Goal: Task Accomplishment & Management: Manage account settings

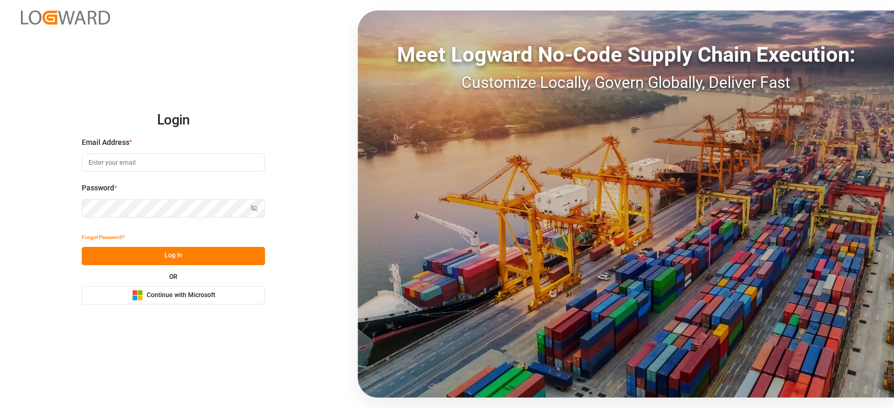
click at [169, 295] on span "Continue with Microsoft" at bounding box center [181, 295] width 69 height 9
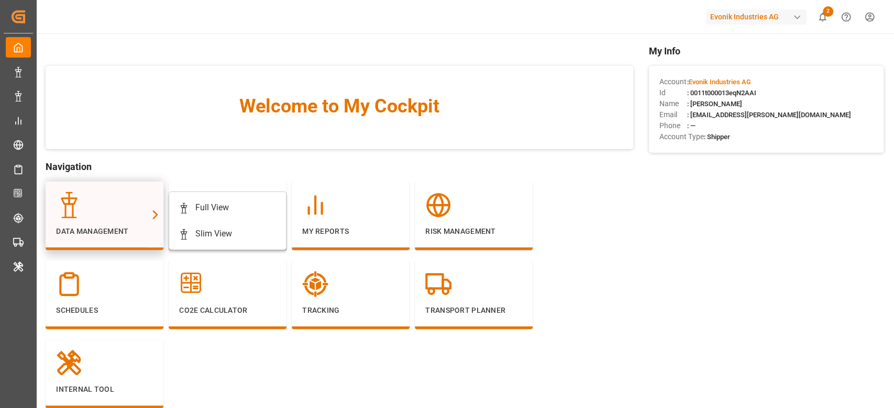
click at [127, 194] on div at bounding box center [104, 205] width 97 height 26
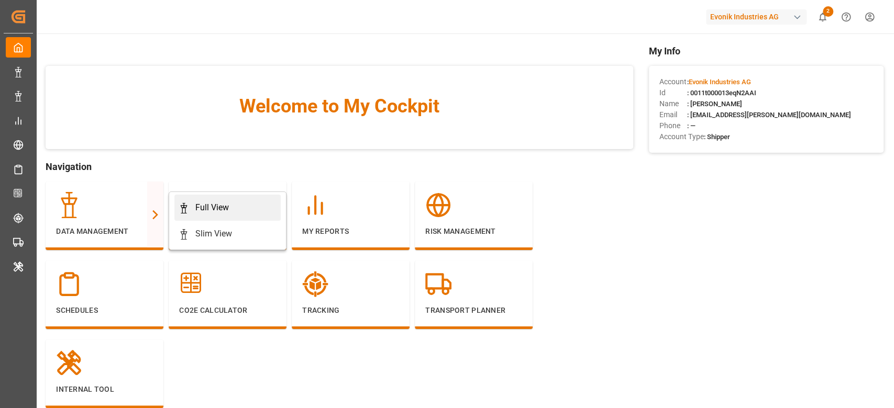
click at [207, 204] on div "Full View" at bounding box center [212, 208] width 34 height 13
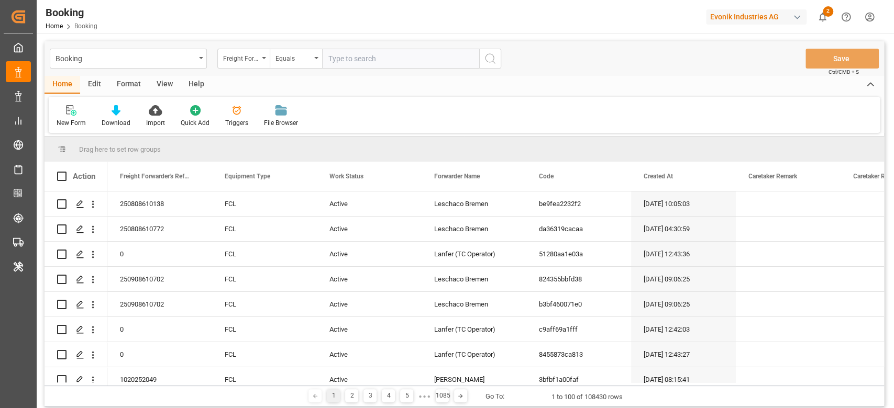
click at [130, 85] on div "Format" at bounding box center [129, 85] width 40 height 18
click at [61, 123] on div "Filter Rows" at bounding box center [72, 122] width 31 height 9
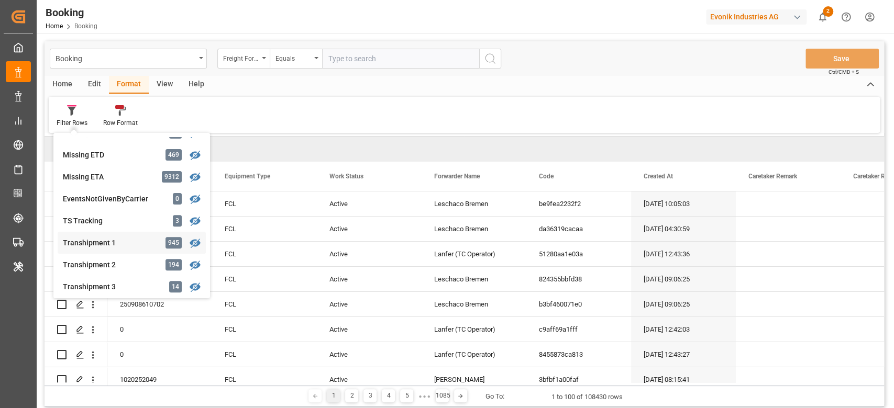
scroll to position [279, 0]
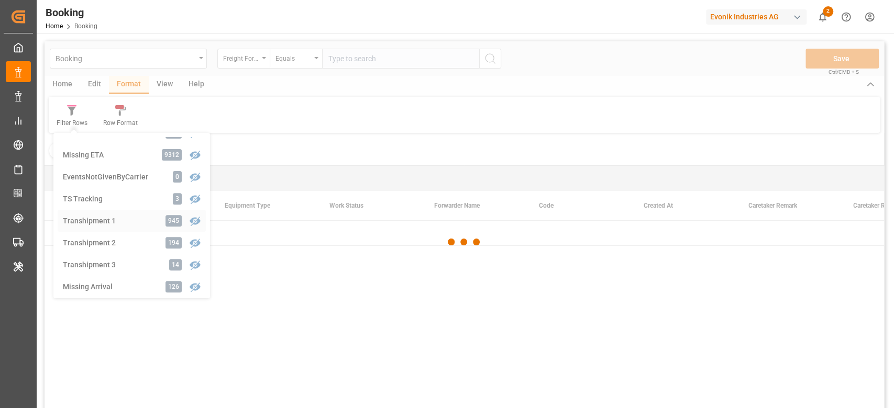
click at [106, 222] on div "Booking Freight Forwarder's Reference No. Equals Save Ctrl/CMD + S Home Edit Fo…" at bounding box center [464, 238] width 839 height 395
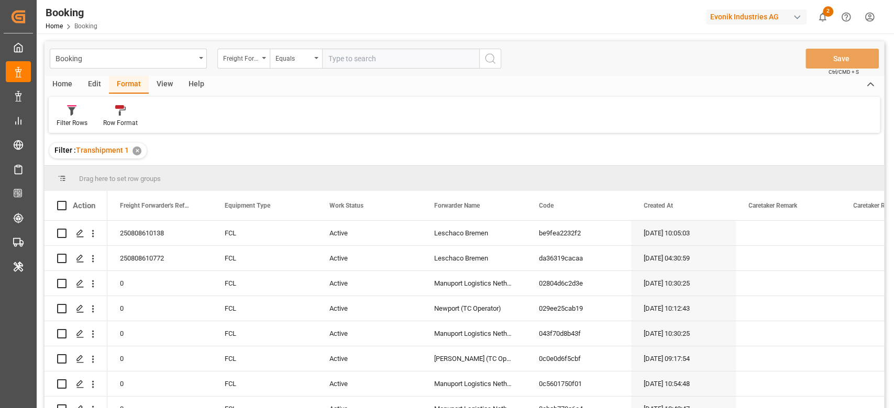
click at [164, 78] on div "View" at bounding box center [165, 85] width 32 height 18
click at [63, 116] on div "Default" at bounding box center [67, 116] width 36 height 23
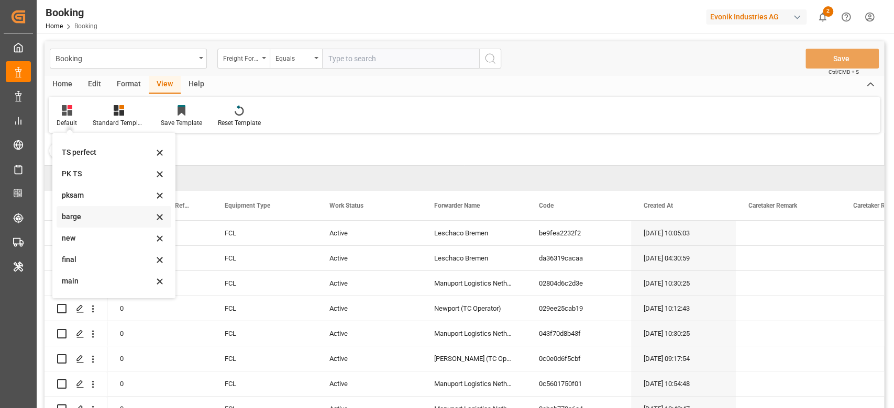
scroll to position [207, 0]
click at [63, 264] on div "main" at bounding box center [108, 262] width 92 height 11
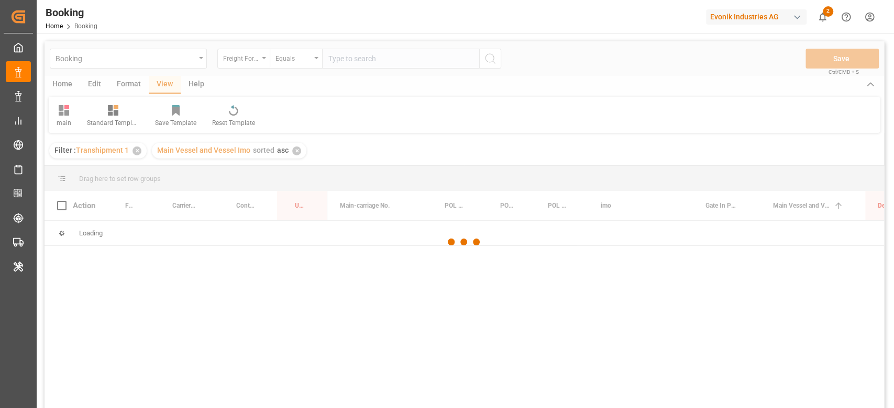
drag, startPoint x: 63, startPoint y: 264, endPoint x: 79, endPoint y: 266, distance: 16.3
click at [79, 266] on div at bounding box center [464, 242] width 839 height 402
click at [247, 38] on div "Booking Freight Forwarder's Reference No. Equals Save Ctrl/CMD + S Home Edit Fo…" at bounding box center [464, 299] width 855 height 530
click at [240, 72] on div at bounding box center [464, 242] width 839 height 402
click at [248, 58] on div at bounding box center [464, 242] width 839 height 402
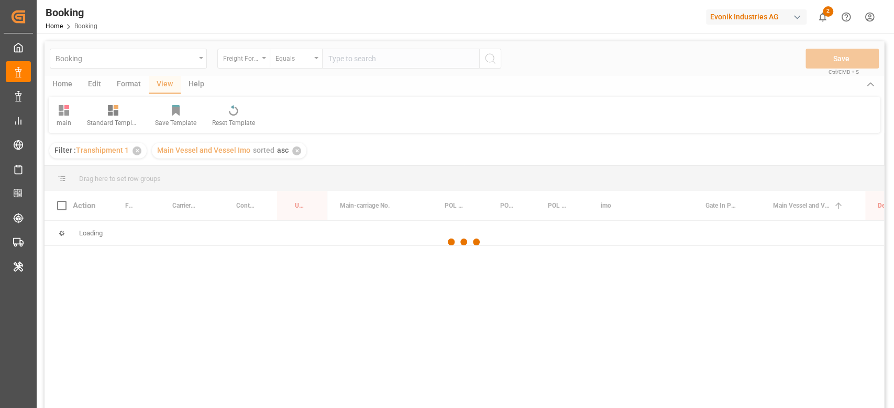
click at [248, 58] on div at bounding box center [464, 242] width 839 height 402
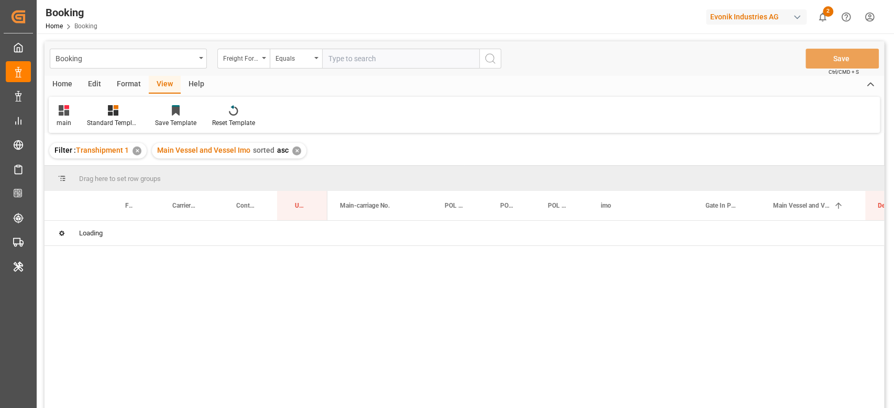
click at [248, 58] on div "Freight Forwarder's Reference No." at bounding box center [241, 57] width 36 height 12
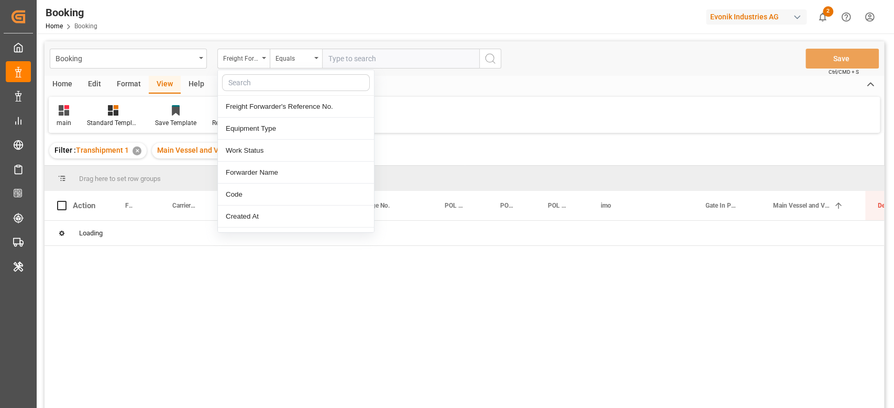
click at [248, 58] on div "Freight Forwarder's Reference No." at bounding box center [241, 57] width 36 height 12
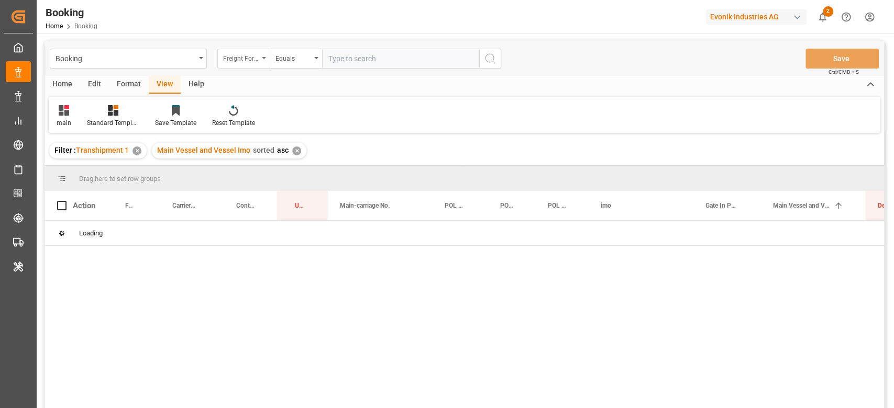
click at [248, 60] on div "Freight Forwarder's Reference No." at bounding box center [241, 57] width 36 height 12
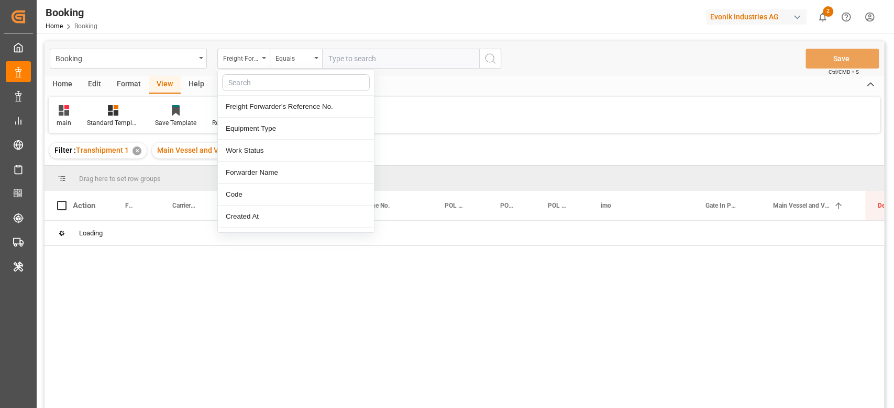
click at [246, 81] on input "text" at bounding box center [296, 82] width 148 height 17
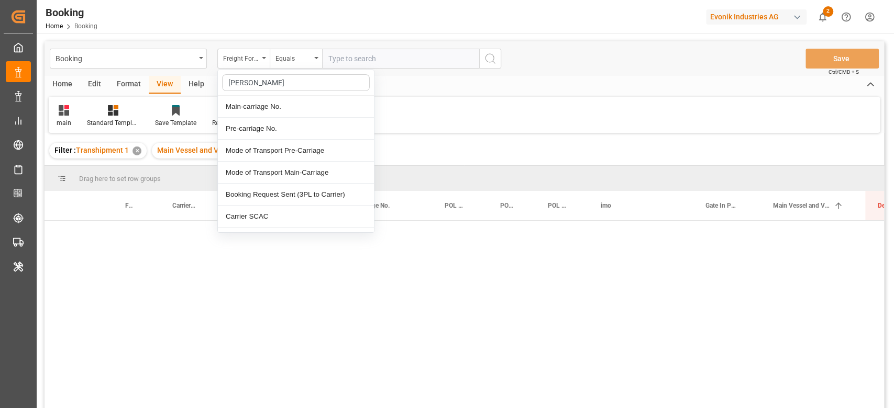
type input "carri"
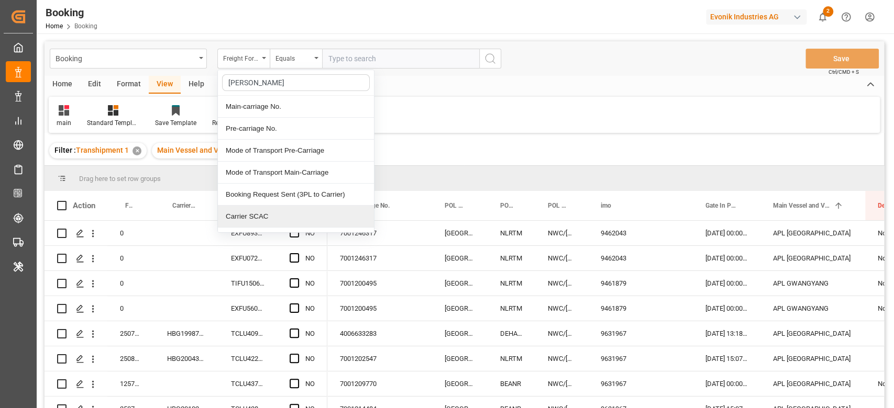
click at [252, 219] on div "Carrier SCAC" at bounding box center [296, 217] width 156 height 22
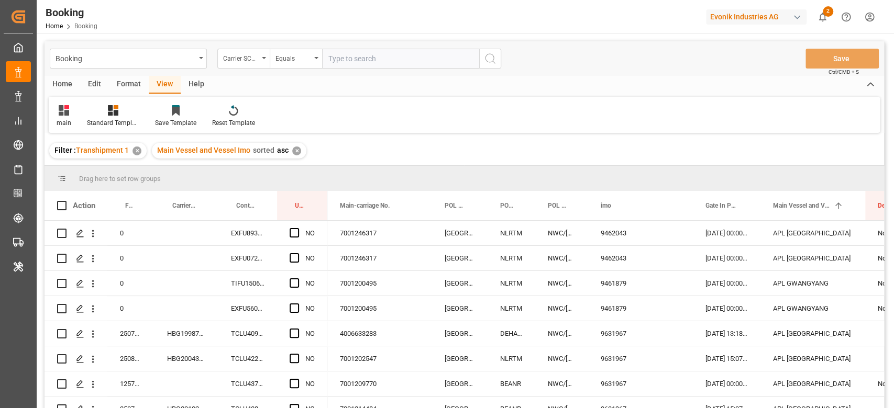
click at [379, 62] on input "text" at bounding box center [400, 59] width 157 height 20
type input "hlcu"
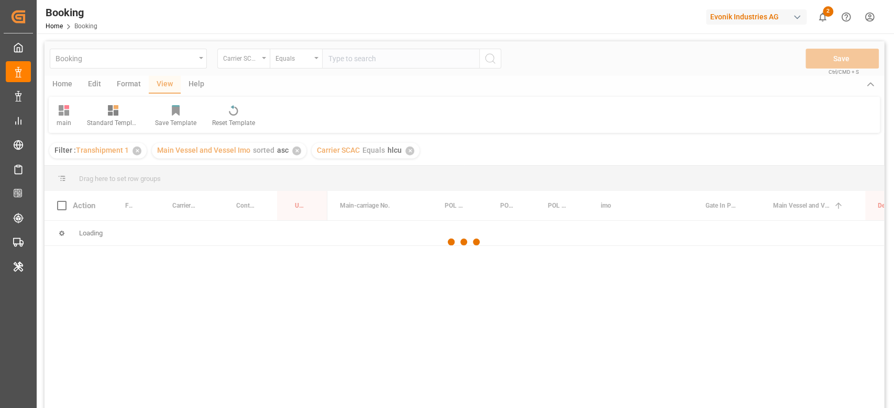
click at [235, 65] on div at bounding box center [464, 242] width 839 height 402
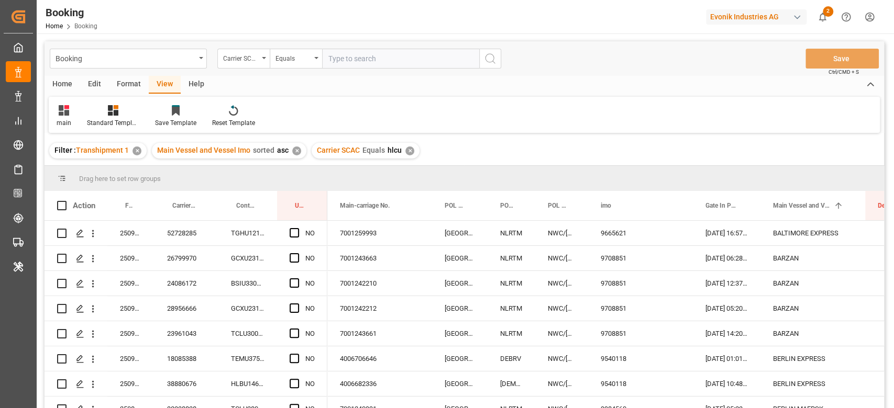
click at [247, 69] on div "Booking Carrier SCAC Equals Save Ctrl/CMD + S" at bounding box center [464, 58] width 839 height 35
click at [247, 57] on div "Carrier SCAC" at bounding box center [241, 57] width 36 height 12
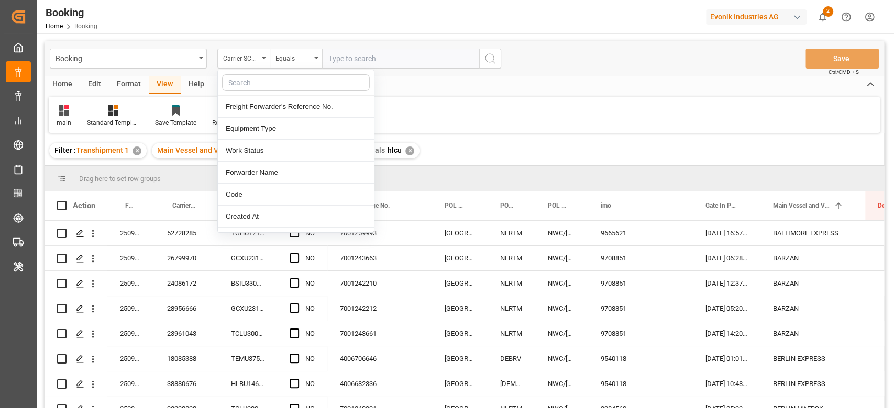
click at [249, 87] on input "text" at bounding box center [296, 82] width 148 height 17
type input "eta"
click at [231, 196] on div "ETA TS1" at bounding box center [296, 195] width 156 height 22
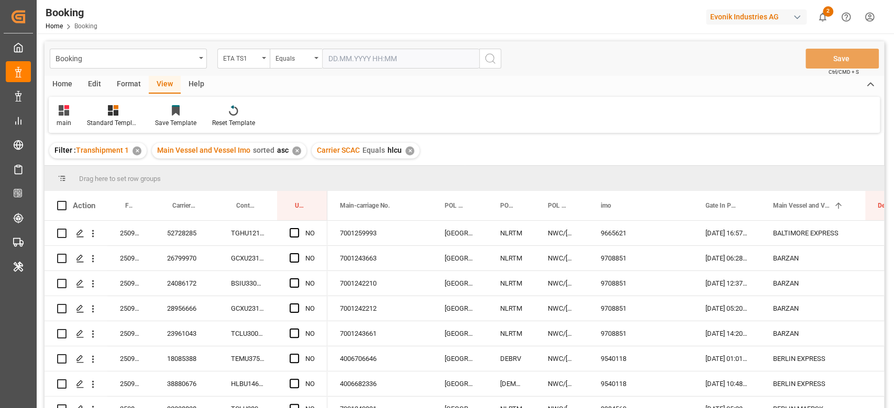
click at [306, 48] on div "Booking ETA TS1 Equals Save Ctrl/CMD + S" at bounding box center [464, 58] width 839 height 35
click at [304, 54] on div "Equals" at bounding box center [293, 57] width 36 height 12
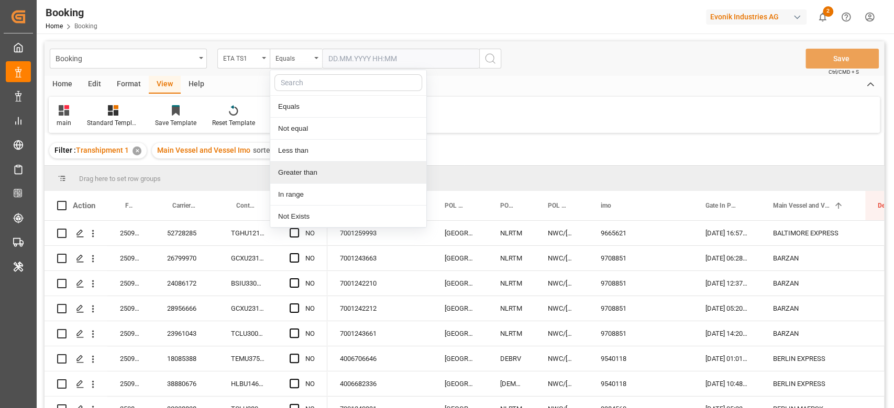
click at [318, 165] on div "Greater than" at bounding box center [348, 173] width 156 height 22
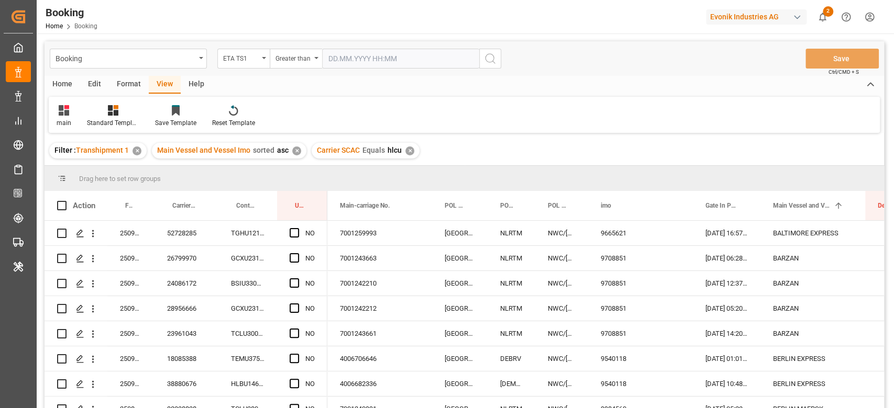
click at [364, 61] on input "text" at bounding box center [400, 59] width 157 height 20
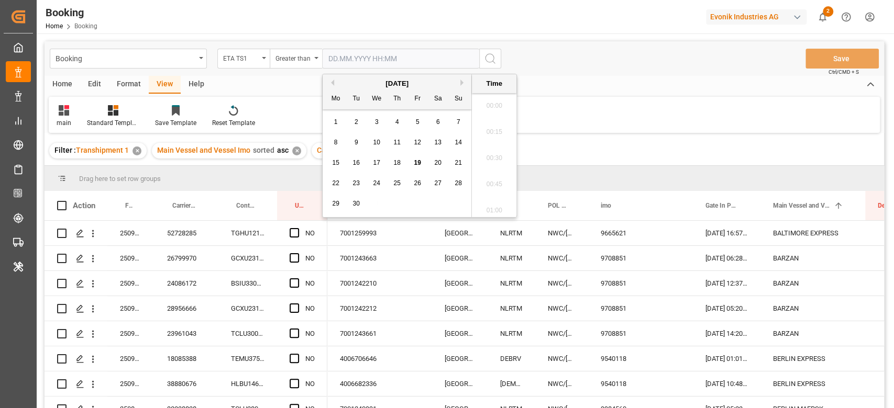
scroll to position [1469, 0]
click at [458, 158] on div "21" at bounding box center [458, 163] width 13 height 13
type input "21.09.2025 00:00"
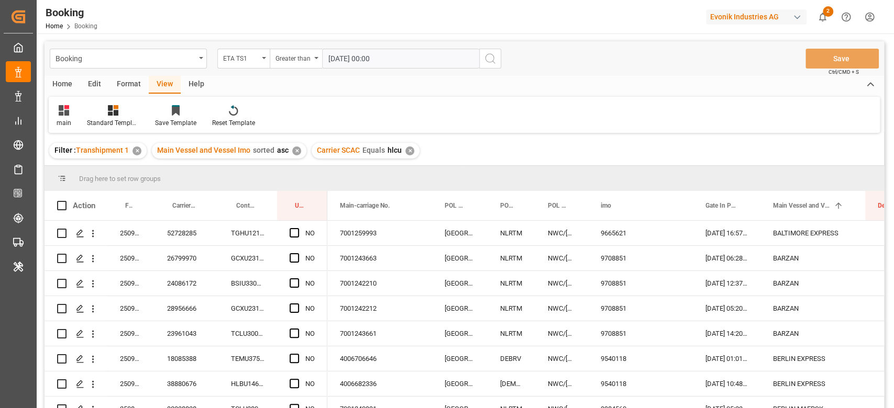
click at [498, 61] on button "search button" at bounding box center [490, 59] width 22 height 20
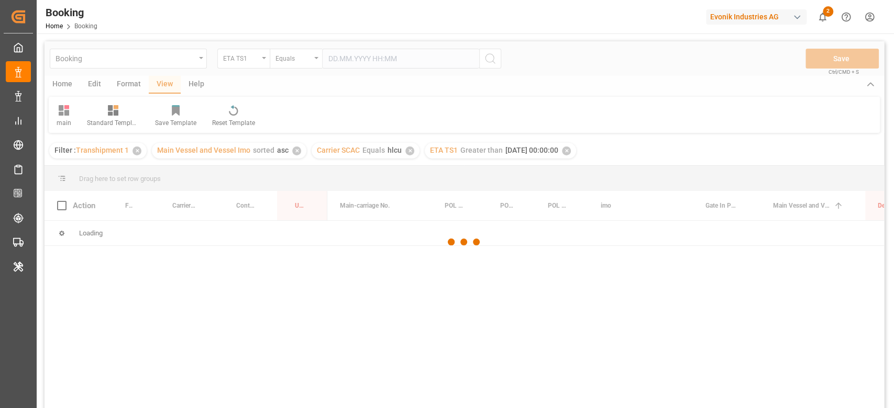
scroll to position [70, 0]
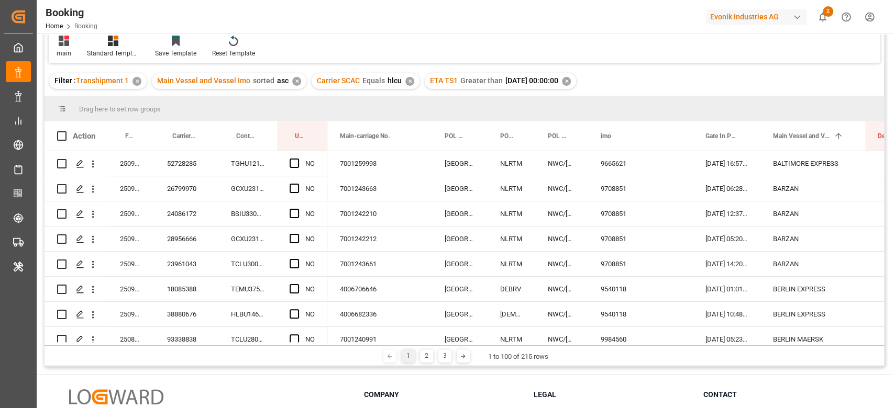
drag, startPoint x: 337, startPoint y: 346, endPoint x: 324, endPoint y: 344, distance: 13.8
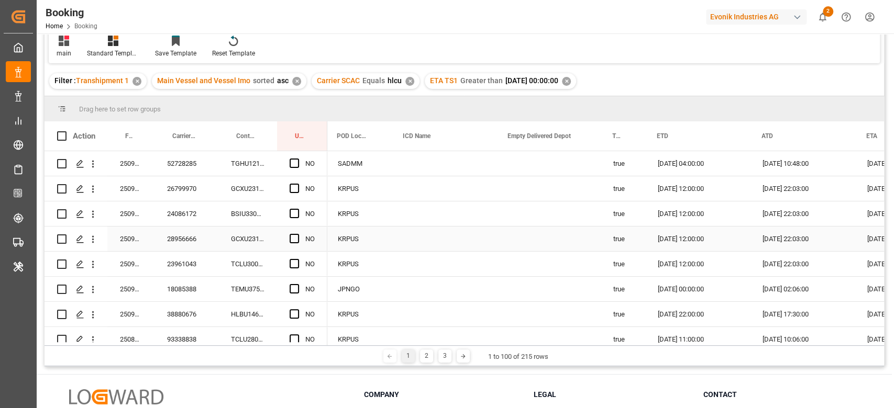
scroll to position [0, 0]
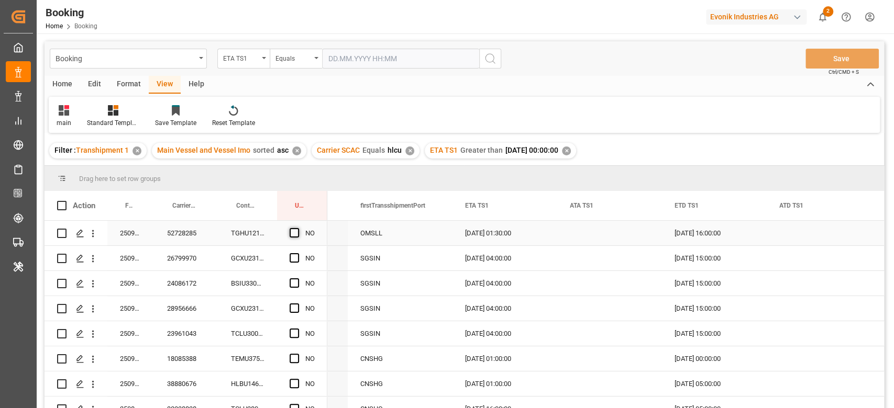
click at [297, 232] on span "Press SPACE to select this row." at bounding box center [294, 232] width 9 height 9
click at [297, 228] on input "Press SPACE to select this row." at bounding box center [297, 228] width 0 height 0
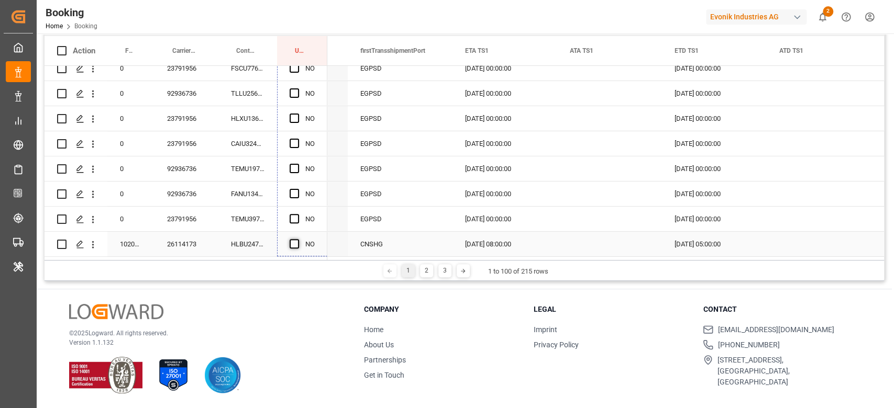
drag, startPoint x: 325, startPoint y: 245, endPoint x: 295, endPoint y: 242, distance: 30.0
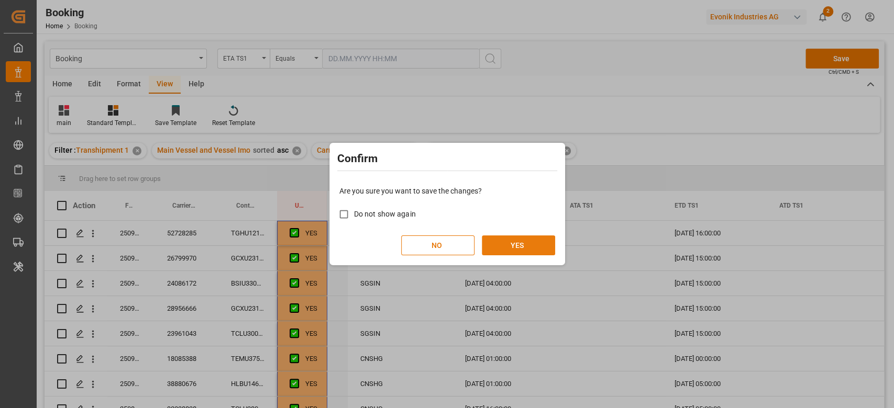
click at [514, 248] on button "YES" at bounding box center [518, 246] width 73 height 20
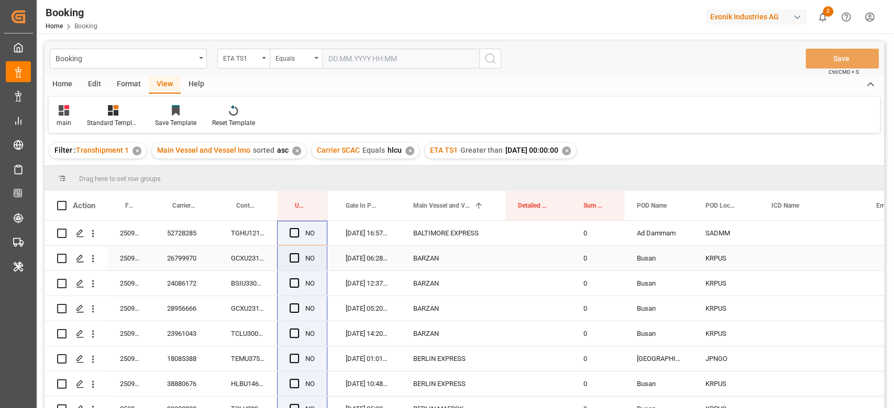
scroll to position [0, 360]
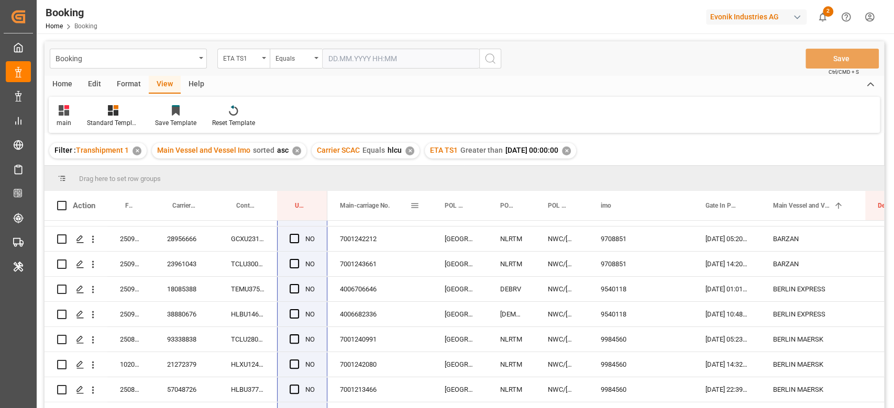
click at [415, 205] on span at bounding box center [414, 205] width 9 height 9
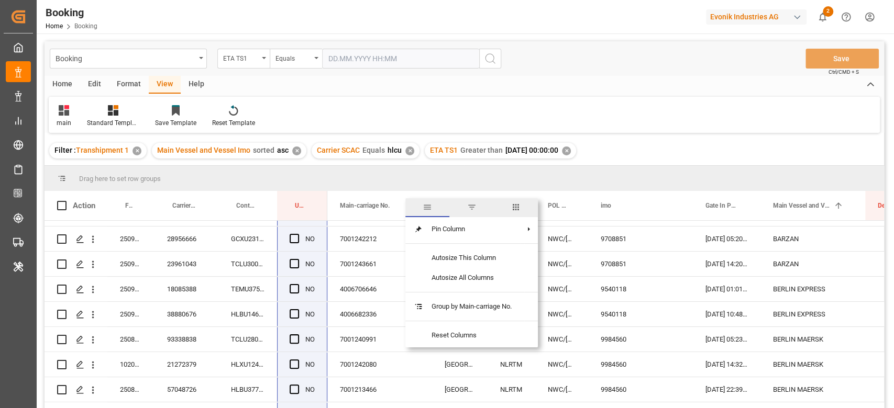
click at [517, 207] on span "columns" at bounding box center [515, 207] width 9 height 9
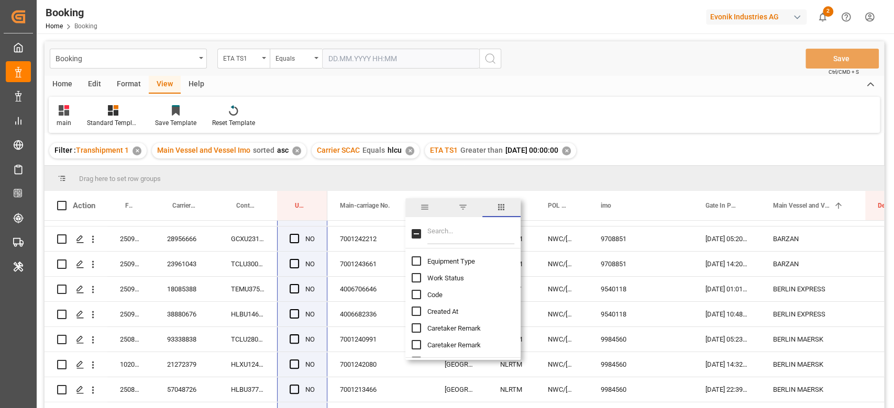
click at [499, 225] on input "Filter Columns Input" at bounding box center [470, 234] width 87 height 21
type input "las"
click at [419, 325] on input "Last Opened Date column toggle visibility (hidden)" at bounding box center [416, 328] width 9 height 9
checkbox input "true"
click at [413, 342] on input "Last Opened By column toggle visibility (hidden)" at bounding box center [416, 344] width 9 height 9
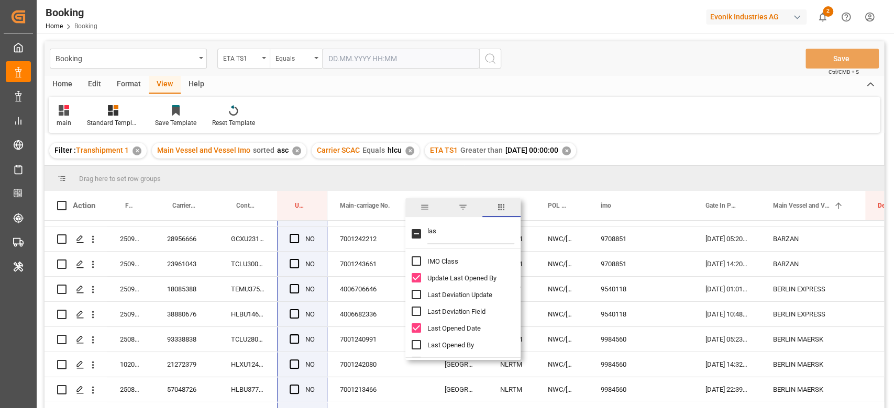
checkbox input "true"
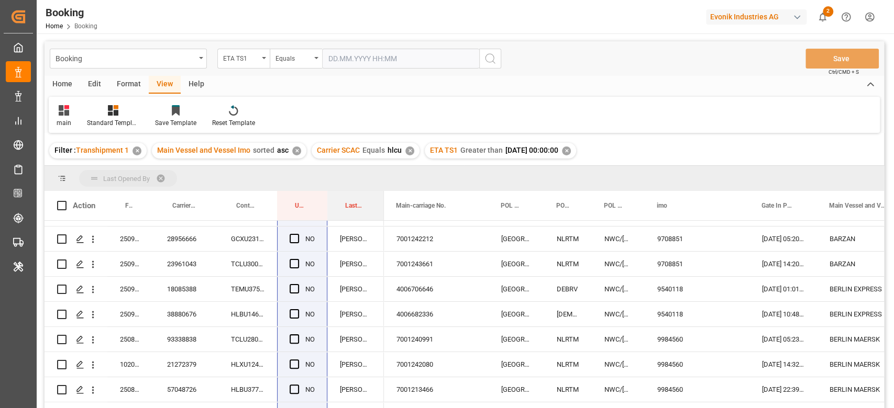
drag, startPoint x: 356, startPoint y: 204, endPoint x: 359, endPoint y: 180, distance: 23.7
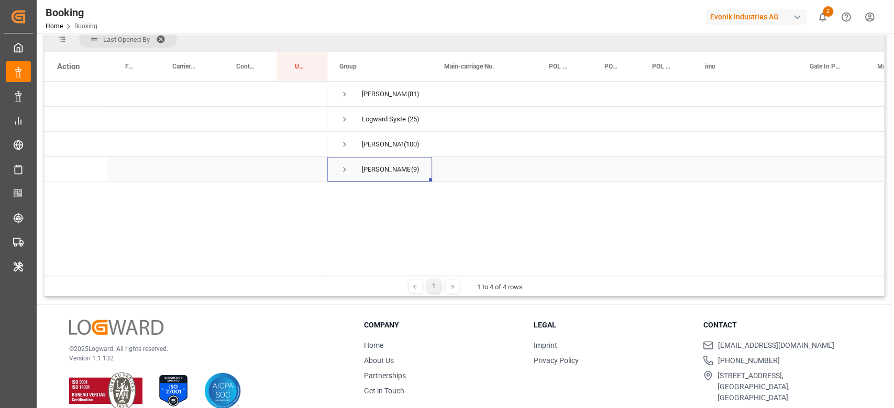
click at [345, 179] on span "Press SPACE to select this row." at bounding box center [344, 170] width 9 height 24
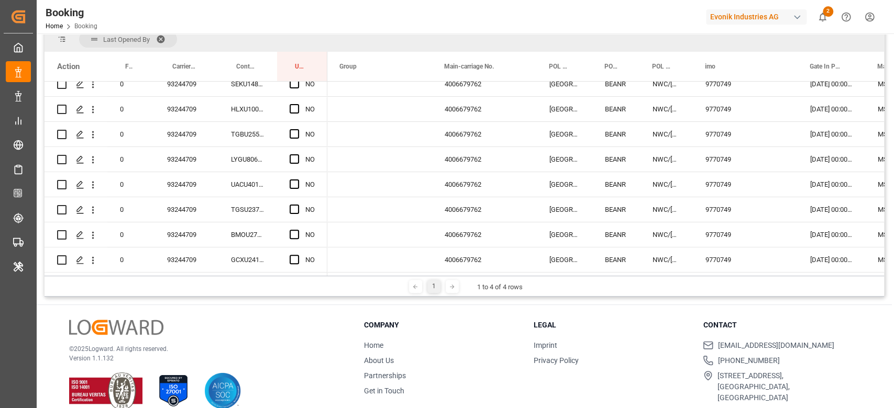
scroll to position [0, 0]
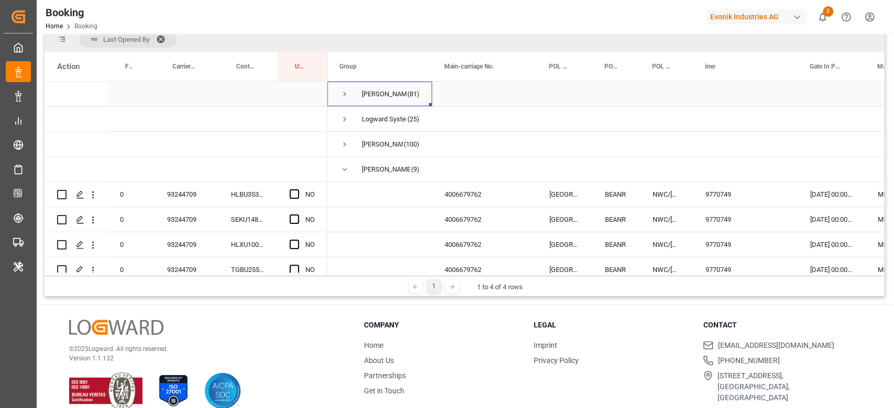
click at [342, 88] on span "Press SPACE to select this row." at bounding box center [344, 94] width 9 height 24
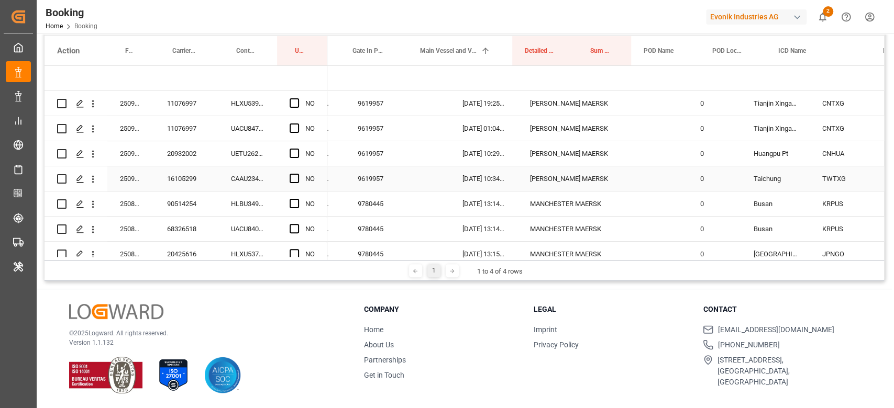
scroll to position [0, 504]
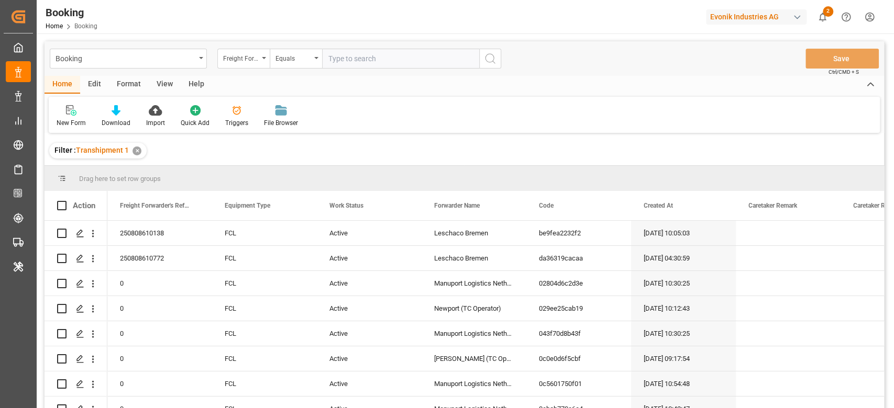
click at [119, 87] on div "Format" at bounding box center [129, 85] width 40 height 18
click at [157, 82] on div "View" at bounding box center [165, 85] width 32 height 18
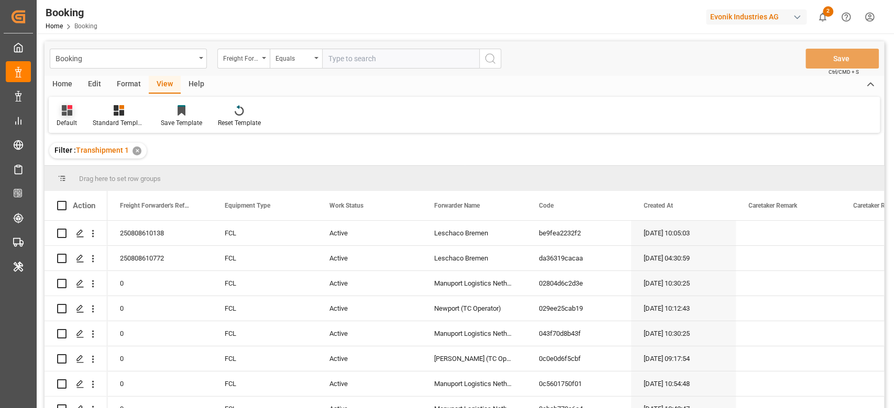
click at [70, 109] on icon at bounding box center [67, 110] width 10 height 10
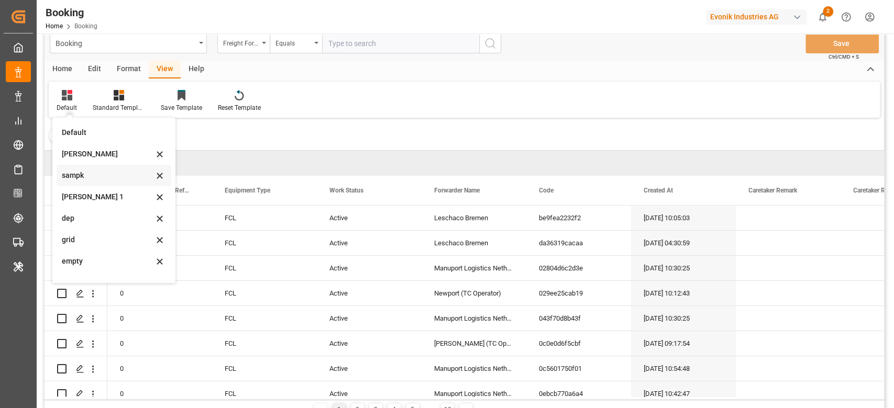
scroll to position [207, 0]
click at [84, 248] on div "main" at bounding box center [108, 247] width 92 height 11
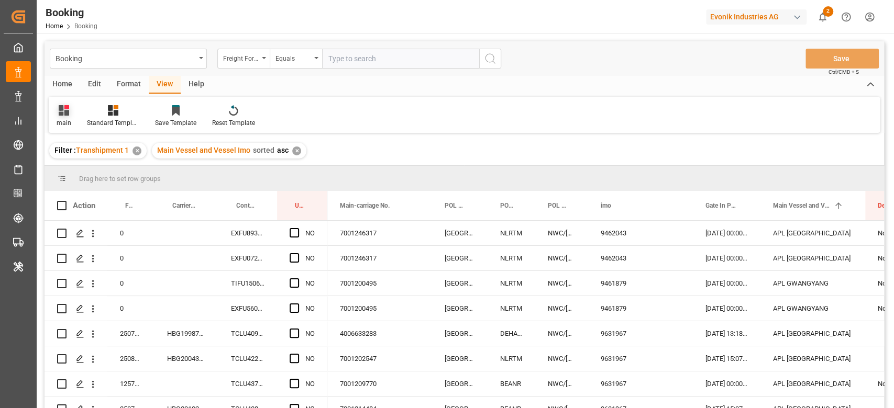
click at [61, 107] on icon at bounding box center [64, 110] width 10 height 10
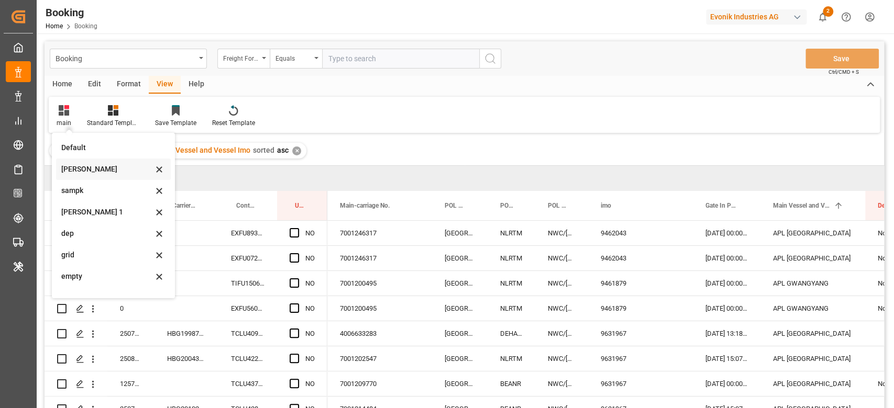
click at [81, 167] on div "sam" at bounding box center [107, 169] width 92 height 11
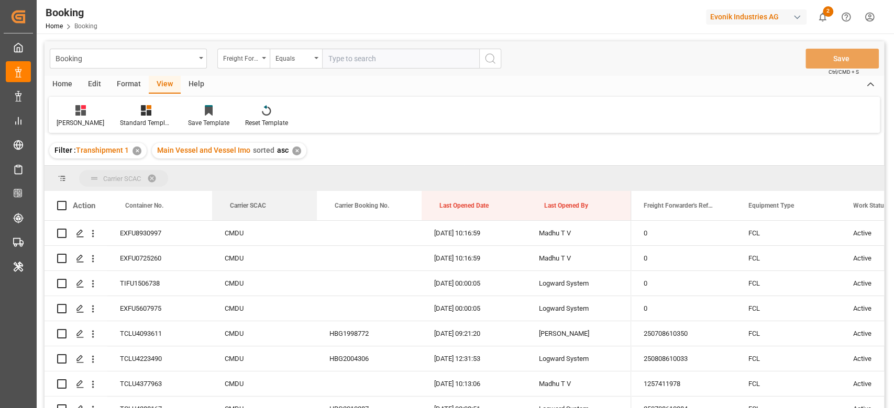
drag, startPoint x: 260, startPoint y: 194, endPoint x: 264, endPoint y: 178, distance: 16.8
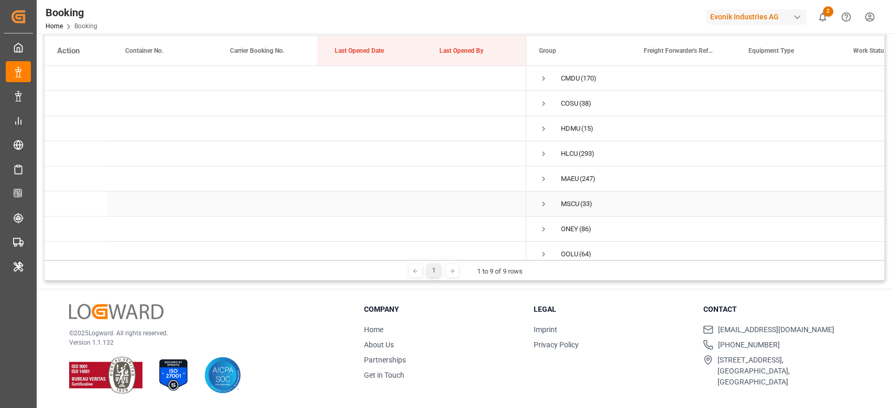
scroll to position [38, 0]
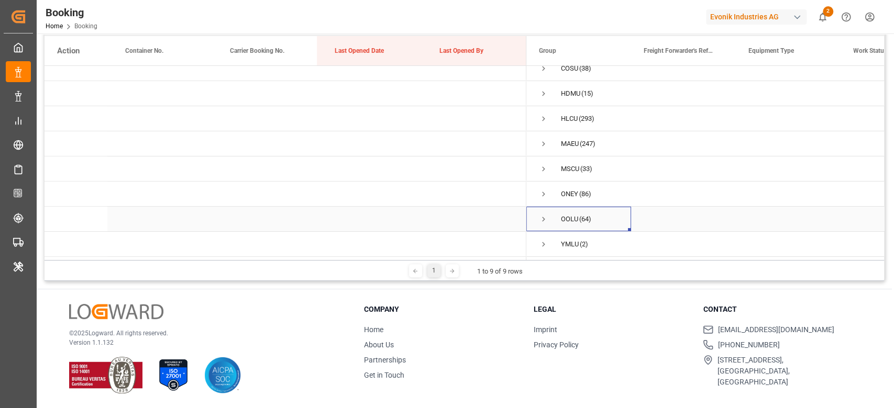
click at [541, 215] on span "Press SPACE to select this row." at bounding box center [543, 219] width 9 height 9
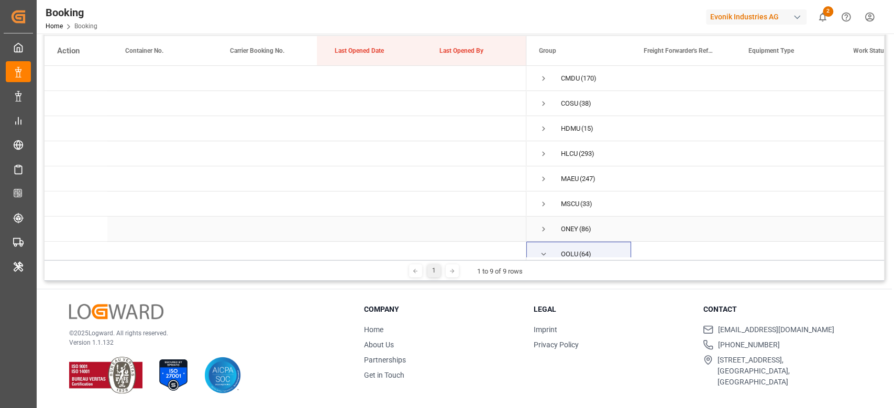
scroll to position [70, 0]
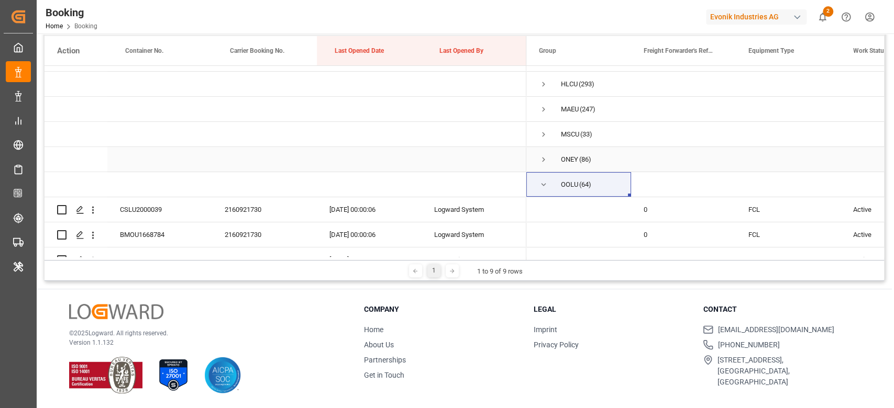
click at [533, 182] on div "OOLU (64)" at bounding box center [578, 184] width 105 height 25
click at [541, 186] on span "Press SPACE to select this row." at bounding box center [543, 184] width 9 height 9
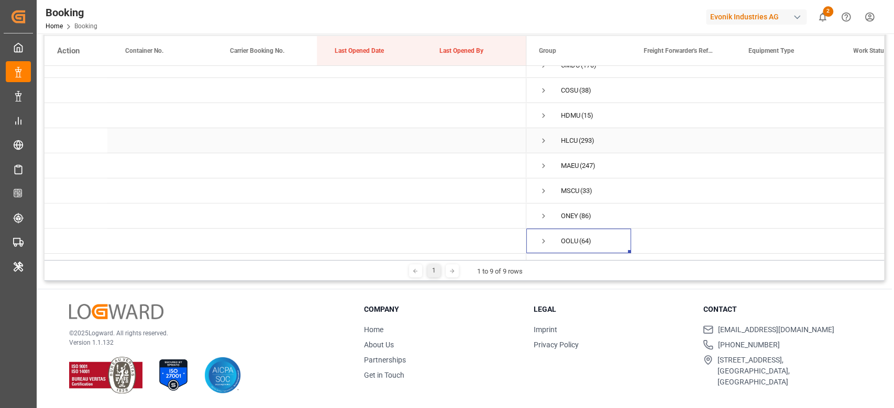
scroll to position [0, 0]
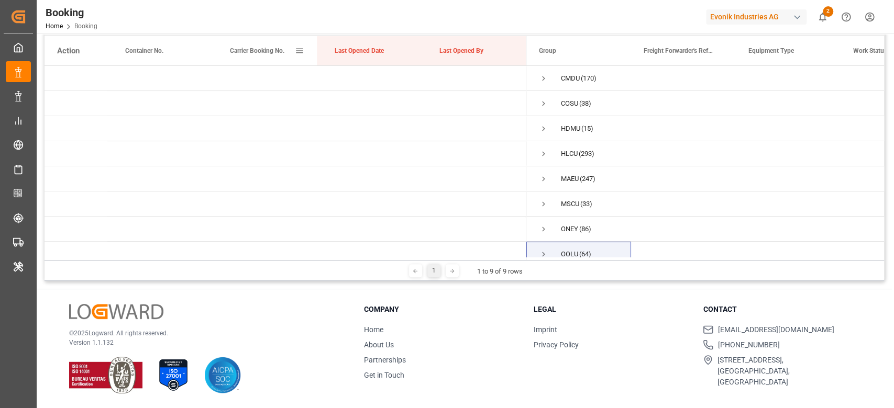
click at [244, 57] on div "Carrier Booking No." at bounding box center [262, 50] width 65 height 29
click at [548, 231] on span "ONEY (86)" at bounding box center [579, 229] width 80 height 24
click at [544, 231] on span "Press SPACE to select this row." at bounding box center [543, 229] width 9 height 9
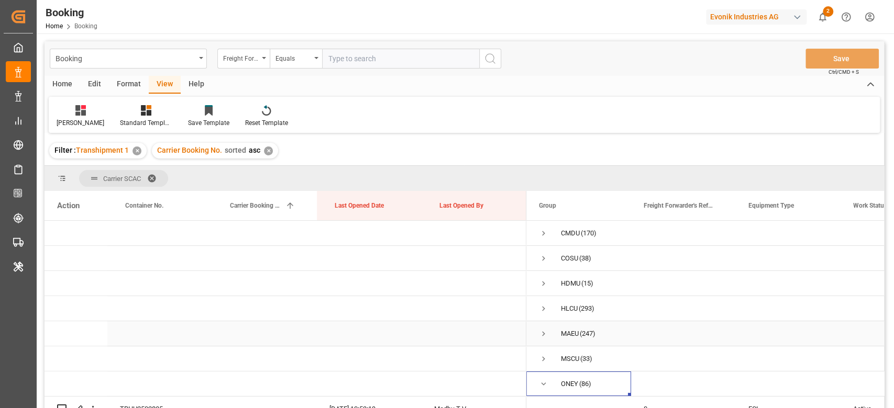
click at [544, 333] on span "Press SPACE to select this row." at bounding box center [543, 333] width 9 height 9
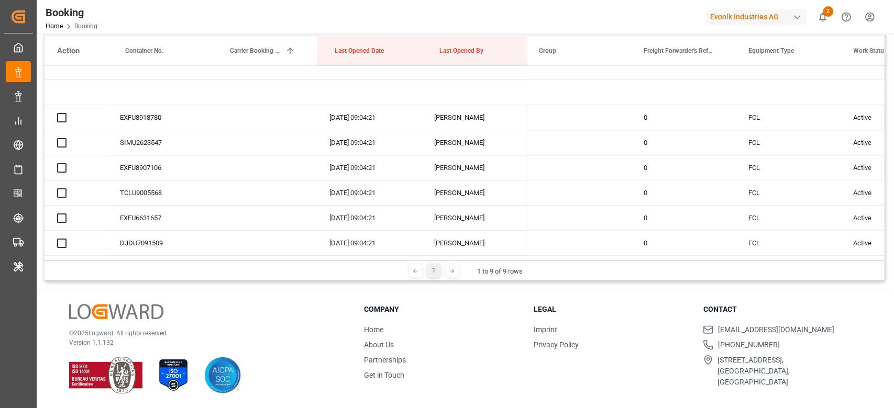
scroll to position [1955, 0]
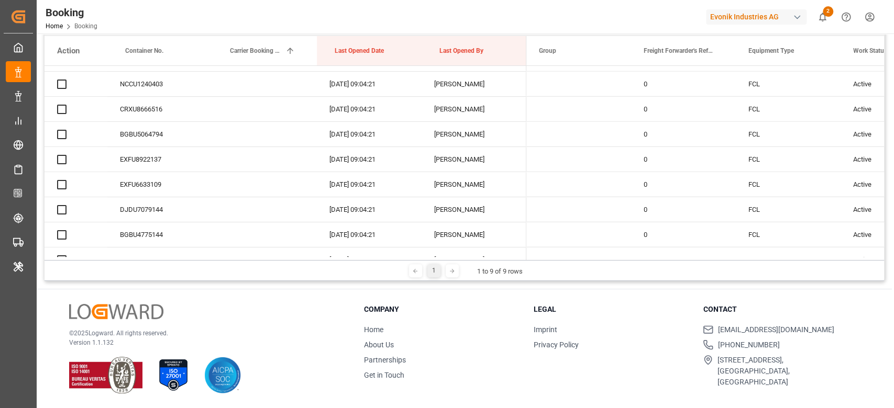
drag, startPoint x: 538, startPoint y: 260, endPoint x: 510, endPoint y: 264, distance: 28.0
click at [510, 264] on div "1 1 to 9 of 9 rows" at bounding box center [464, 270] width 839 height 21
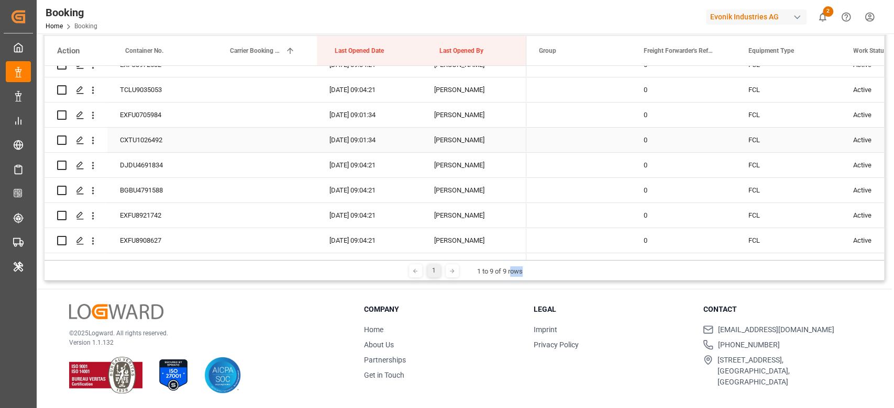
scroll to position [0, 0]
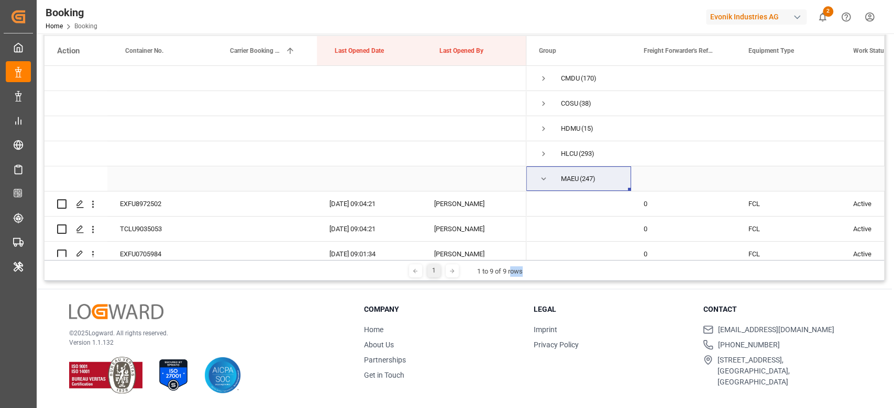
click at [544, 178] on span "Press SPACE to select this row." at bounding box center [543, 178] width 9 height 9
click at [0, 0] on span "Press SPACE to select this row." at bounding box center [0, 0] width 0 height 0
click at [539, 179] on span "Press SPACE to select this row." at bounding box center [543, 178] width 9 height 9
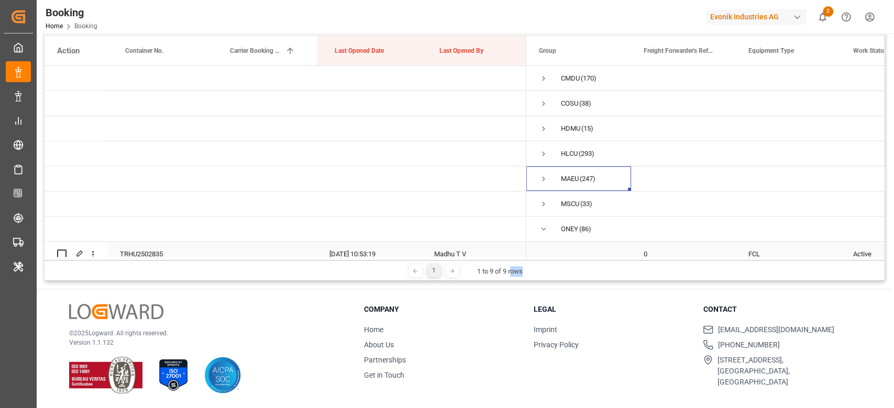
click at [583, 245] on span "Press SPACE to select this row." at bounding box center [579, 254] width 80 height 24
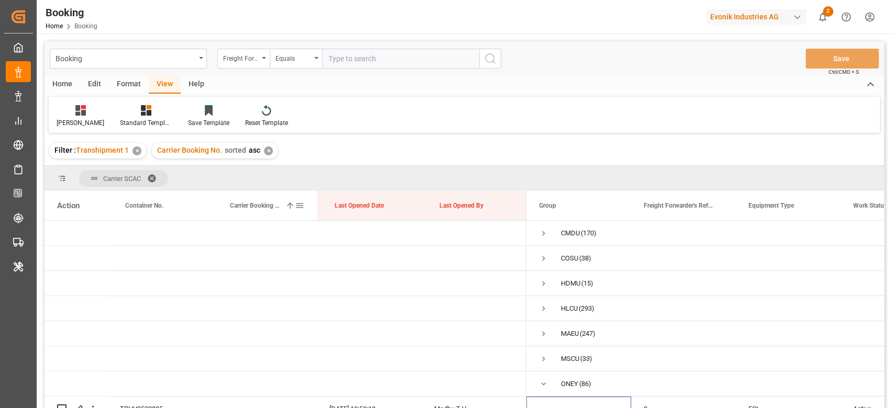
click at [251, 207] on span "Carrier Booking No." at bounding box center [255, 205] width 51 height 7
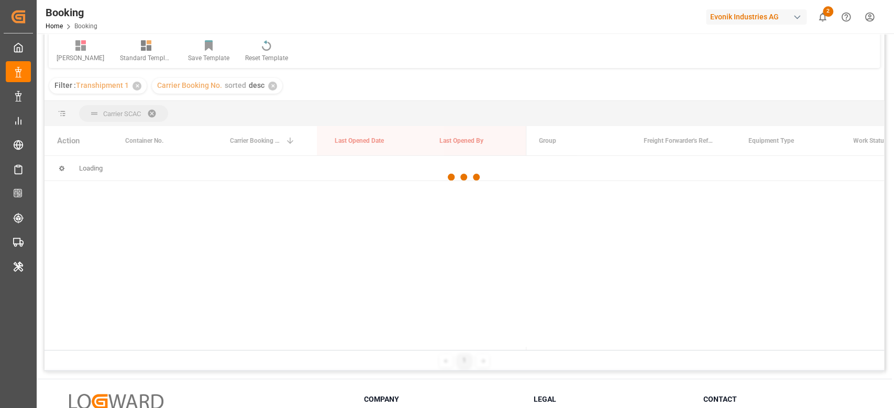
scroll to position [139, 0]
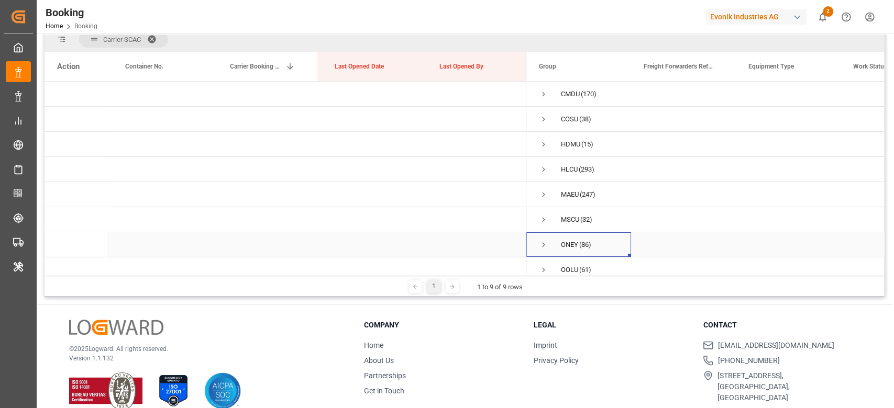
click at [536, 246] on div "ONEY (86)" at bounding box center [578, 245] width 105 height 25
click at [540, 245] on span "Press SPACE to select this row." at bounding box center [543, 244] width 9 height 9
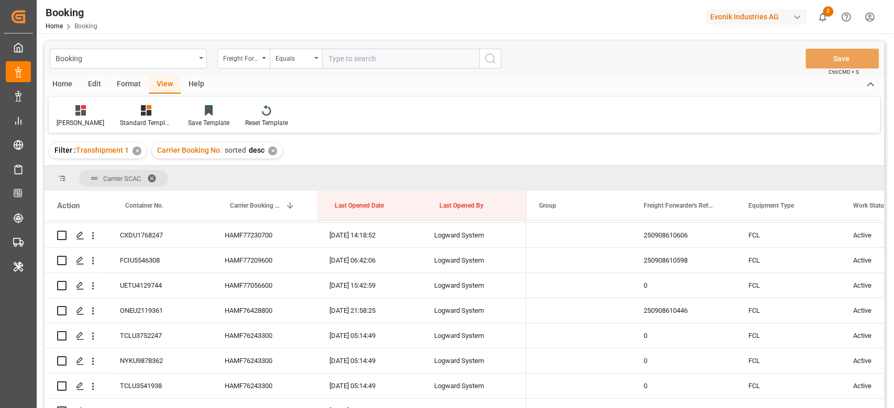
scroll to position [70, 0]
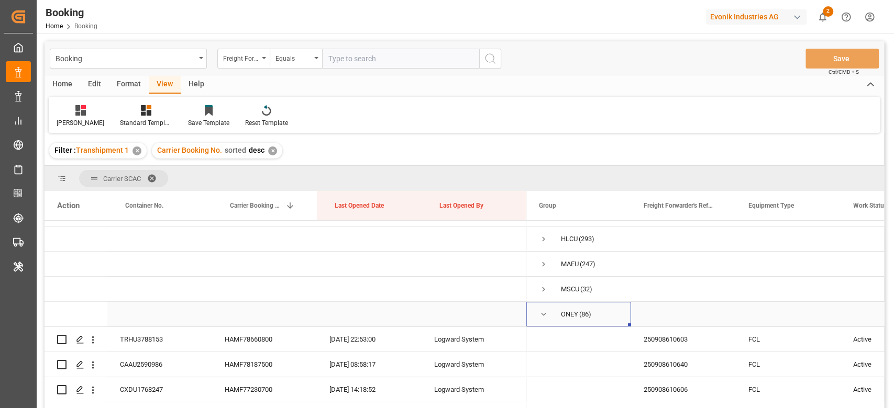
click at [543, 310] on span "Press SPACE to select this row." at bounding box center [543, 314] width 9 height 9
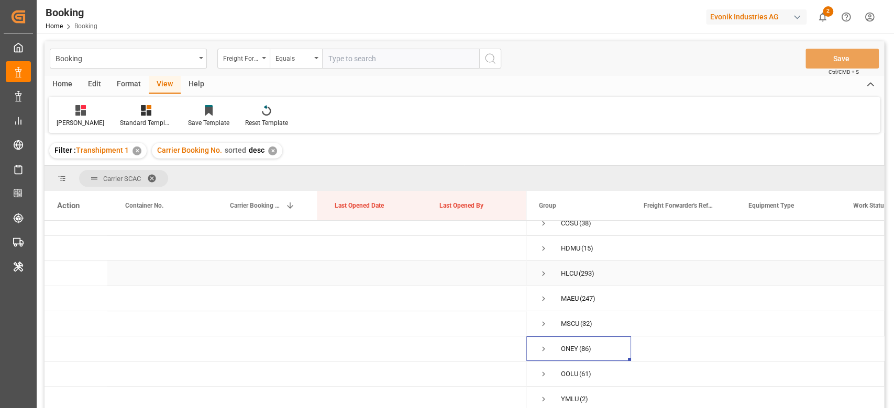
scroll to position [0, 0]
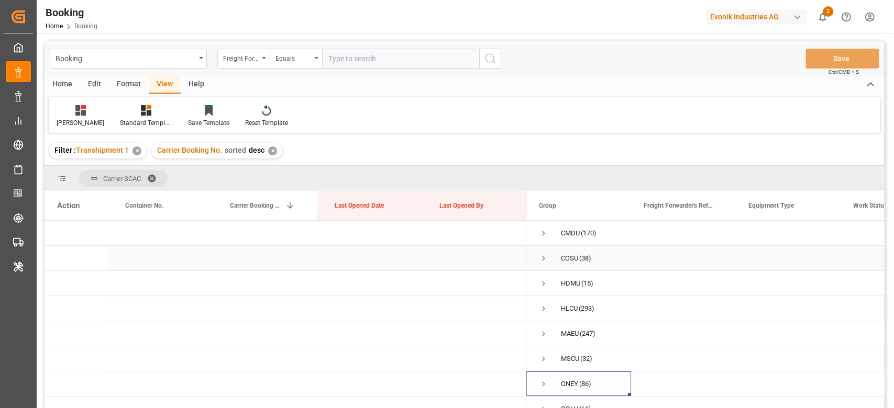
click at [545, 255] on span "Press SPACE to select this row." at bounding box center [543, 258] width 9 height 9
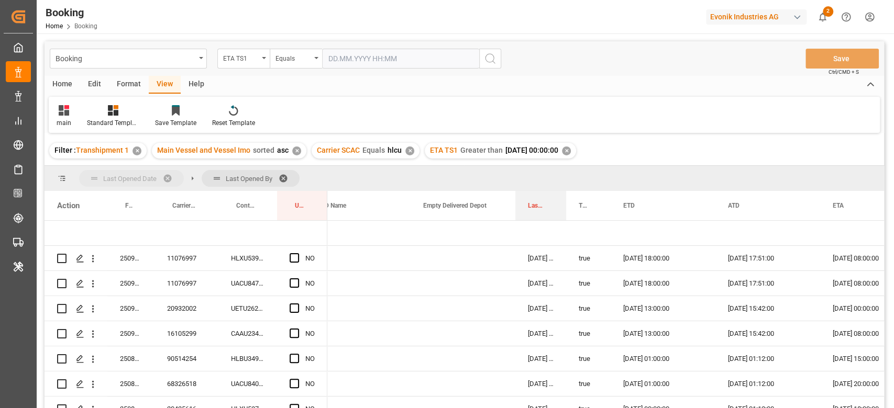
drag, startPoint x: 536, startPoint y: 208, endPoint x: 151, endPoint y: 173, distance: 387.0
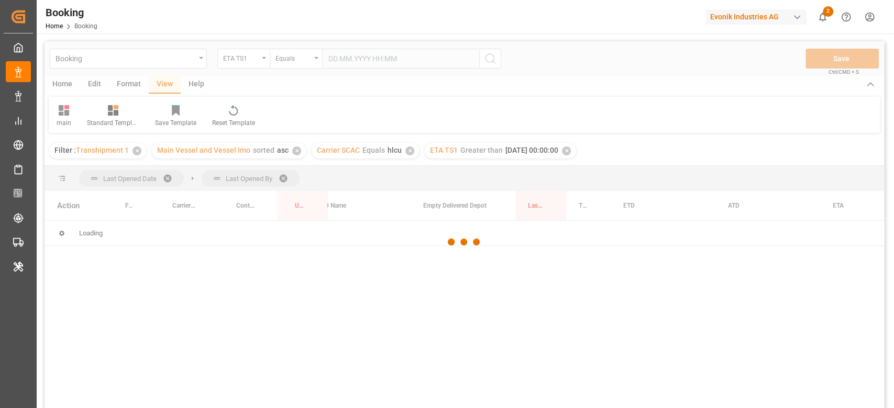
scroll to position [139, 0]
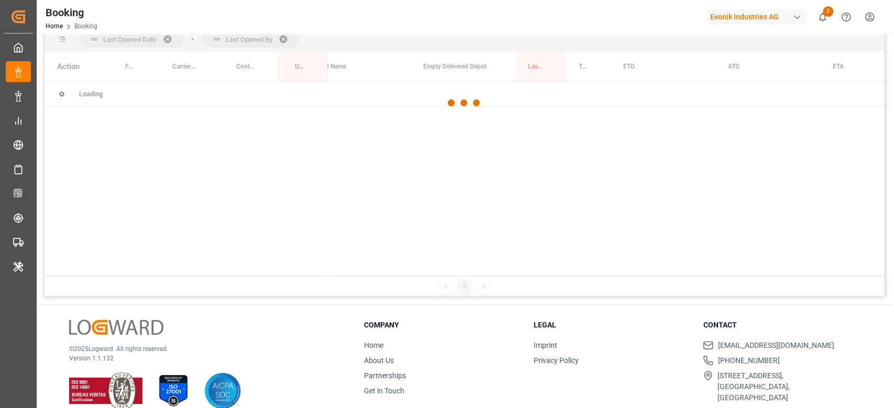
click at [390, 277] on div at bounding box center [464, 103] width 839 height 402
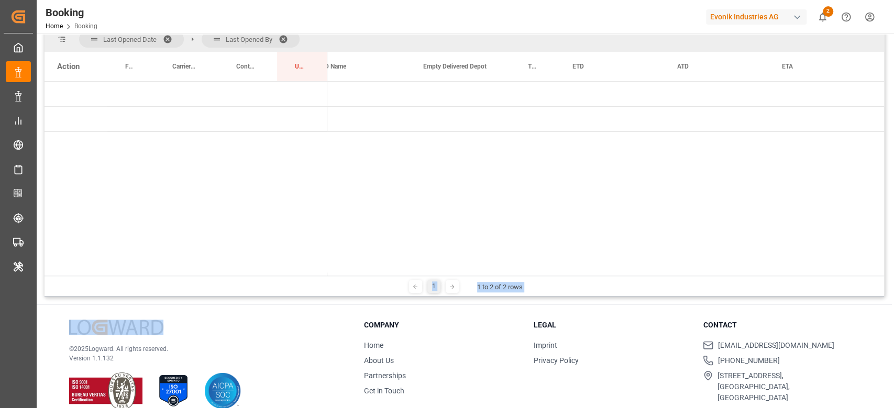
drag, startPoint x: 390, startPoint y: 277, endPoint x: 356, endPoint y: 285, distance: 34.5
click at [390, 273] on div at bounding box center [605, 274] width 557 height 3
drag, startPoint x: 390, startPoint y: 272, endPoint x: 268, endPoint y: 252, distance: 123.6
click at [256, 256] on div "Action Freight Forwarder's Reference No. Carrier Booking No. Container No." at bounding box center [464, 164] width 839 height 224
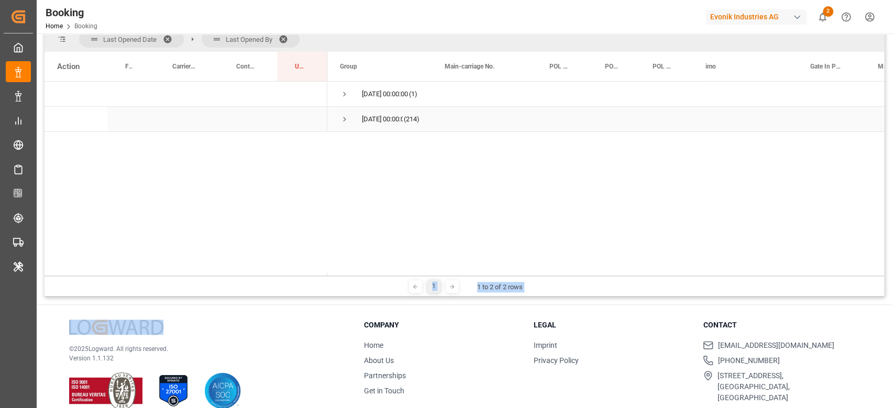
click at [346, 118] on span "Press SPACE to select this row." at bounding box center [344, 119] width 9 height 9
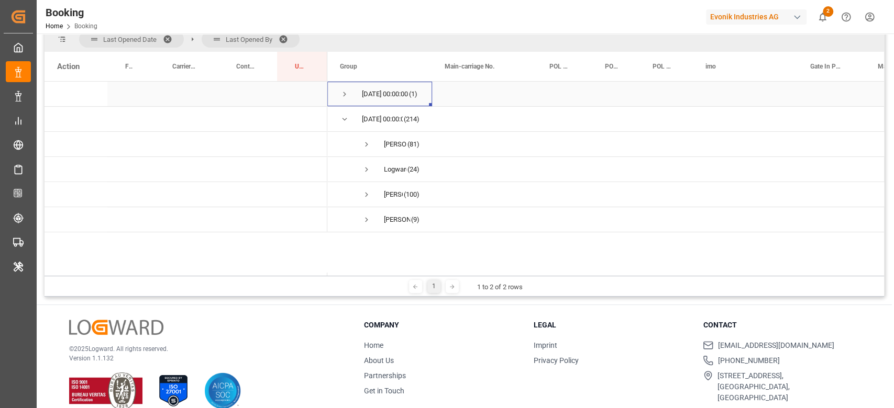
click at [345, 90] on span "Press SPACE to select this row." at bounding box center [344, 94] width 9 height 9
click at [362, 119] on span "Press SPACE to select this row." at bounding box center [366, 119] width 9 height 9
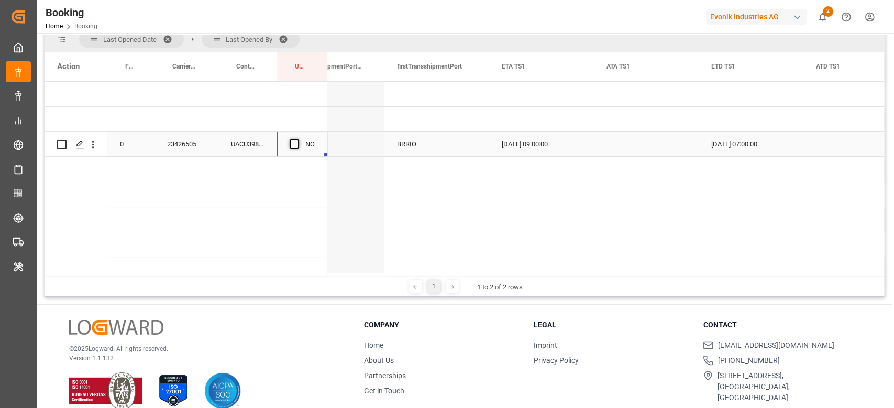
click at [291, 145] on span "Press SPACE to select this row." at bounding box center [294, 143] width 9 height 9
click at [297, 139] on input "Press SPACE to select this row." at bounding box center [297, 139] width 0 height 0
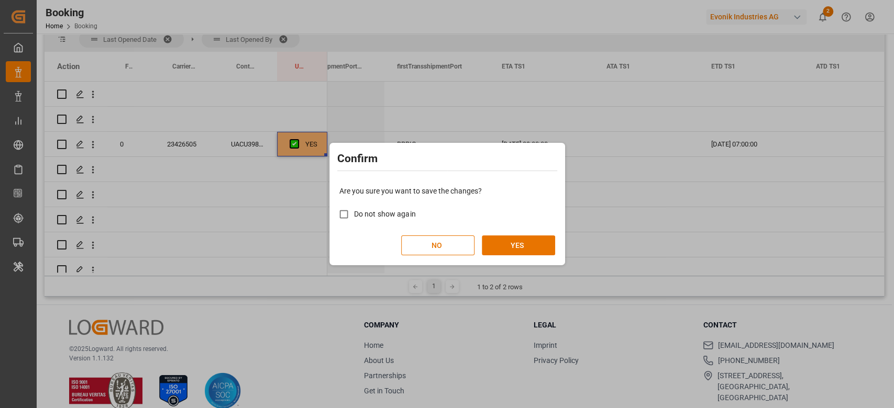
drag, startPoint x: 294, startPoint y: 146, endPoint x: 680, endPoint y: 270, distance: 405.3
click at [675, 259] on div "Confirm Are you sure you want to save the changes? Do not show again NO YES" at bounding box center [447, 204] width 894 height 408
click at [505, 245] on button "YES" at bounding box center [518, 246] width 73 height 20
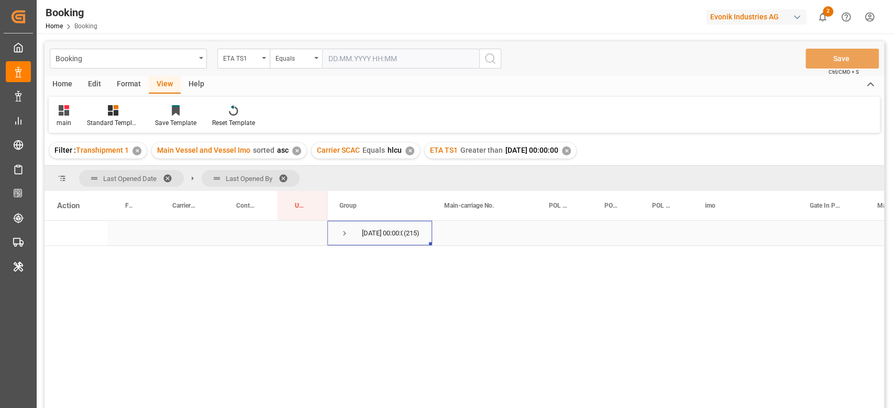
click at [346, 236] on span "Press SPACE to select this row." at bounding box center [344, 233] width 9 height 9
click at [369, 283] on span "Press SPACE to select this row." at bounding box center [366, 283] width 9 height 9
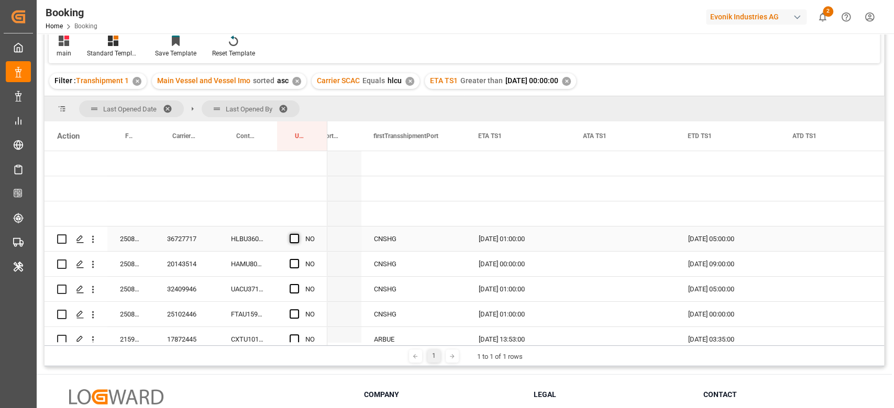
click at [294, 239] on span "Press SPACE to select this row." at bounding box center [294, 238] width 9 height 9
click at [297, 234] on input "Press SPACE to select this row." at bounding box center [297, 234] width 0 height 0
click at [323, 249] on div "YES" at bounding box center [302, 239] width 50 height 25
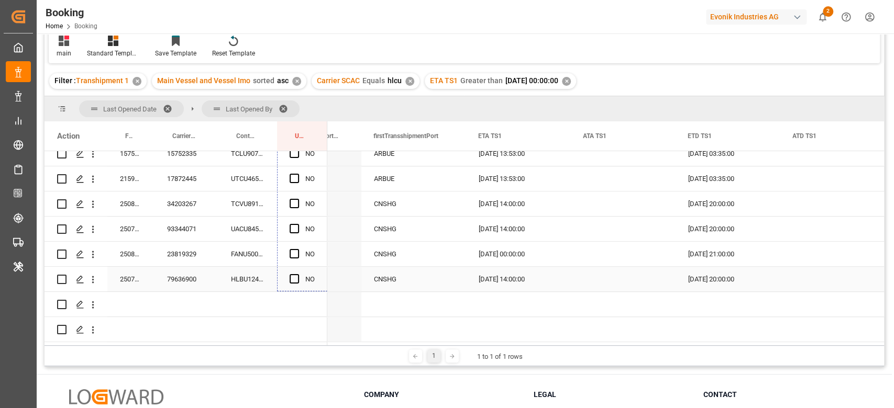
drag, startPoint x: 324, startPoint y: 249, endPoint x: 308, endPoint y: 263, distance: 21.5
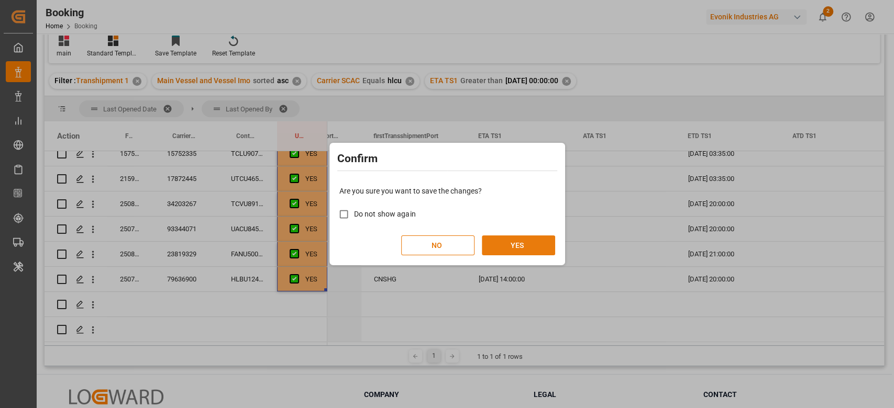
click at [530, 249] on button "YES" at bounding box center [518, 246] width 73 height 20
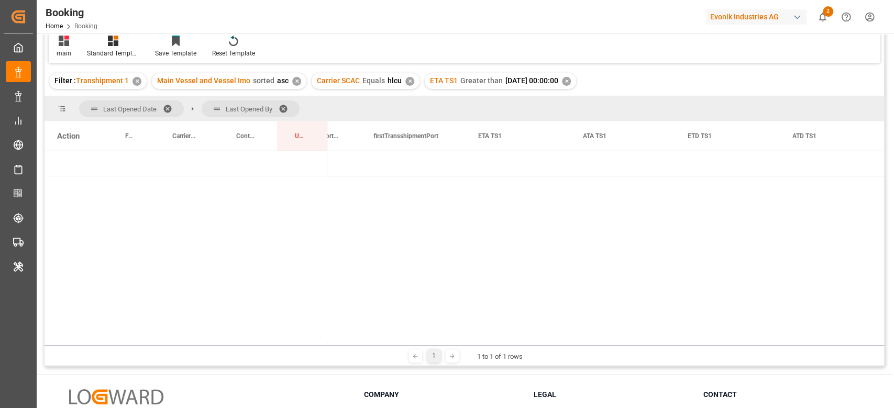
drag, startPoint x: 421, startPoint y: 348, endPoint x: 416, endPoint y: 346, distance: 5.6
click at [416, 346] on div "1 1 to 1 of 1 rows" at bounding box center [464, 356] width 839 height 21
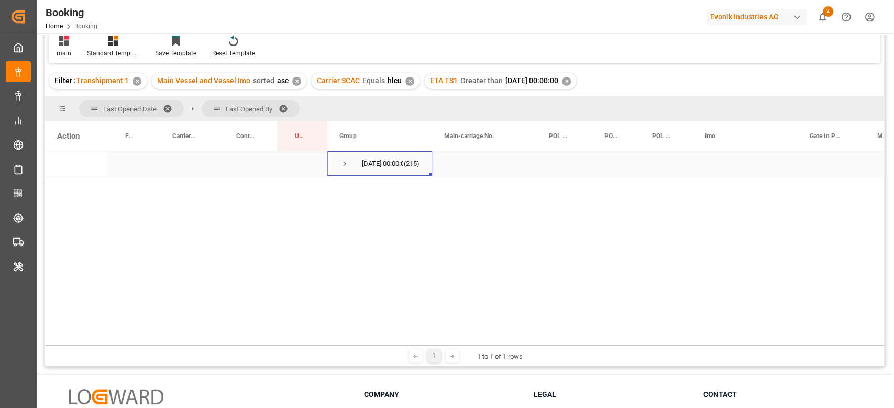
click at [347, 167] on span "Press SPACE to select this row." at bounding box center [344, 163] width 9 height 9
click at [576, 82] on div "ETA TS1 Greater than 2025-09-21 00:00:00 ✕" at bounding box center [500, 81] width 151 height 16
click at [571, 78] on div "✕" at bounding box center [566, 81] width 9 height 9
click at [342, 163] on span "Press SPACE to select this row." at bounding box center [344, 163] width 9 height 9
click at [349, 218] on span "19.09.2025 00:00:00 (292)" at bounding box center [380, 214] width 80 height 24
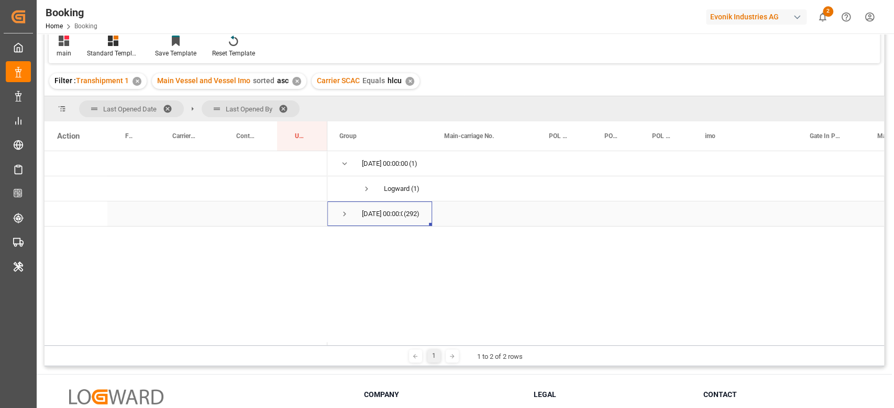
click at [347, 216] on span "Press SPACE to select this row." at bounding box center [344, 213] width 9 height 9
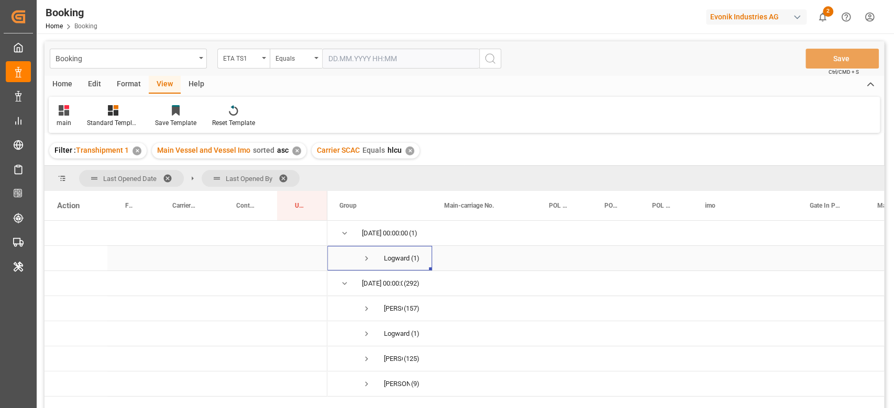
click at [366, 262] on span "Press SPACE to select this row." at bounding box center [366, 258] width 9 height 9
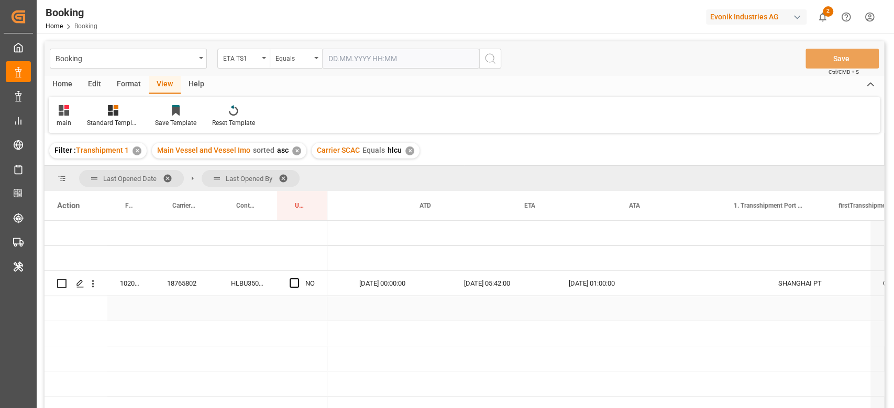
scroll to position [0, 1177]
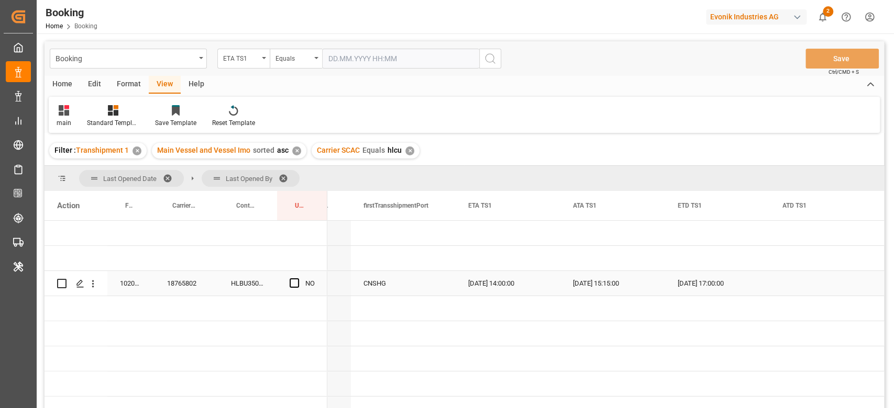
click at [187, 278] on div "18765802" at bounding box center [186, 283] width 64 height 25
click at [272, 283] on div "HLBU3504294" at bounding box center [247, 283] width 59 height 25
click at [294, 282] on span "Press SPACE to select this row." at bounding box center [294, 283] width 9 height 9
click at [297, 279] on input "Press SPACE to select this row." at bounding box center [297, 279] width 0 height 0
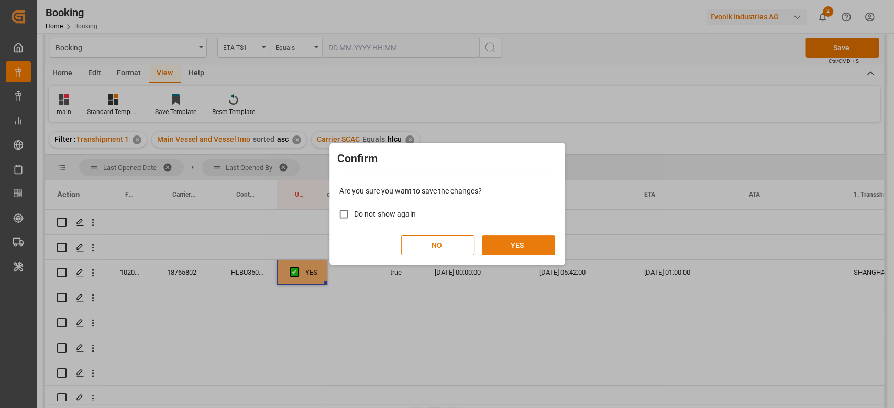
click at [520, 247] on button "YES" at bounding box center [518, 246] width 73 height 20
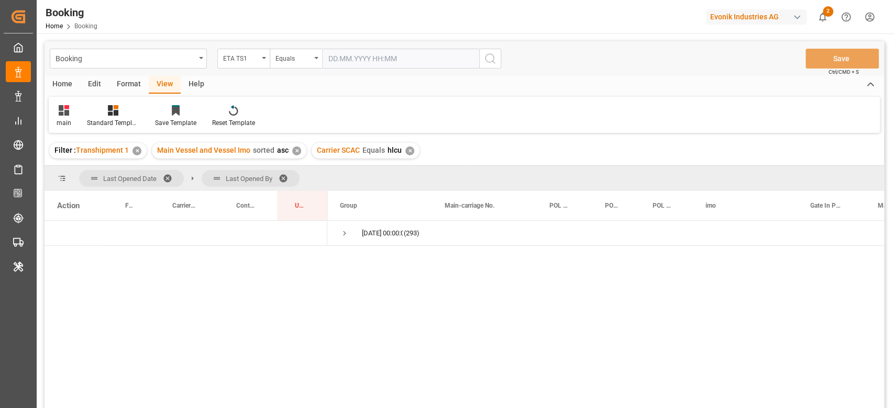
click at [408, 56] on input "text" at bounding box center [400, 59] width 157 height 20
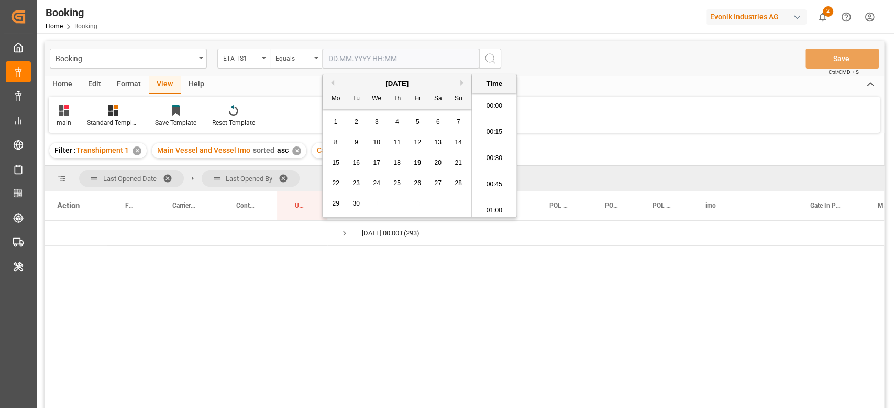
scroll to position [1496, 0]
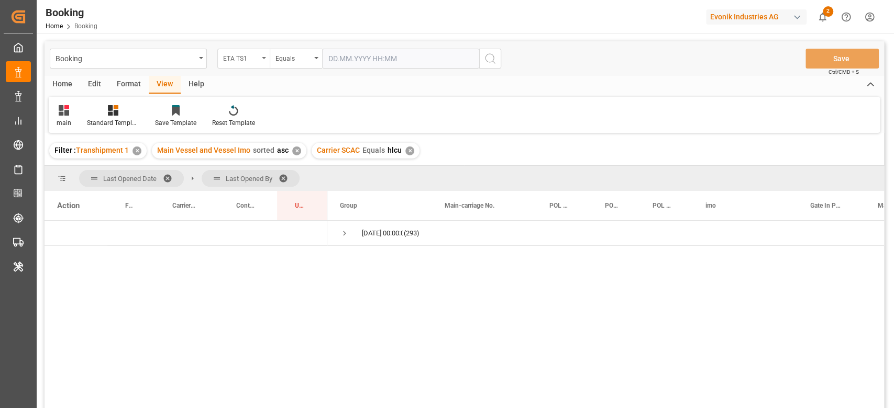
click at [247, 66] on div "ETA TS1" at bounding box center [243, 59] width 52 height 20
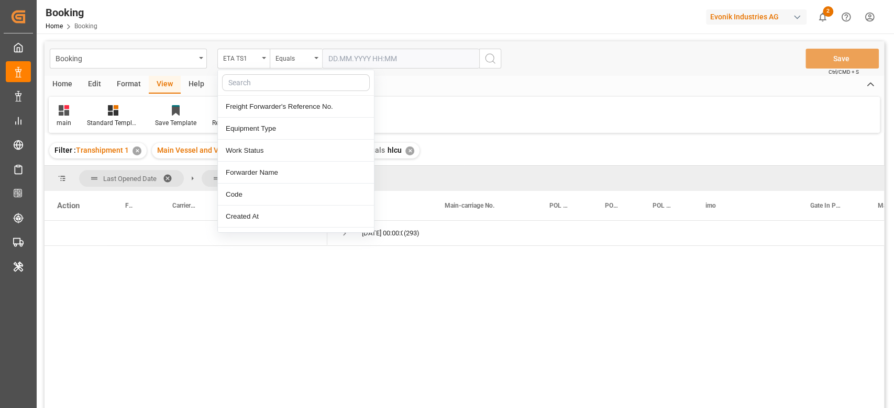
click at [253, 83] on input "text" at bounding box center [296, 82] width 148 height 17
type input "carr"
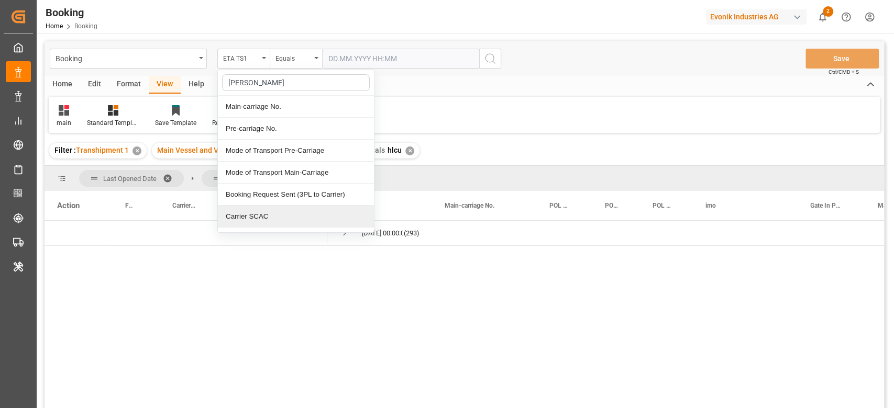
click at [272, 220] on div "Carrier SCAC" at bounding box center [296, 217] width 156 height 22
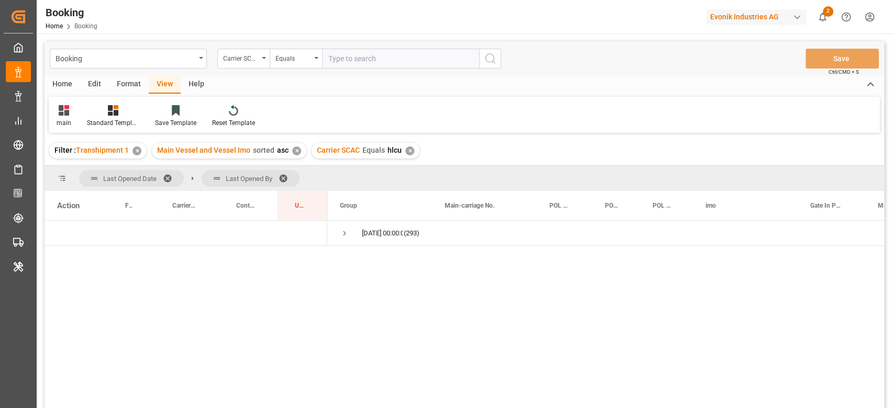
click at [380, 52] on input "text" at bounding box center [400, 59] width 157 height 20
type input "oolu"
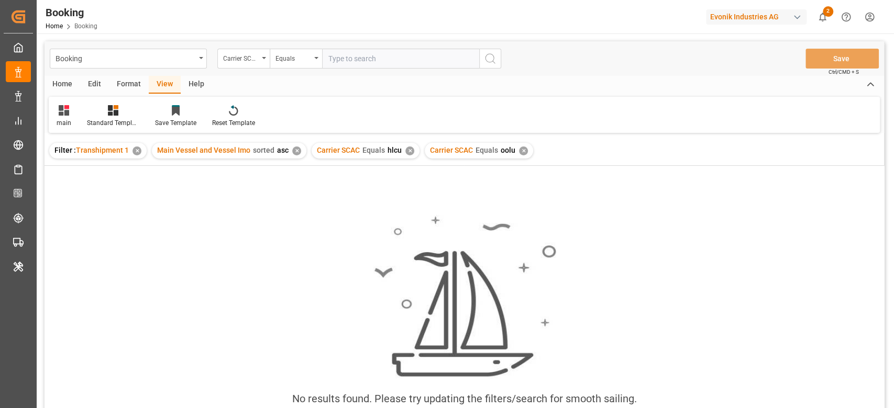
click at [411, 152] on div "✕" at bounding box center [409, 151] width 9 height 9
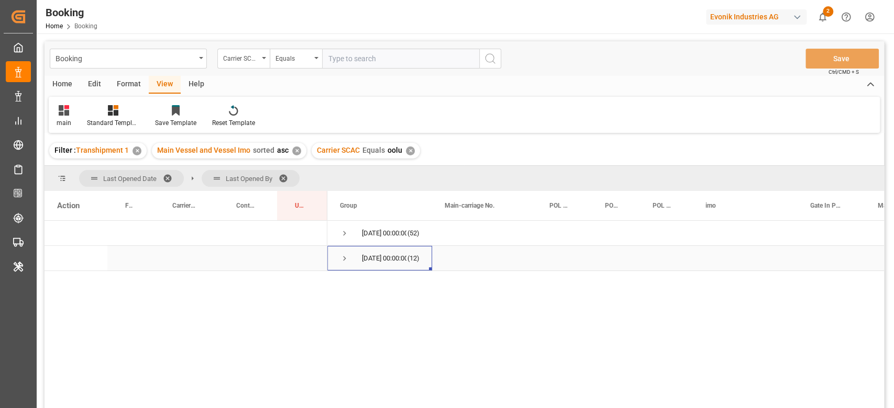
click at [344, 257] on span "Press SPACE to select this row." at bounding box center [344, 258] width 9 height 9
click at [345, 231] on span "Press SPACE to select this row." at bounding box center [344, 233] width 9 height 9
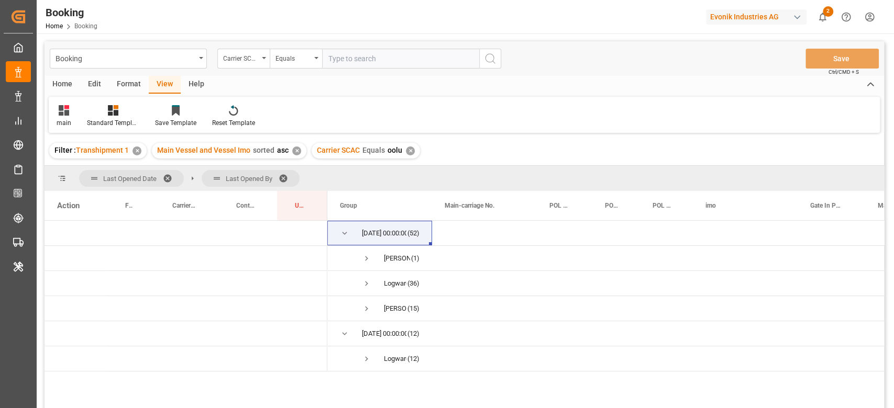
click at [282, 175] on span at bounding box center [287, 178] width 17 height 9
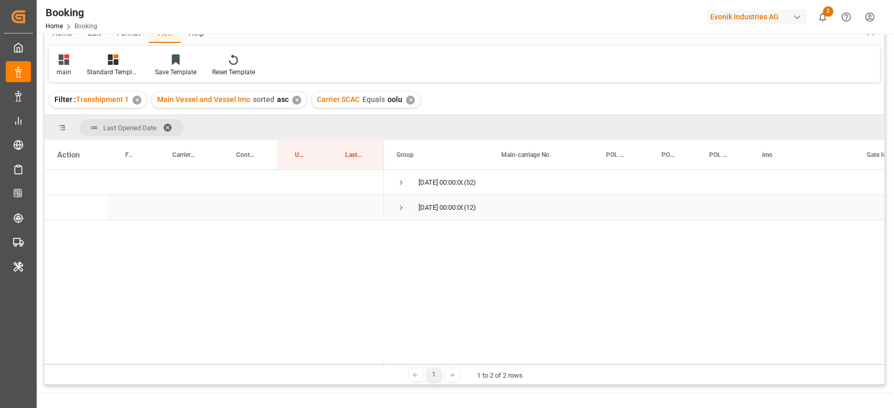
scroll to position [70, 0]
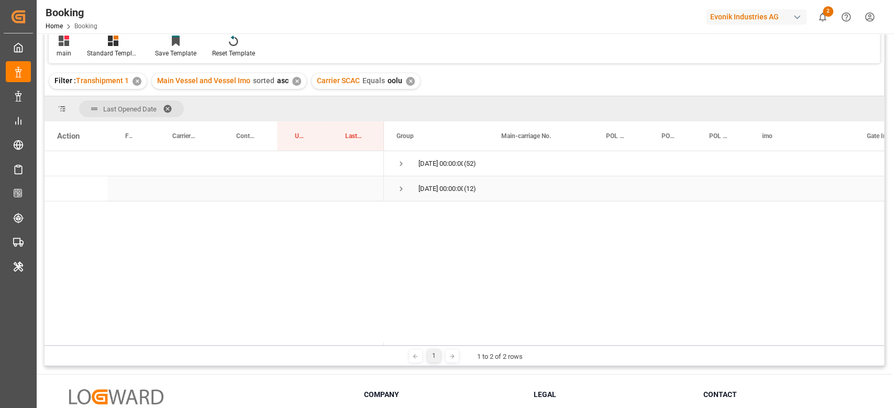
click at [397, 198] on div "19.09.2025 00:00:00 (12)" at bounding box center [436, 188] width 105 height 25
click at [399, 192] on span "Press SPACE to select this row." at bounding box center [400, 188] width 9 height 9
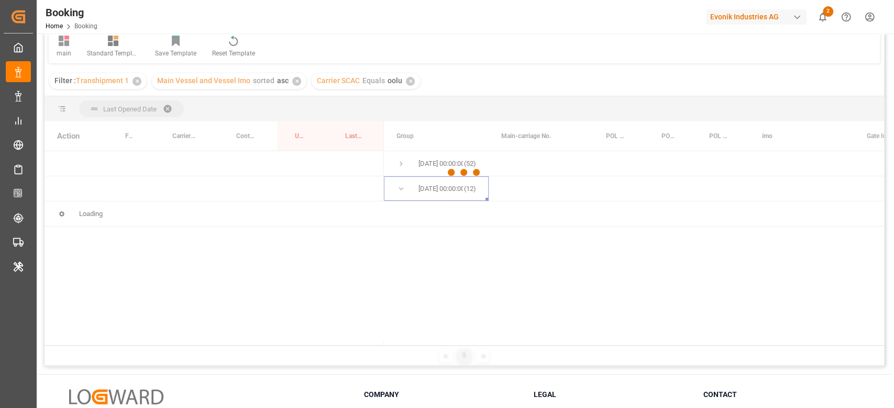
click at [405, 162] on div at bounding box center [464, 173] width 839 height 402
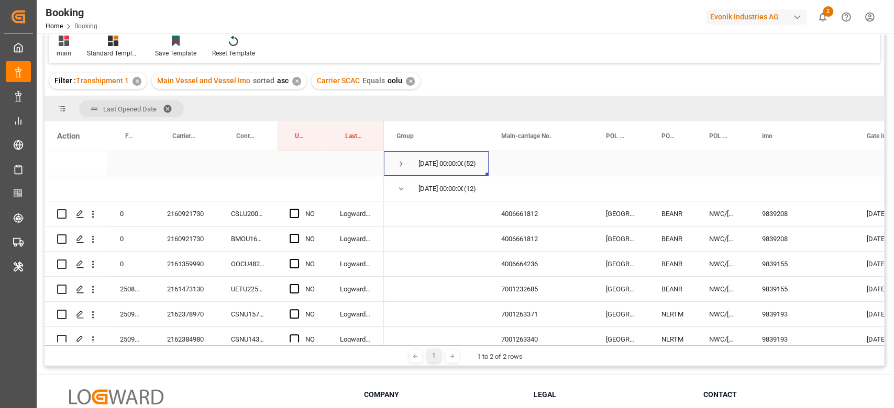
click at [407, 157] on span "18.09.2025 00:00:00 (52)" at bounding box center [436, 164] width 80 height 24
click at [402, 162] on span "Press SPACE to select this row." at bounding box center [400, 163] width 9 height 9
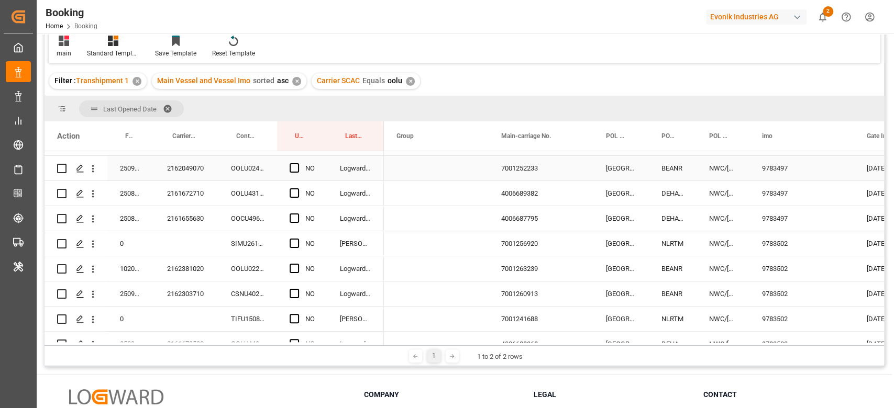
scroll to position [419, 0]
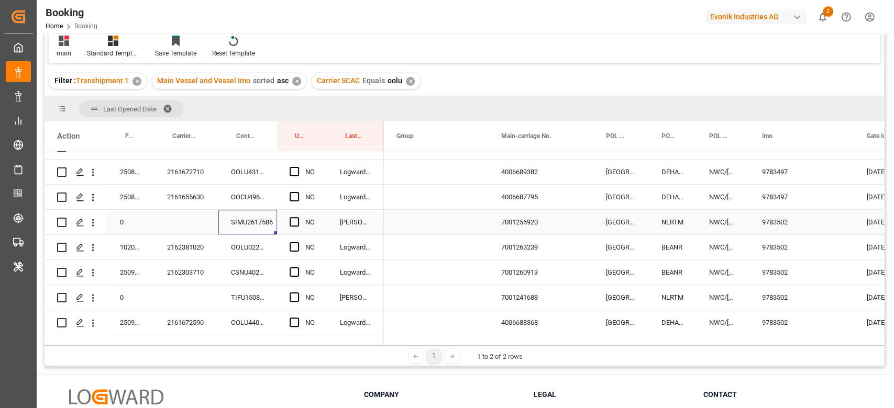
click at [241, 216] on div "SIMU2617586" at bounding box center [247, 222] width 59 height 25
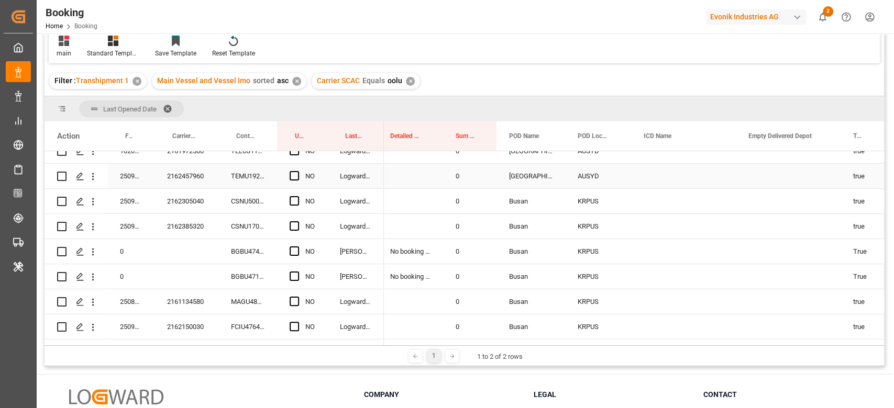
scroll to position [0, 0]
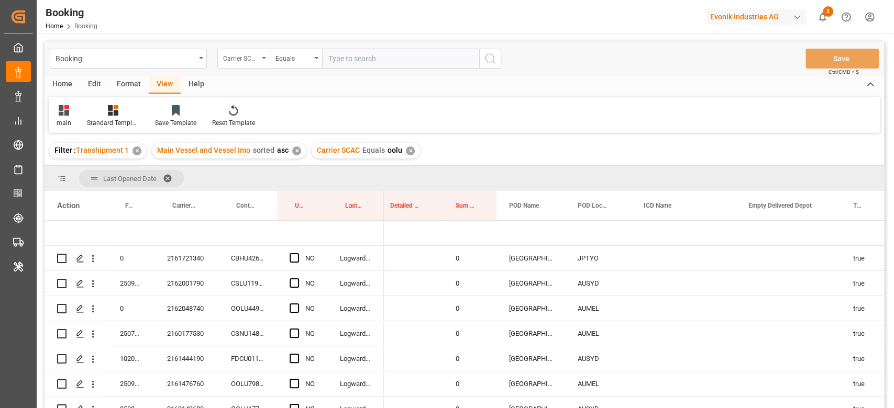
click at [239, 63] on div "Carrier SCAC" at bounding box center [243, 59] width 52 height 20
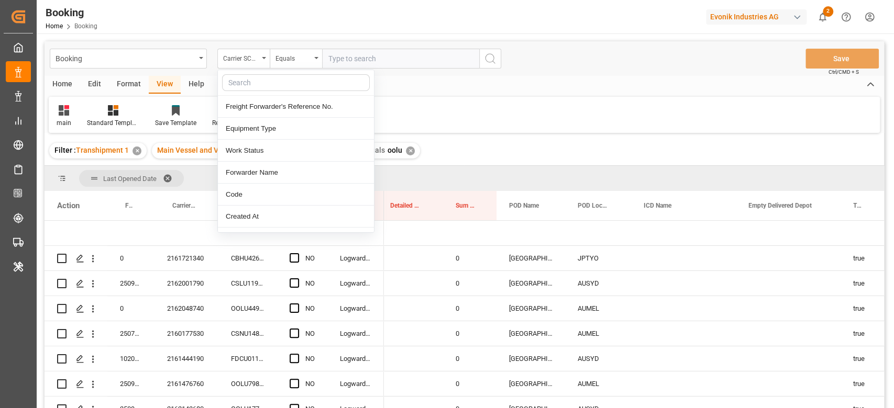
click at [251, 81] on input "text" at bounding box center [296, 82] width 148 height 17
type input "eta"
click at [264, 191] on div "ETA TS1" at bounding box center [296, 195] width 156 height 22
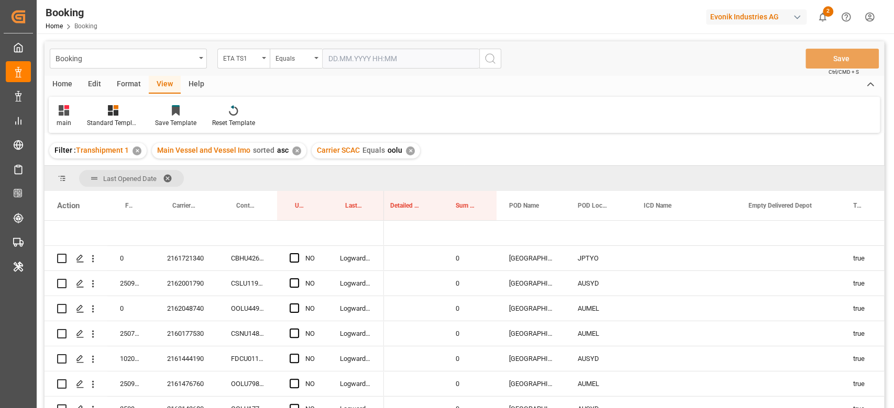
drag, startPoint x: 377, startPoint y: 34, endPoint x: 381, endPoint y: 54, distance: 21.3
click at [378, 34] on div "Booking Home Booking Evonik Industries AG 2 Notifications Only show unread All …" at bounding box center [464, 204] width 855 height 408
click at [381, 55] on input "text" at bounding box center [400, 59] width 157 height 20
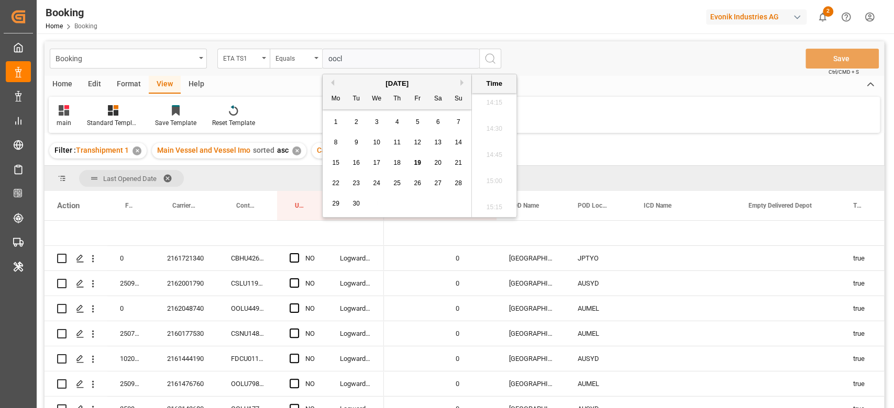
type input "oocl"
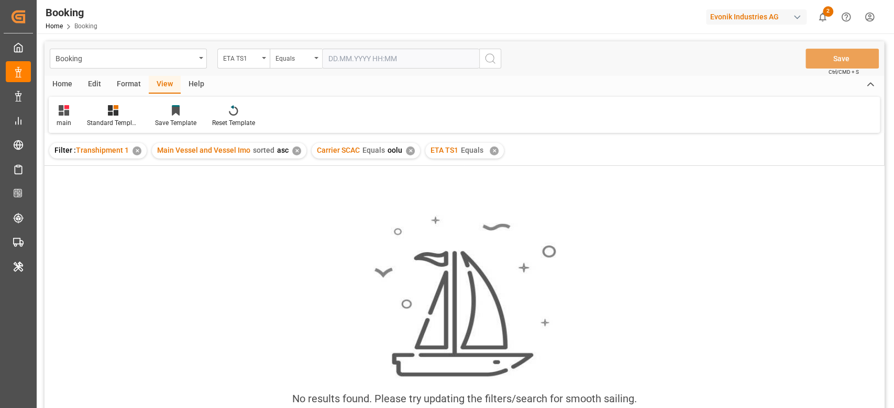
click at [490, 148] on div "✕" at bounding box center [494, 151] width 9 height 9
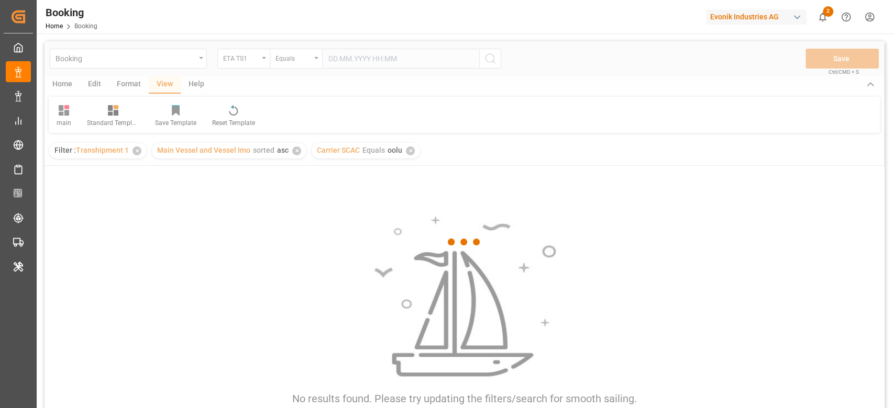
click at [403, 59] on div at bounding box center [464, 242] width 839 height 402
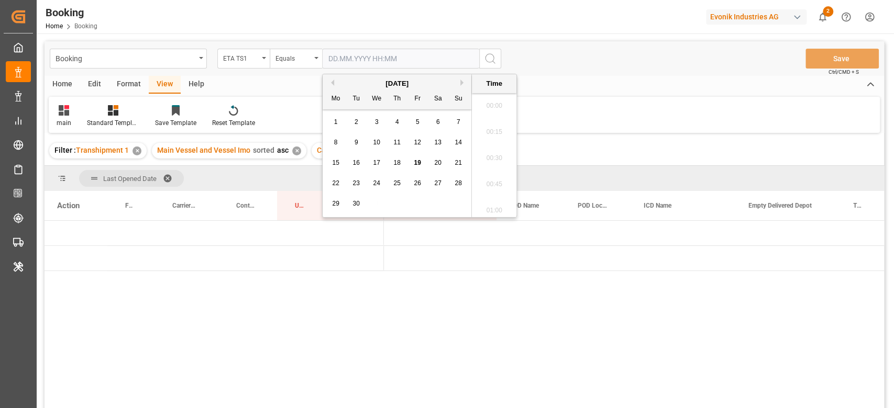
click at [403, 59] on input "text" at bounding box center [400, 59] width 157 height 20
click at [458, 165] on span "21" at bounding box center [458, 162] width 7 height 7
type input "21.09.2025 00:00"
click at [488, 59] on icon "search button" at bounding box center [490, 58] width 13 height 13
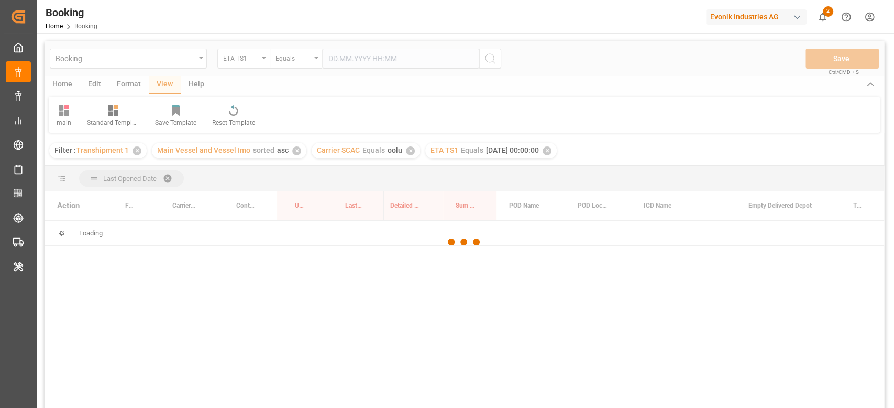
click at [488, 59] on div at bounding box center [464, 242] width 839 height 402
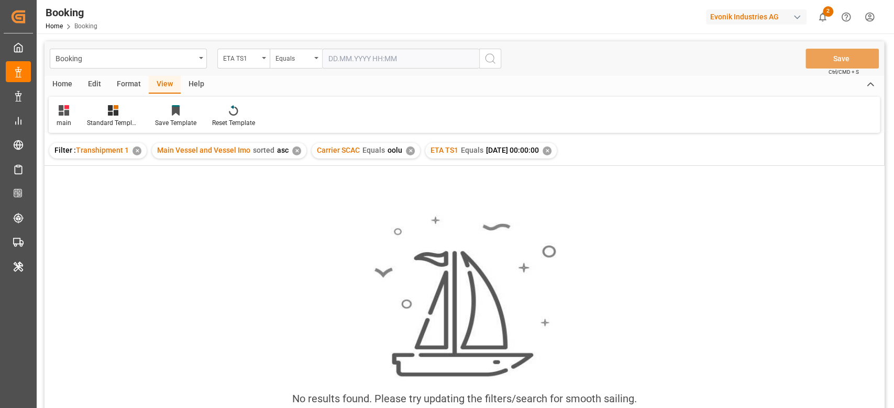
click at [551, 151] on div "✕" at bounding box center [547, 151] width 9 height 9
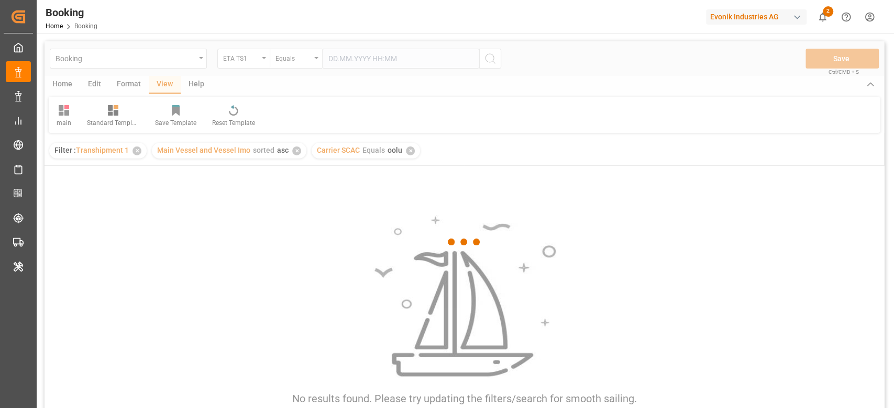
click at [275, 67] on div at bounding box center [464, 242] width 839 height 402
click at [288, 57] on div at bounding box center [464, 242] width 839 height 402
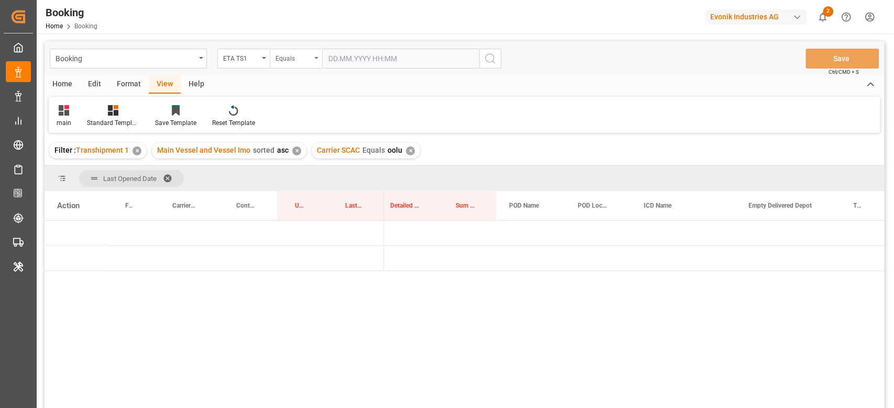
click at [298, 61] on div "Equals" at bounding box center [293, 57] width 36 height 12
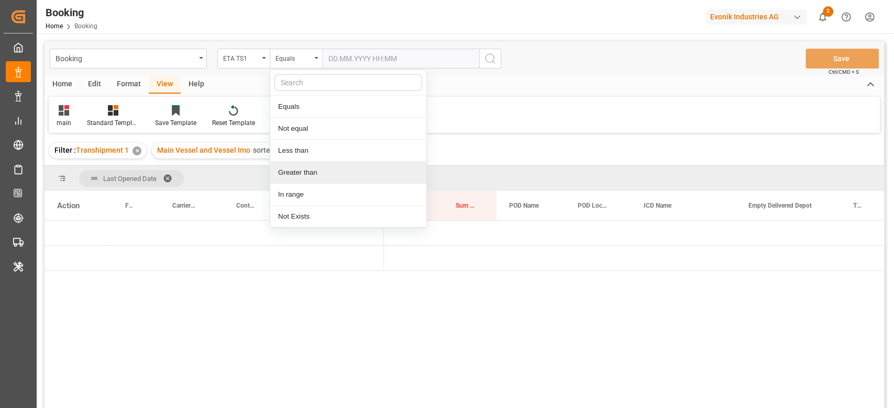
click at [300, 170] on div "Greater than" at bounding box center [348, 173] width 156 height 22
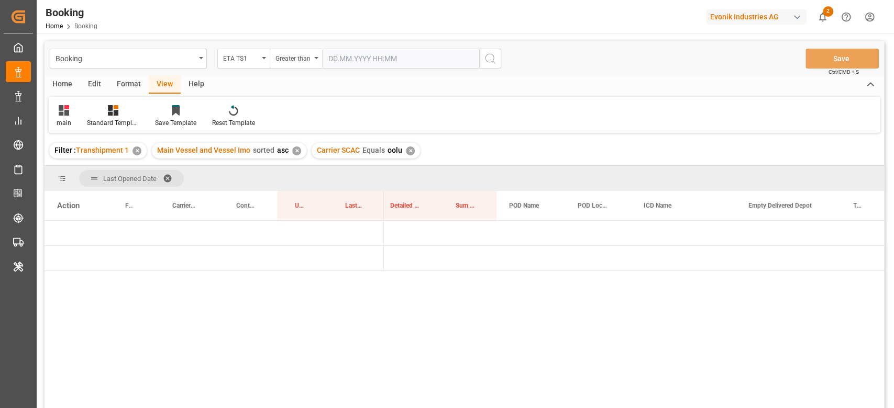
click at [360, 60] on input "text" at bounding box center [400, 59] width 157 height 20
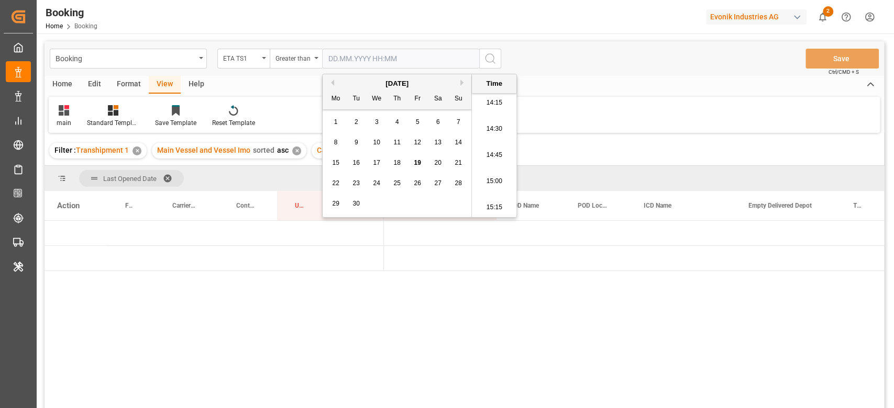
click at [453, 165] on div "21" at bounding box center [458, 163] width 13 height 13
type input "21.09.2025 00:00"
click at [489, 65] on button "search button" at bounding box center [490, 59] width 22 height 20
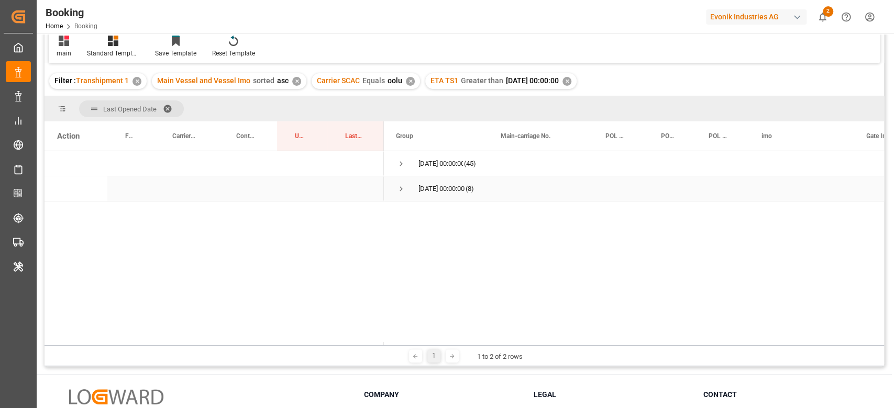
click at [407, 182] on span "19.09.2025 00:00:00 (8)" at bounding box center [436, 189] width 80 height 24
click at [397, 194] on span "Press SPACE to select this row." at bounding box center [400, 189] width 9 height 24
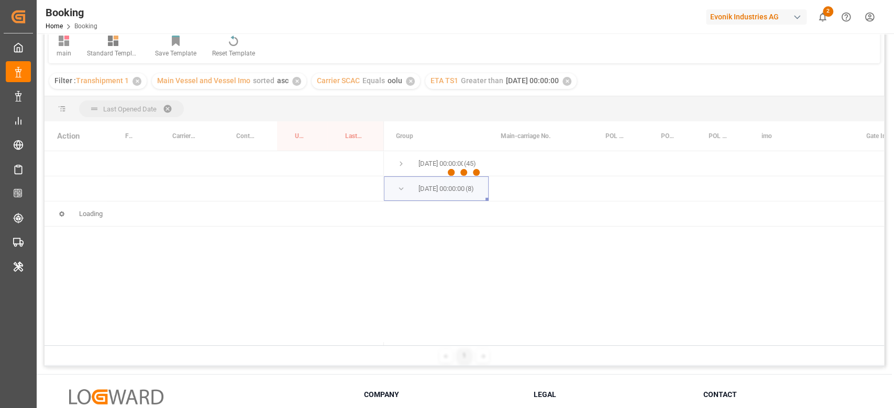
click at [402, 167] on div at bounding box center [464, 173] width 839 height 402
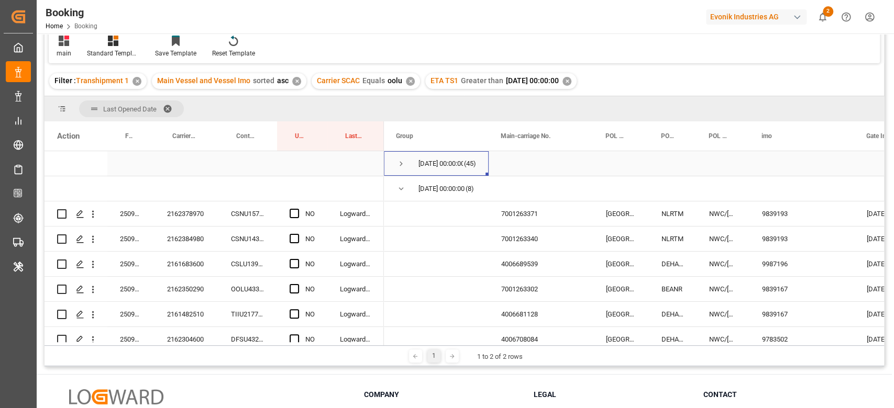
click at [402, 167] on span "Press SPACE to select this row." at bounding box center [400, 163] width 9 height 9
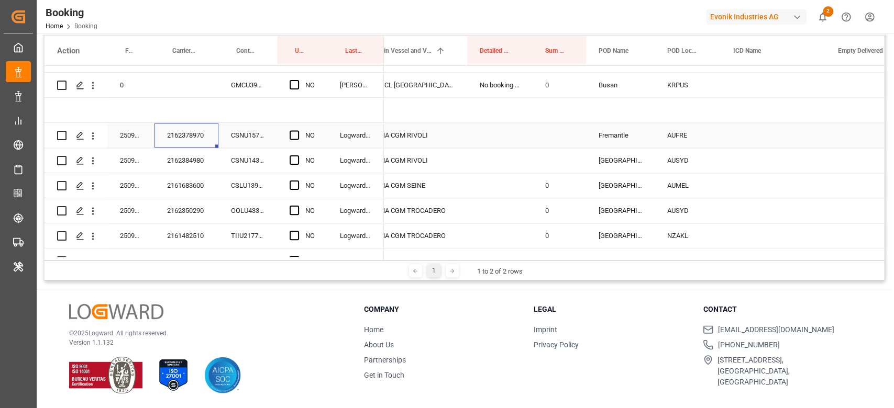
click at [197, 129] on div "2162378970" at bounding box center [186, 135] width 64 height 25
click at [92, 131] on icon "open menu" at bounding box center [92, 135] width 11 height 11
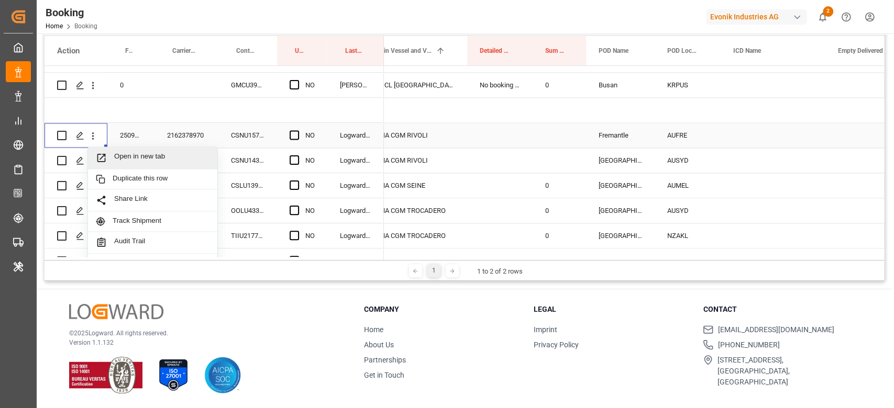
click at [121, 157] on span "Open in new tab" at bounding box center [161, 157] width 95 height 11
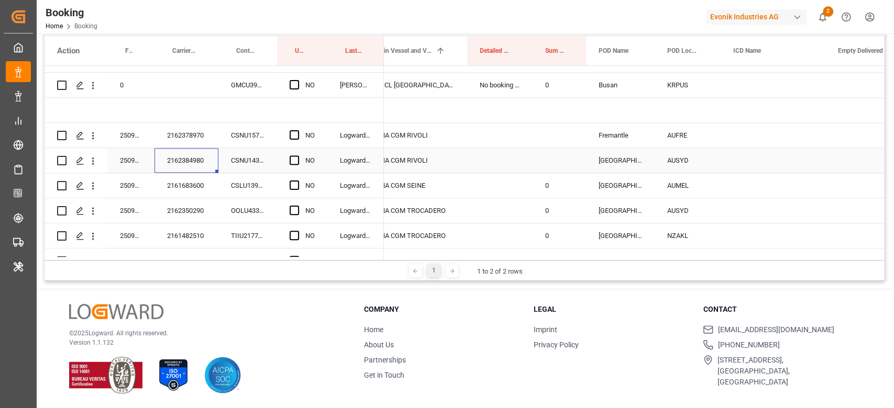
click at [209, 158] on div "2162384980" at bounding box center [186, 160] width 64 height 25
click at [97, 167] on button "open menu" at bounding box center [92, 161] width 11 height 20
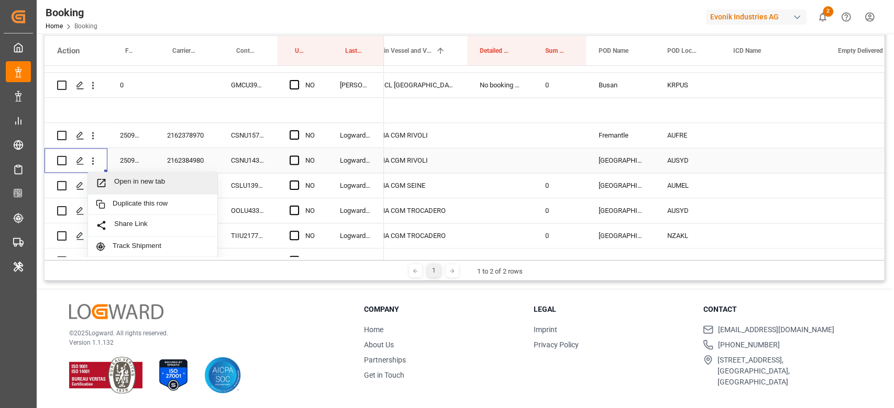
click at [123, 184] on span "Open in new tab" at bounding box center [161, 183] width 95 height 11
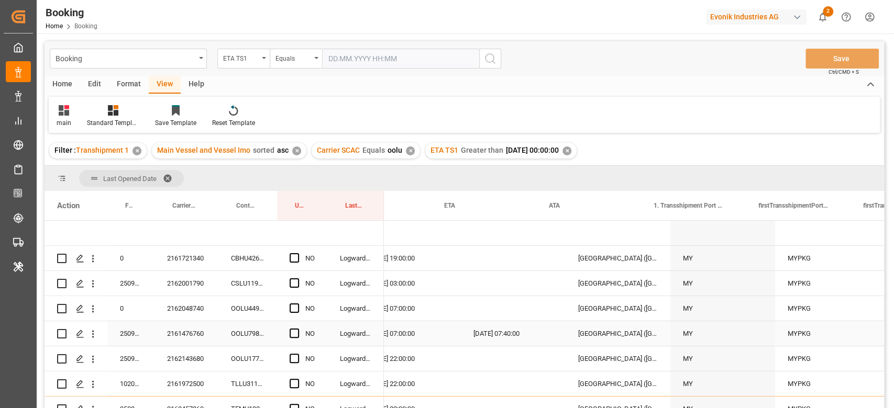
scroll to position [0, 1311]
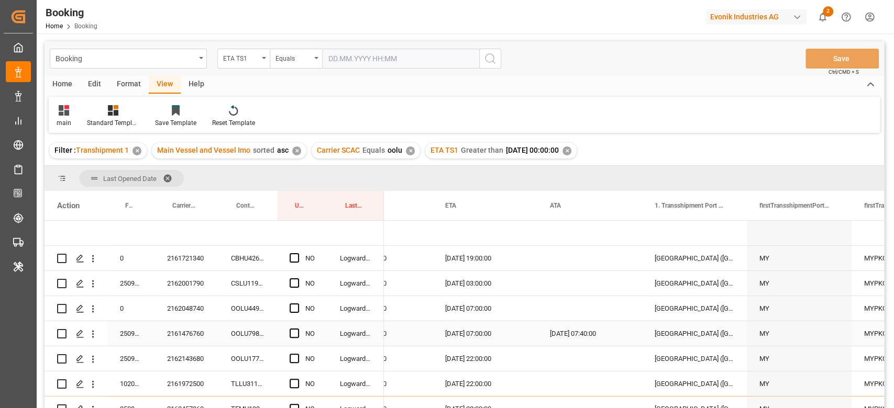
click at [183, 332] on div "2161476760" at bounding box center [186, 334] width 64 height 25
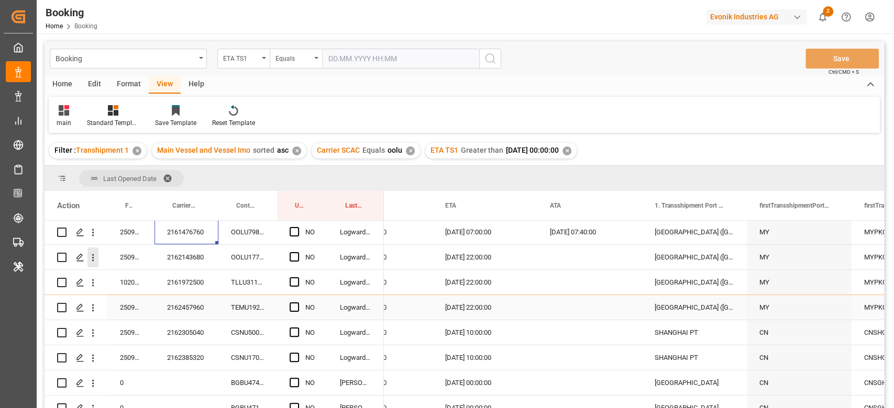
scroll to position [70, 0]
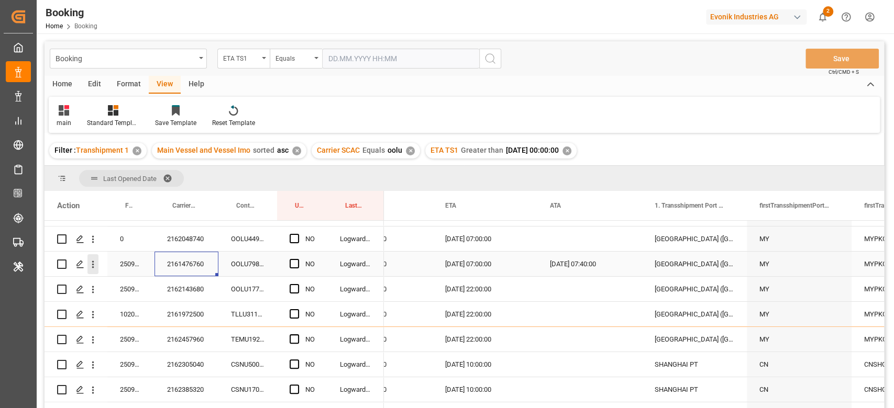
click at [94, 266] on icon "open menu" at bounding box center [92, 264] width 11 height 11
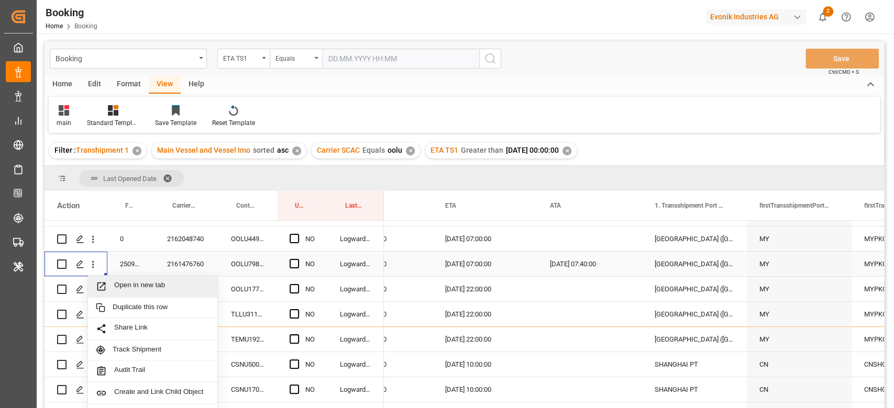
click at [160, 285] on span "Open in new tab" at bounding box center [161, 286] width 95 height 11
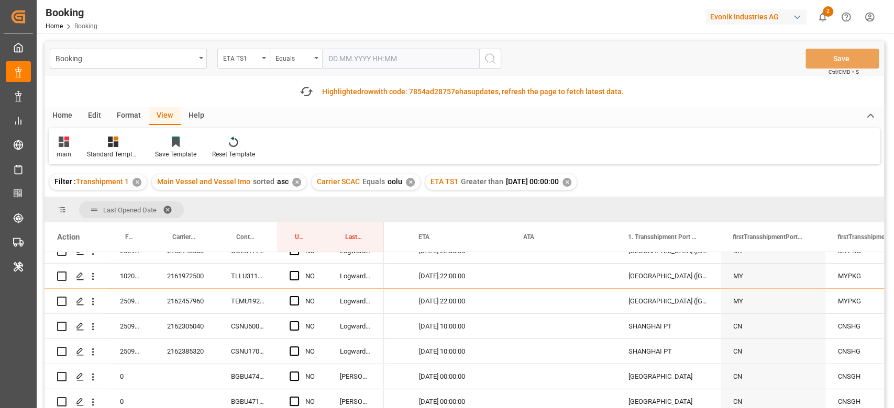
scroll to position [186, 0]
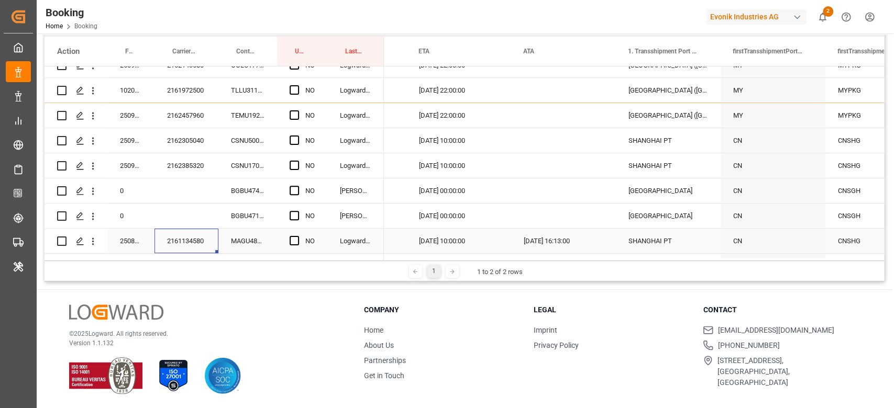
click at [196, 245] on div "2161134580" at bounding box center [186, 241] width 64 height 25
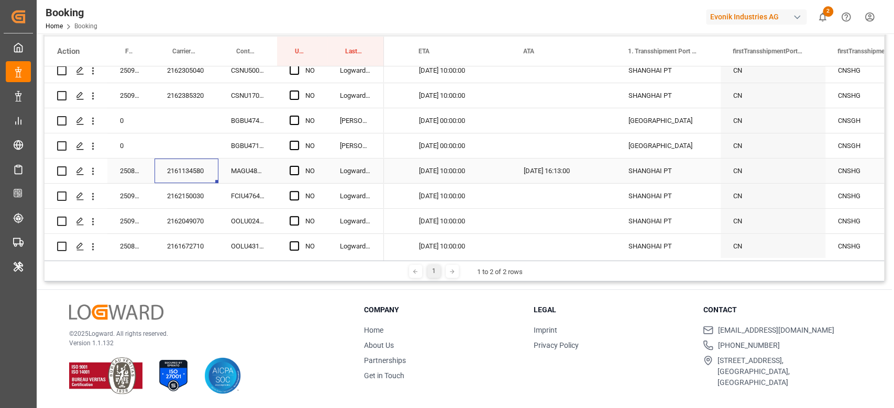
click at [93, 176] on icon "open menu" at bounding box center [92, 171] width 11 height 11
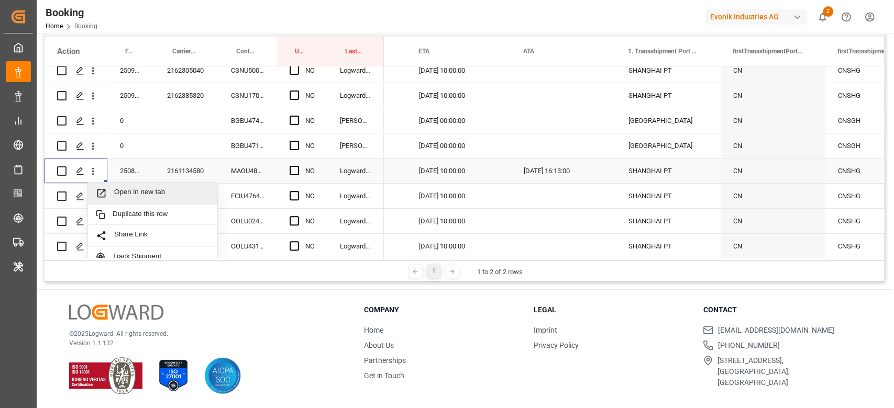
click at [134, 191] on span "Open in new tab" at bounding box center [161, 193] width 95 height 11
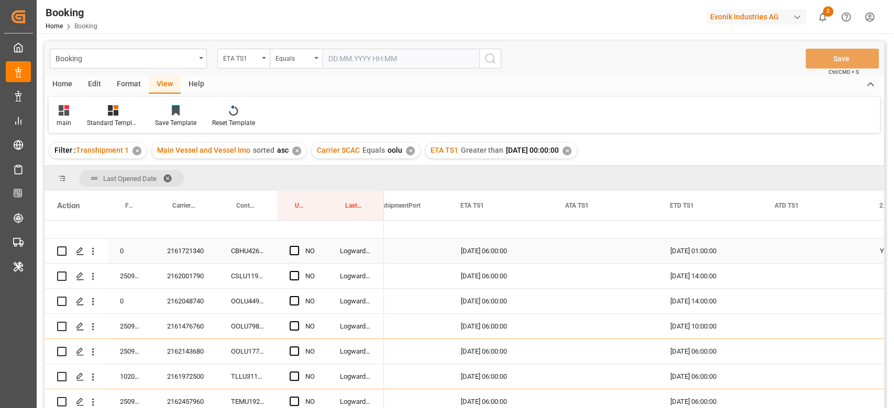
scroll to position [0, 0]
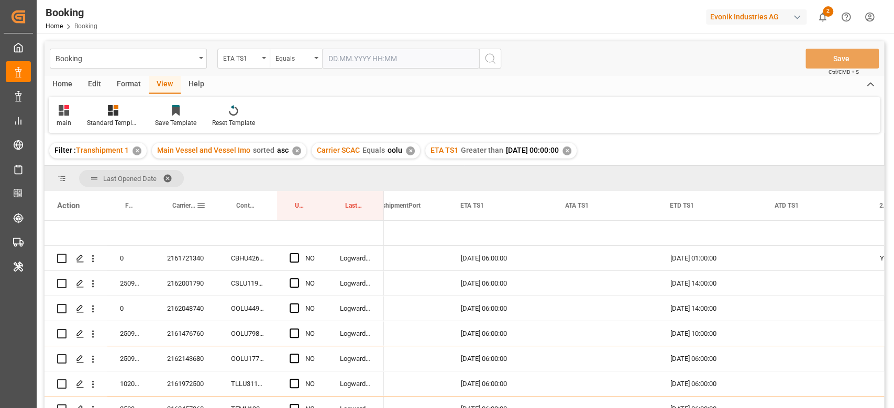
click at [174, 199] on div "Carrier Booking No." at bounding box center [184, 205] width 24 height 29
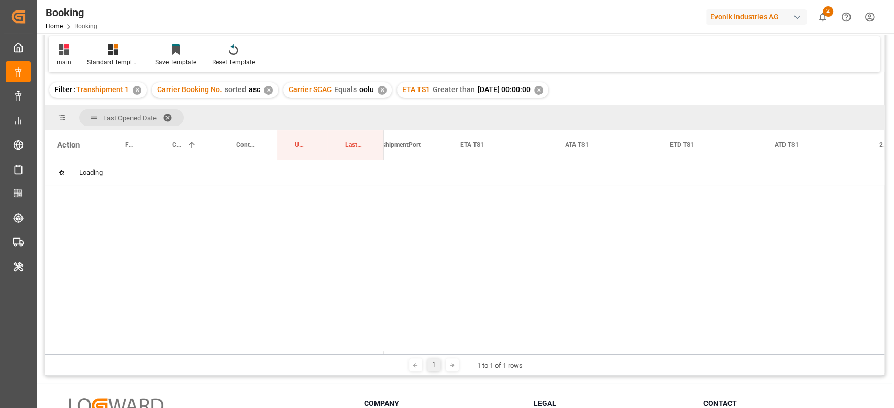
scroll to position [139, 0]
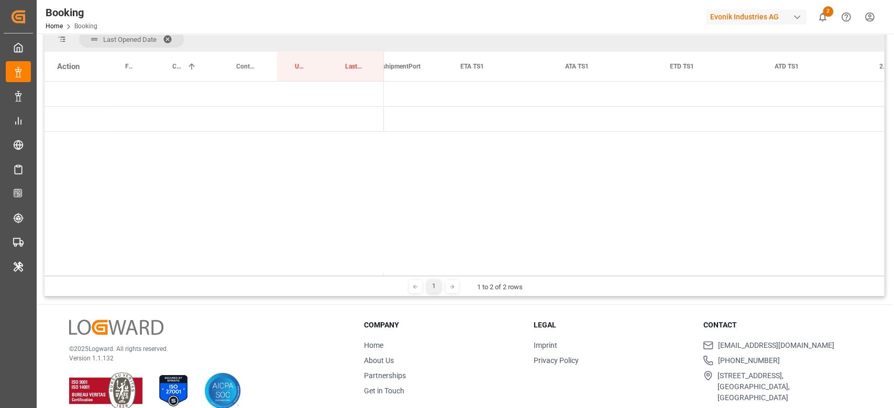
drag, startPoint x: 473, startPoint y: 277, endPoint x: 450, endPoint y: 277, distance: 23.0
click at [450, 277] on div "1 1 to 2 of 2 rows" at bounding box center [464, 286] width 839 height 21
click at [405, 119] on span "Press SPACE to select this row." at bounding box center [400, 119] width 9 height 9
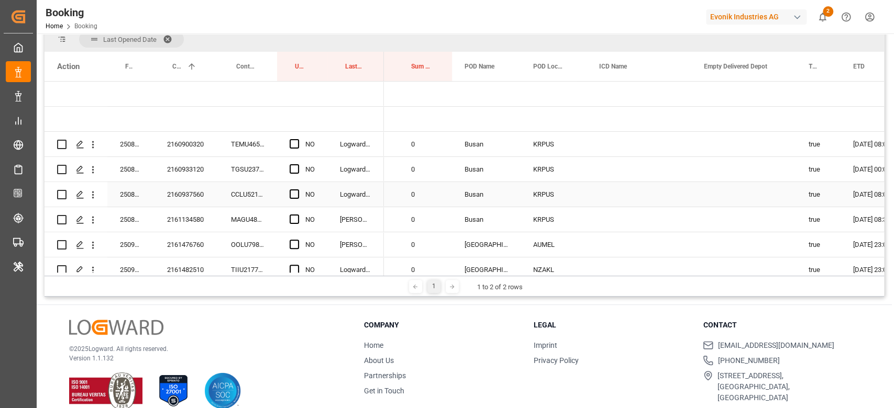
scroll to position [0, 694]
click at [285, 145] on div "NO" at bounding box center [302, 144] width 50 height 25
click at [293, 145] on span "Press SPACE to select this row." at bounding box center [294, 143] width 9 height 9
click at [297, 139] on input "Press SPACE to select this row." at bounding box center [297, 139] width 0 height 0
click at [295, 167] on span "Press SPACE to select this row." at bounding box center [294, 168] width 9 height 9
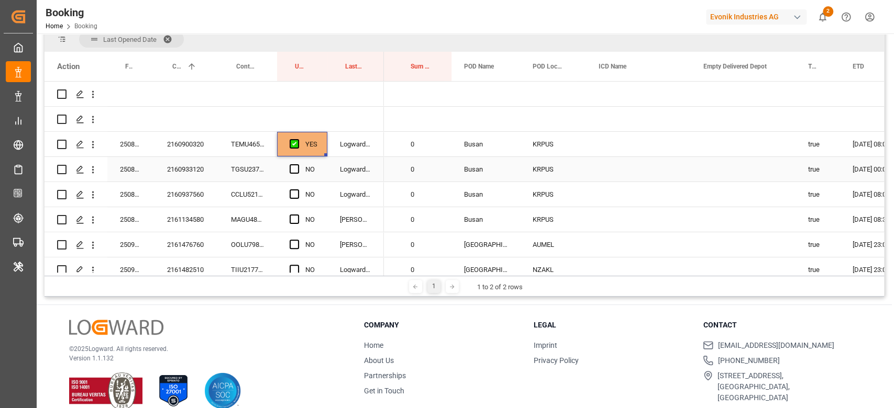
click at [297, 164] on input "Press SPACE to select this row." at bounding box center [297, 164] width 0 height 0
click at [301, 197] on div "Press SPACE to select this row." at bounding box center [298, 195] width 16 height 24
click at [295, 196] on span "Press SPACE to select this row." at bounding box center [294, 194] width 9 height 9
click at [297, 190] on input "Press SPACE to select this row." at bounding box center [297, 190] width 0 height 0
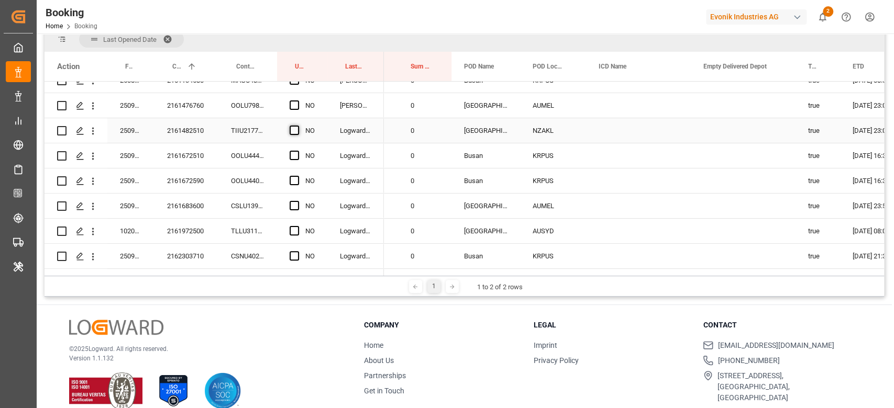
click at [293, 132] on span "Press SPACE to select this row." at bounding box center [294, 130] width 9 height 9
click at [297, 126] on input "Press SPACE to select this row." at bounding box center [297, 126] width 0 height 0
drag, startPoint x: 325, startPoint y: 140, endPoint x: 326, endPoint y: 172, distance: 31.4
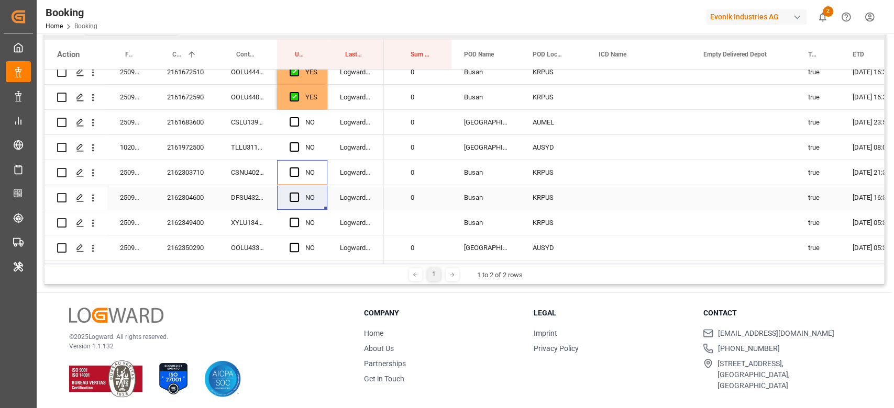
click at [315, 211] on div "250808610220 2160900320 TEMU4651069 YES Logward System 250808610231 2160933120 …" at bounding box center [214, 60] width 339 height 402
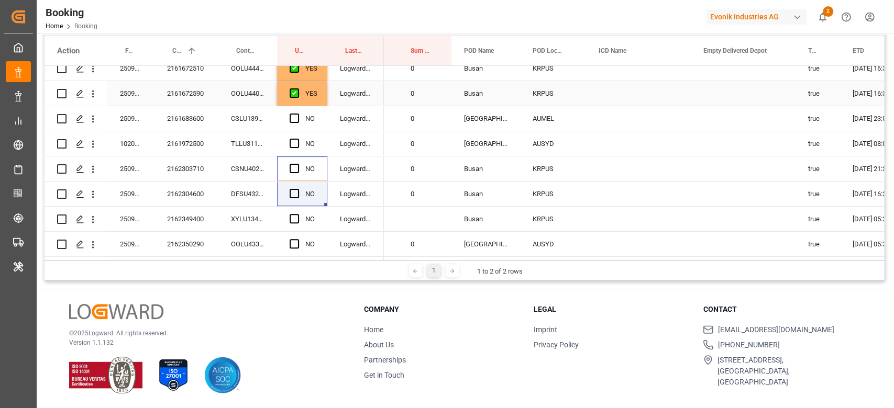
click at [310, 96] on div "YES" at bounding box center [311, 94] width 12 height 24
drag, startPoint x: 324, startPoint y: 100, endPoint x: 322, endPoint y: 252, distance: 151.9
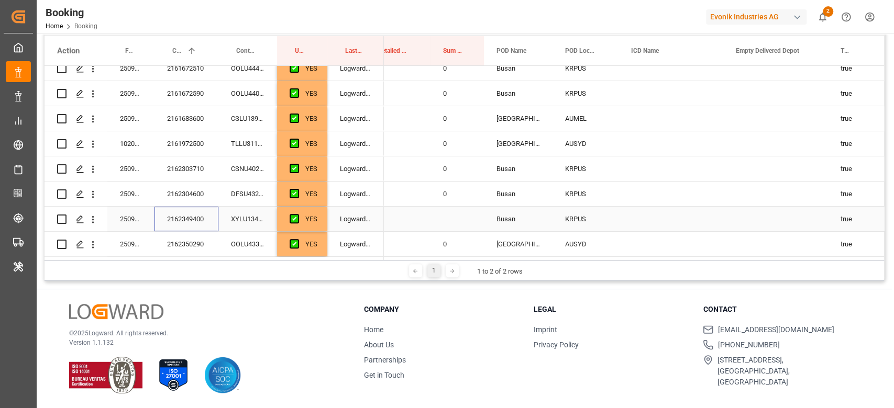
click at [194, 215] on div "2162349400" at bounding box center [186, 219] width 64 height 25
click at [95, 214] on icon "open menu" at bounding box center [92, 219] width 11 height 11
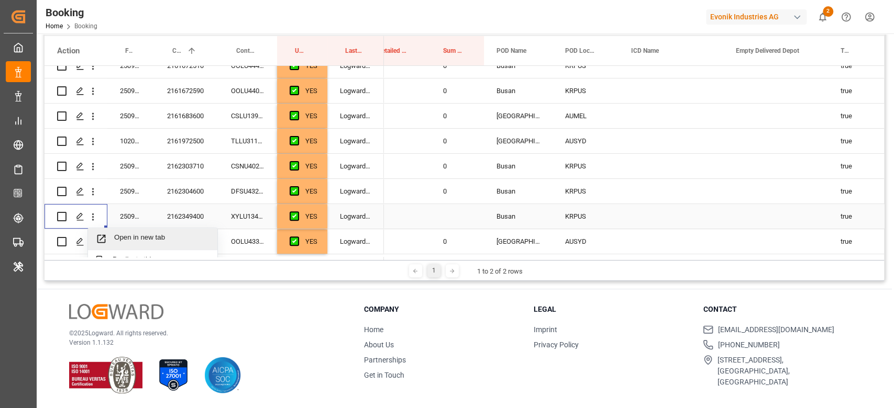
click at [121, 230] on div "Open in new tab" at bounding box center [152, 239] width 129 height 22
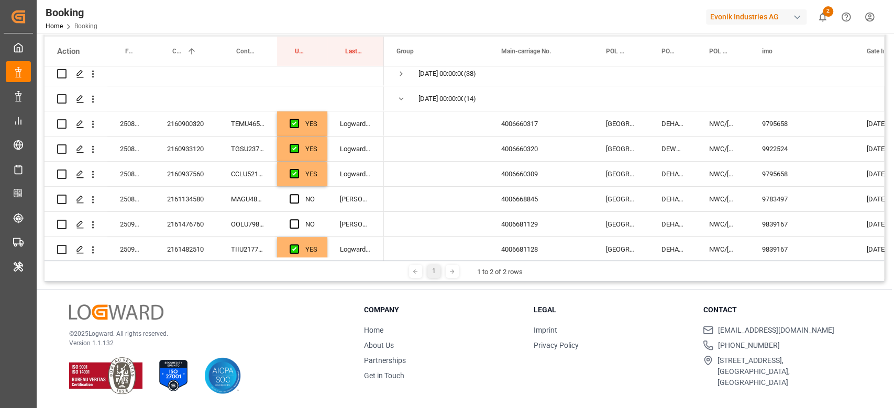
scroll to position [0, 0]
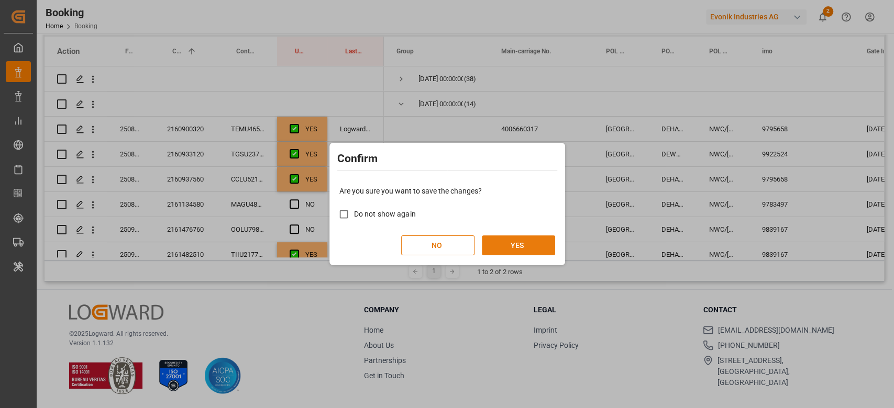
click at [524, 244] on button "YES" at bounding box center [518, 246] width 73 height 20
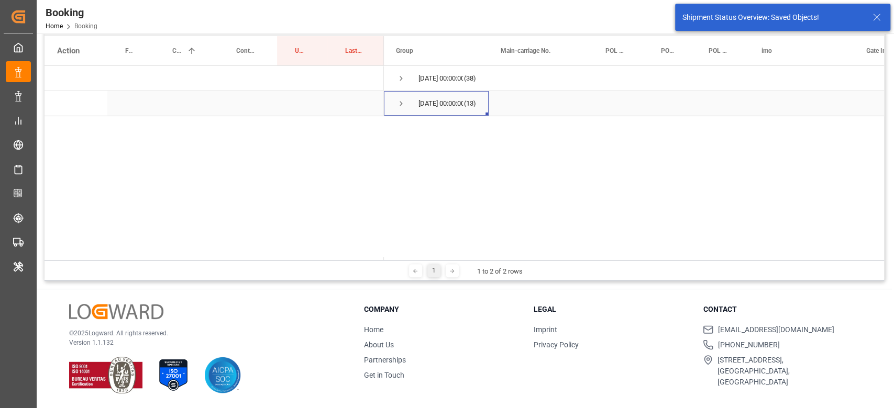
click at [390, 102] on div "19.09.2025 00:00:00 (13)" at bounding box center [436, 103] width 105 height 25
click at [397, 102] on span "Press SPACE to select this row." at bounding box center [400, 103] width 9 height 9
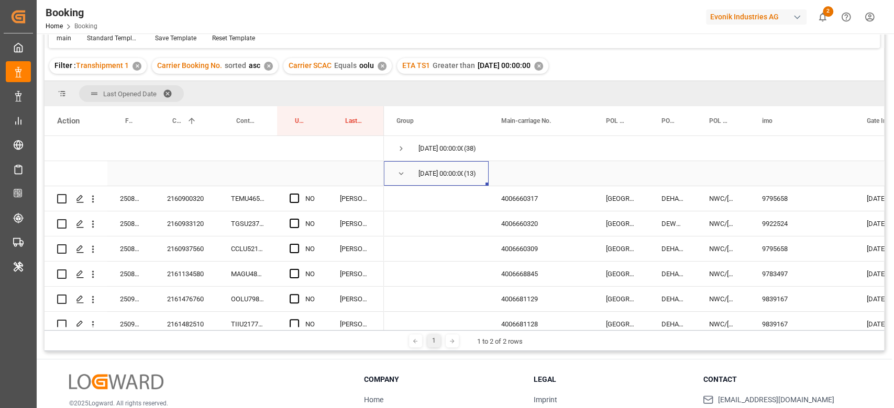
click at [405, 171] on span "Press SPACE to select this row." at bounding box center [400, 173] width 9 height 9
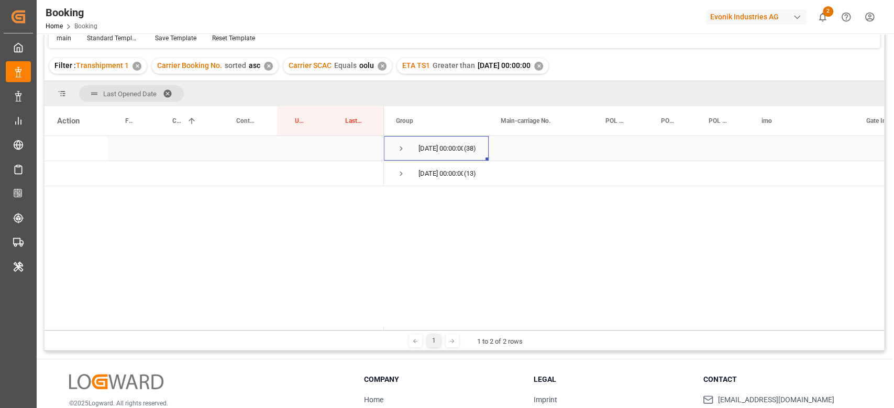
click at [401, 156] on span "Press SPACE to select this row." at bounding box center [400, 149] width 9 height 24
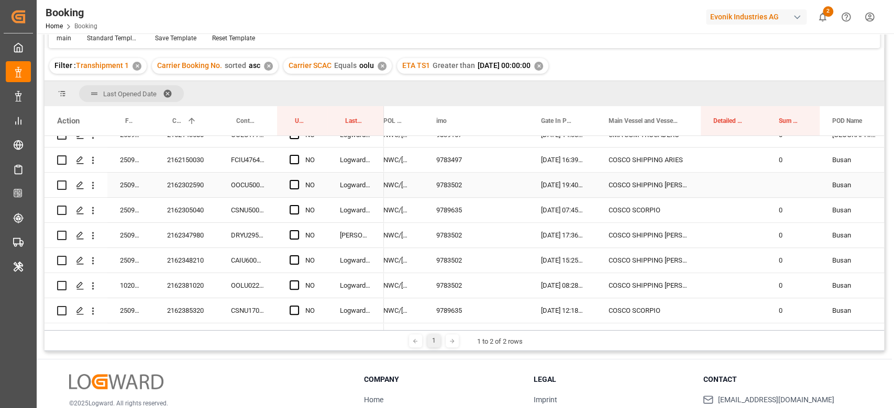
click at [198, 183] on div "2162302590" at bounding box center [186, 185] width 64 height 25
click at [90, 185] on icon "open menu" at bounding box center [92, 185] width 11 height 11
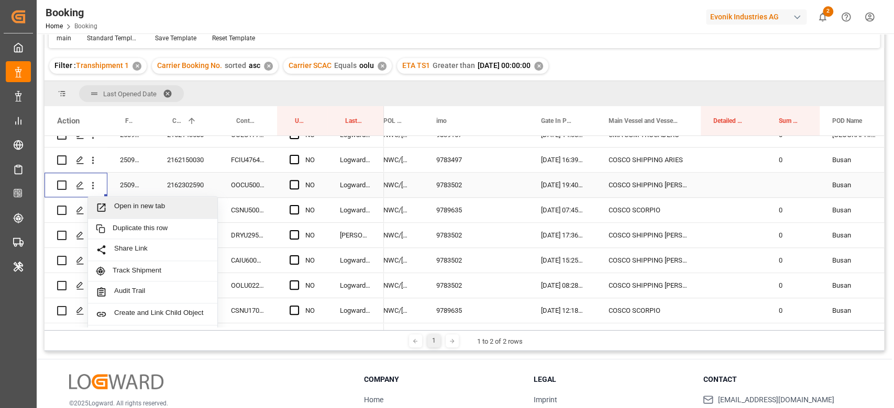
click at [151, 207] on span "Open in new tab" at bounding box center [161, 207] width 95 height 11
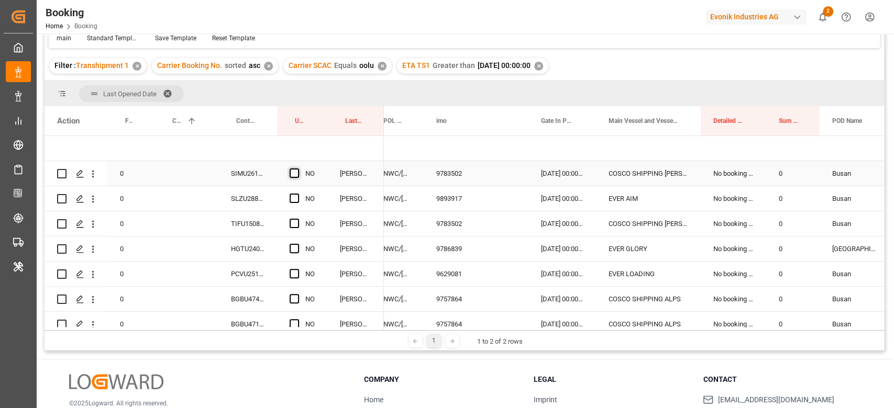
click at [297, 171] on span "Press SPACE to select this row." at bounding box center [294, 173] width 9 height 9
click at [297, 169] on input "Press SPACE to select this row." at bounding box center [297, 169] width 0 height 0
drag, startPoint x: 326, startPoint y: 183, endPoint x: 324, endPoint y: 261, distance: 78.1
click at [324, 261] on div "NO" at bounding box center [302, 249] width 50 height 25
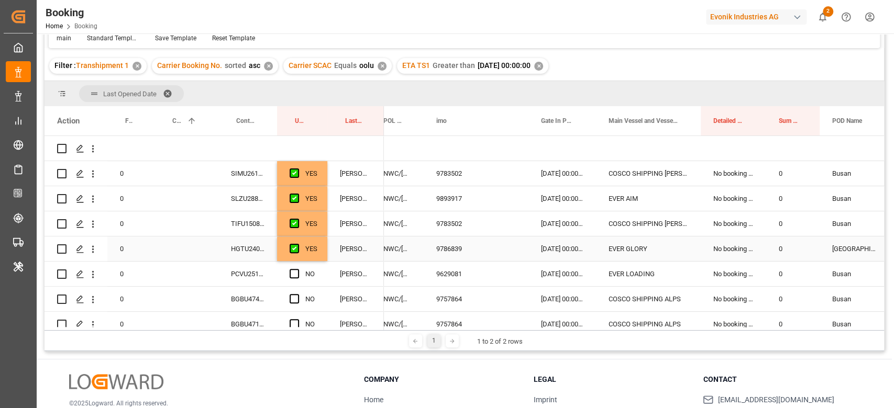
click at [320, 252] on div "YES" at bounding box center [302, 249] width 50 height 25
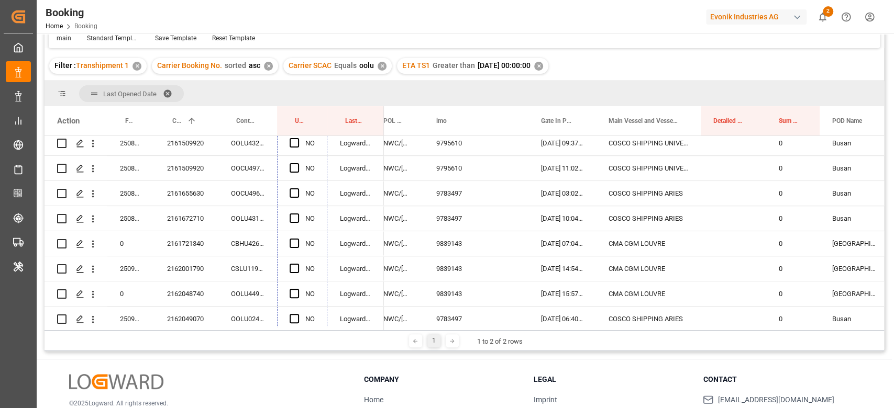
scroll to position [817, 0]
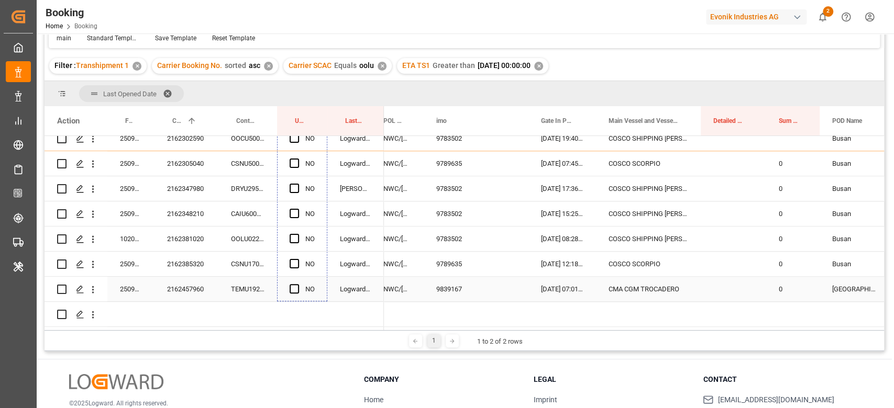
drag, startPoint x: 324, startPoint y: 259, endPoint x: 311, endPoint y: 288, distance: 32.1
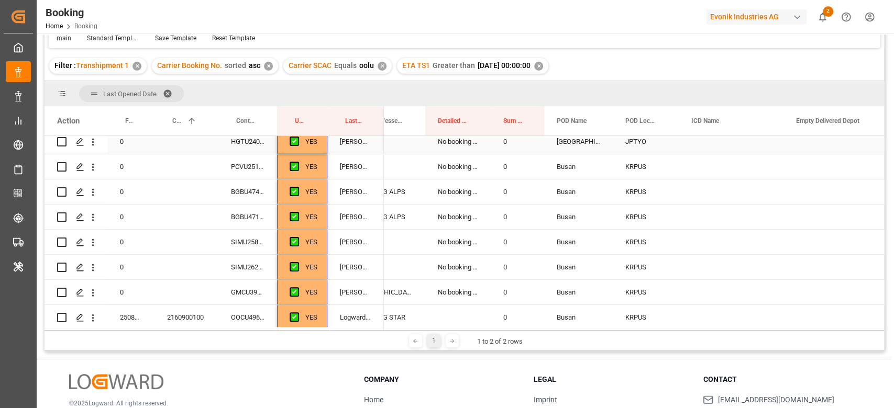
scroll to position [0, 0]
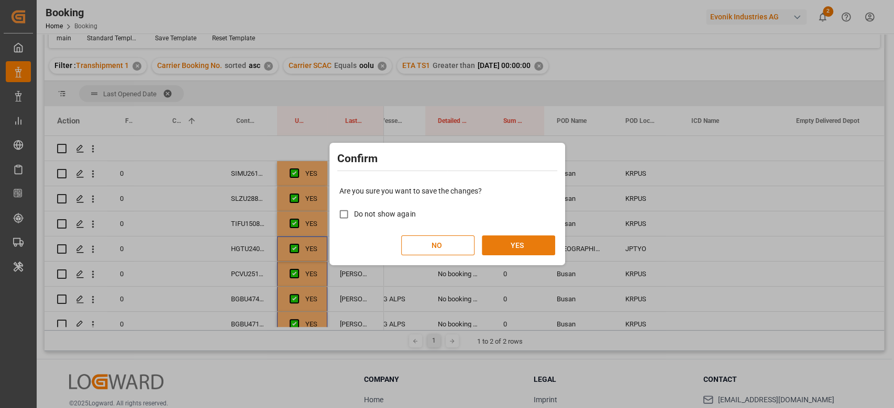
click at [530, 245] on button "YES" at bounding box center [518, 246] width 73 height 20
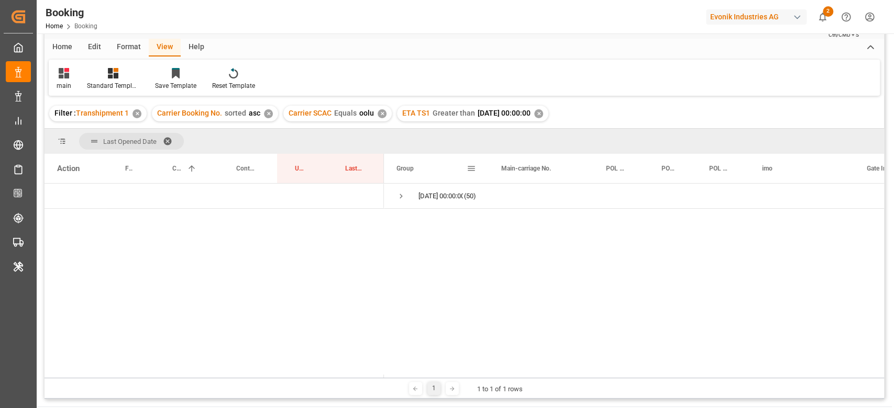
scroll to position [15, 0]
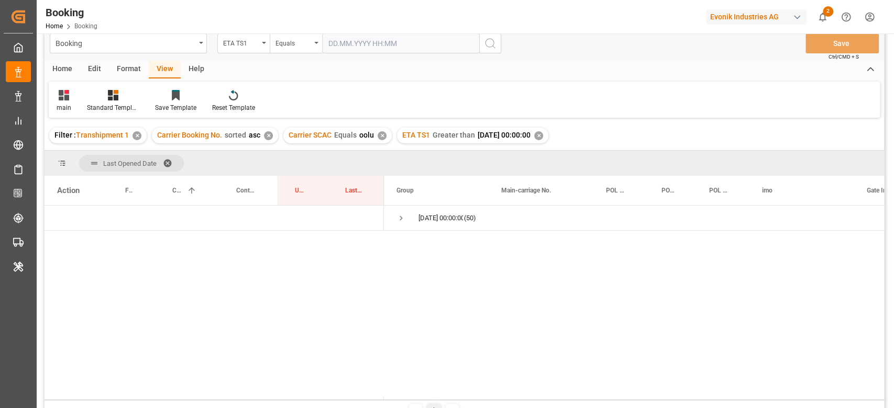
click at [543, 133] on div "✕" at bounding box center [538, 135] width 9 height 9
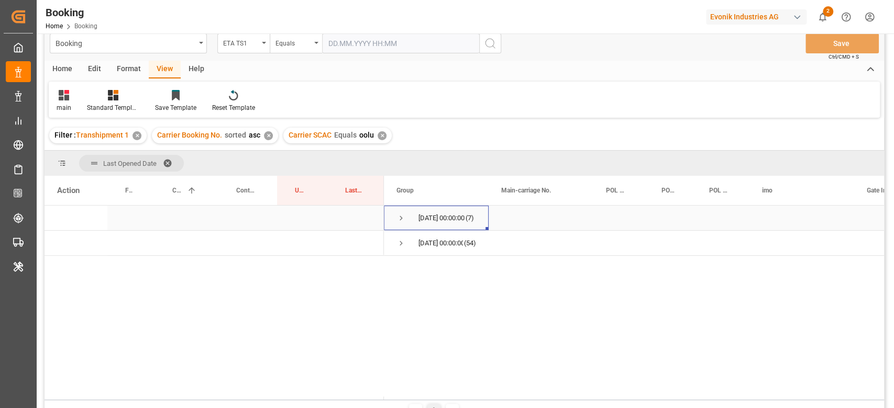
click at [411, 224] on span "18.09.2025 00:00:00 (7)" at bounding box center [436, 218] width 80 height 24
click at [396, 219] on span "Press SPACE to select this row." at bounding box center [400, 218] width 9 height 9
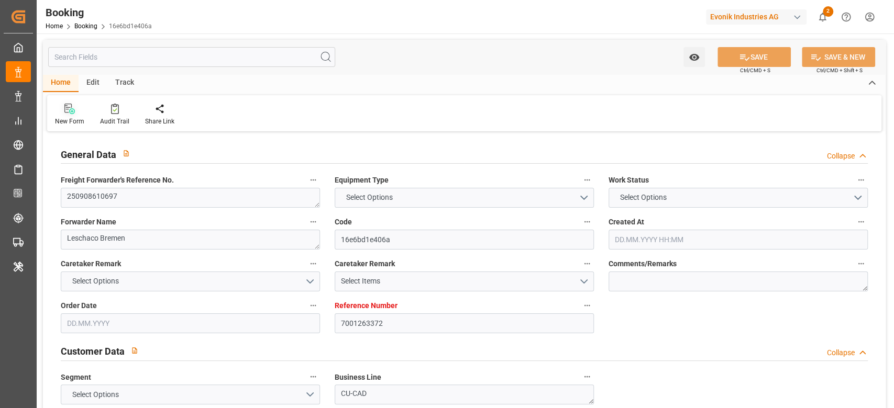
type input "7001263372"
type input "9839193"
type input "OOCL"
type input "Orient Overseas Container Line Ltd"
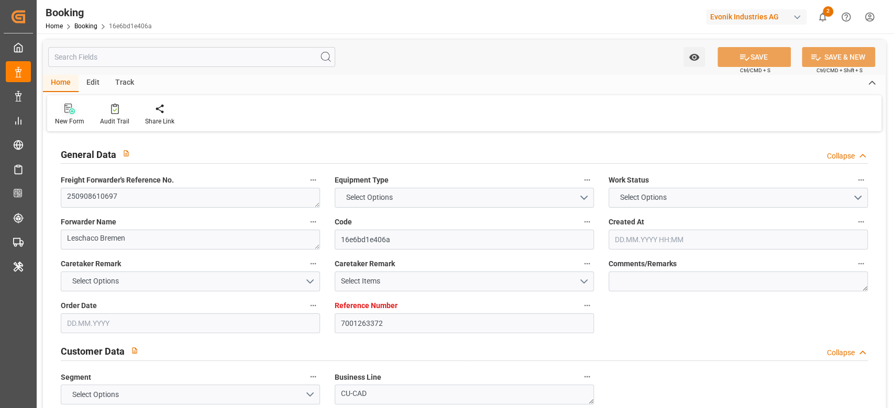
type input "NLRTM"
type input "AUFRE"
type input "MYPKG"
type input "NLRTM"
type input "AUFRE"
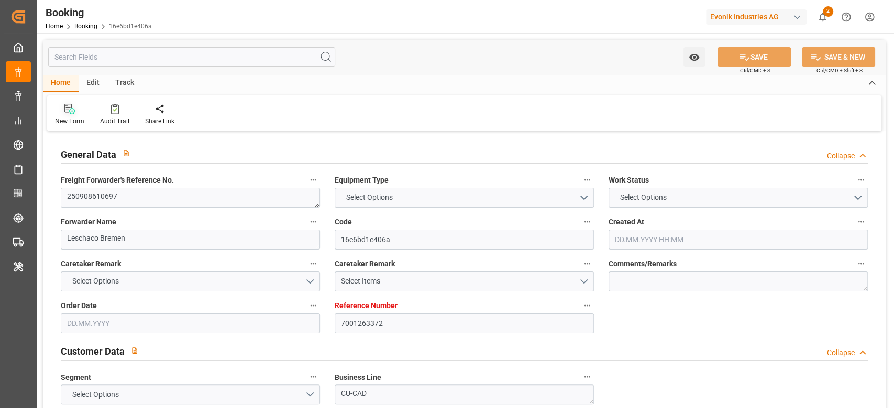
type input "9199270"
type input "[DATE] 08:46"
type input "[DATE]"
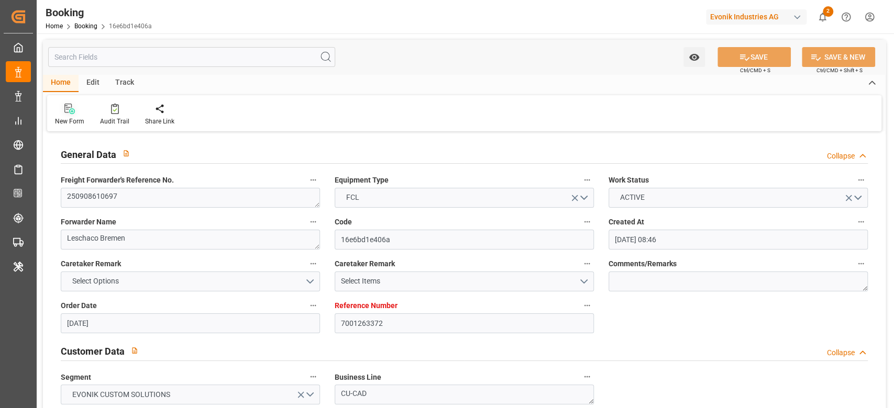
type input "[DATE] 00:00"
type input "[DATE]"
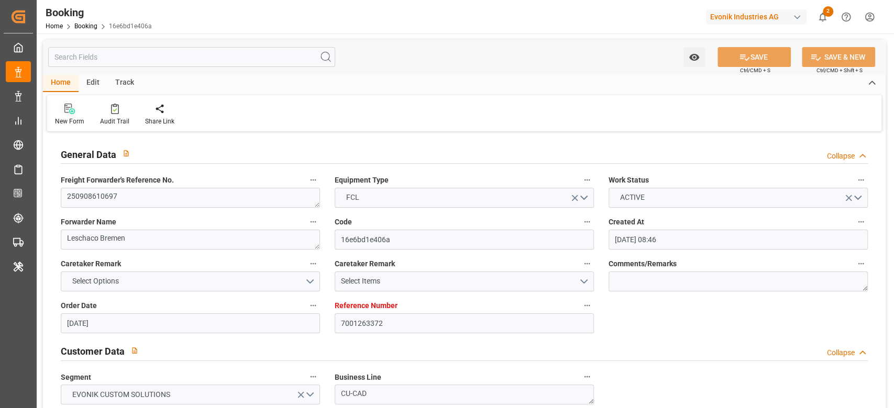
type input "[DATE] 01:00"
type input "[DATE] 00:00"
type input "[DATE] 07:35"
type input "[DATE] 07:00"
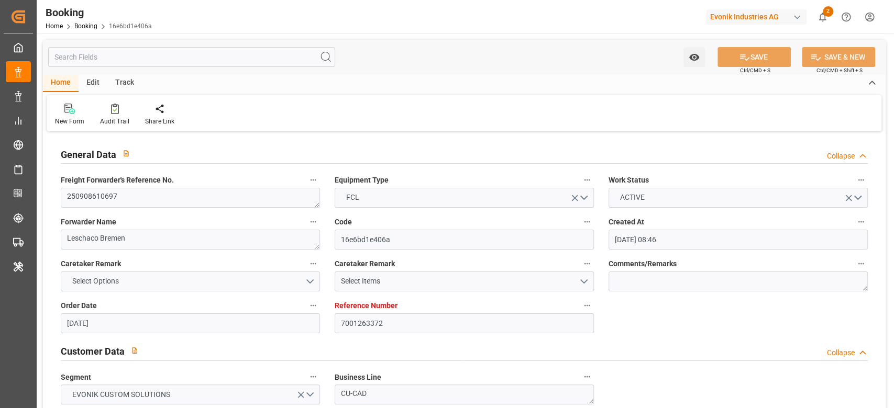
type input "[DATE] 00:00"
type input "[DATE] 02:00"
type input "[DATE] 00:00"
type input "[DATE] 20:00"
type input "[DATE] 00:00"
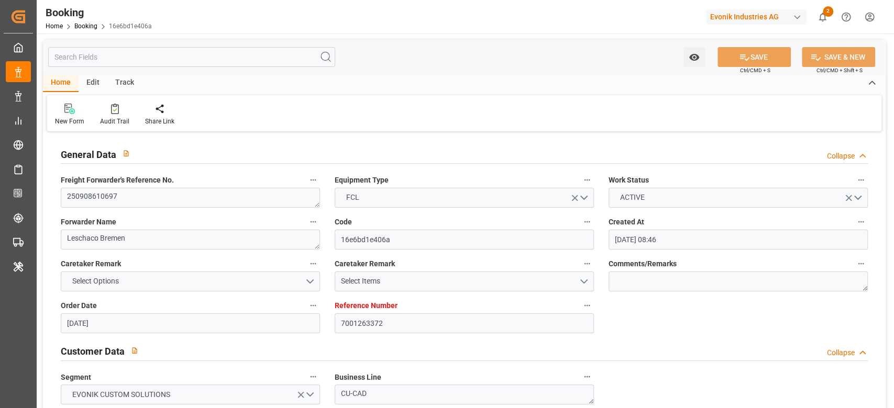
type input "[DATE] 08:13"
type input "[DATE]"
type input "[DATE] 01:00"
type input "[DATE] 02:00"
type input "[DATE] 11:02"
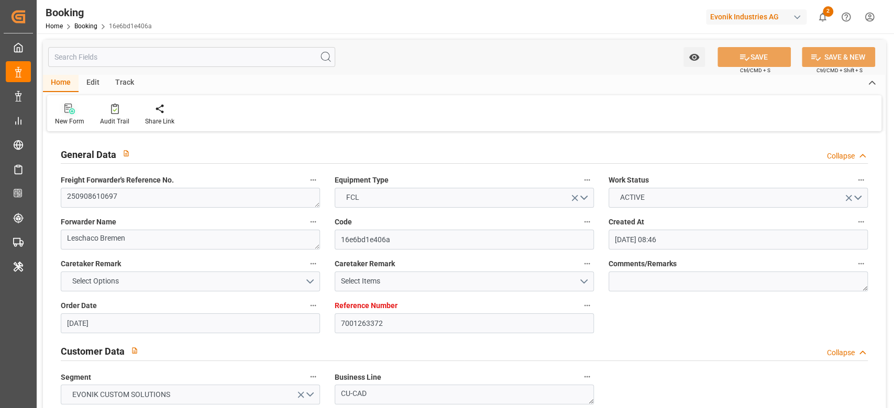
type input "[DATE] 20:00"
type input "[DATE] 07:00"
type input "[DATE] 11:48"
type input "[DATE] 00:00"
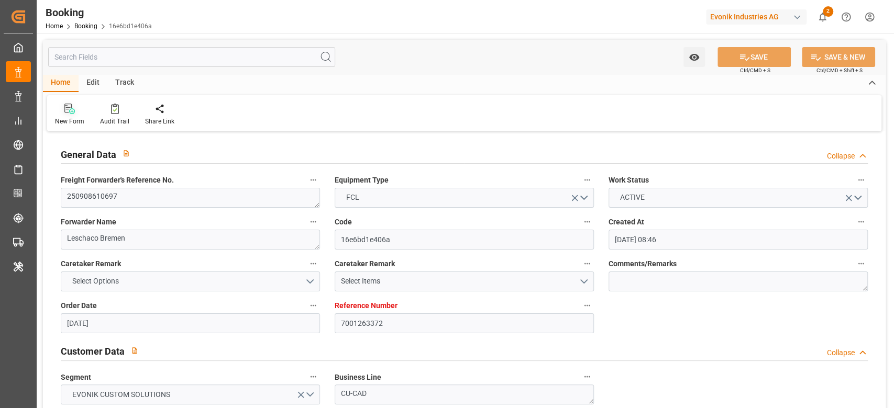
type input "[DATE] 23:00"
click at [114, 107] on icon at bounding box center [115, 109] width 8 height 10
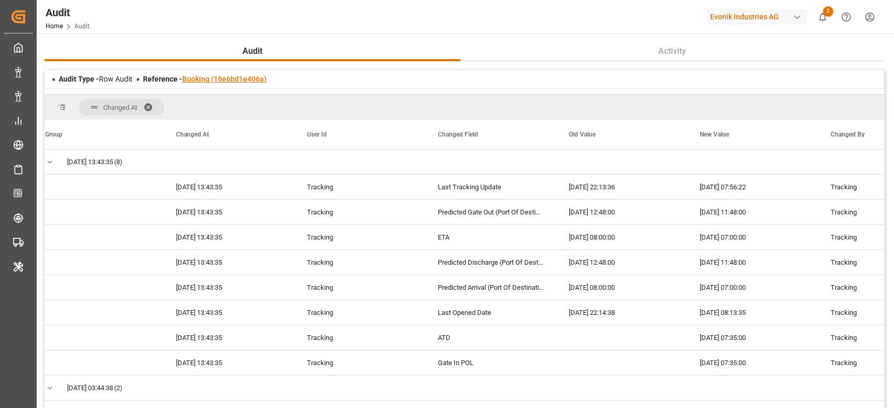
click at [235, 75] on link "Booking (16e6bd1e406a)" at bounding box center [224, 79] width 84 height 8
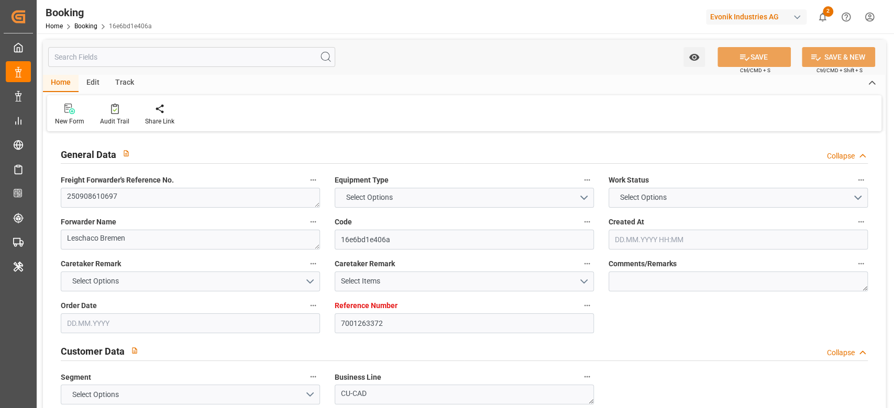
type input "7001263372"
type input "9839193"
type input "OOCL"
type input "Orient Overseas Container Line Ltd"
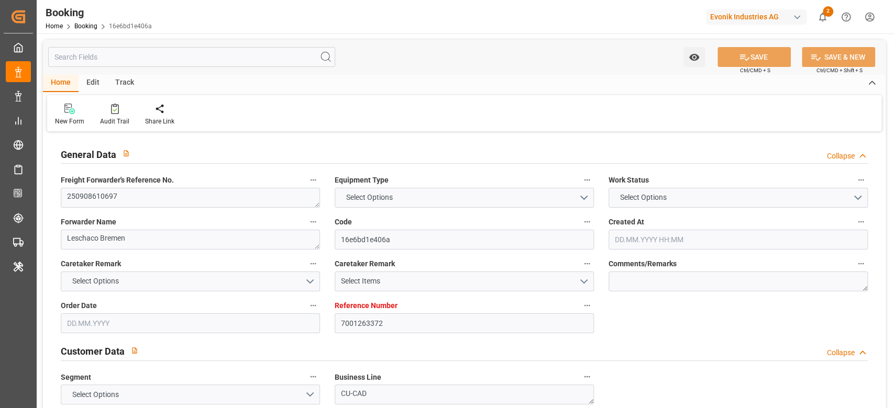
type input "NLRTM"
type input "AUFRE"
type input "MYPKG"
type input "NLRTM"
type input "AUFRE"
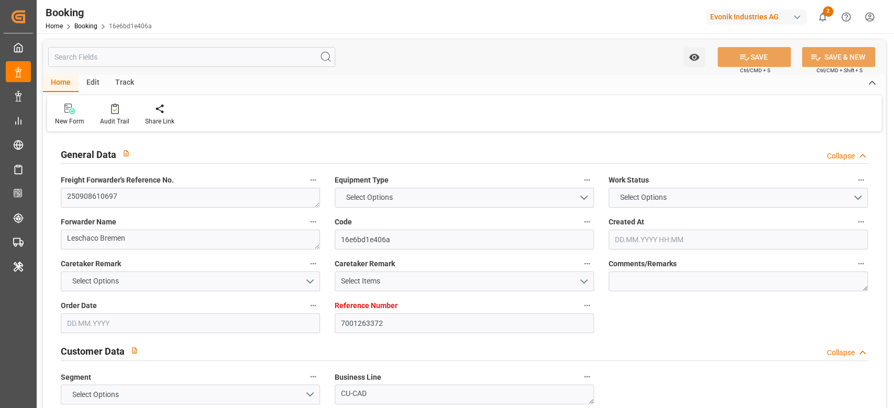
type input "9199270"
type input "[DATE] 08:46"
type input "[DATE]"
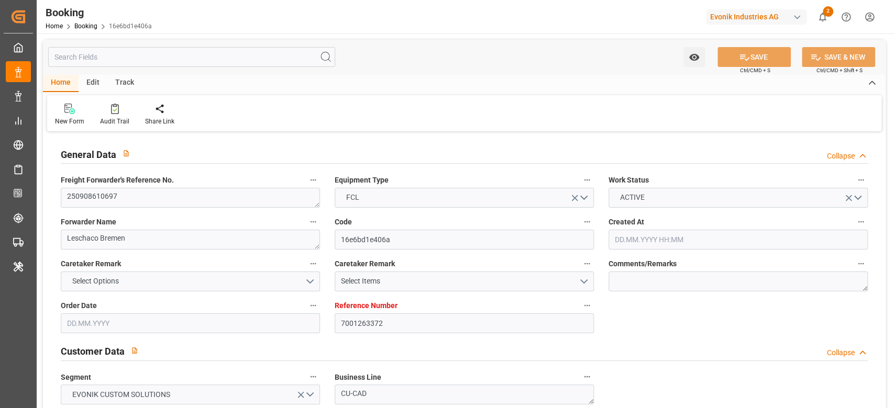
type input "[DATE] 00:00"
type input "[DATE]"
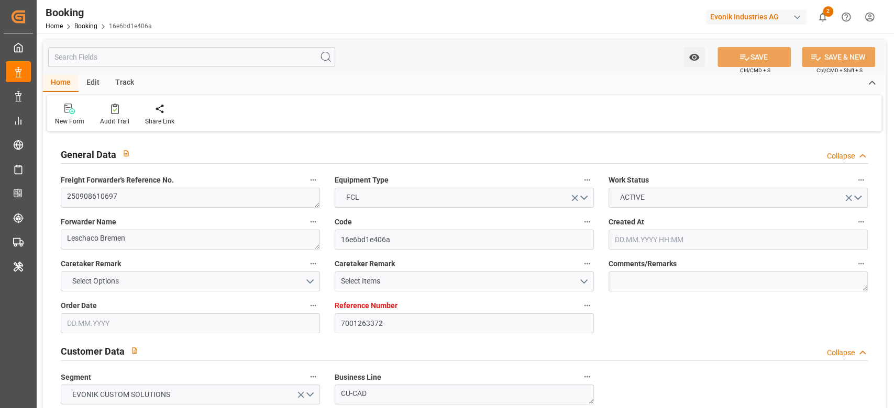
type input "[DATE] 01:00"
type input "[DATE] 00:00"
type input "[DATE] 07:35"
type input "[DATE] 07:00"
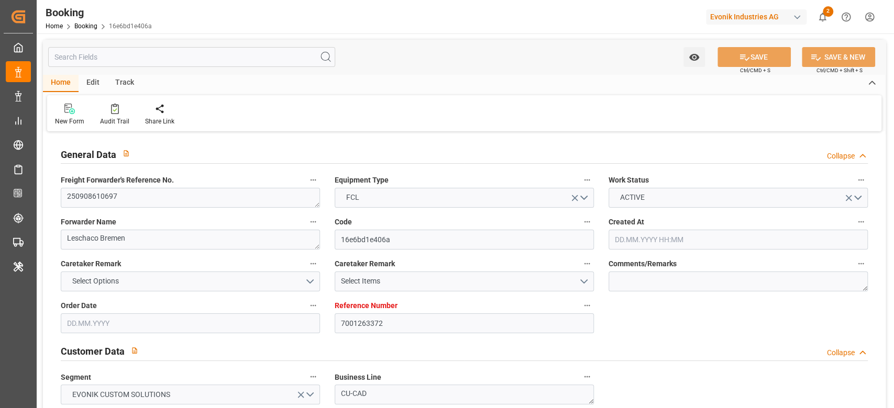
type input "[DATE] 00:00"
type input "[DATE] 02:00"
type input "[DATE] 00:00"
type input "[DATE] 20:00"
type input "12.11.2025 00:00"
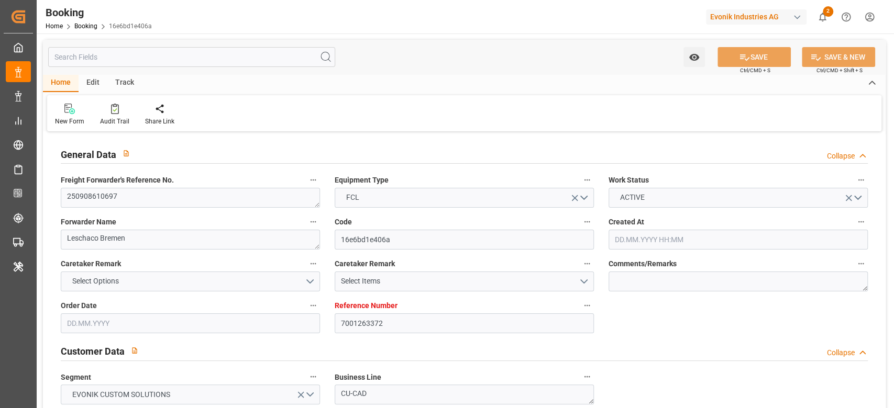
type input "19.09.2025 08:13"
type input "[DATE]"
type input "[DATE] 01:00"
type input "[DATE] 02:00"
type input "[DATE] 11:02"
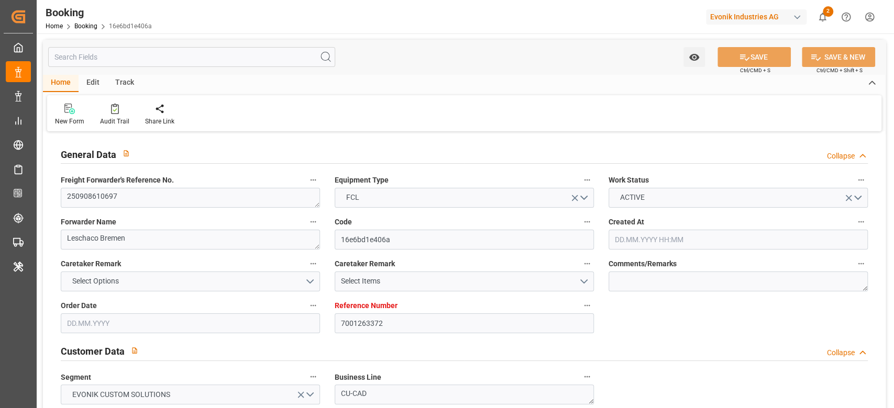
type input "[DATE] 20:00"
type input "19.11.2025 07:00"
type input "20.11.2025 11:48"
type input "24.11.2025 11:48"
type input "21.11.2025 00:00"
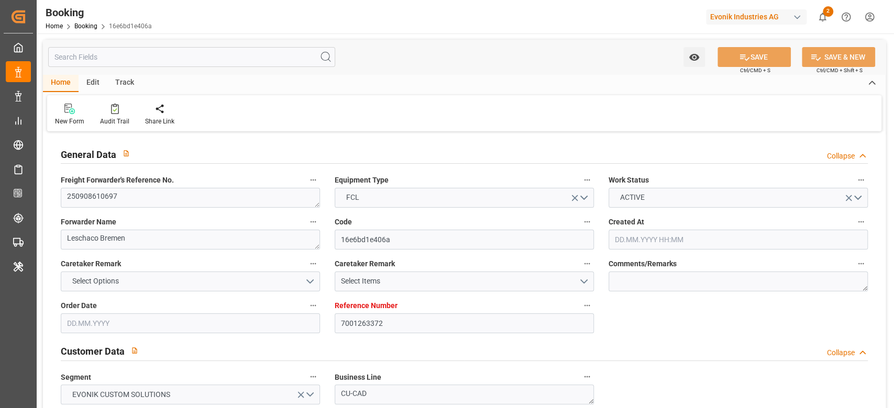
type input "20.11.2025 23:00"
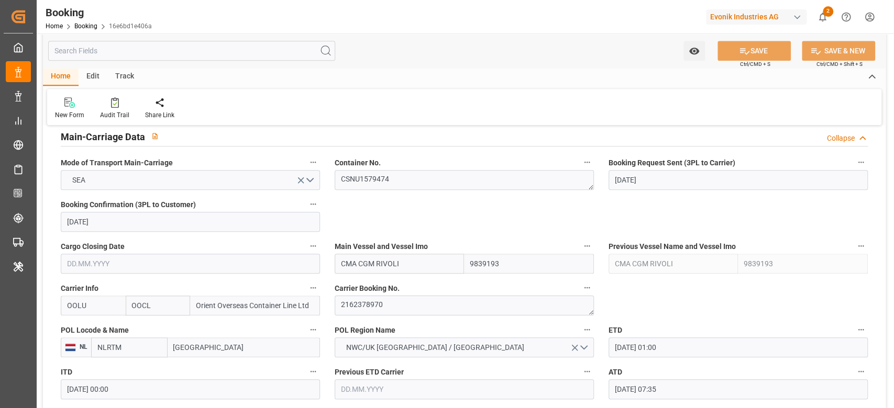
scroll to position [698, 0]
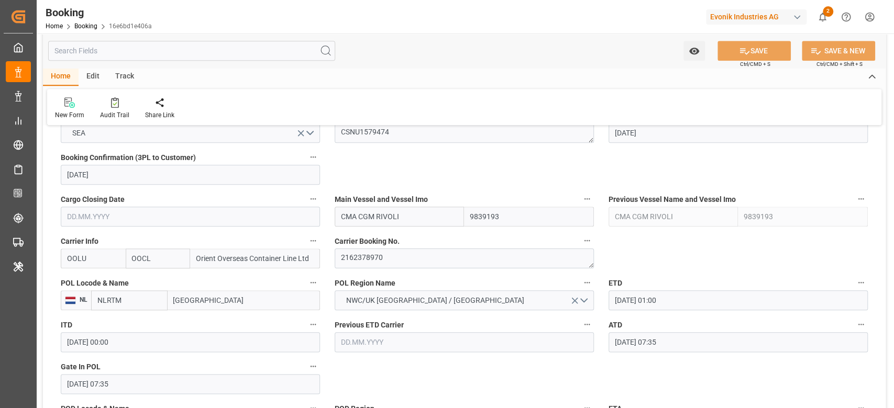
click at [679, 344] on input "19.09.2025 07:35" at bounding box center [738, 343] width 259 height 20
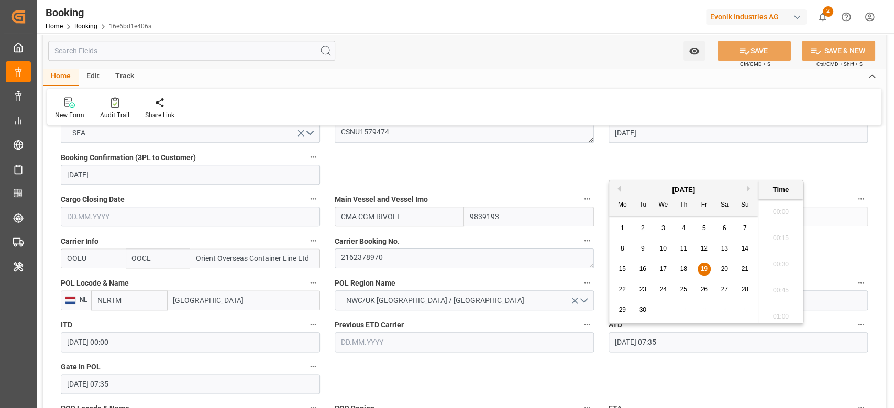
click at [679, 344] on input "19.09.2025 07:35" at bounding box center [738, 343] width 259 height 20
click at [862, 325] on icon "button" at bounding box center [861, 324] width 8 height 8
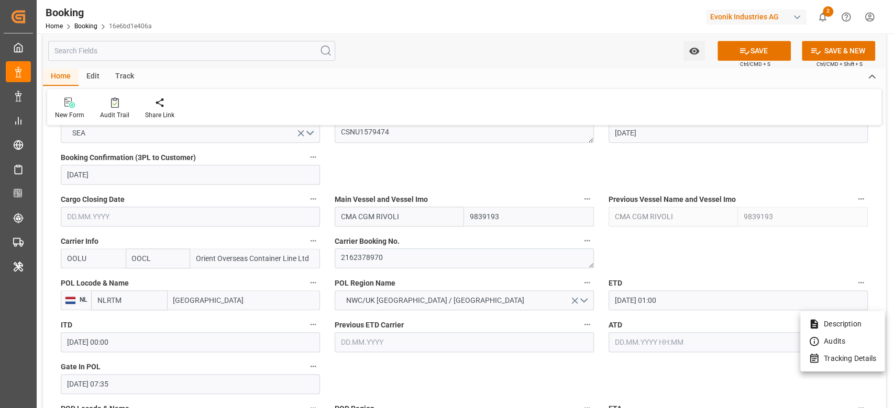
click at [823, 364] on li "Tracking Details" at bounding box center [842, 358] width 84 height 17
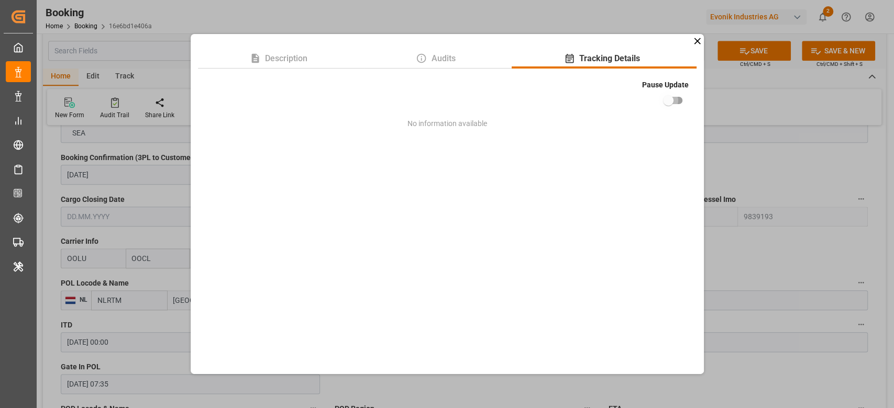
click at [680, 95] on input "checkbox" at bounding box center [668, 101] width 60 height 20
checkbox input "true"
click at [739, 148] on div "Description Audits Tracking Details Pause Update No information available" at bounding box center [447, 204] width 894 height 408
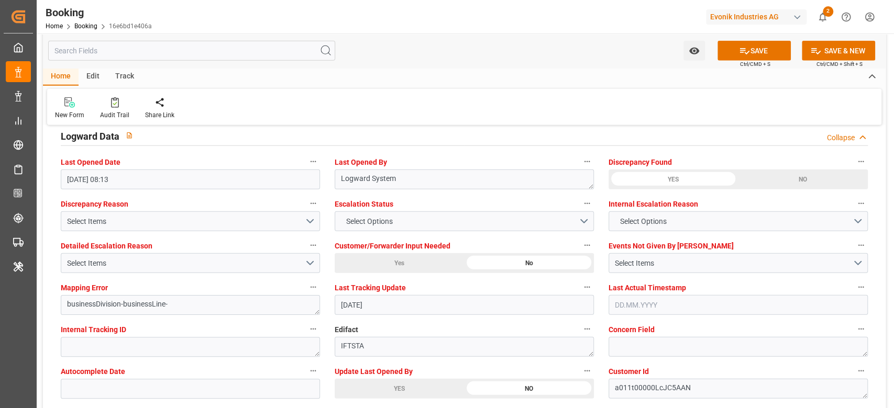
scroll to position [2025, 0]
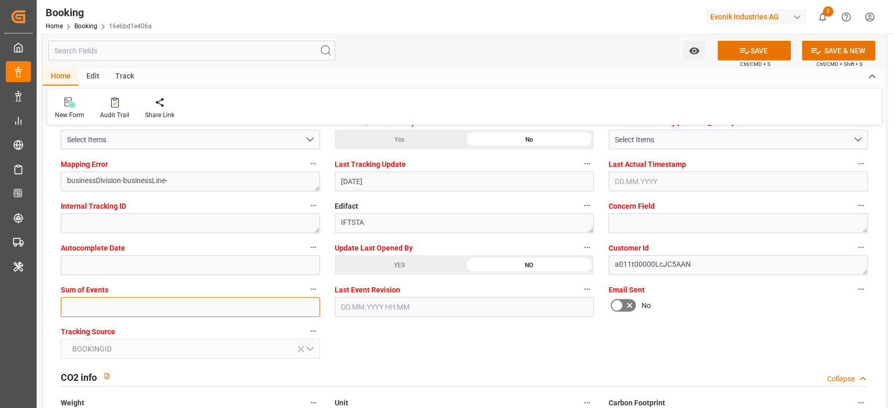
click at [210, 301] on input "text" at bounding box center [190, 307] width 259 height 20
type input "0"
click at [381, 263] on div "YES" at bounding box center [399, 266] width 129 height 20
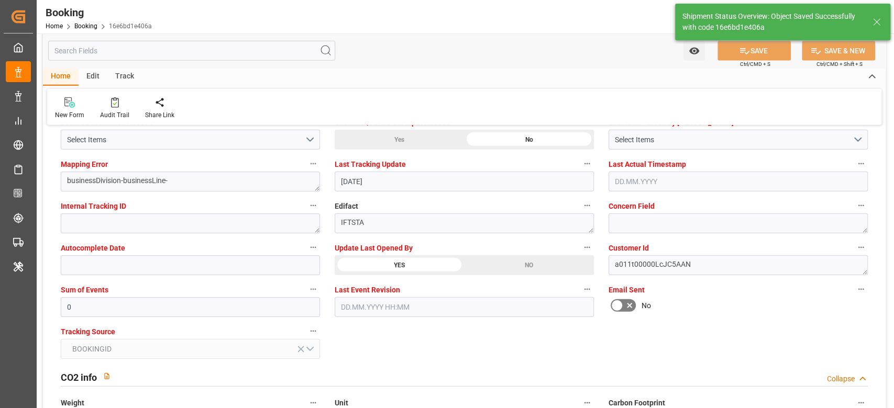
type textarea "[PERSON_NAME]"
type input "19.09.2025 09:37"
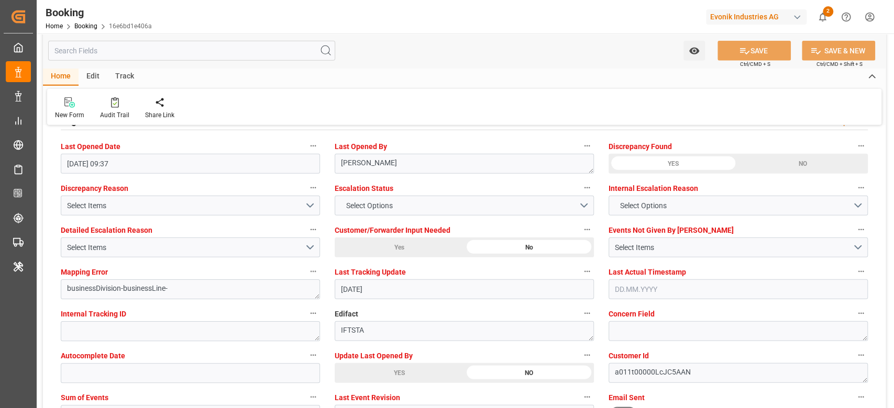
scroll to position [1885, 0]
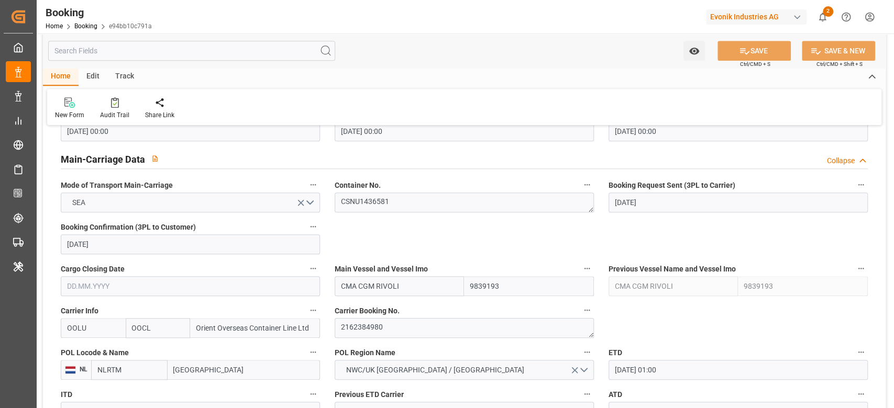
scroll to position [628, 0]
click at [380, 317] on label "Carrier Booking No." at bounding box center [464, 311] width 259 height 15
click at [580, 317] on button "Carrier Booking No." at bounding box center [587, 311] width 14 height 14
click at [380, 317] on div at bounding box center [447, 204] width 894 height 408
click at [389, 334] on textarea "2162384980" at bounding box center [464, 328] width 259 height 20
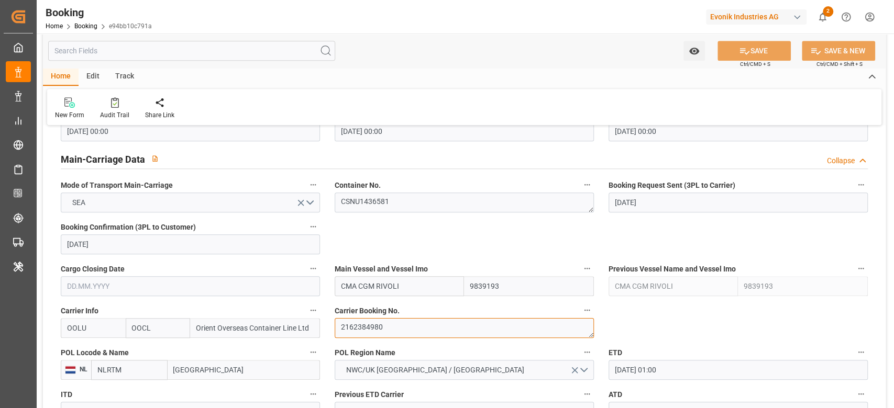
click at [389, 334] on textarea "2162384980" at bounding box center [464, 328] width 259 height 20
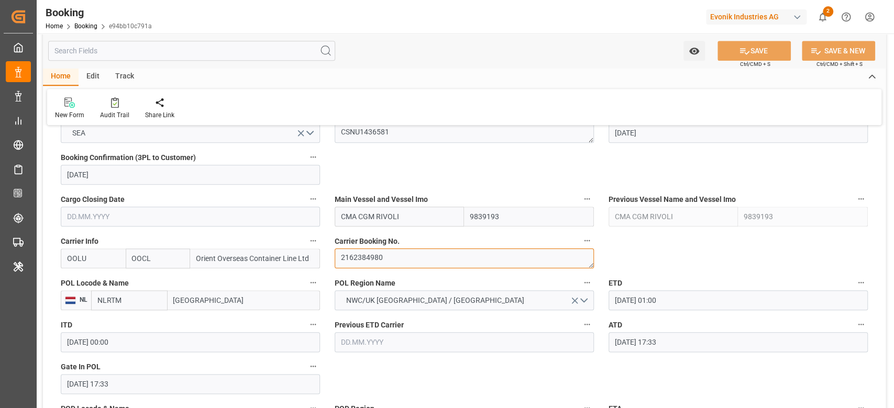
scroll to position [768, 0]
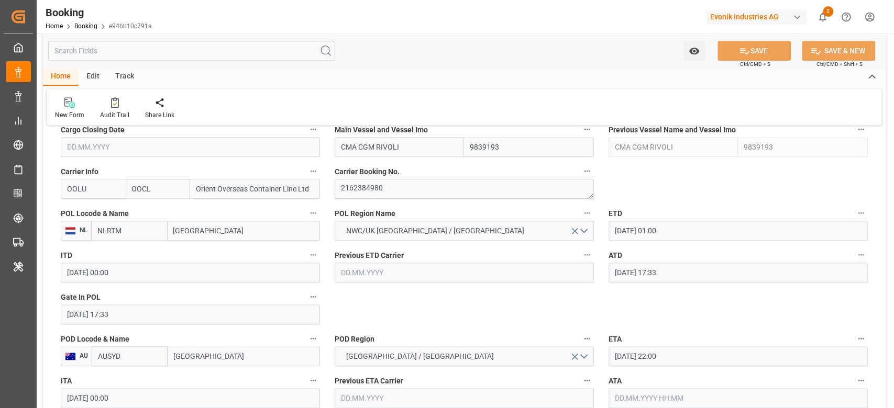
click at [690, 276] on input "17.09.2025 17:33" at bounding box center [738, 273] width 259 height 20
click at [690, 274] on input "17.09.2025 17:33" at bounding box center [738, 273] width 259 height 20
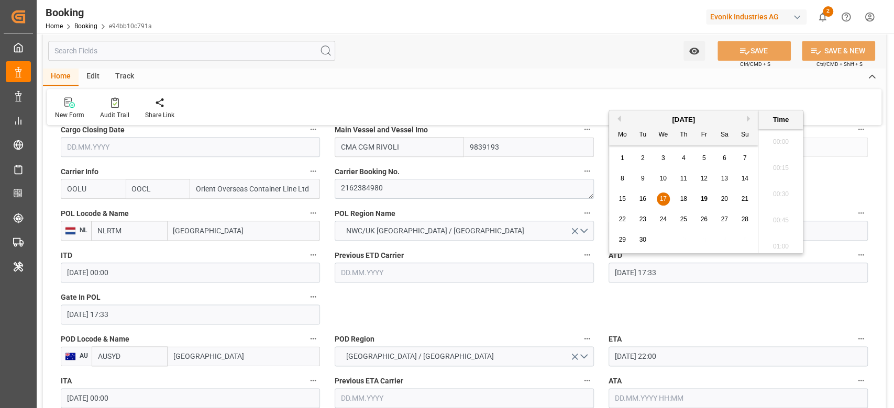
click at [690, 274] on input "17.09.2025 17:33" at bounding box center [738, 273] width 259 height 20
type input "\"
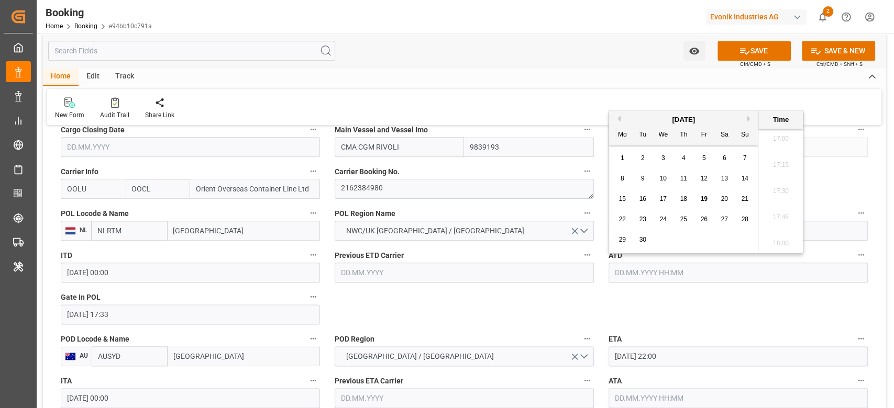
click at [859, 259] on button "ATD" at bounding box center [861, 255] width 14 height 14
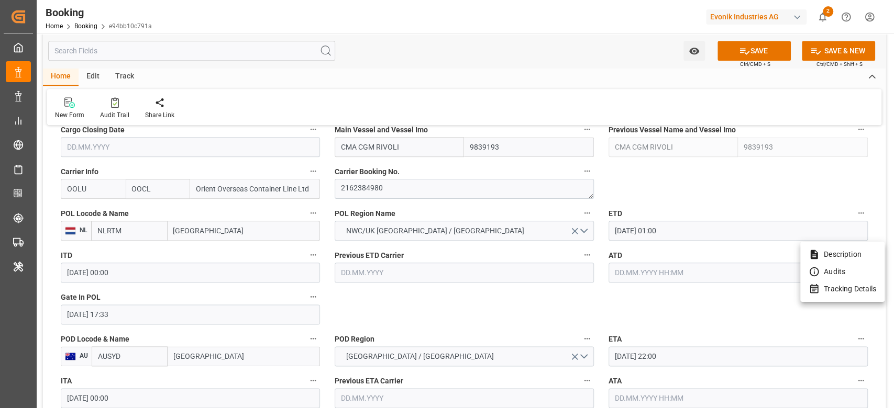
click at [831, 287] on li "Tracking Details" at bounding box center [842, 289] width 84 height 17
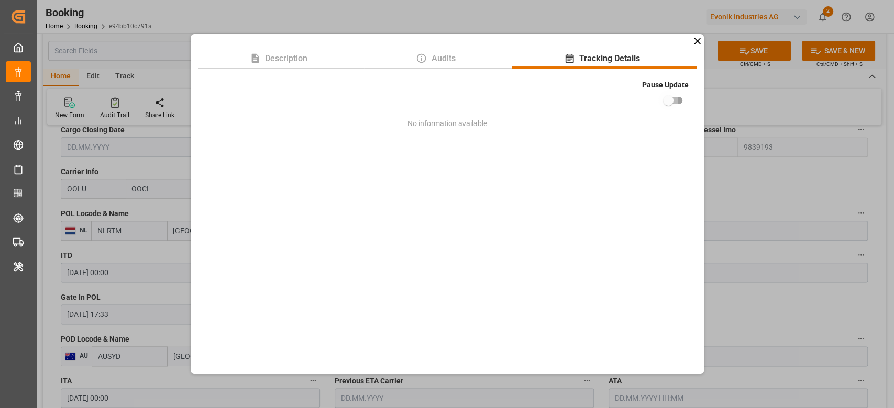
click at [675, 100] on input "checkbox" at bounding box center [668, 101] width 60 height 20
checkbox input "true"
click at [750, 182] on div "Description Audits Tracking Details Pause Update No information available" at bounding box center [447, 204] width 894 height 408
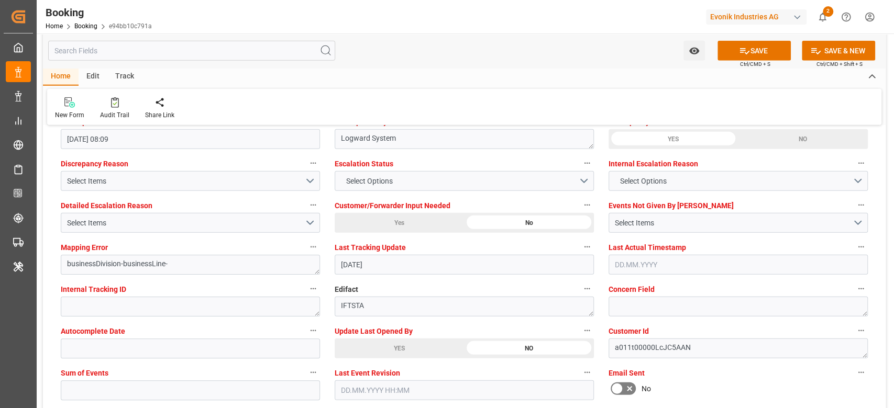
scroll to position [2011, 0]
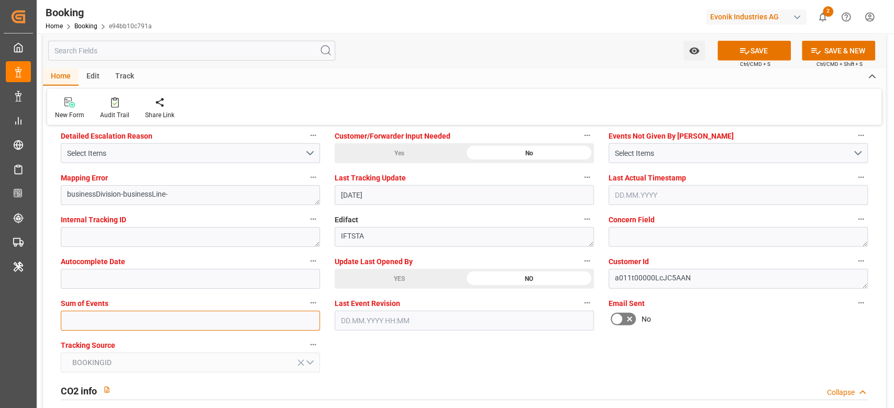
click at [247, 317] on input "text" at bounding box center [190, 321] width 259 height 20
type input "0"
click at [387, 284] on div "YES" at bounding box center [399, 279] width 129 height 20
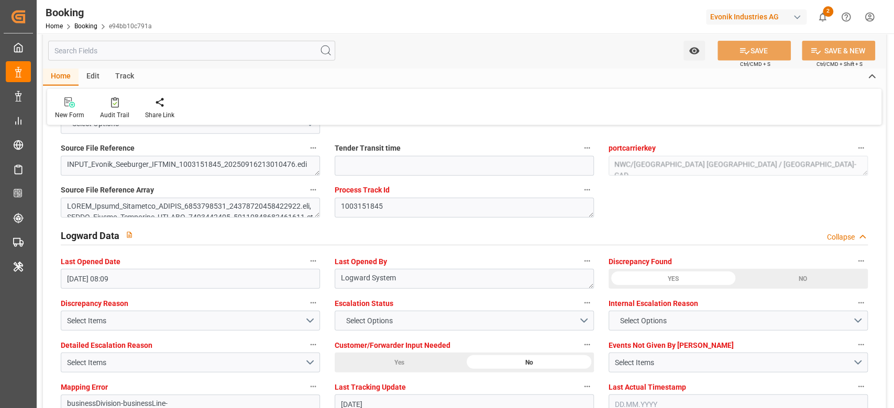
scroll to position [1662, 0]
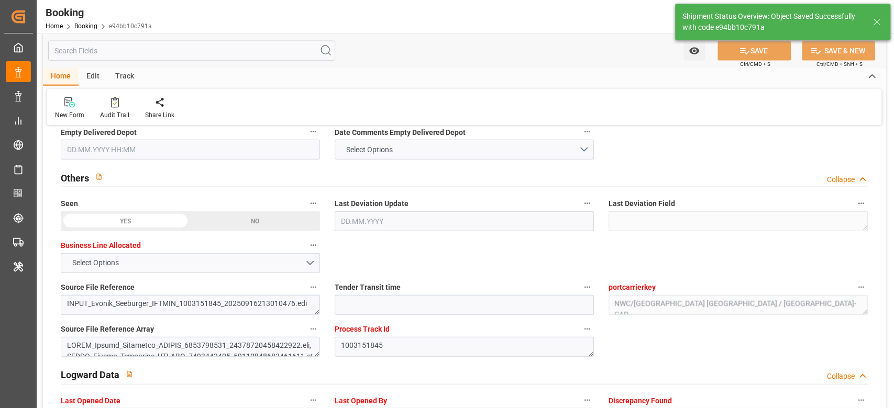
type textarea "[PERSON_NAME]"
type input "19.09.2025 09:41"
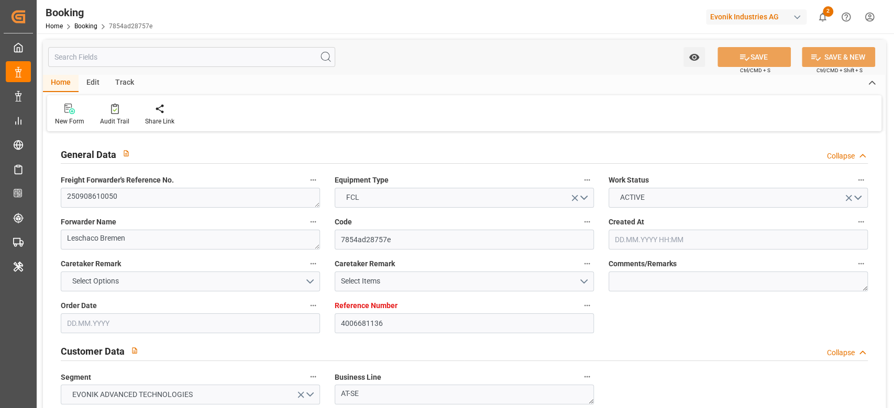
type input "4006681136"
type input "9839167"
type input "OOCL"
type input "Orient Overseas Container Line Ltd"
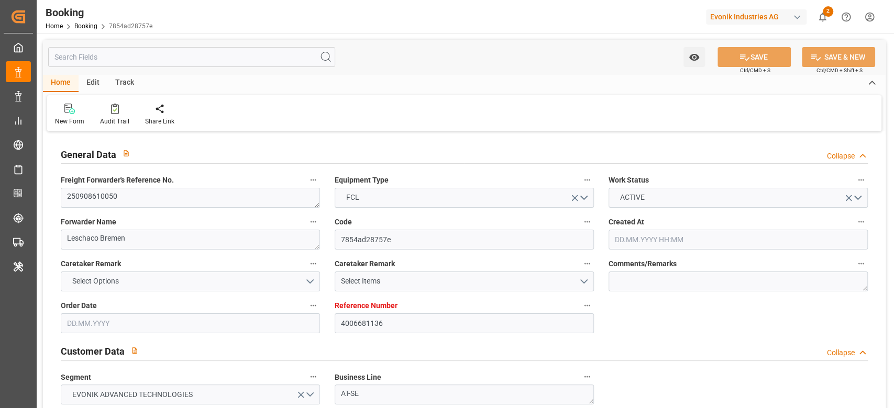
type input "DEHAM"
type input "AUMEL"
type input "1"
type input "MYPKG"
type input "0"
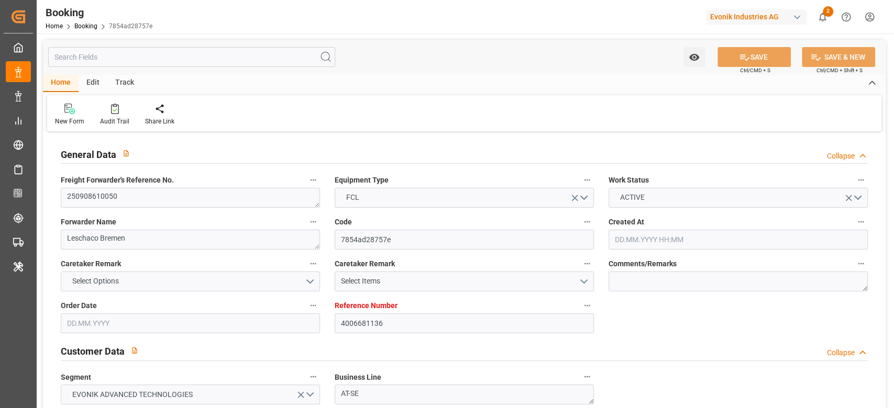
type input "DEHAM"
type input "AUMEL"
type input "9484326"
type input "[DATE] 09:40"
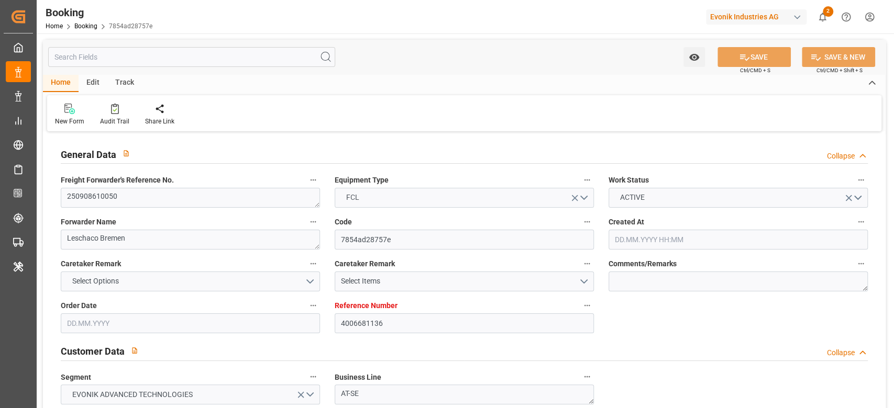
type input "[DATE]"
type input "[DATE] 23:00"
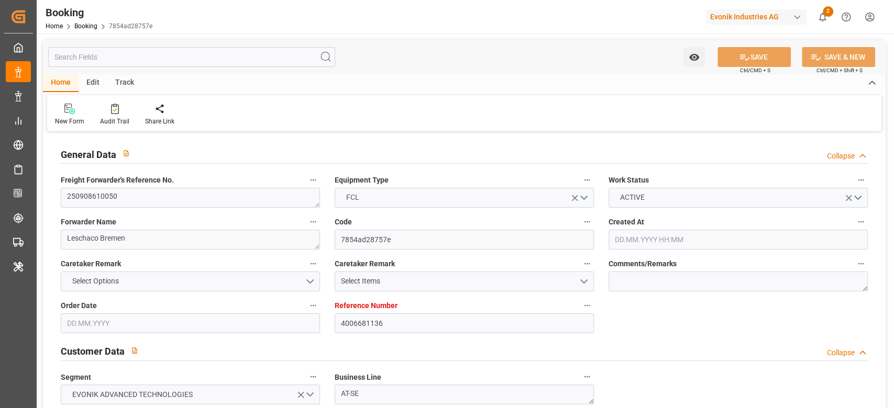
type input "[DATE] 00:00"
type input "[DATE] 23:15"
type input "[DATE] 00:14"
type input "[DATE] 07:00"
type input "[DATE] 00:00"
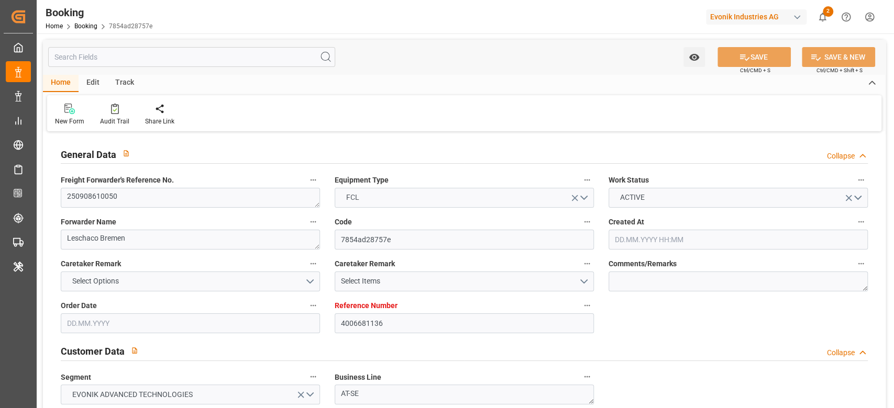
type input "[DATE] 07:40"
type input "[DATE] 06:00"
type input "[DATE] 00:00"
type input "[DATE] 10:00"
type input "[DATE] 00:00"
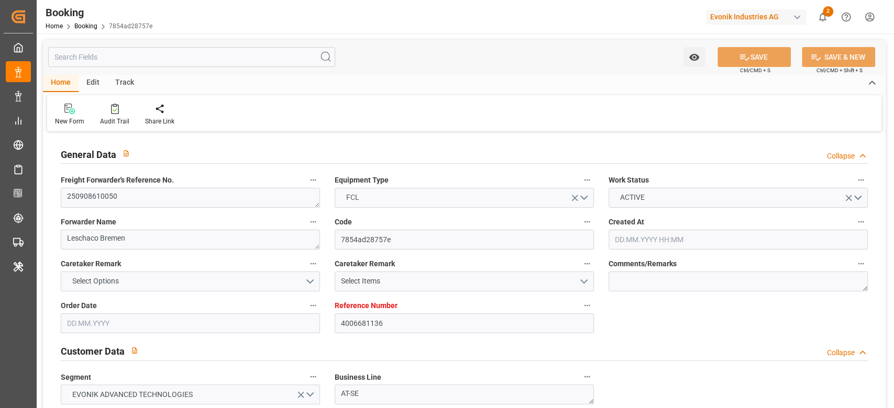
type input "[DATE]"
type input "[DATE] 19:54"
type input "[DATE]"
type input "[DATE] 07:15"
type input "[DATE] 16:49"
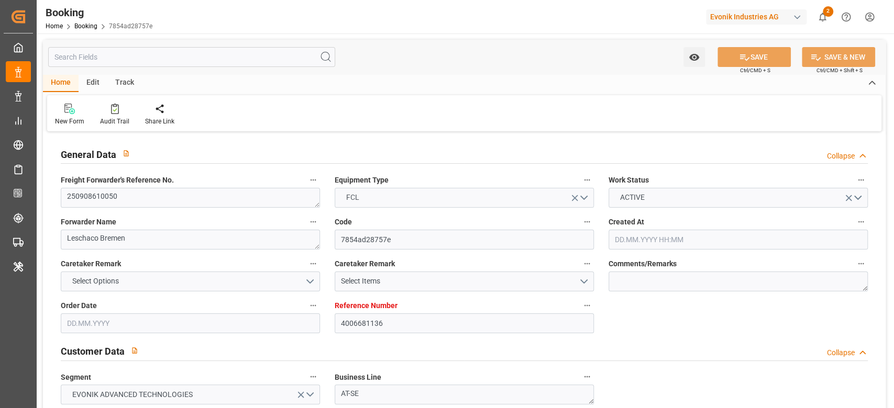
type input "[DATE] 23:00"
type input "[DATE] 23:44"
type input "[DATE] 06:00"
type input "[DATE] 15:02"
type input "[DATE] 10:00"
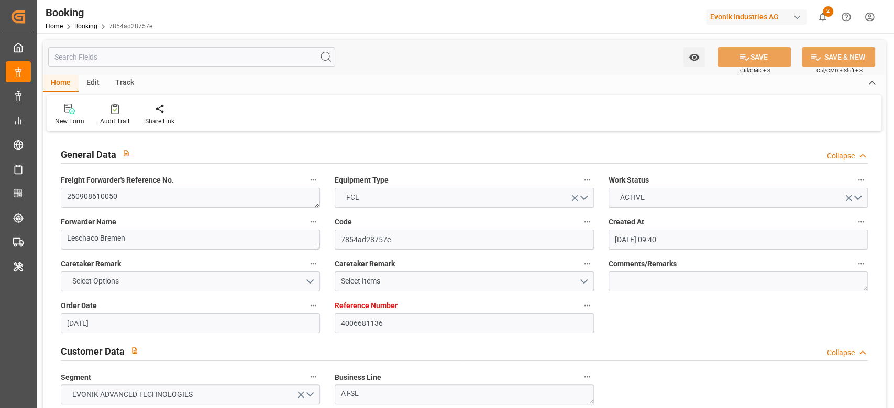
type input "[DATE] 07:00"
type input "[DATE] 03:23"
type input "16.11.2025 03:23"
type input "11.11.2025 23:00"
type input "10.11.2025 23:00"
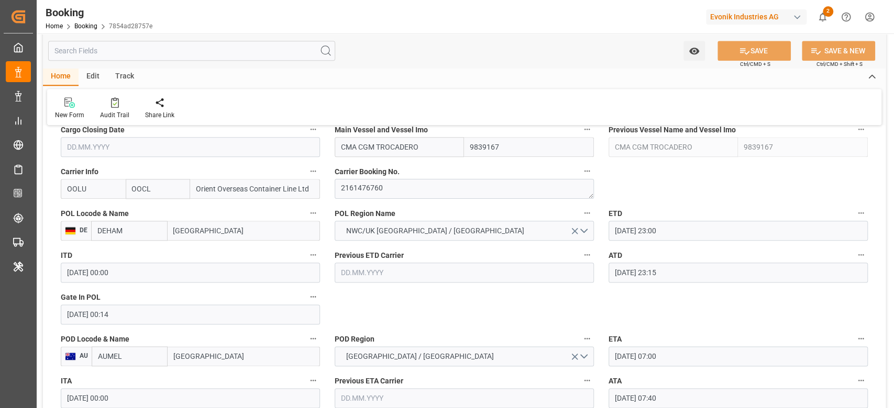
scroll to position [838, 0]
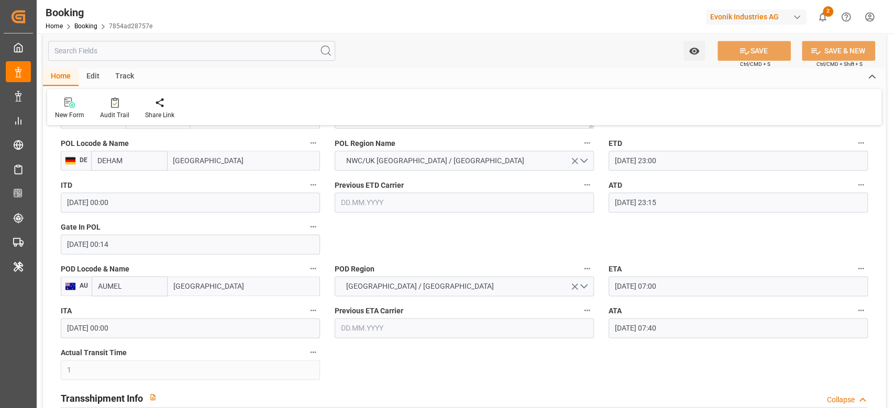
click at [707, 337] on input "11.09.2025 07:40" at bounding box center [738, 328] width 259 height 20
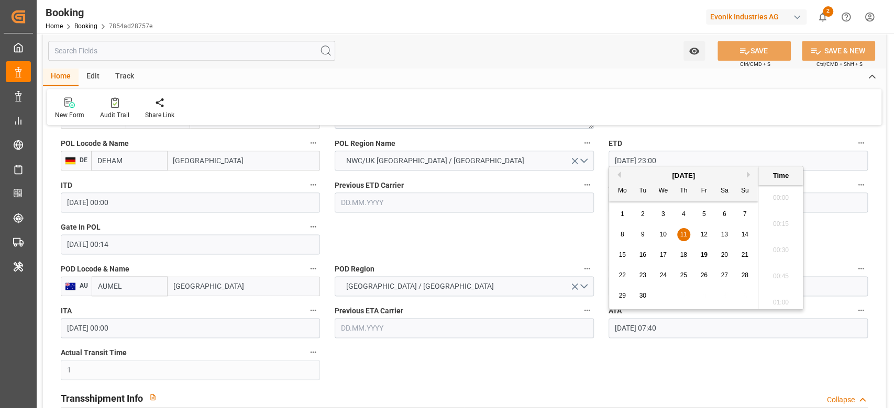
click at [707, 337] on input "11.09.2025 07:40" at bounding box center [738, 328] width 259 height 20
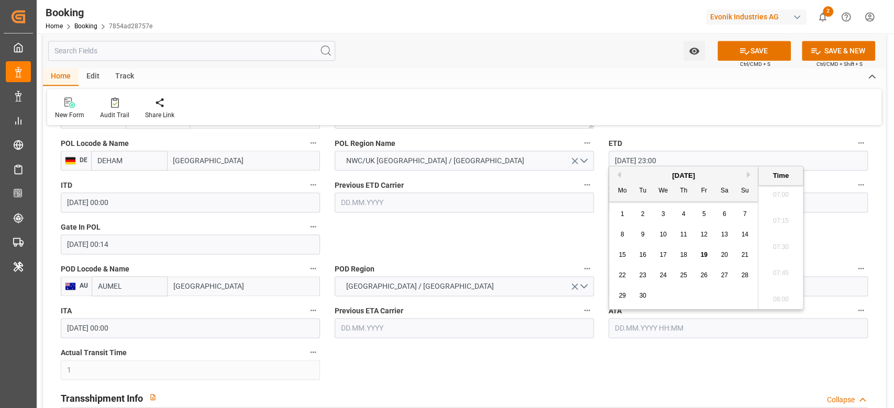
click at [861, 309] on icon "button" at bounding box center [861, 310] width 8 height 8
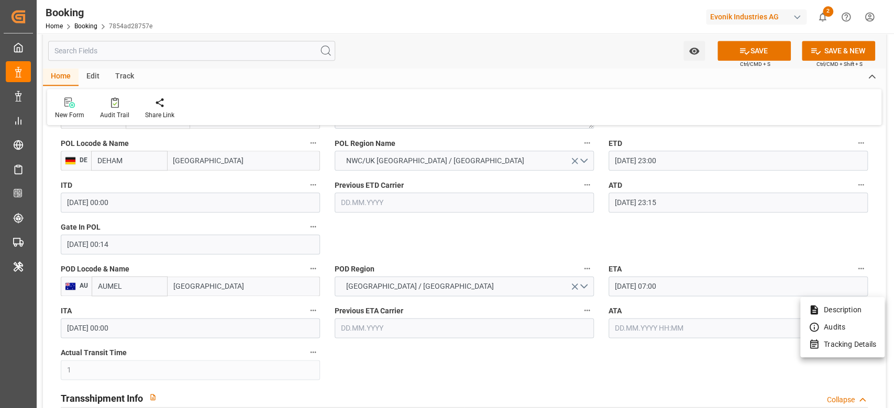
click at [847, 345] on li "Tracking Details" at bounding box center [842, 344] width 84 height 17
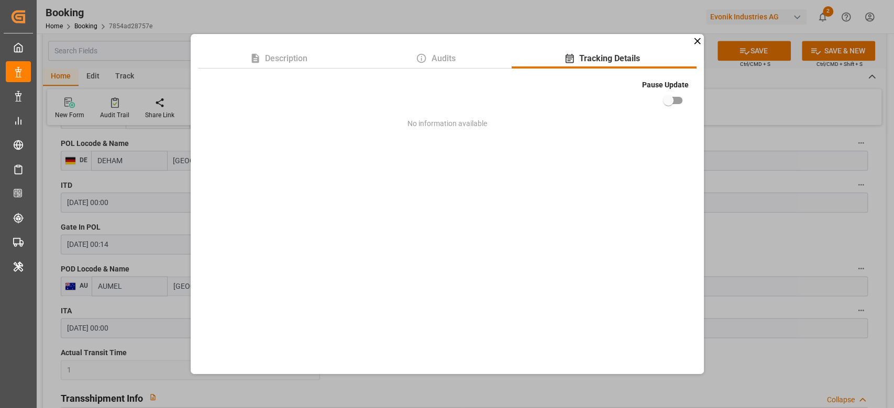
click at [768, 233] on div "Description Audits Tracking Details Pause Update No information available" at bounding box center [447, 204] width 894 height 408
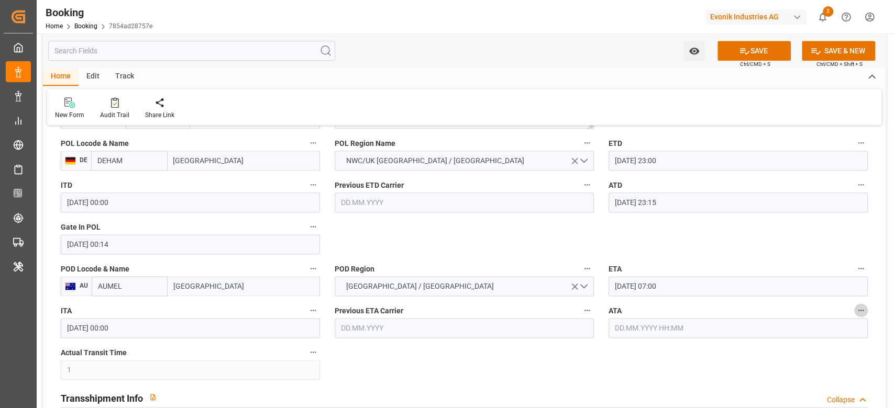
click at [858, 306] on icon "button" at bounding box center [861, 310] width 8 height 8
click at [838, 340] on li "Tracking Details" at bounding box center [842, 344] width 84 height 17
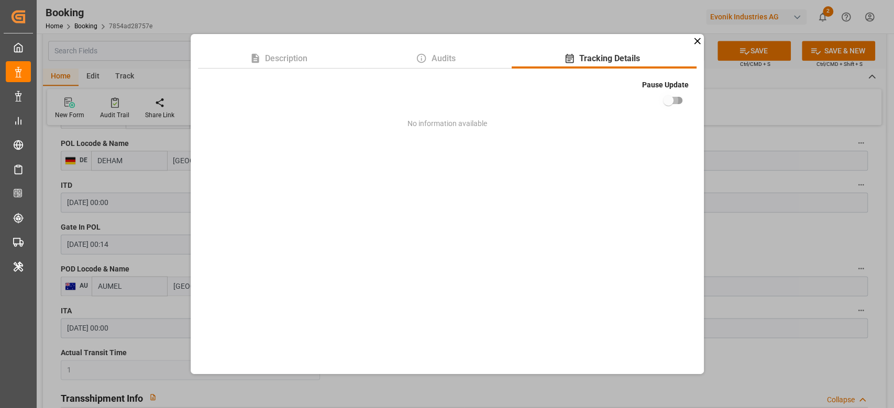
click at [676, 95] on input "checkbox" at bounding box center [668, 101] width 60 height 20
checkbox input "true"
click at [756, 242] on div "Description Audits Tracking Details Pause Update No information available" at bounding box center [447, 204] width 894 height 408
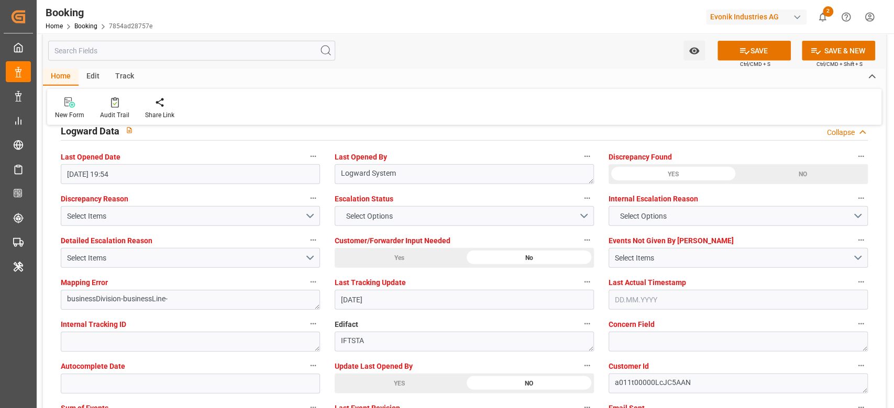
scroll to position [2025, 0]
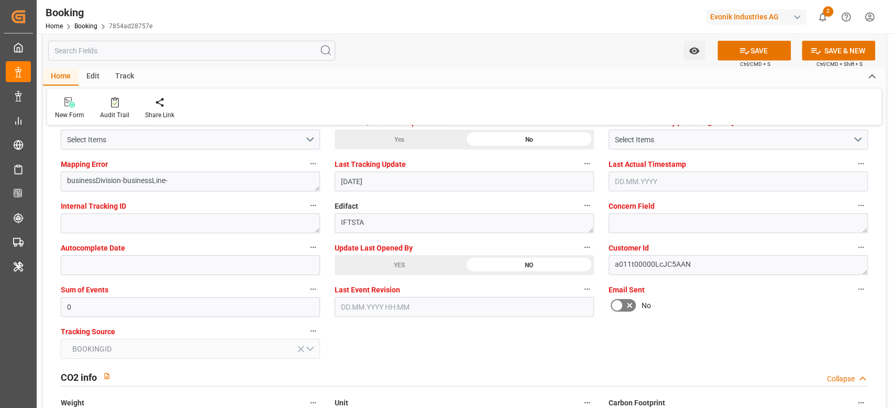
click at [369, 267] on div "YES" at bounding box center [399, 266] width 129 height 20
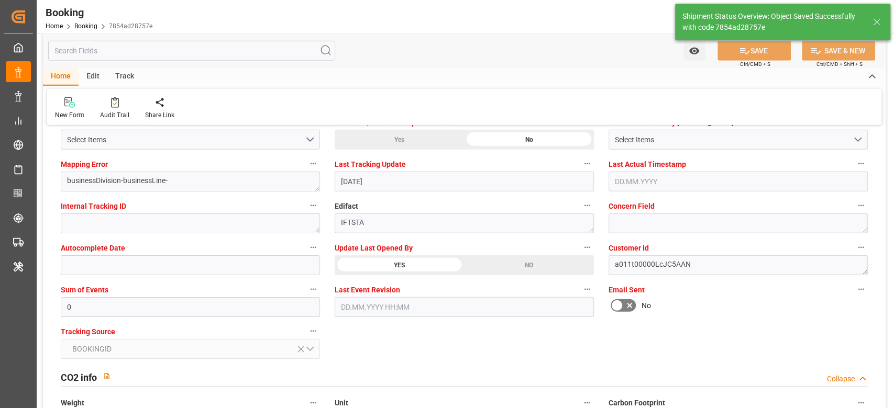
type textarea "[PERSON_NAME]"
type input "19.09.2025 09:49"
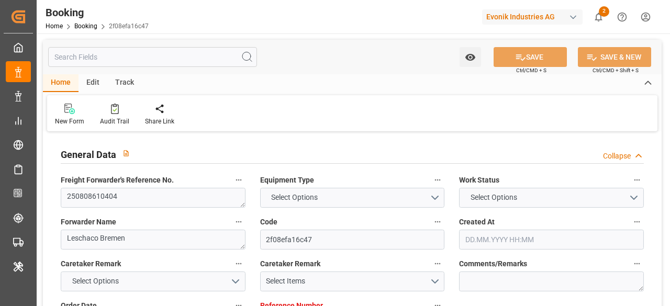
type input "4006668848"
type input "9783497"
type input "OOCL"
type input "Orient Overseas Container Line Ltd"
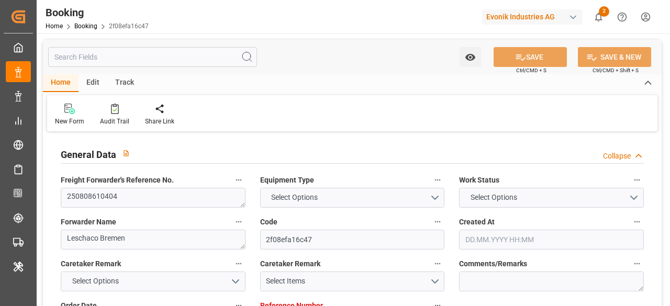
type input "DEHAM"
type input "KRPUS"
type input "0"
type input "CNSHG"
type input "0"
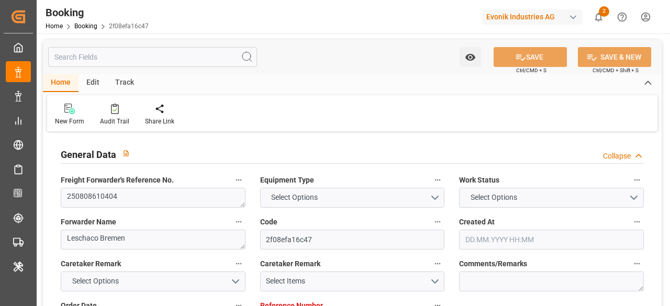
type input "DEHAM"
type input "KRPUS"
type input "9516404"
type input "[DATE] 10:58"
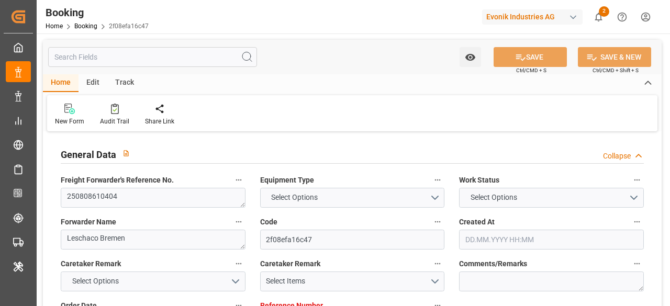
type input "[DATE]"
type input "[DATE] 08:30"
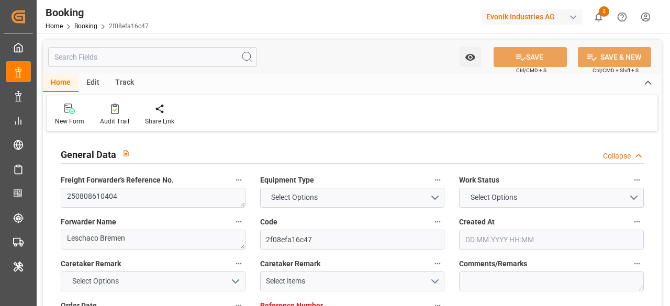
type input "[DATE] 00:00"
type input "[DATE] 08:51"
type input "[DATE] 09:33"
type input "[DATE] 10:00"
type input "[DATE] 00:00"
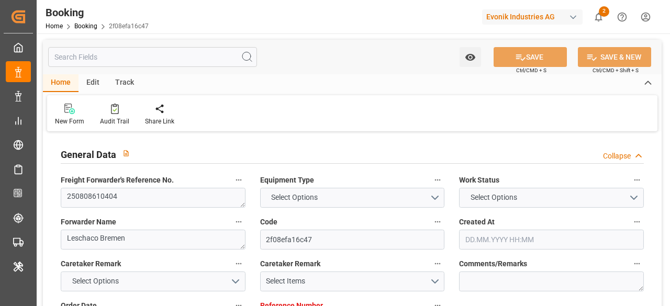
type input "[DATE] 16:13"
type input "[DATE] 03:30"
type input "[DATE] 00:00"
type input "[DATE] 02:00"
type input "[DATE] 00:00"
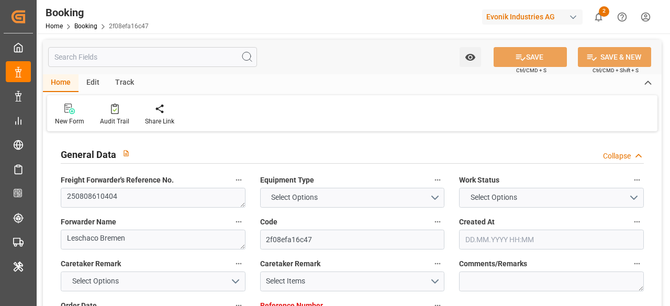
type input "[DATE]"
type input "[DATE] 15:18"
type input "[DATE]"
type input "[DATE] 12:21"
type input "[DATE] 15:52"
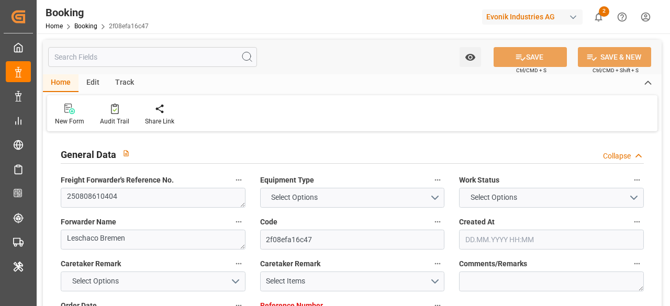
type input "[DATE] 08:30"
type input "[DATE] 09:35"
type input "[DATE] 03:30"
type input "[DATE] 12:38"
type input "[DATE] 02:00"
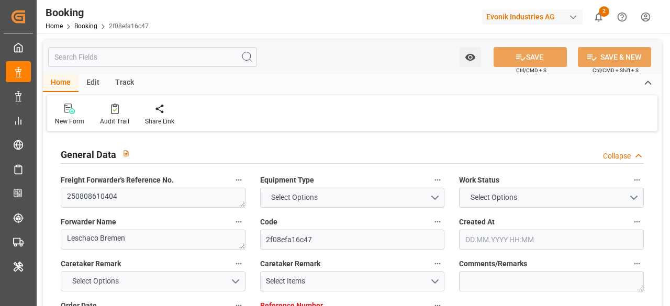
type input "[DATE] 10:00"
type input "[DATE] 23:33"
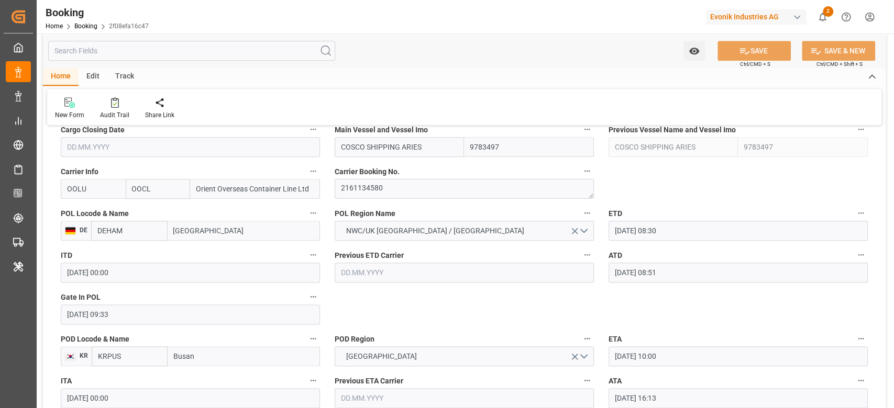
scroll to position [908, 0]
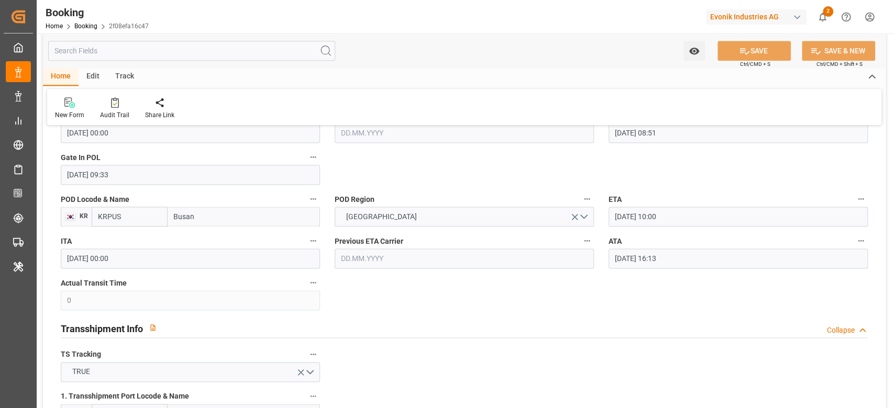
click at [650, 258] on input "[DATE] 16:13" at bounding box center [738, 259] width 259 height 20
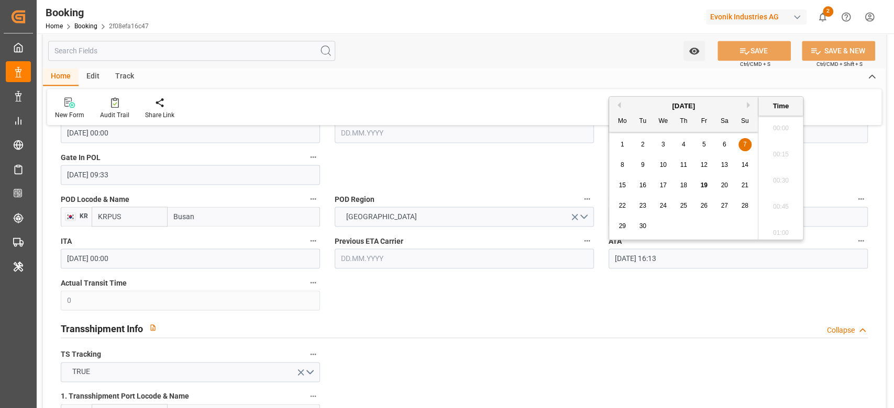
click at [650, 258] on input "[DATE] 16:13" at bounding box center [738, 259] width 259 height 20
click at [670, 245] on button "ATA" at bounding box center [861, 241] width 14 height 14
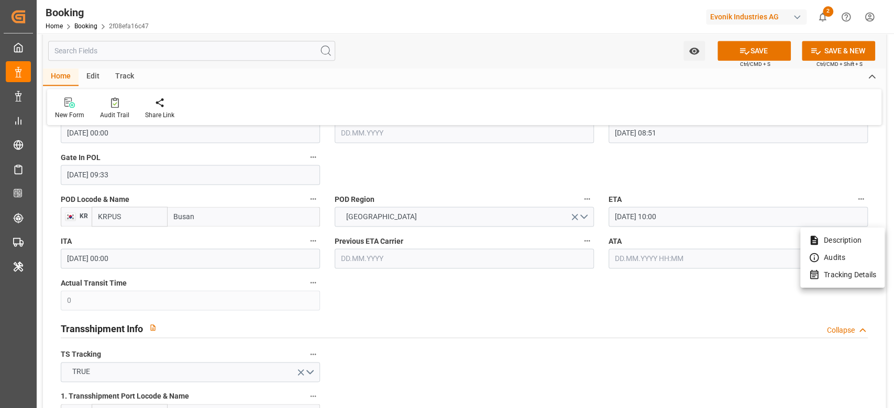
click at [670, 280] on li "Tracking Details" at bounding box center [842, 275] width 84 height 17
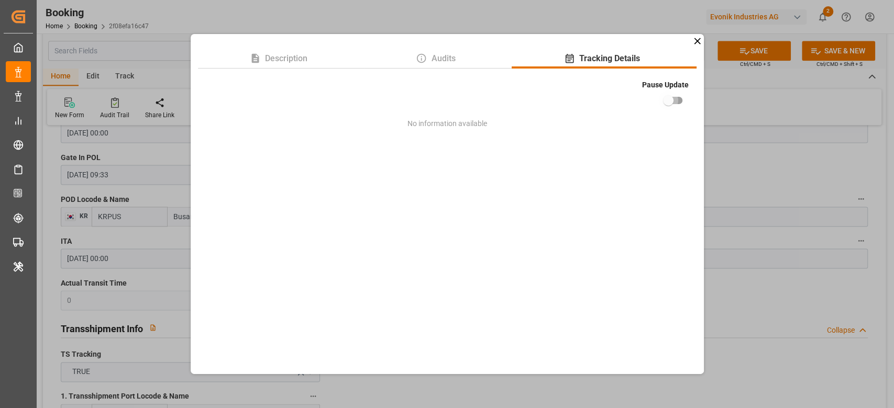
click at [670, 109] on input "checkbox" at bounding box center [668, 101] width 60 height 20
checkbox input "true"
click at [670, 306] on div "Description Audits Tracking Details Pause Update No information available" at bounding box center [447, 204] width 894 height 408
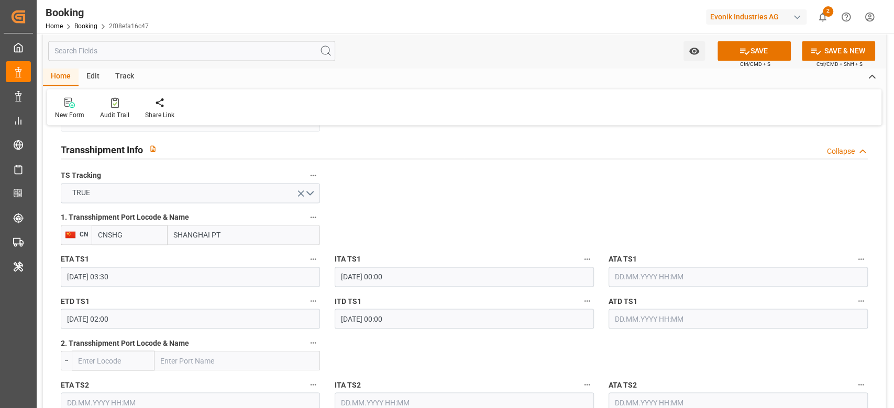
scroll to position [1117, 0]
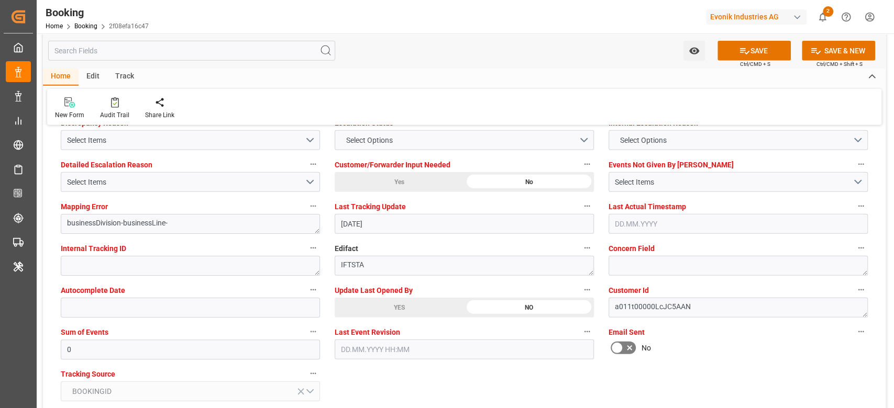
scroll to position [2025, 0]
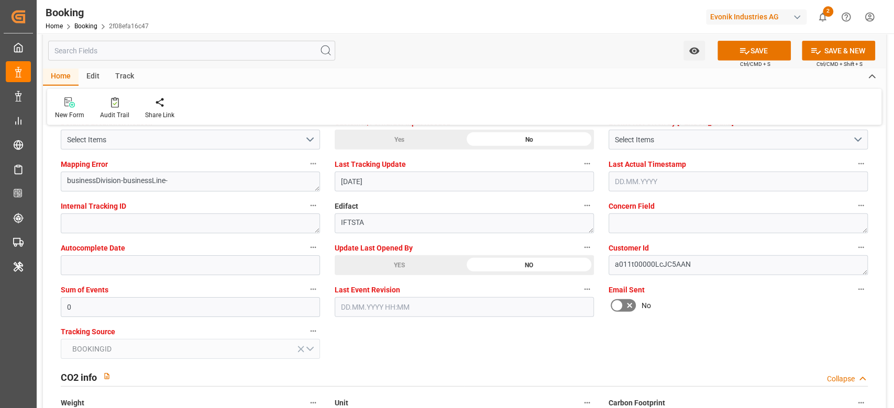
click at [353, 265] on div "YES" at bounding box center [399, 266] width 129 height 20
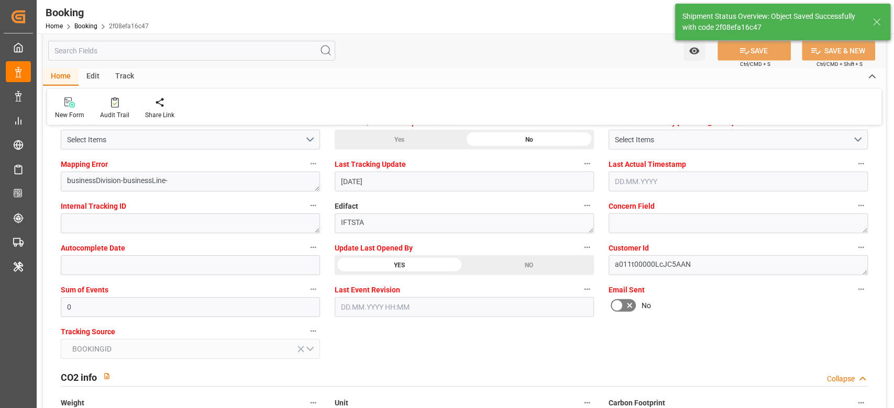
type textarea "[PERSON_NAME]"
type input "[DATE] 09:52"
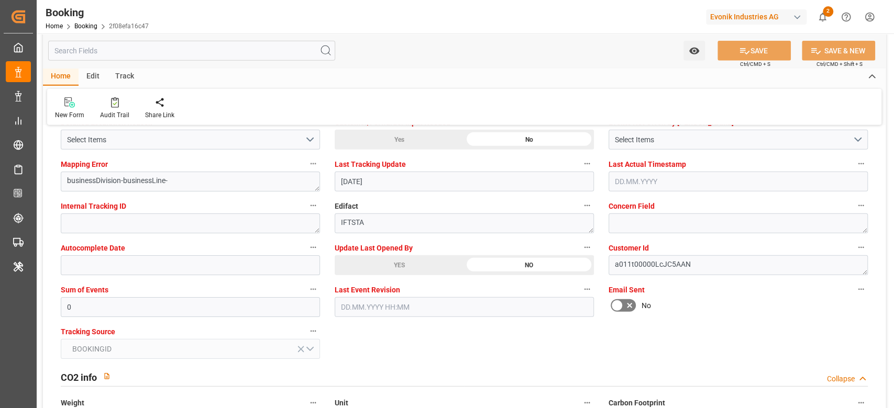
scroll to position [1396, 0]
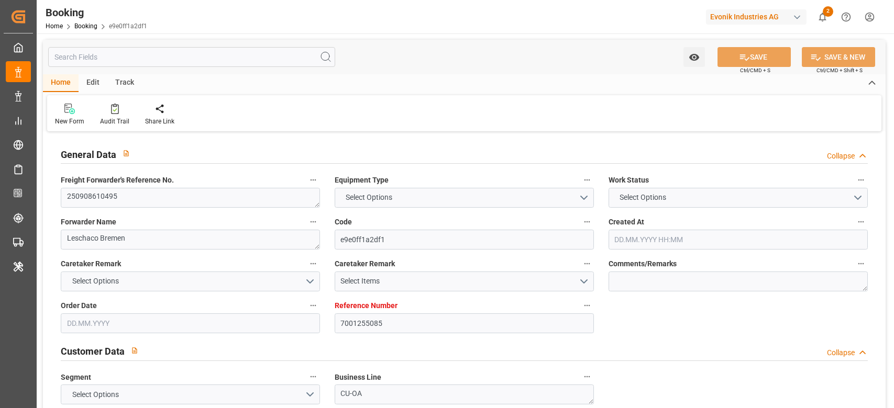
type textarea "250908610495"
type textarea "Leschaco Bremen"
type input "e9e0ff1a2df1"
type input "7001255085"
type textarea "CU-OA"
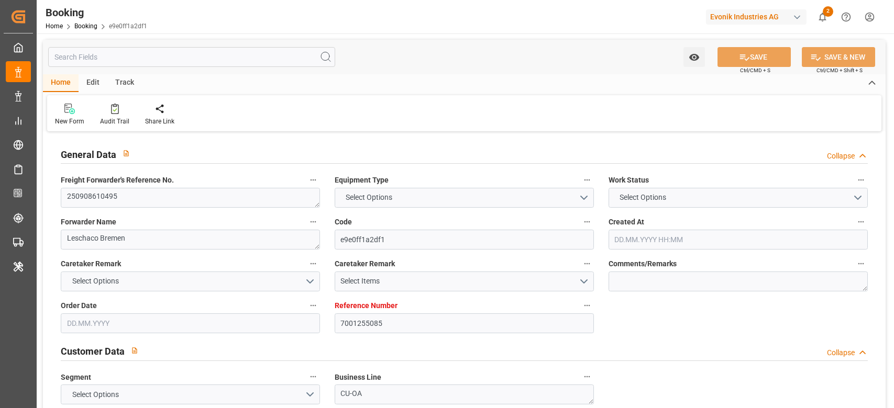
type input "7001255084"
type textarea "lina.kim@evonik.com"
type textarea "CIF"
type textarea "[GEOGRAPHIC_DATA]"
type textarea "Weiterstadt"
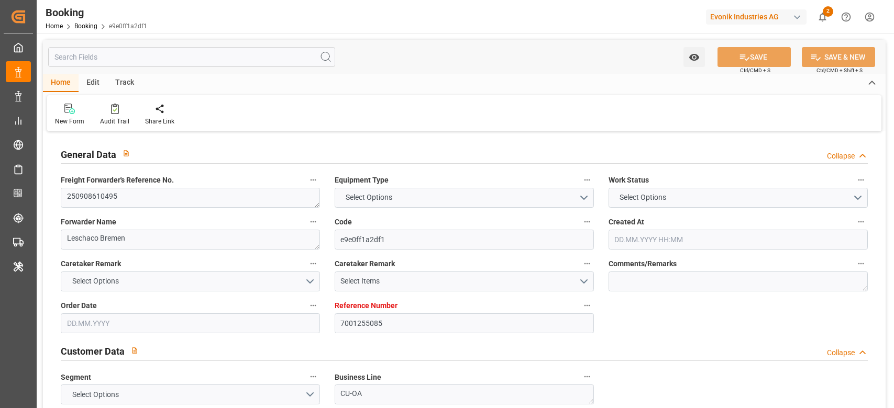
type textarea "XYLU1349061"
type input "CMA CGM SEINE"
type input "OOLU"
type textarea "2162349400"
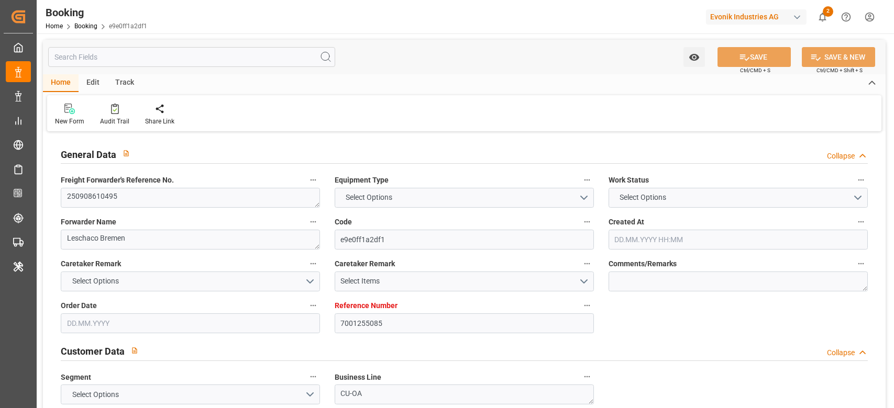
type input "[GEOGRAPHIC_DATA]"
type input "Busan"
type input "SHANGHAI PT"
type textarea "eta"
type textarea "INPUT_Evonik_Seeburger_IFTMIN_1003151878_20250916214907832.edi"
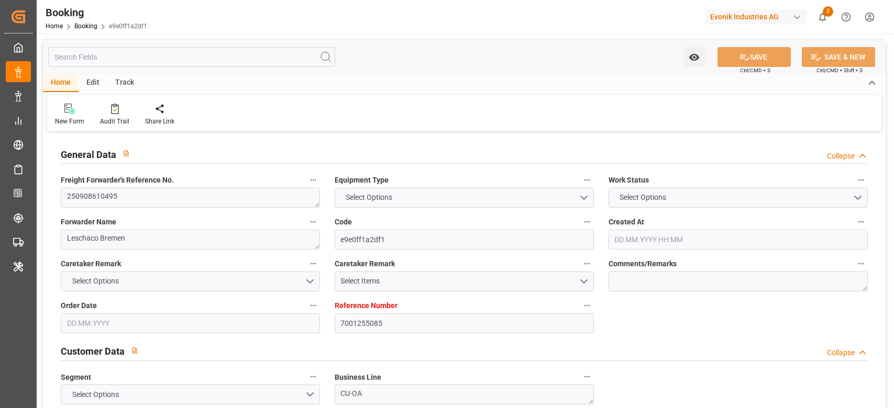
type textarea "NWC/UK North West Continent / UK_KRPUS_OOLU_CU-OA"
type textarea "INPUT_Evonik_Seeburger_IFTMIN_1003075530_20250821150108684.edi,INPUT_Evonik_See…"
type textarea "1003151878"
type textarea "Logward System"
type textarea "businessDivision-businessLine-"
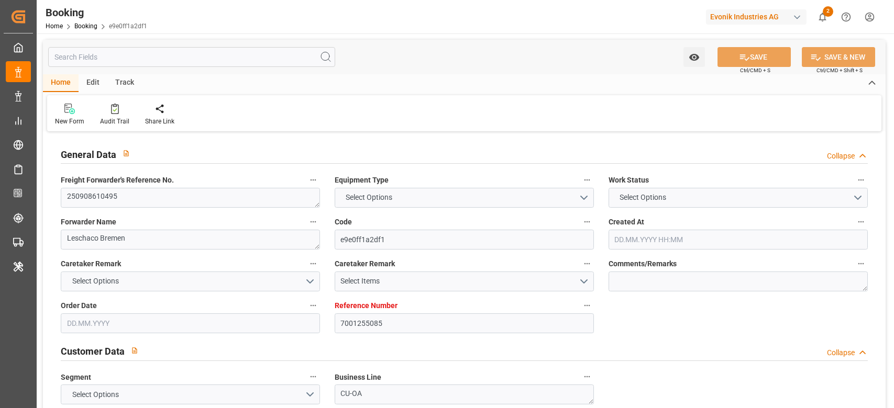
type textarea "IFTSTA"
type textarea "a011t00000LcJC5AAN"
type textarea "Yes"
type input "ANTWERPEN"
type input "BUSAN"
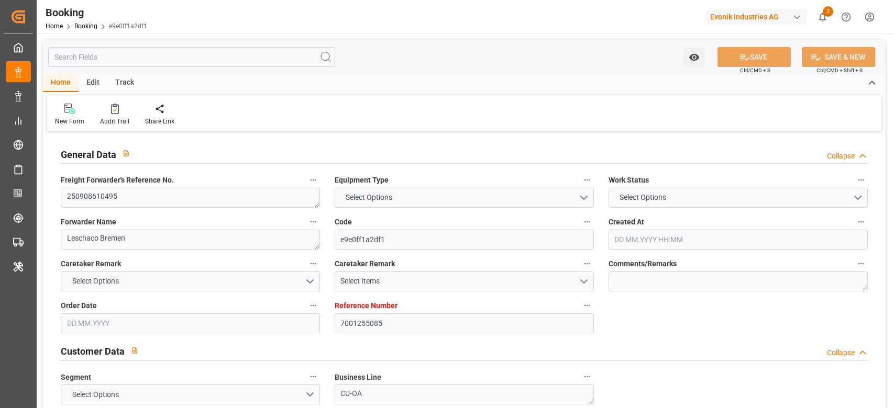
type input "0FMK9E1MA"
type input "VESSEL"
type input "OOCL SINGAPORE"
type input "062E"
type input "TRUCK"
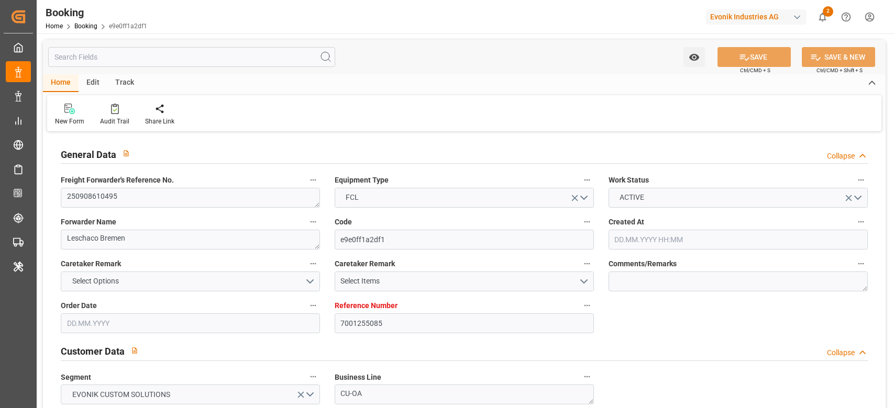
type input "7001255085"
type input "9987196"
type input "OOCL"
type input "Orient Overseas Container Line Ltd"
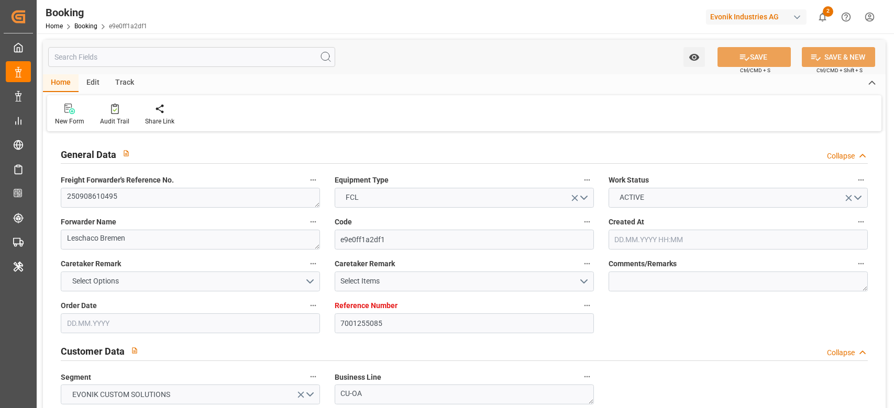
type input "BEANR"
type input "KRPUS"
type input "CNSHG"
type input "BEANR"
type input "KRPUS"
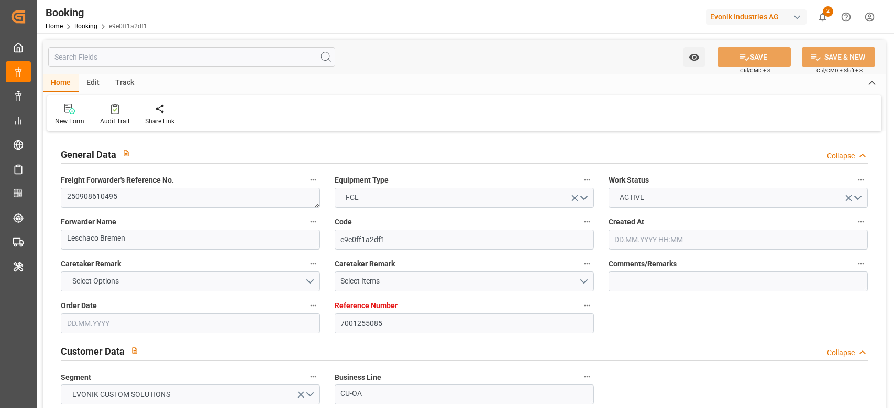
type input "9628001"
type input "21.08.2025 13:02"
type input "21.08.2025"
type input "20.11.2025"
type input "16.09.2025"
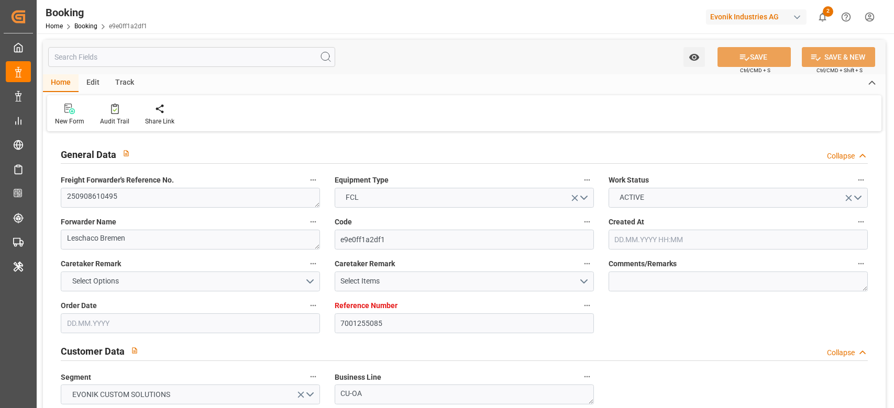
type input "16.09.2025 00:00"
type input "[DATE]"
type input "16.09.2025"
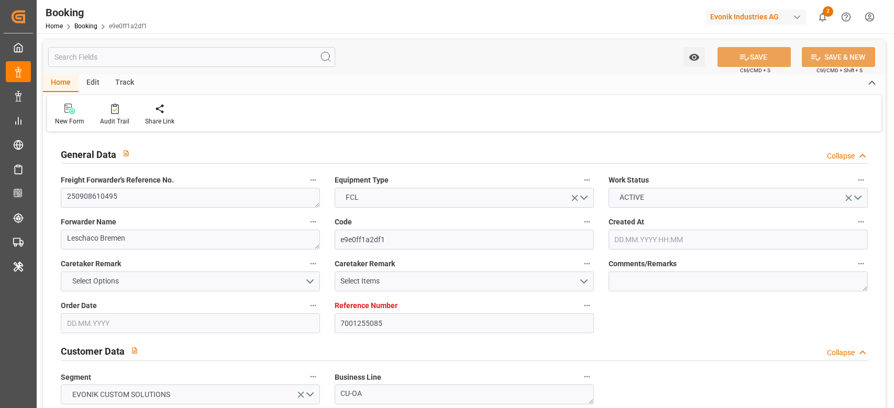
type input "26.09.2025 05:30"
type input "[DATE] 00:00"
type input "19.09.2025 09:07"
type input "26.11.2025 10:00"
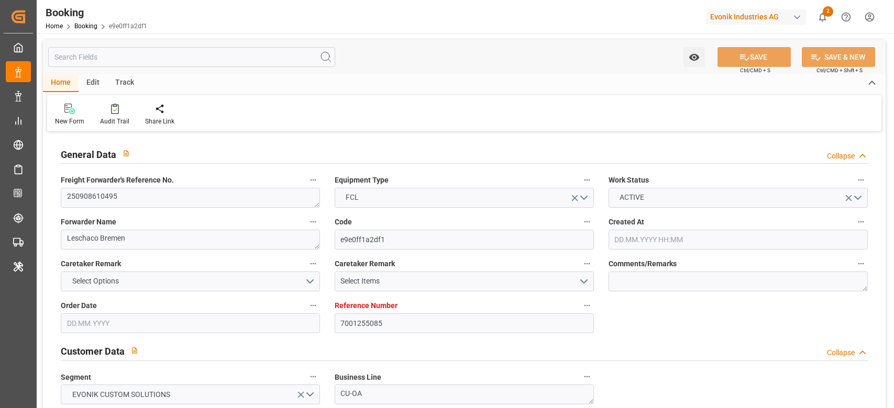
type input "20.11.2025 00:00"
type input "14.11.2025 00:00"
type input "07.11.2025 00:00"
type input "25.11.2025 02:00"
type input "18.11.2025 00:00"
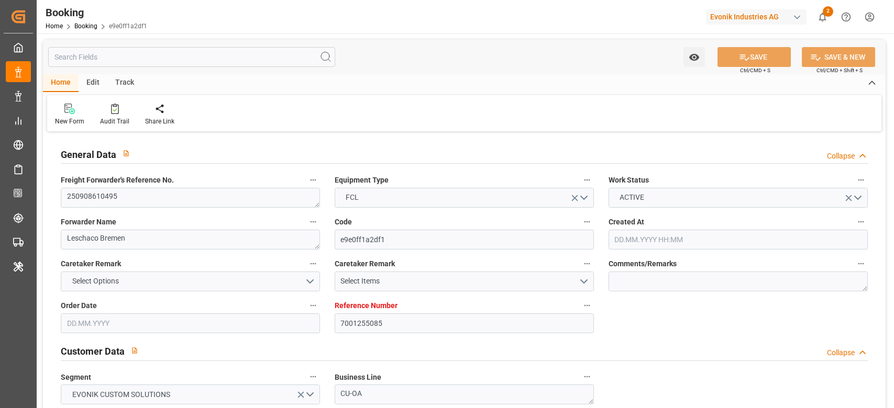
type input "22.08.2025"
type input "19.09.2025 09:41"
type input "19.09.2025"
type input "26.09.2025 05:30"
type input "14.11.2025 00:00"
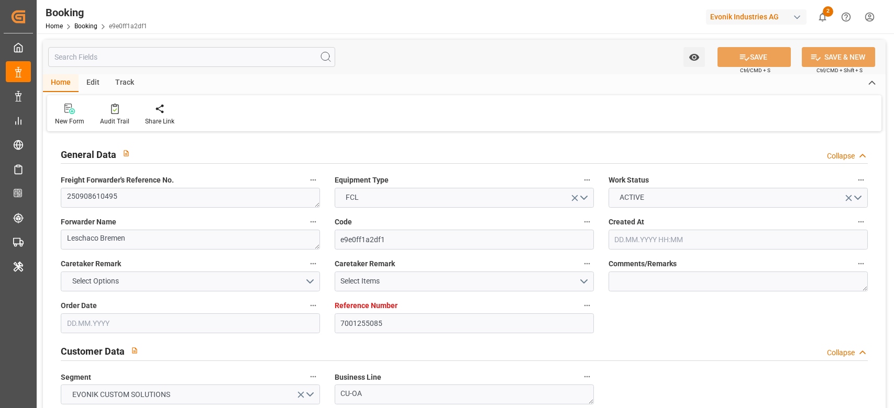
type input "14.11.2025 09:08"
type input "25.11.2025 02:00"
type input "26.11.2025 10:00"
type input "26.11.2025 23:33"
type input "30.11.2025 23:33"
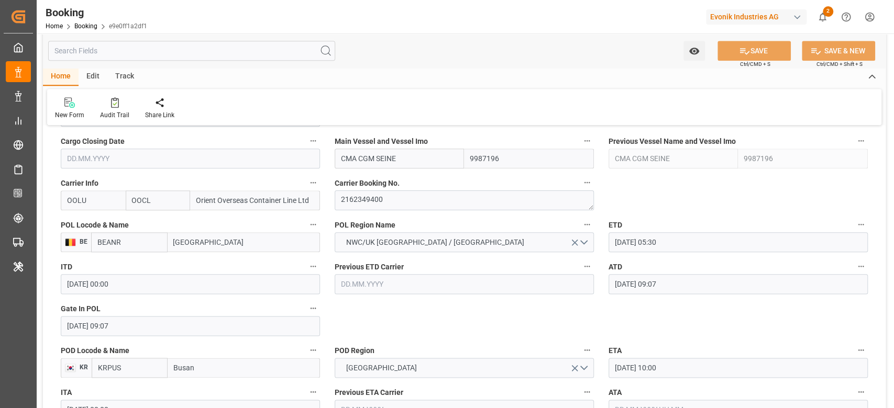
scroll to position [698, 0]
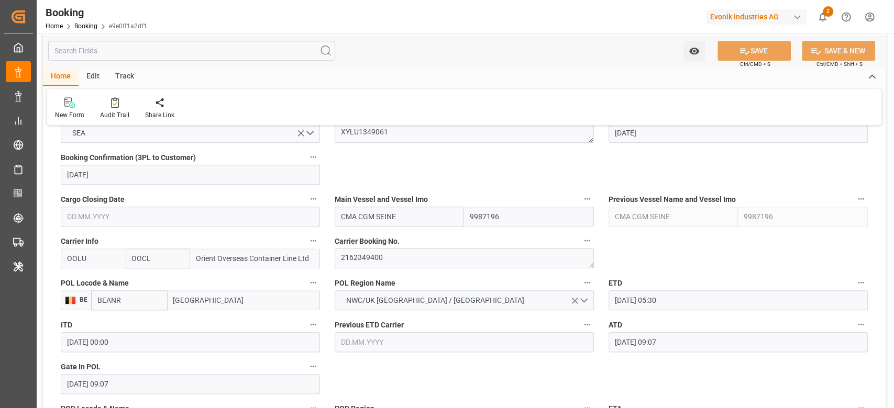
click at [670, 335] on input "19.09.2025 09:07" at bounding box center [738, 343] width 259 height 20
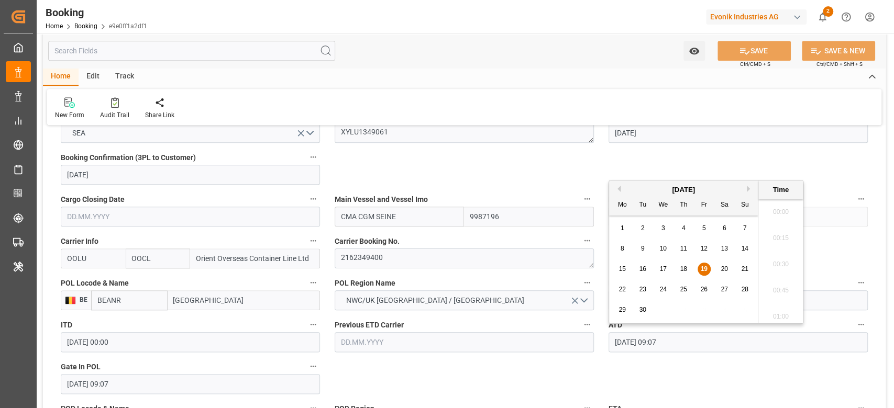
click at [670, 335] on input "19.09.2025 09:07" at bounding box center [738, 343] width 259 height 20
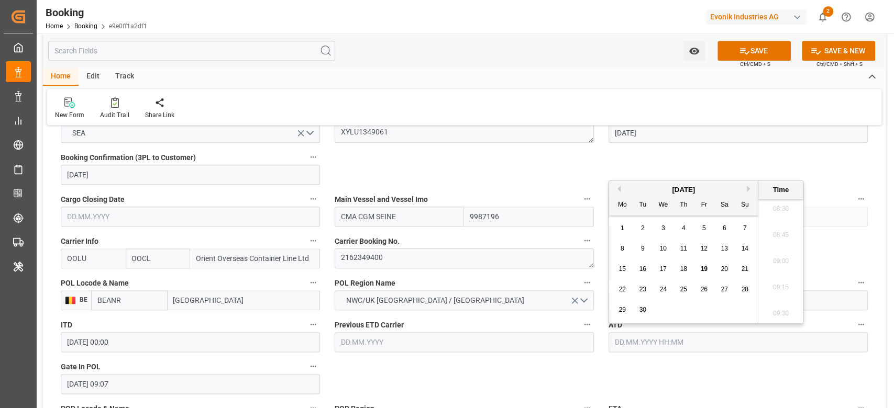
click at [860, 325] on icon "button" at bounding box center [861, 324] width 8 height 8
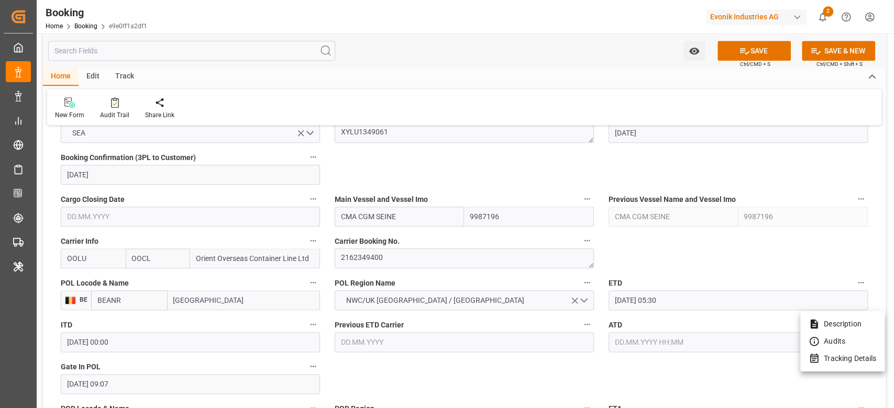
click at [839, 354] on li "Tracking Details" at bounding box center [842, 358] width 84 height 17
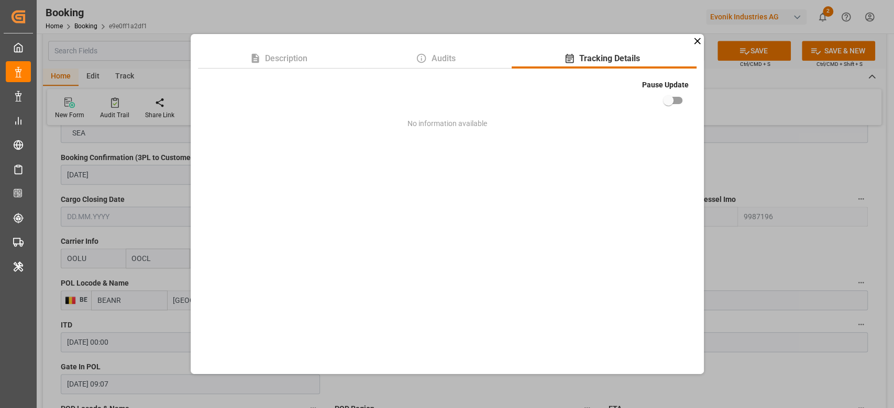
click at [681, 98] on input "checkbox" at bounding box center [668, 101] width 60 height 20
checkbox input "true"
click at [784, 249] on div "Description Audits Tracking Details Pause Update No information available" at bounding box center [447, 204] width 894 height 408
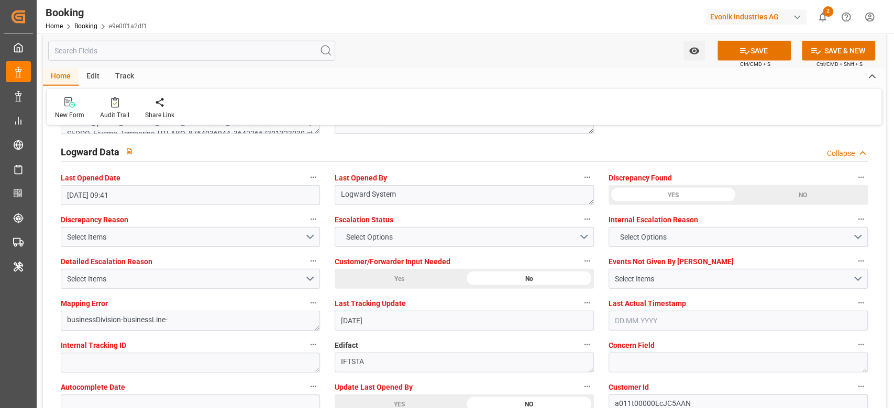
scroll to position [2025, 0]
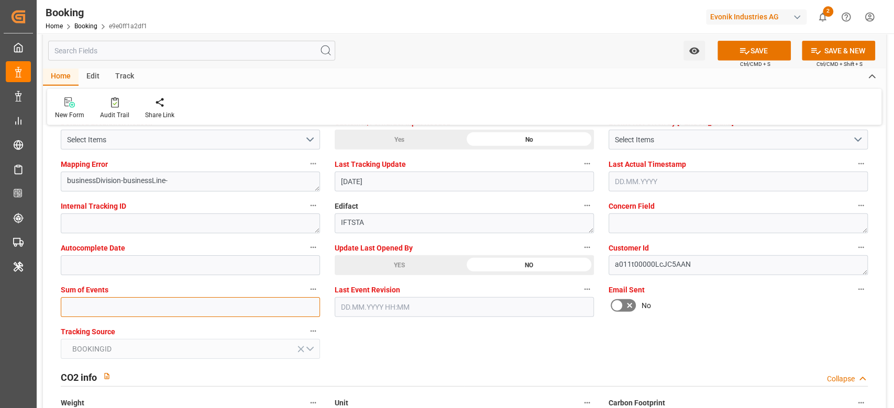
click at [172, 304] on input "text" at bounding box center [190, 307] width 259 height 20
type input "0"
click at [374, 264] on div "YES" at bounding box center [399, 266] width 129 height 20
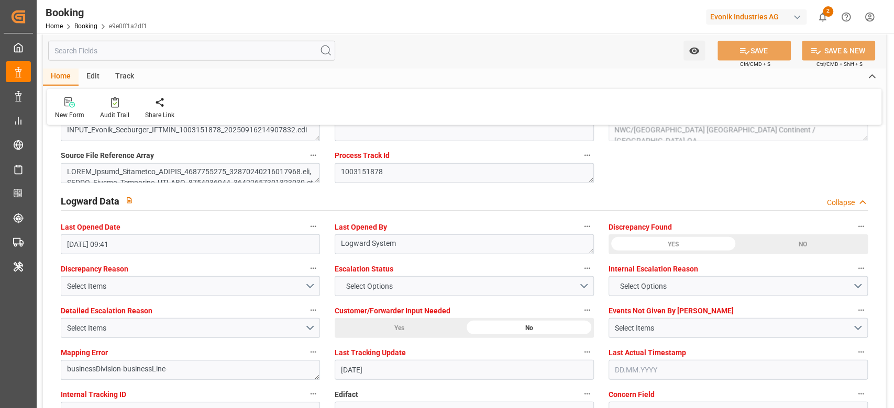
scroll to position [1815, 0]
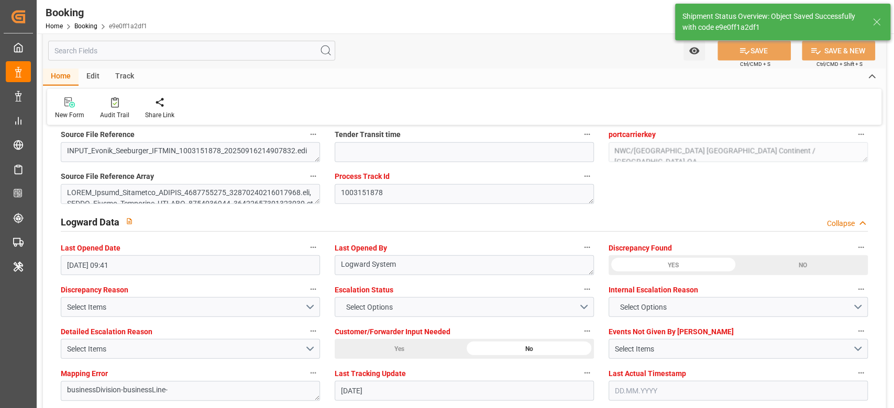
type textarea "[PERSON_NAME]"
type input "19.09.2025 09:53"
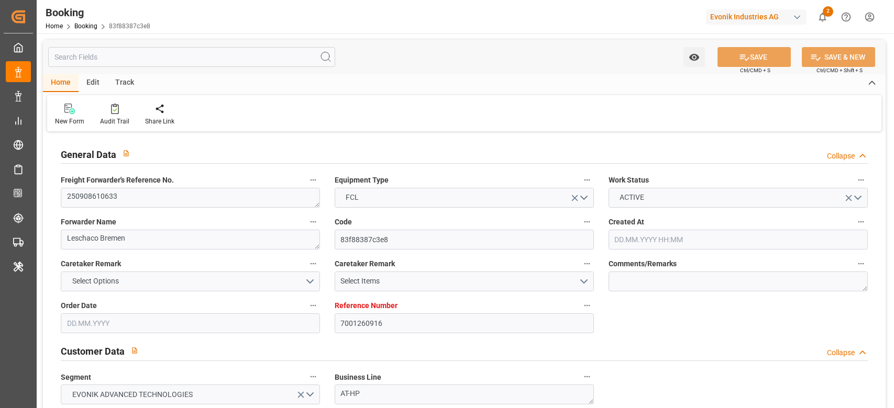
type input "[DATE] 09:06"
type input "[DATE]"
type input "[DATE] 00:00"
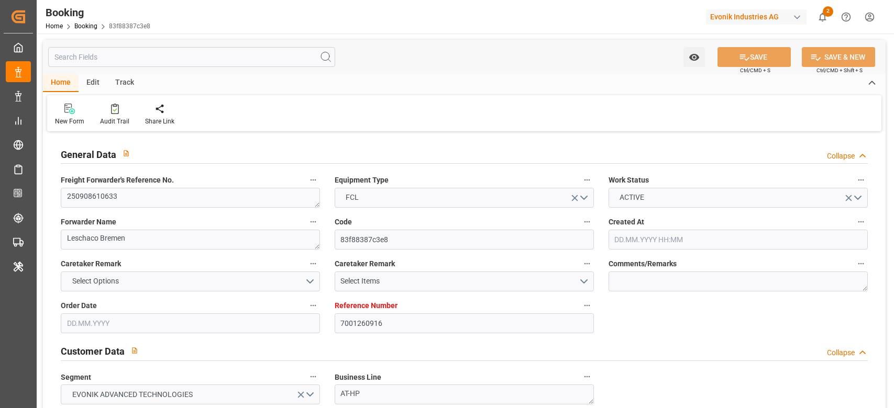
type input "[DATE] 00:00"
type input "[DATE]"
type input "[DATE] 05:30"
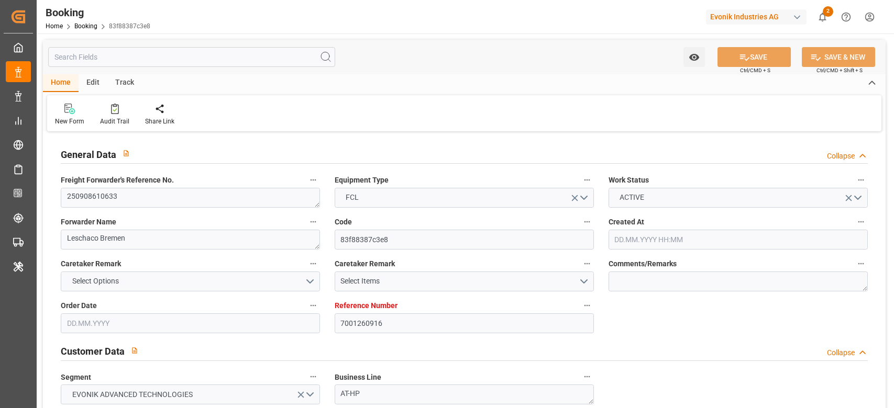
type input "[DATE] 00:00"
type input "[DATE] 19:40"
type input "[DATE] 10:00"
type input "[DATE] 00:00"
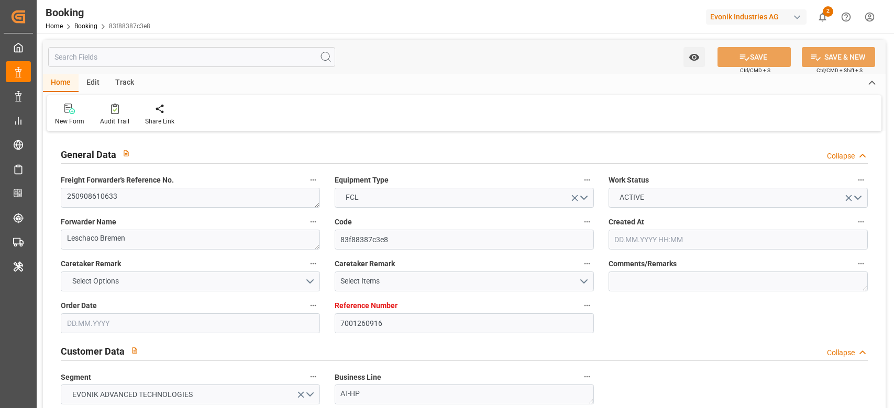
type input "[DATE] 08:00"
type input "[DATE] 00:00"
type input "[DATE] 02:00"
type input "[DATE] 00:00"
type input "[DATE] 13:31"
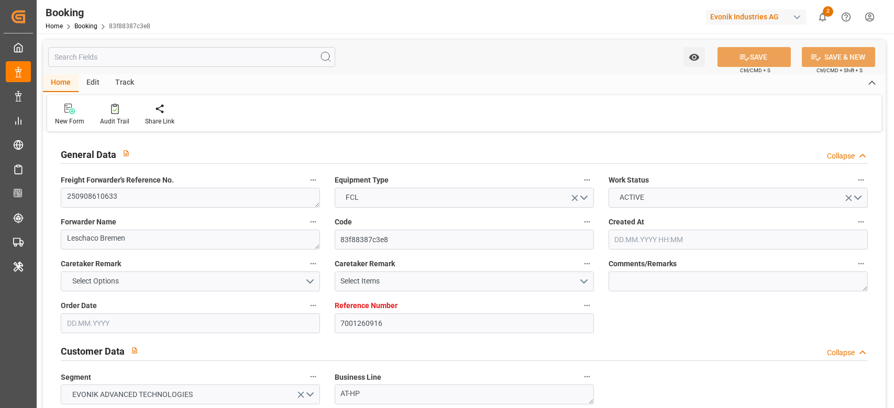
type input "[DATE]"
type input "[DATE] 05:30"
type input "[DATE] 08:00"
type input "[DATE] 17:08"
type input "[DATE] 02:00"
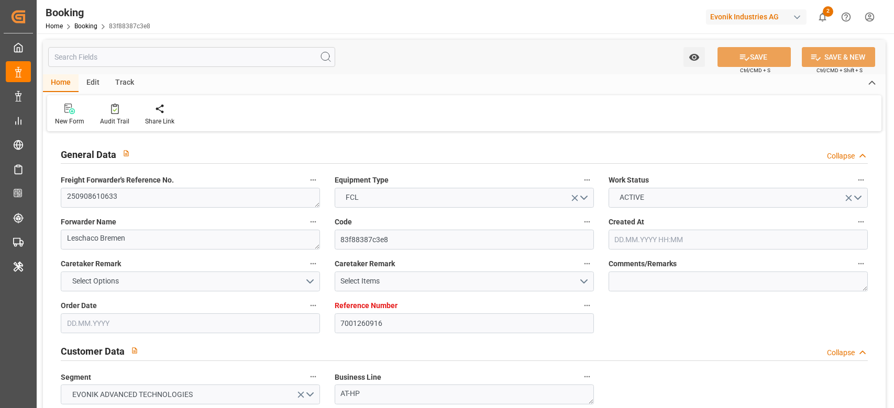
type input "[DATE] 10:00"
type input "[DATE] 23:33"
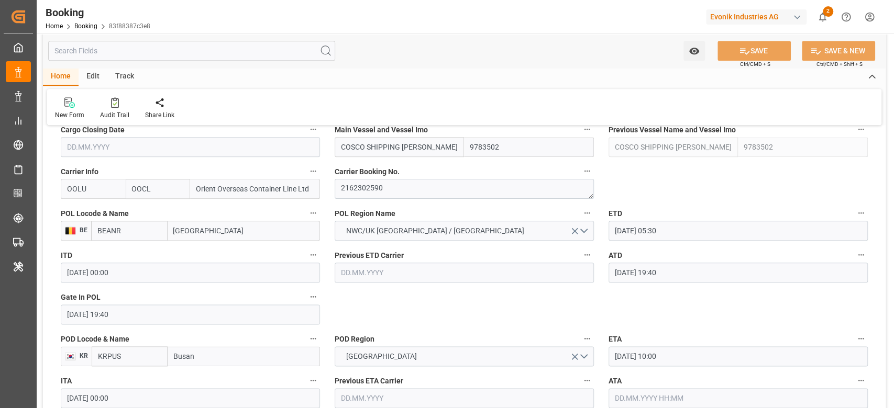
click at [645, 275] on input "[DATE] 19:40" at bounding box center [738, 273] width 259 height 20
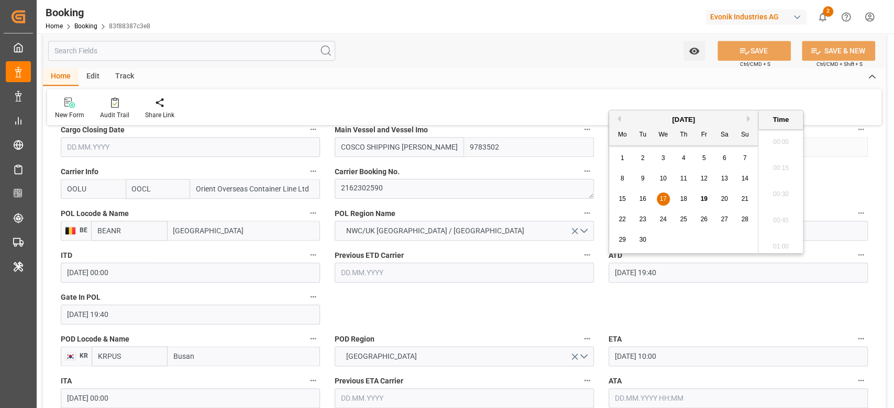
scroll to position [1993, 0]
click at [645, 275] on input "[DATE] 19:40" at bounding box center [738, 273] width 259 height 20
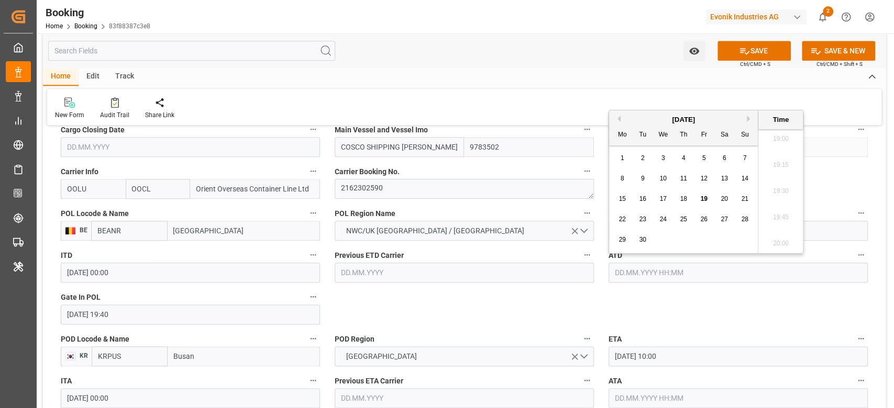
click at [861, 255] on icon "button" at bounding box center [861, 255] width 8 height 8
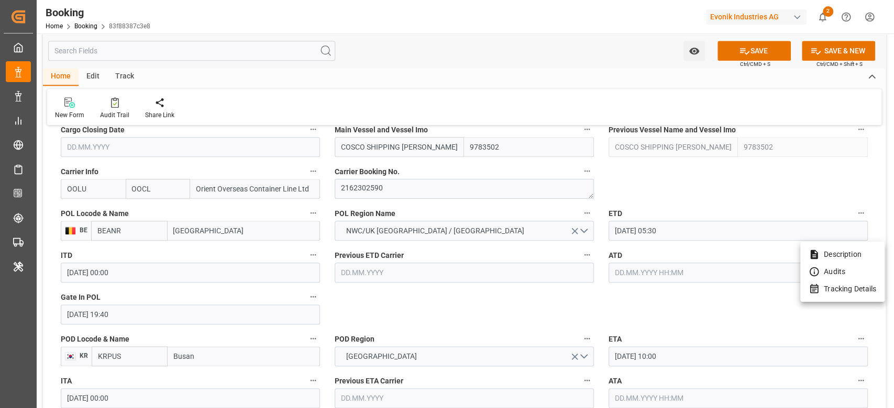
click at [855, 289] on li "Tracking Details" at bounding box center [842, 289] width 84 height 17
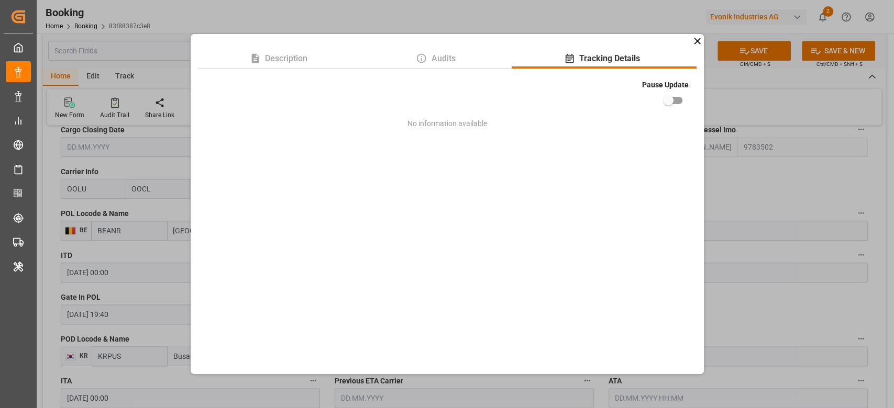
click at [675, 101] on input "checkbox" at bounding box center [668, 101] width 60 height 20
checkbox input "true"
click at [715, 185] on div "Description Audits Tracking Details Pause Update No information available" at bounding box center [447, 204] width 894 height 408
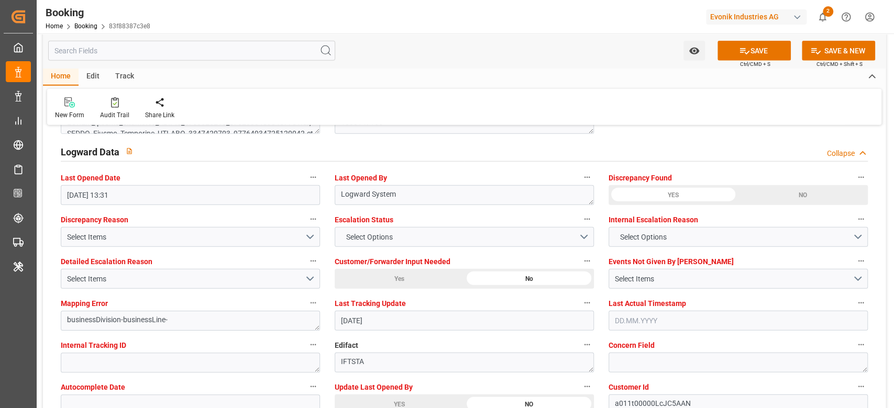
scroll to position [2025, 0]
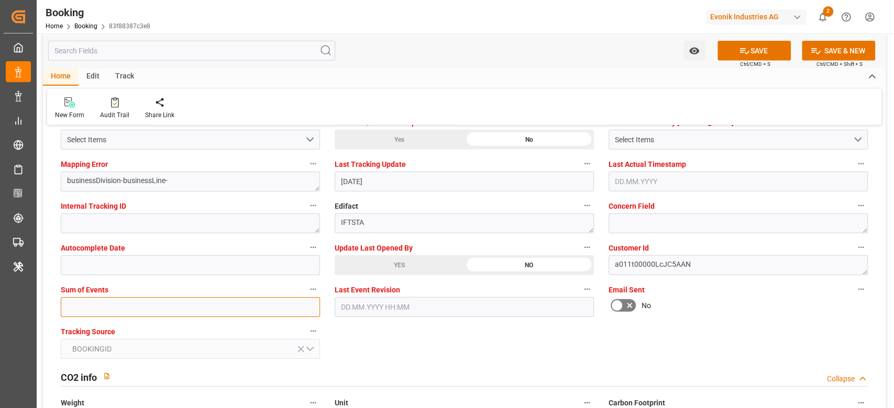
click at [189, 302] on input "text" at bounding box center [190, 307] width 259 height 20
type input "0"
click at [391, 270] on div "YES" at bounding box center [399, 266] width 129 height 20
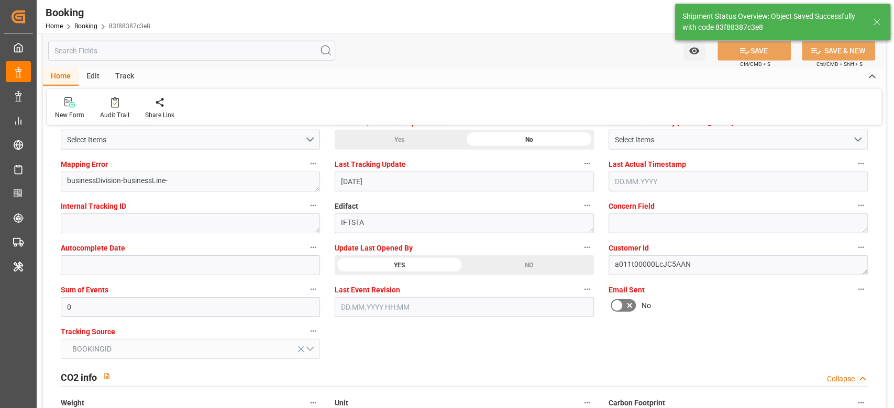
type textarea "[PERSON_NAME]"
type input "[DATE] 09:55"
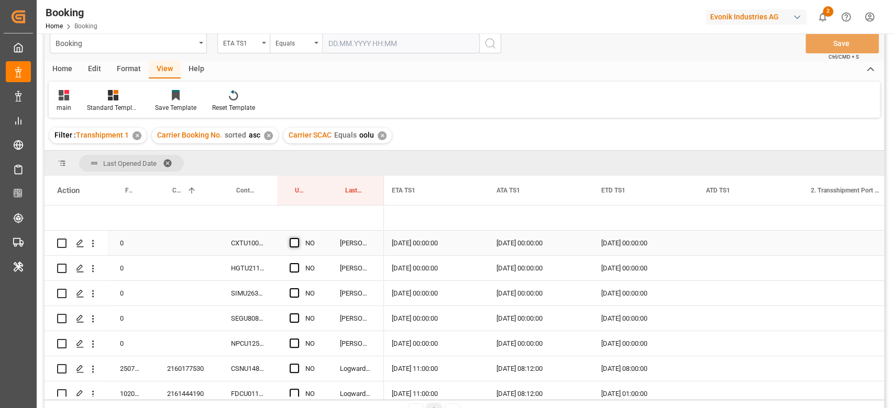
click at [293, 245] on span "Press SPACE to select this row." at bounding box center [294, 242] width 9 height 9
click at [297, 238] on input "Press SPACE to select this row." at bounding box center [297, 238] width 0 height 0
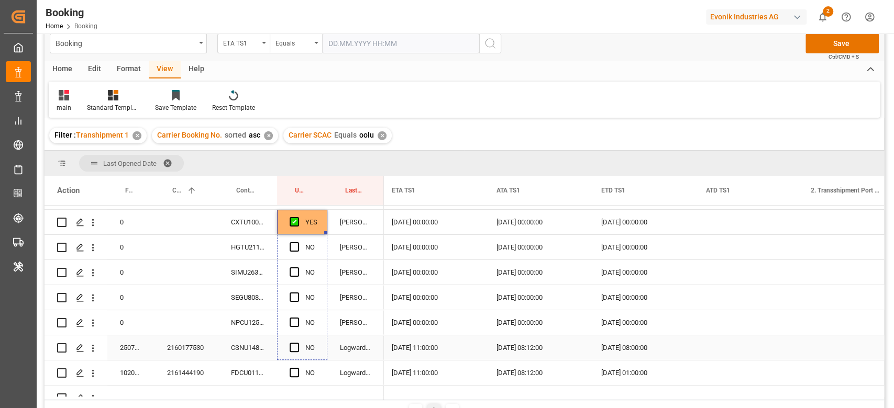
scroll to position [38, 0]
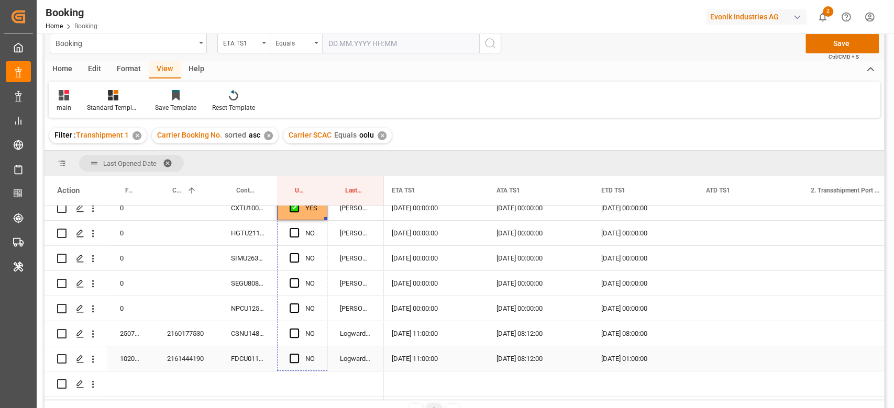
drag, startPoint x: 325, startPoint y: 252, endPoint x: 308, endPoint y: 354, distance: 102.9
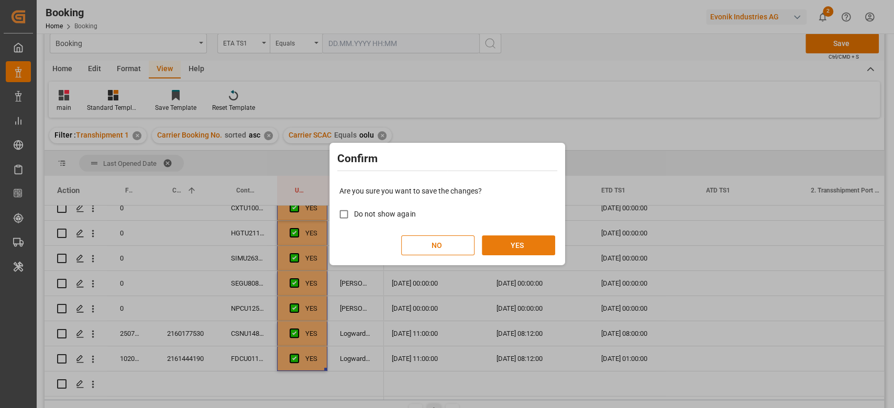
click at [536, 245] on button "YES" at bounding box center [518, 246] width 73 height 20
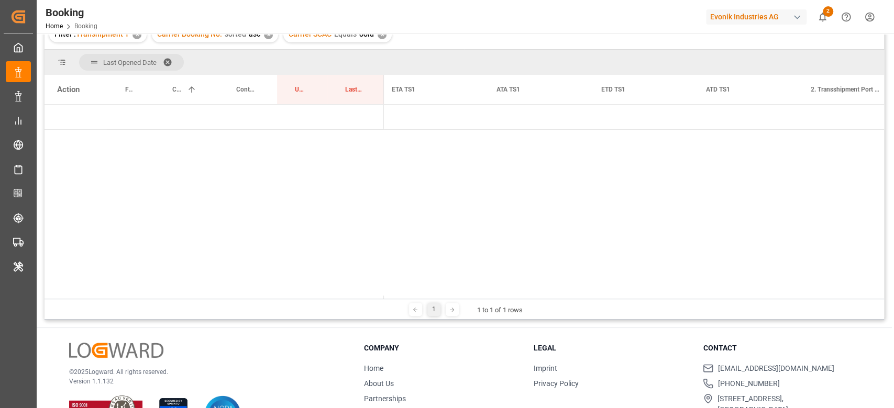
scroll to position [155, 0]
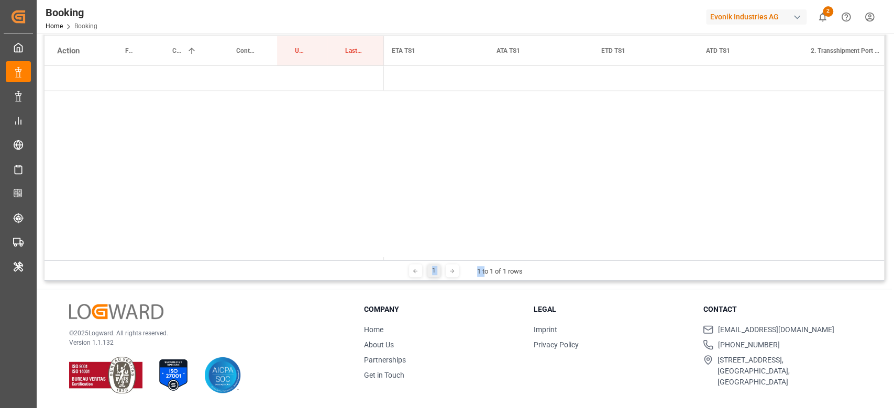
drag, startPoint x: 485, startPoint y: 260, endPoint x: 403, endPoint y: 262, distance: 81.7
click at [403, 262] on div "1 1 to 1 of 1 rows" at bounding box center [464, 270] width 839 height 21
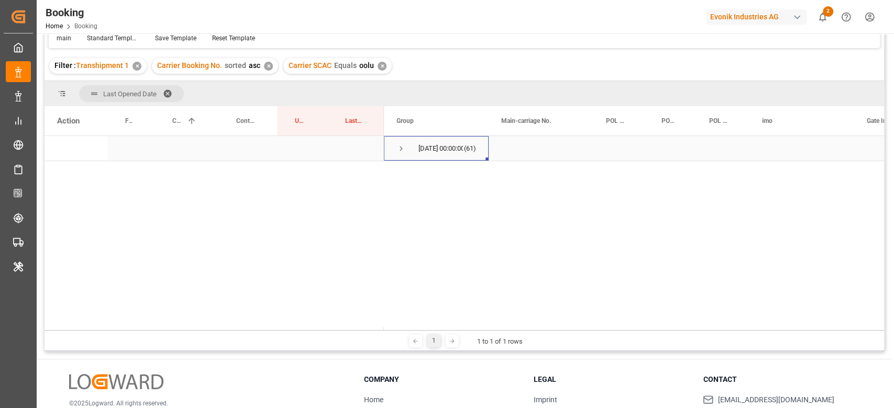
click at [396, 147] on span "Press SPACE to select this row." at bounding box center [400, 148] width 9 height 9
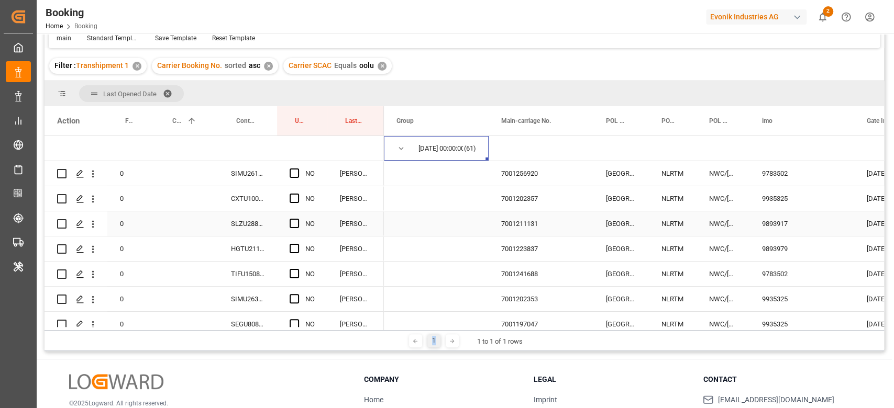
scroll to position [0, 0]
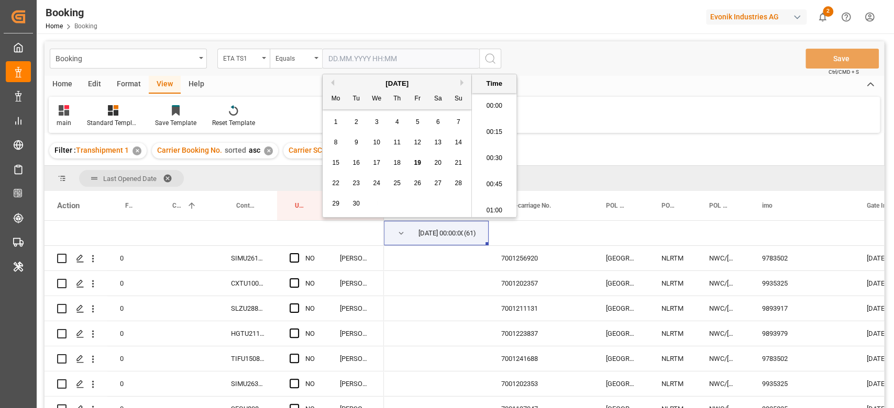
click at [363, 50] on input "text" at bounding box center [400, 59] width 157 height 20
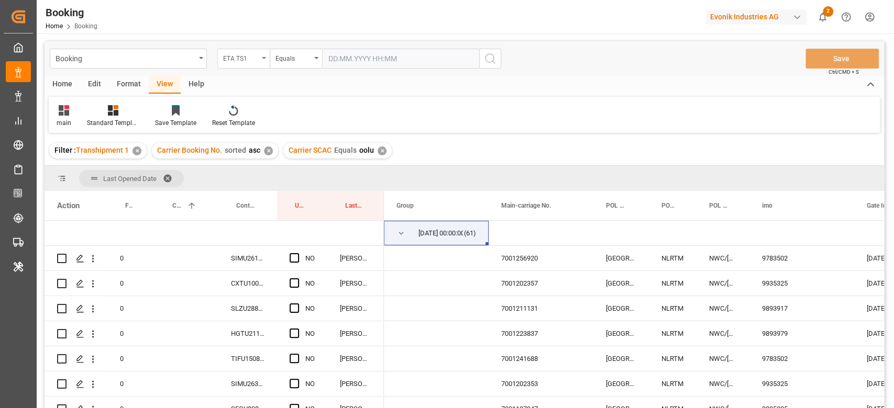
click at [249, 62] on div "ETA TS1" at bounding box center [241, 57] width 36 height 12
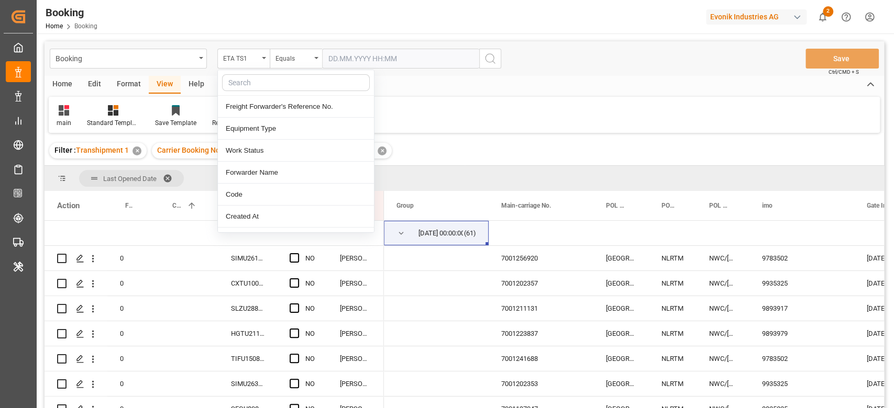
click at [260, 81] on input "text" at bounding box center [296, 82] width 148 height 17
type input "[PERSON_NAME]"
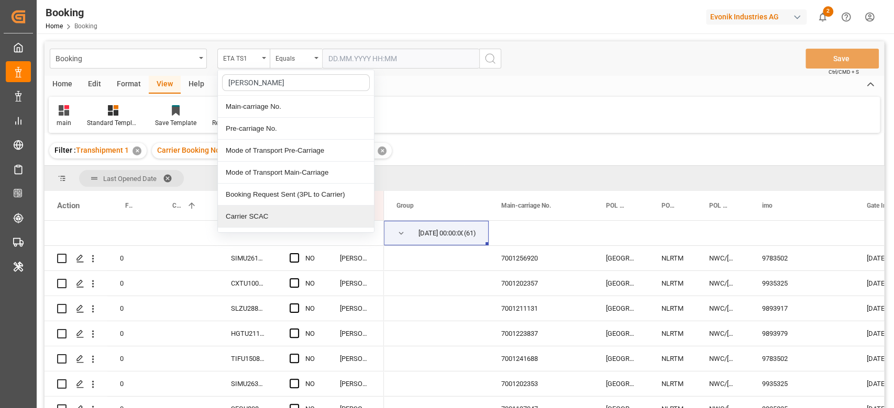
click at [274, 215] on div "Carrier SCAC" at bounding box center [296, 217] width 156 height 22
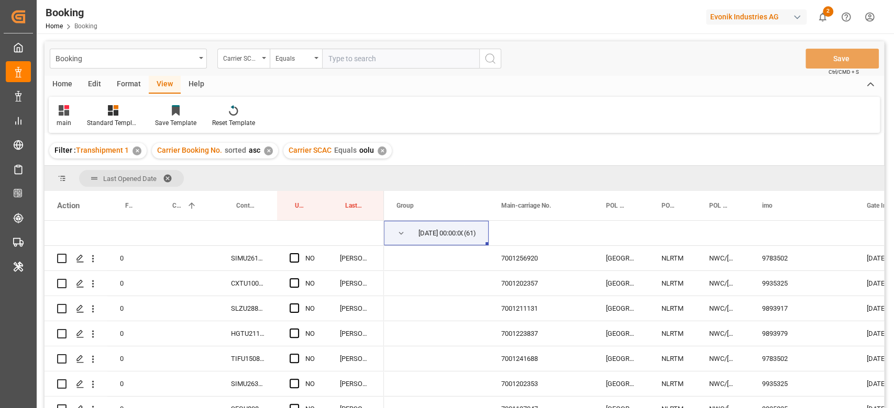
click at [369, 47] on div "Booking Carrier SCAC Equals Save Ctrl/CMD + S" at bounding box center [464, 58] width 839 height 35
click at [372, 58] on input "text" at bounding box center [400, 59] width 157 height 20
type input "ONEY"
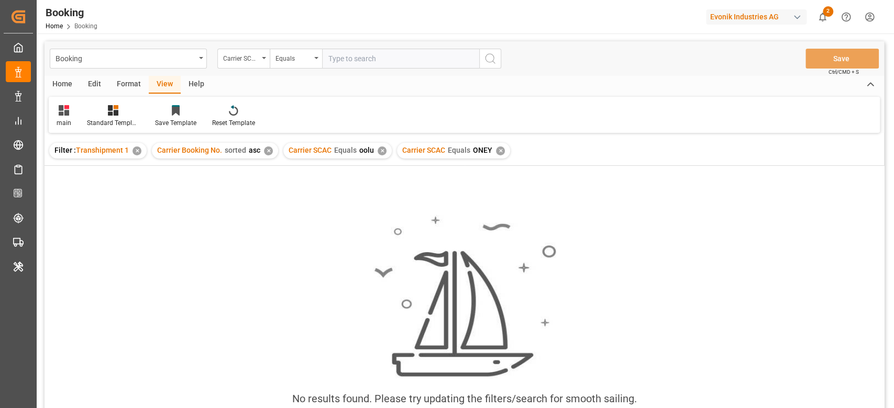
click at [378, 150] on div "✕" at bounding box center [382, 151] width 9 height 9
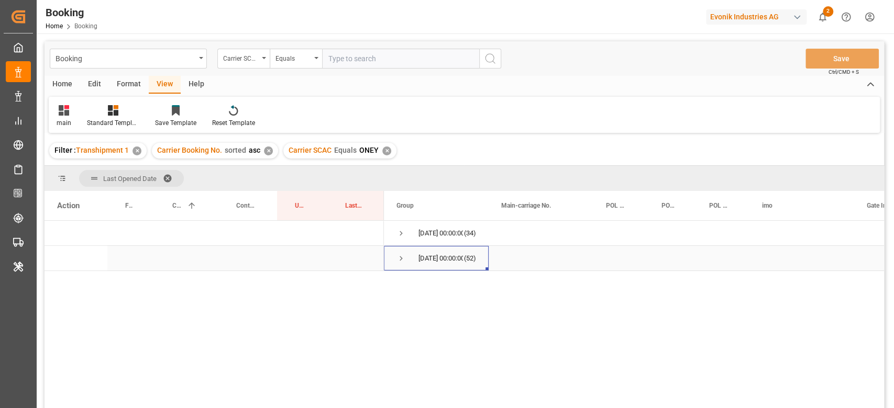
click at [391, 262] on div "[DATE] 00:00:00 (52)" at bounding box center [436, 258] width 105 height 25
click at [404, 259] on span "Press SPACE to select this row." at bounding box center [400, 258] width 9 height 9
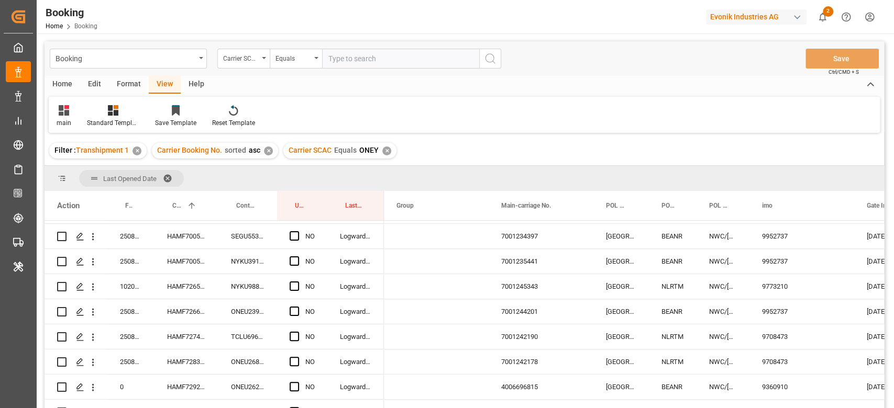
scroll to position [750, 0]
click at [254, 64] on div "Carrier SCAC" at bounding box center [243, 59] width 52 height 20
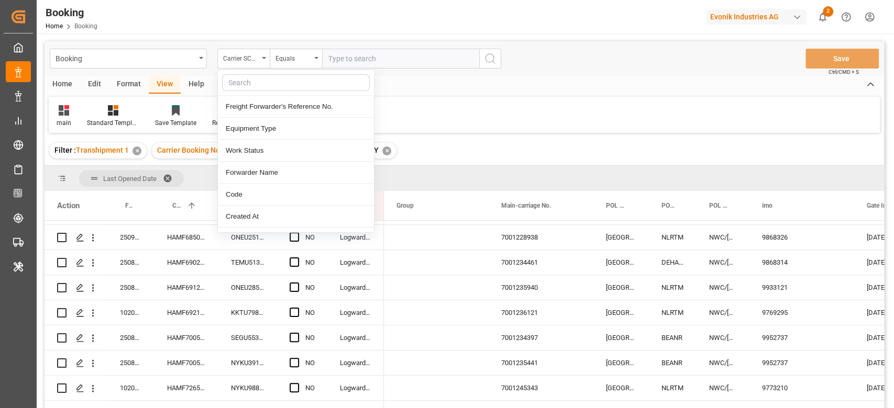
click at [261, 85] on input "text" at bounding box center [296, 82] width 148 height 17
type input "ETA"
click at [276, 190] on div "ETA TS1" at bounding box center [296, 195] width 156 height 22
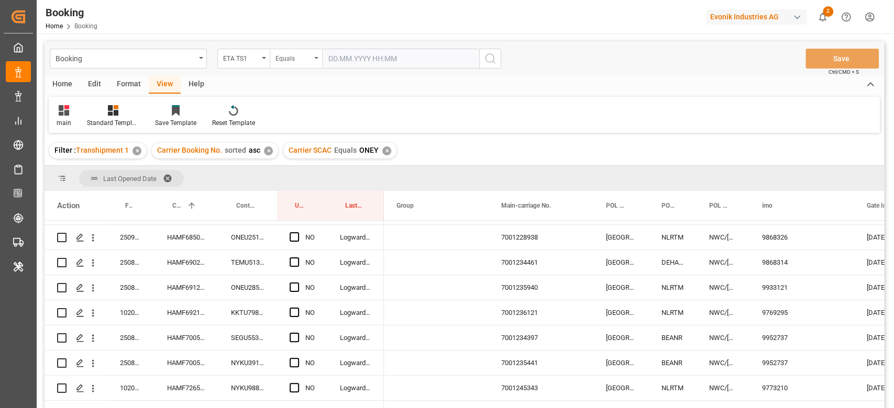
click at [317, 63] on div "Equals" at bounding box center [296, 59] width 52 height 20
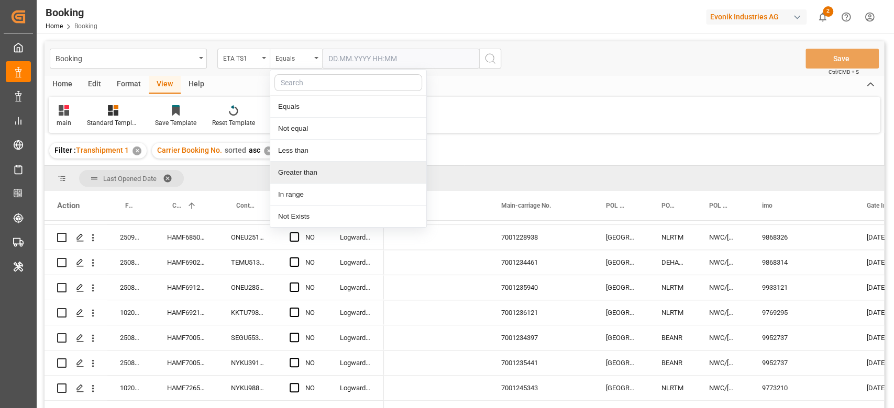
click at [331, 174] on div "Greater than" at bounding box center [348, 173] width 156 height 22
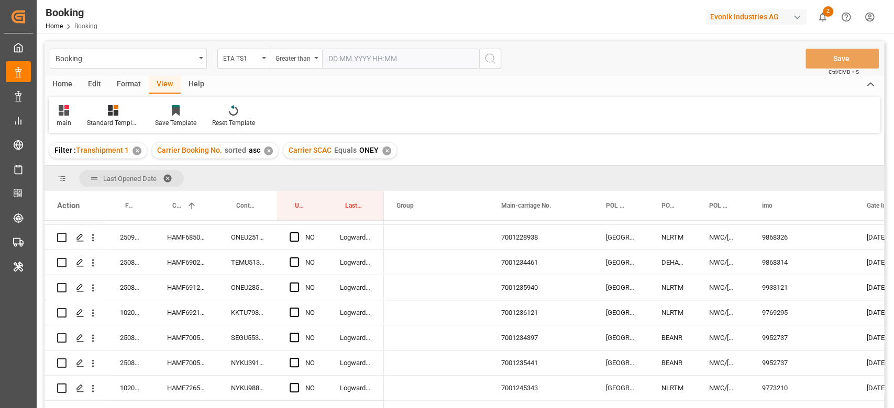
drag, startPoint x: 381, startPoint y: 73, endPoint x: 394, endPoint y: 50, distance: 26.2
click at [385, 67] on div "Booking ETA TS1 Greater than Save Ctrl/CMD + S" at bounding box center [464, 58] width 839 height 35
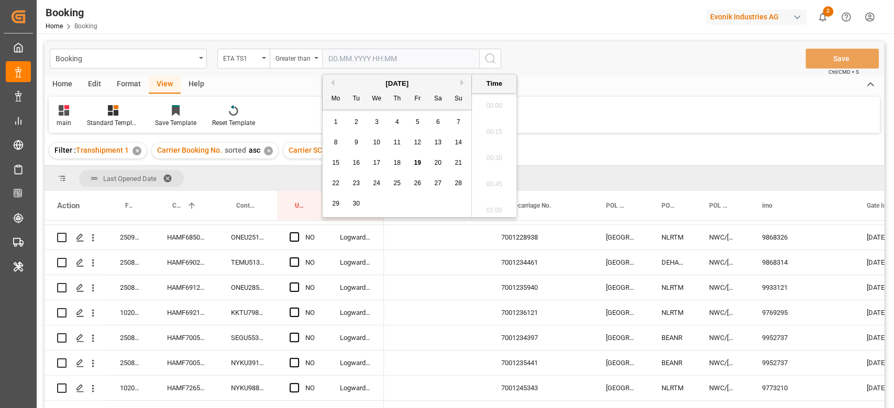
click at [394, 49] on input "text" at bounding box center [400, 59] width 157 height 20
click at [460, 160] on span "21" at bounding box center [458, 162] width 7 height 7
type input "[DATE] 00:00"
click at [488, 64] on icon "search button" at bounding box center [490, 58] width 13 height 13
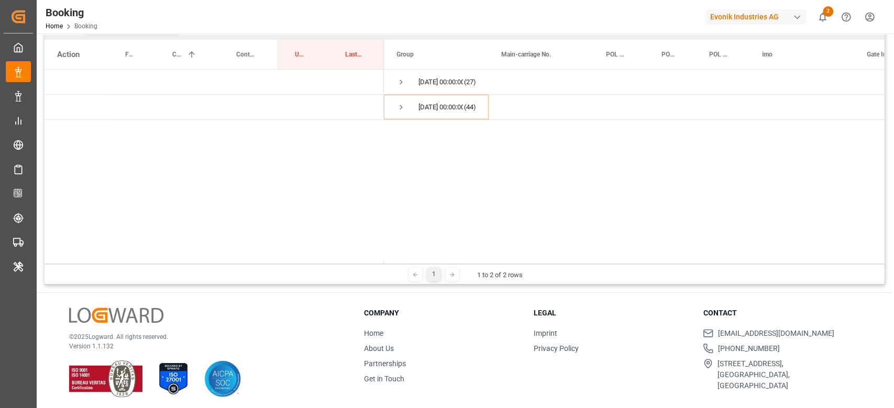
scroll to position [155, 0]
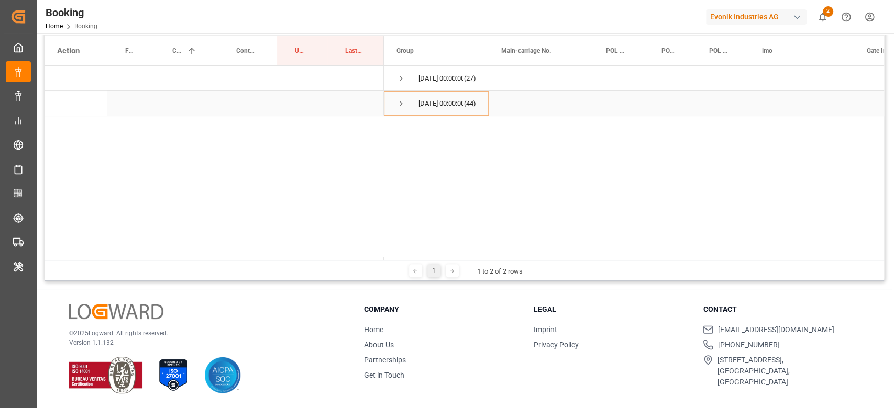
click at [398, 97] on span "Press SPACE to select this row." at bounding box center [400, 104] width 9 height 24
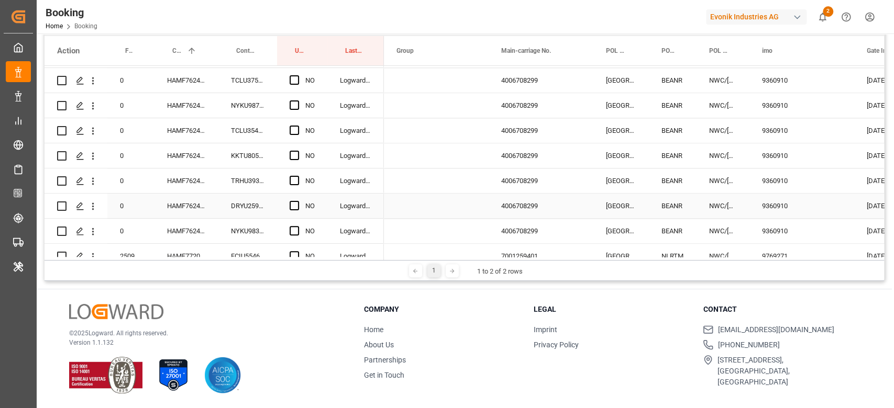
scroll to position [898, 0]
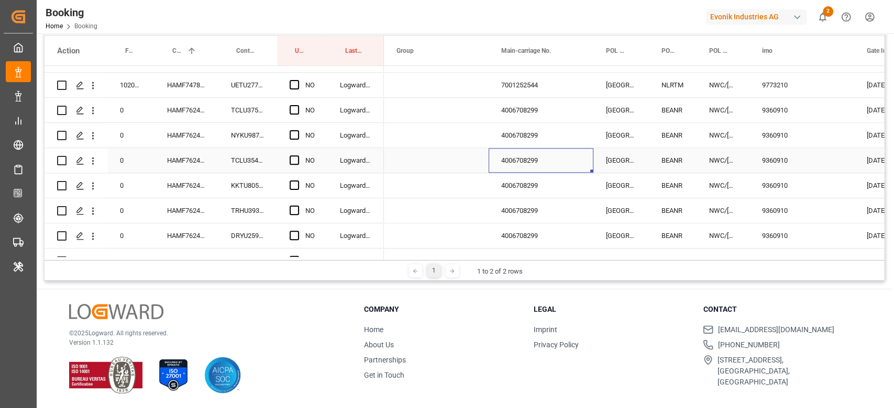
click at [517, 159] on div "4006708299" at bounding box center [541, 160] width 105 height 25
click at [291, 111] on span "Press SPACE to select this row." at bounding box center [294, 109] width 9 height 9
click at [297, 105] on input "Press SPACE to select this row." at bounding box center [297, 105] width 0 height 0
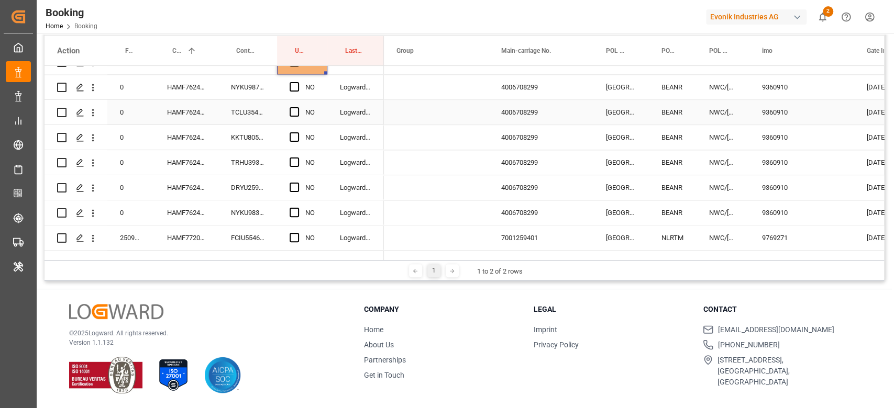
scroll to position [968, 0]
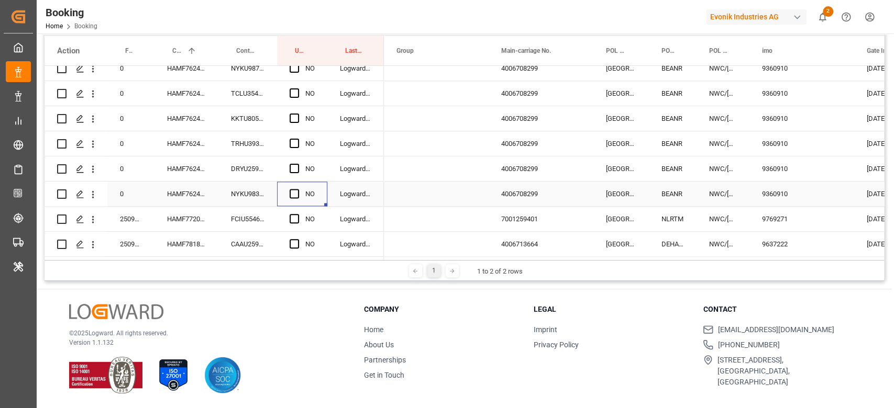
click at [299, 192] on span "Press SPACE to select this row." at bounding box center [294, 193] width 9 height 9
click at [297, 189] on input "Press SPACE to select this row." at bounding box center [297, 189] width 0 height 0
click at [193, 164] on div "HAMF76243300" at bounding box center [186, 169] width 64 height 25
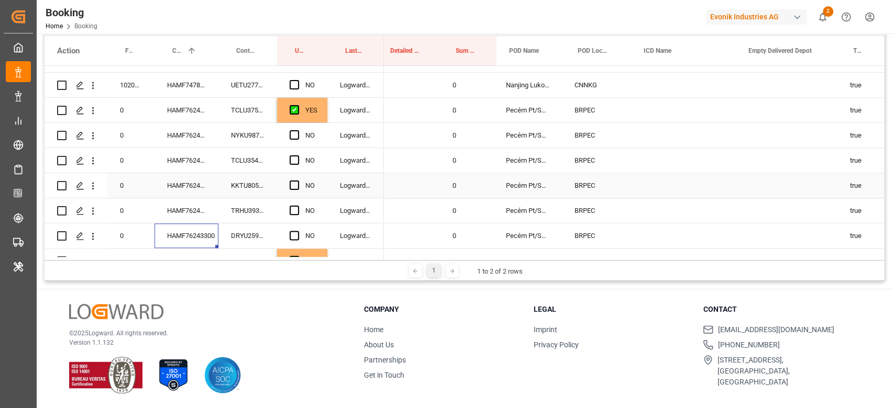
scroll to position [0, 654]
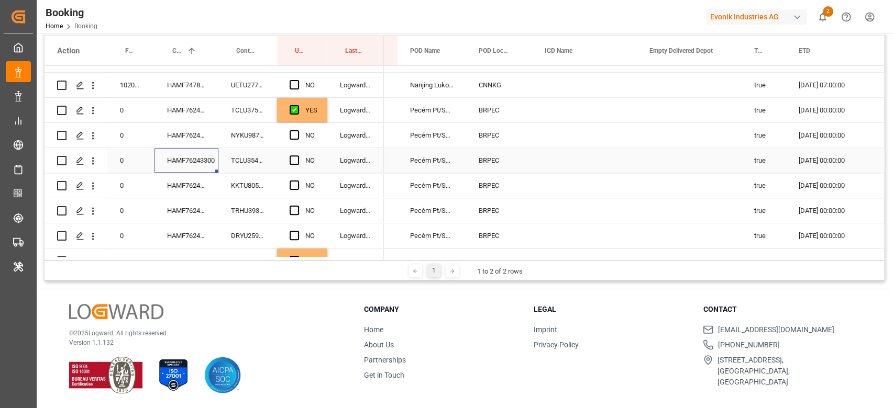
click at [185, 166] on div "HAMF76243300" at bounding box center [186, 160] width 64 height 25
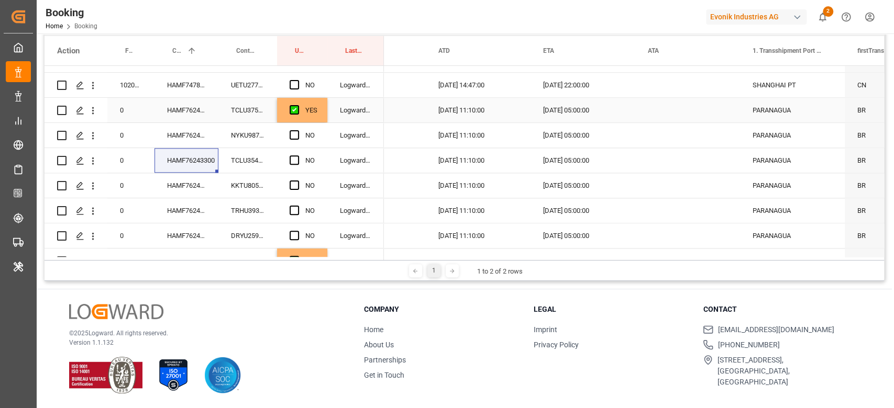
click at [324, 119] on div "YES" at bounding box center [302, 110] width 50 height 25
drag, startPoint x: 324, startPoint y: 119, endPoint x: 314, endPoint y: 239, distance: 120.9
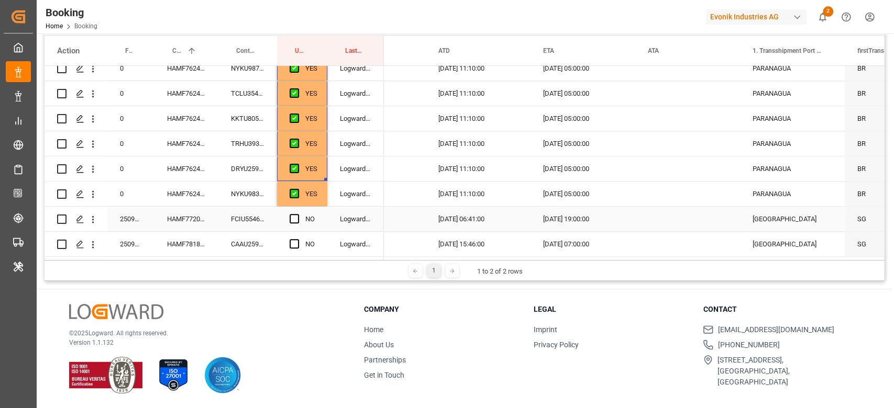
click at [289, 211] on div "NO" at bounding box center [302, 219] width 50 height 25
click at [293, 214] on span "Press SPACE to select this row." at bounding box center [294, 218] width 9 height 9
click at [297, 214] on input "Press SPACE to select this row." at bounding box center [297, 214] width 0 height 0
click at [295, 233] on div "Press SPACE to select this row." at bounding box center [298, 245] width 16 height 24
click at [296, 239] on span "Press SPACE to select this row." at bounding box center [294, 243] width 9 height 9
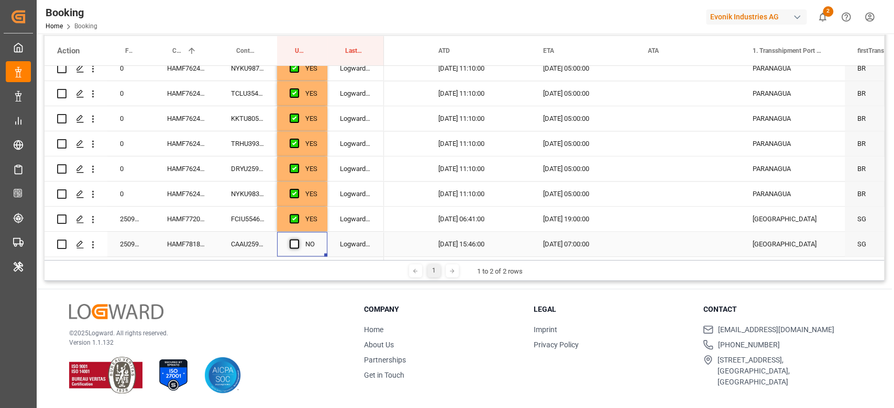
click at [297, 239] on input "Press SPACE to select this row." at bounding box center [297, 239] width 0 height 0
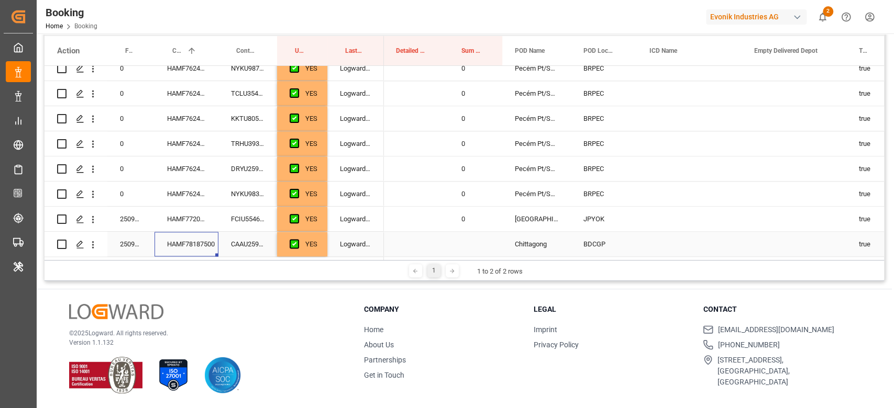
click at [205, 244] on div "HAMF78187500" at bounding box center [186, 244] width 64 height 25
click at [94, 245] on icon "open menu" at bounding box center [92, 244] width 11 height 11
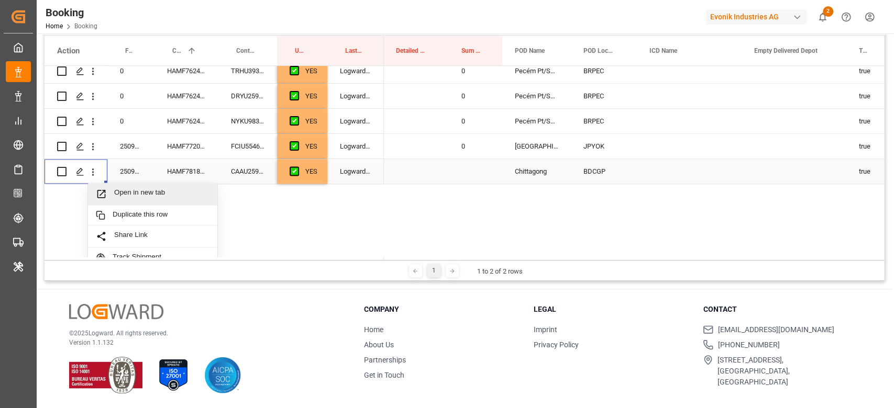
click at [152, 194] on span "Open in new tab" at bounding box center [161, 194] width 95 height 11
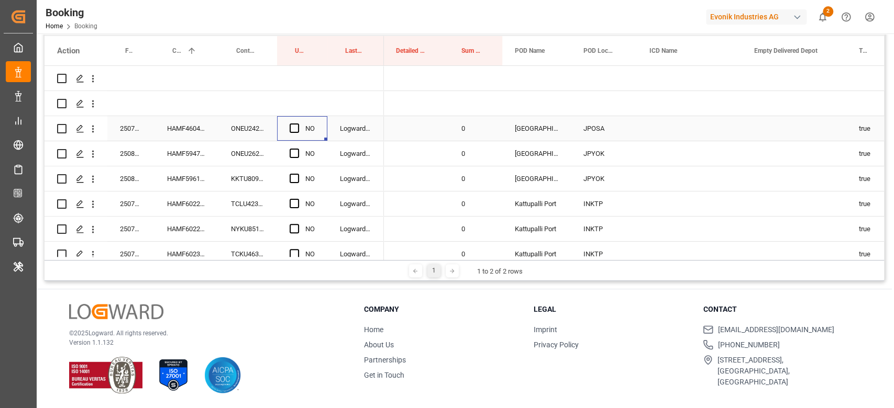
click at [301, 127] on div "Press SPACE to select this row." at bounding box center [298, 129] width 16 height 24
click at [297, 128] on span "Press SPACE to select this row." at bounding box center [294, 128] width 9 height 9
click at [297, 124] on input "Press SPACE to select this row." at bounding box center [297, 124] width 0 height 0
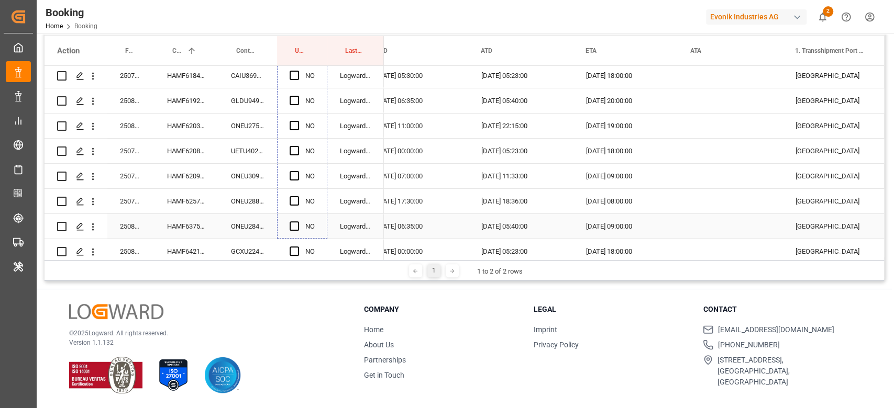
drag, startPoint x: 326, startPoint y: 140, endPoint x: 315, endPoint y: 235, distance: 95.4
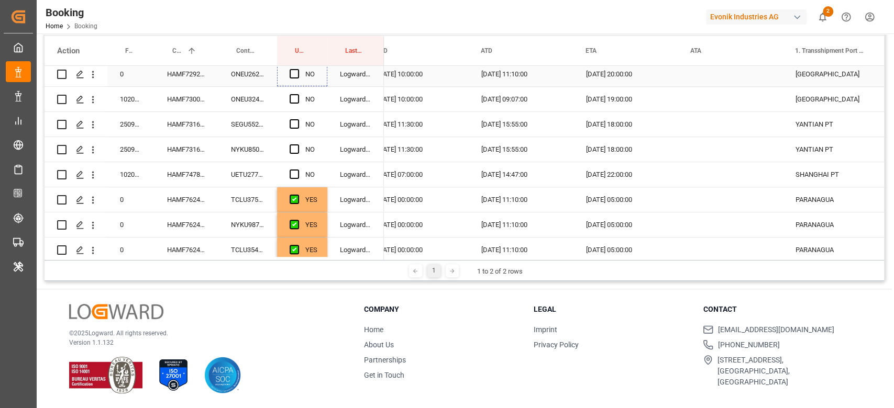
scroll to position [838, 0]
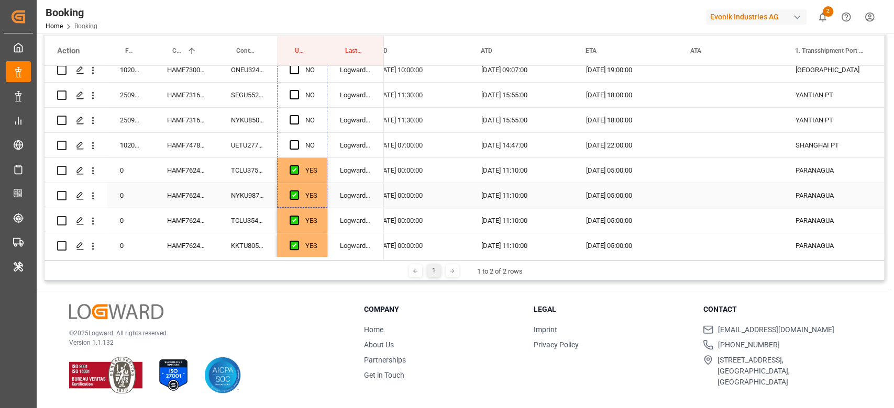
drag, startPoint x: 324, startPoint y: 168, endPoint x: 323, endPoint y: 187, distance: 18.9
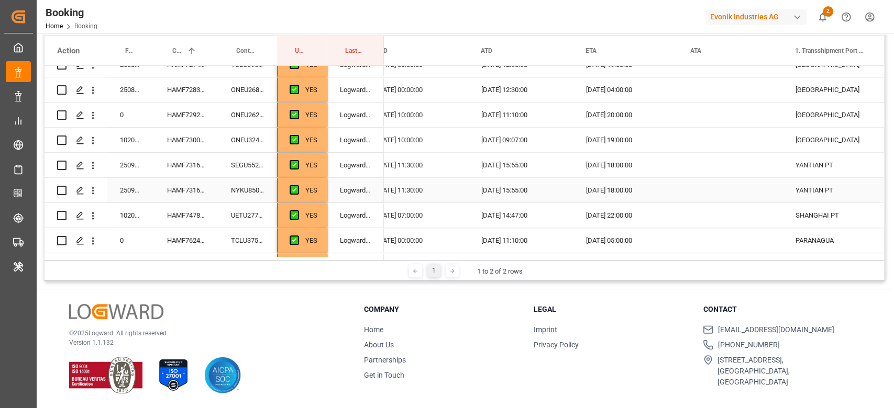
scroll to position [968, 0]
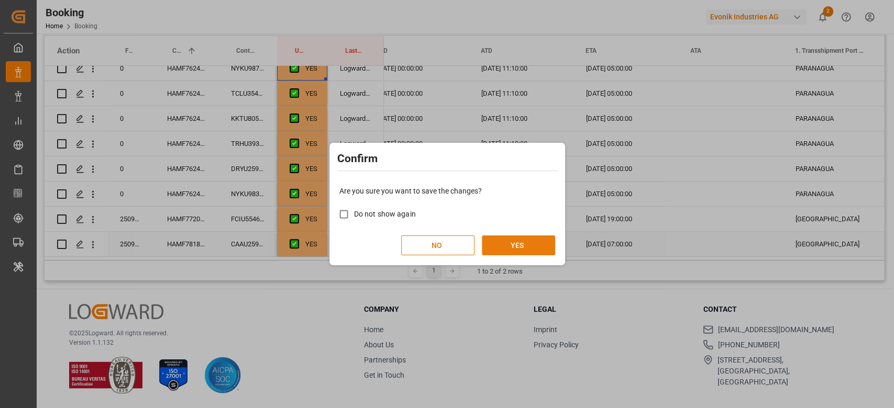
click at [499, 245] on button "YES" at bounding box center [518, 246] width 73 height 20
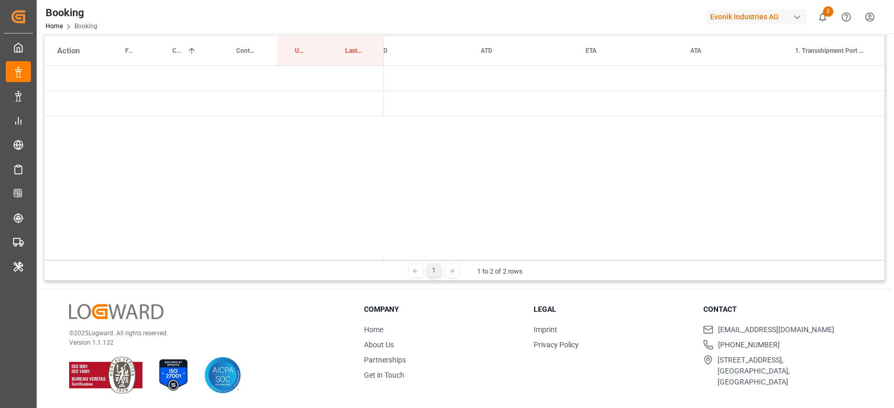
scroll to position [0, 0]
click at [393, 71] on div "[DATE] 00:00:00 (27)" at bounding box center [436, 78] width 105 height 25
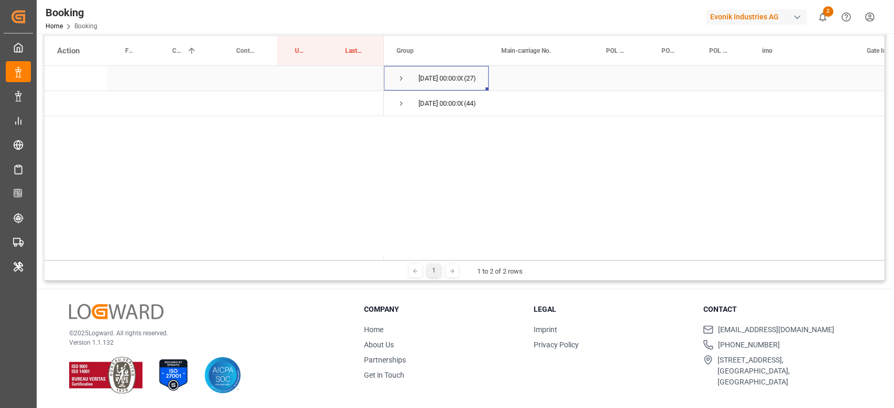
click at [399, 75] on span "Press SPACE to select this row." at bounding box center [400, 78] width 9 height 9
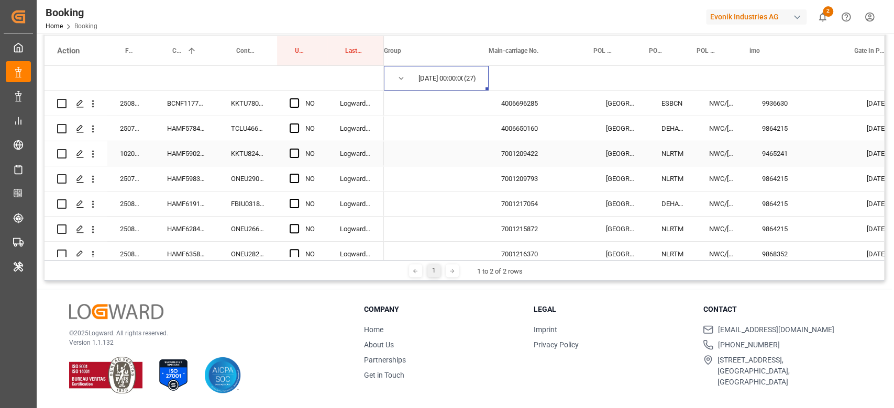
scroll to position [0, 57]
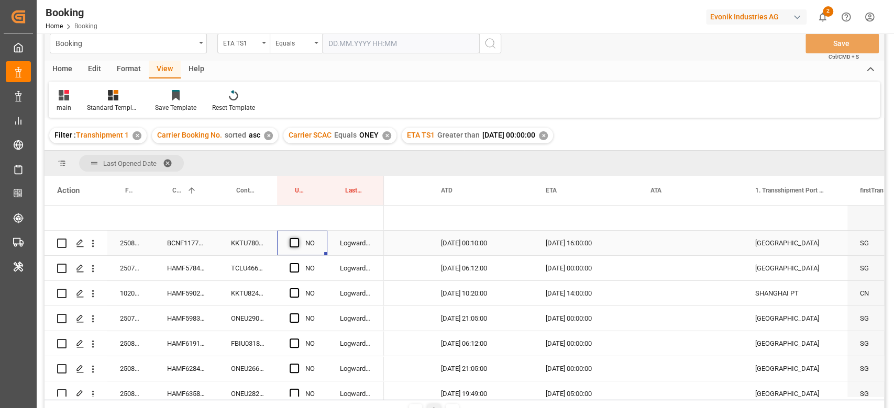
click at [291, 247] on span "Press SPACE to select this row." at bounding box center [294, 242] width 9 height 9
click at [297, 238] on input "Press SPACE to select this row." at bounding box center [297, 238] width 0 height 0
click at [328, 253] on div "Logward System" at bounding box center [355, 243] width 57 height 25
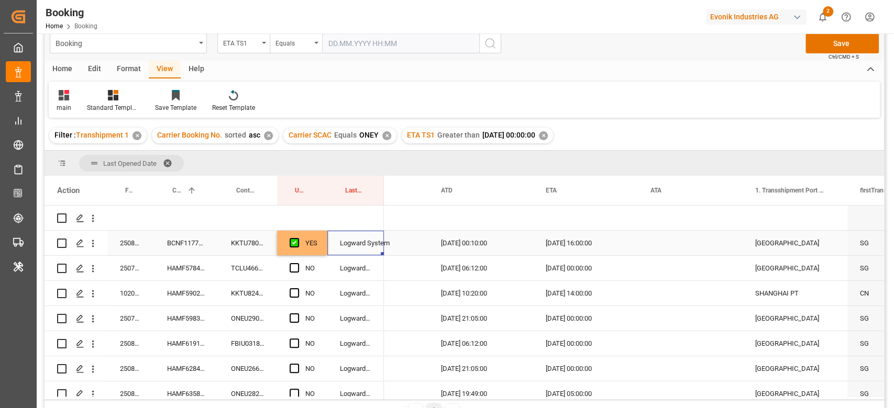
click at [319, 248] on div "YES" at bounding box center [302, 243] width 50 height 25
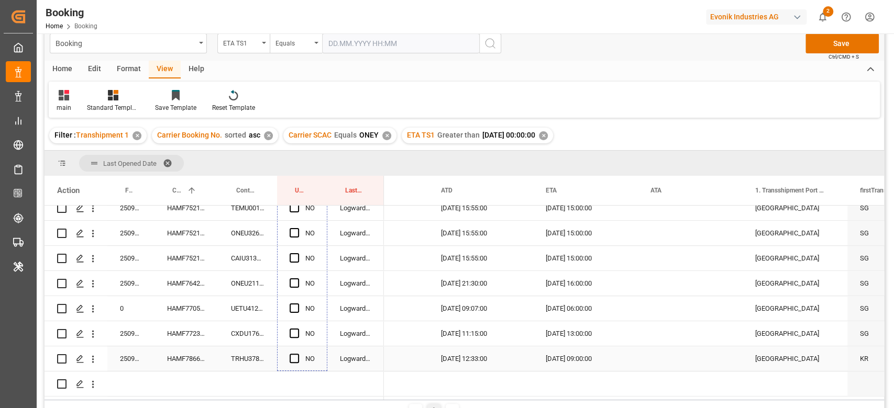
drag, startPoint x: 324, startPoint y: 253, endPoint x: 301, endPoint y: 367, distance: 116.0
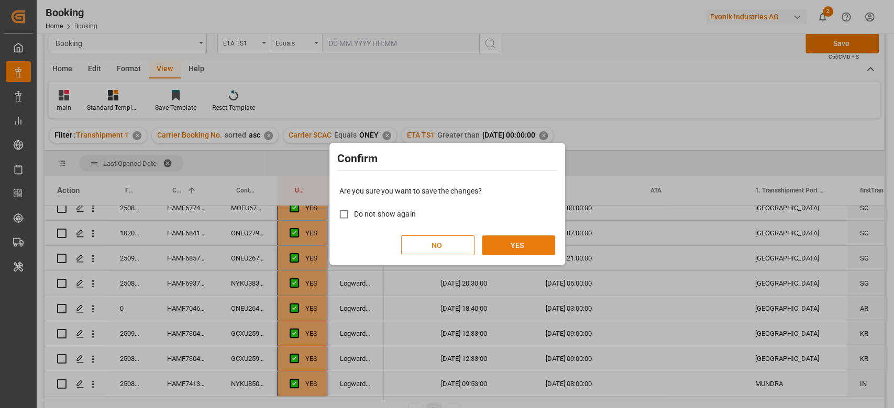
click at [532, 238] on button "YES" at bounding box center [518, 246] width 73 height 20
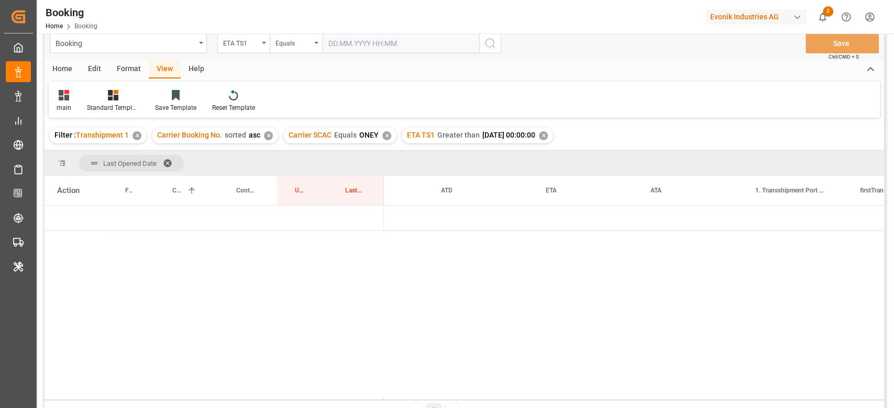
click at [548, 138] on div "✕" at bounding box center [543, 135] width 9 height 9
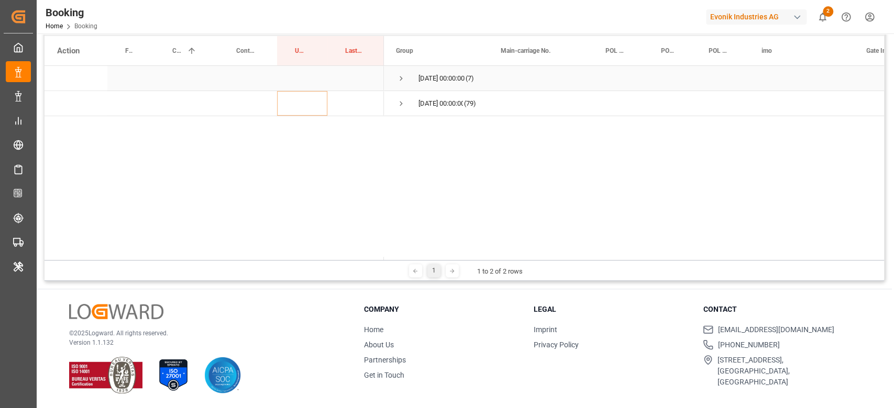
click at [402, 80] on span "Press SPACE to select this row." at bounding box center [400, 78] width 9 height 9
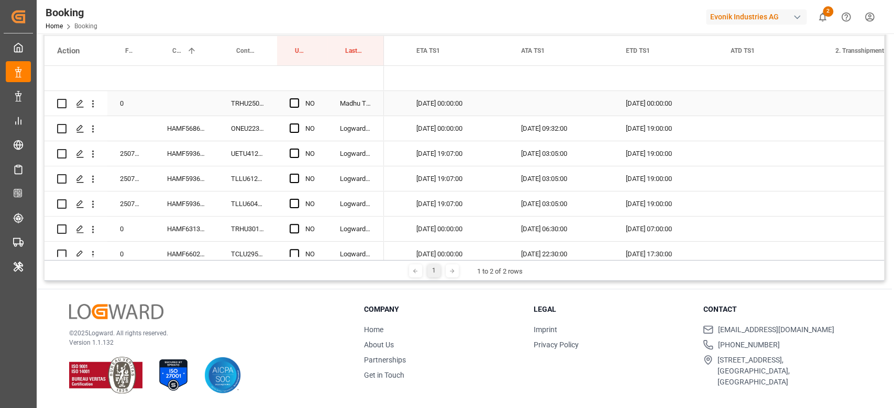
click at [255, 111] on div "TRHU2502835" at bounding box center [247, 103] width 59 height 25
click at [96, 102] on icon "open menu" at bounding box center [92, 103] width 11 height 11
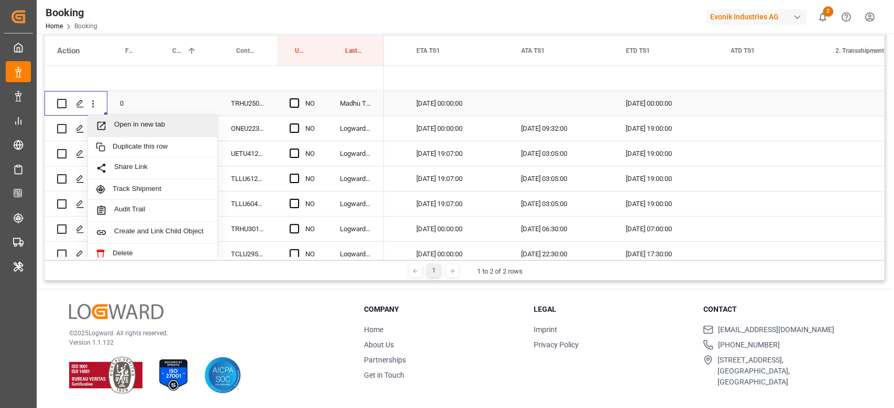
click at [123, 117] on div "Open in new tab" at bounding box center [152, 126] width 129 height 22
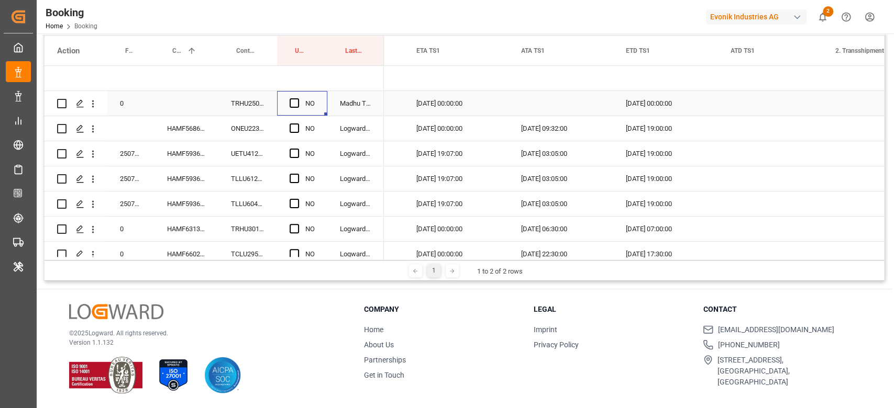
click at [286, 102] on div "NO" at bounding box center [302, 103] width 50 height 25
click at [302, 100] on div "Press SPACE to select this row." at bounding box center [298, 104] width 16 height 24
click at [294, 98] on div "Press SPACE to select this row." at bounding box center [298, 104] width 16 height 24
click at [293, 125] on span "Press SPACE to select this row." at bounding box center [294, 128] width 9 height 9
click at [297, 124] on input "Press SPACE to select this row." at bounding box center [297, 124] width 0 height 0
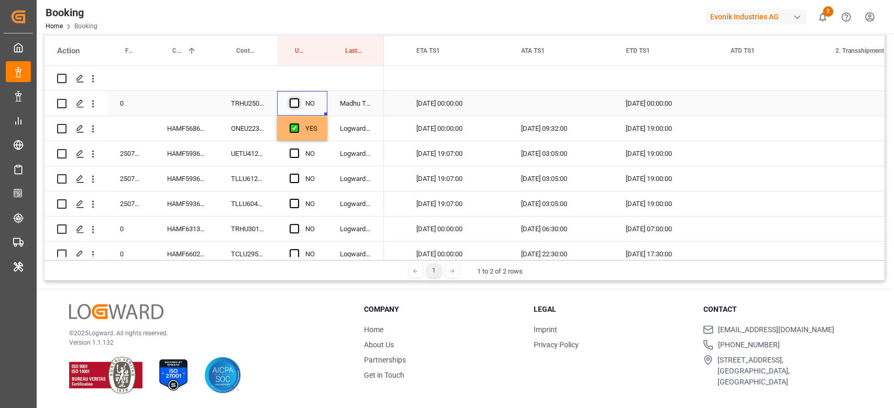
click at [295, 102] on span "Press SPACE to select this row." at bounding box center [294, 102] width 9 height 9
click at [297, 98] on input "Press SPACE to select this row." at bounding box center [297, 98] width 0 height 0
click at [196, 159] on div "HAMF59361500" at bounding box center [186, 153] width 64 height 25
click at [297, 153] on span "Press SPACE to select this row." at bounding box center [294, 153] width 9 height 9
click at [297, 149] on input "Press SPACE to select this row." at bounding box center [297, 149] width 0 height 0
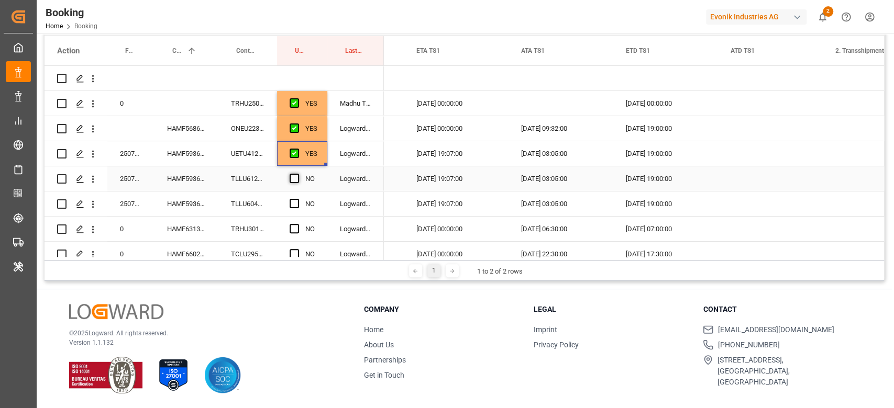
click at [295, 180] on span "Press SPACE to select this row." at bounding box center [294, 178] width 9 height 9
click at [297, 174] on input "Press SPACE to select this row." at bounding box center [297, 174] width 0 height 0
click at [294, 212] on div "Press SPACE to select this row." at bounding box center [298, 204] width 16 height 24
click at [294, 202] on span "Press SPACE to select this row." at bounding box center [294, 203] width 9 height 9
click at [297, 199] on input "Press SPACE to select this row." at bounding box center [297, 199] width 0 height 0
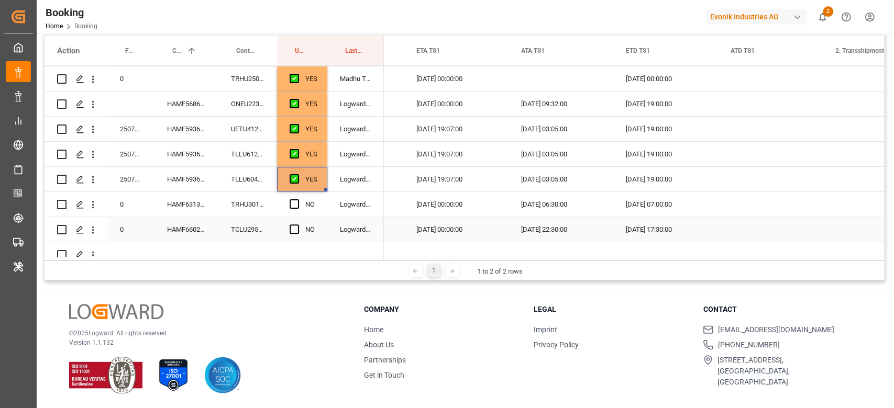
scroll to position [38, 0]
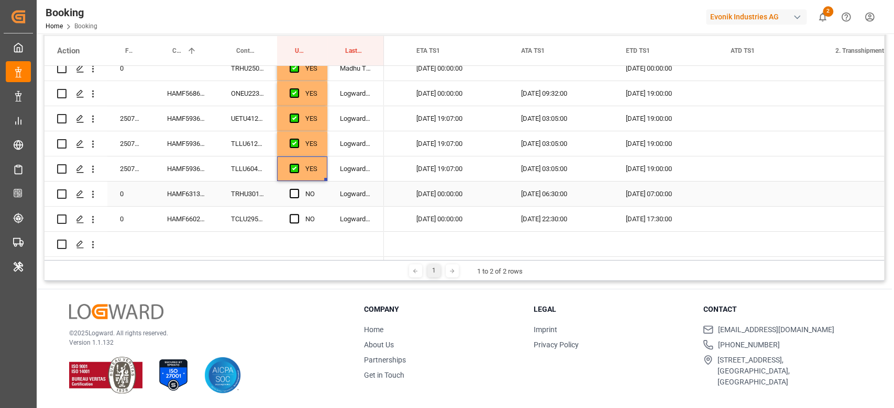
click at [300, 191] on div "Press SPACE to select this row." at bounding box center [298, 194] width 16 height 24
click at [296, 217] on span "Press SPACE to select this row." at bounding box center [294, 218] width 9 height 9
click at [297, 214] on input "Press SPACE to select this row." at bounding box center [297, 214] width 0 height 0
click at [297, 194] on div "Press SPACE to select this row." at bounding box center [298, 194] width 16 height 24
click at [293, 191] on span "Press SPACE to select this row." at bounding box center [294, 193] width 9 height 9
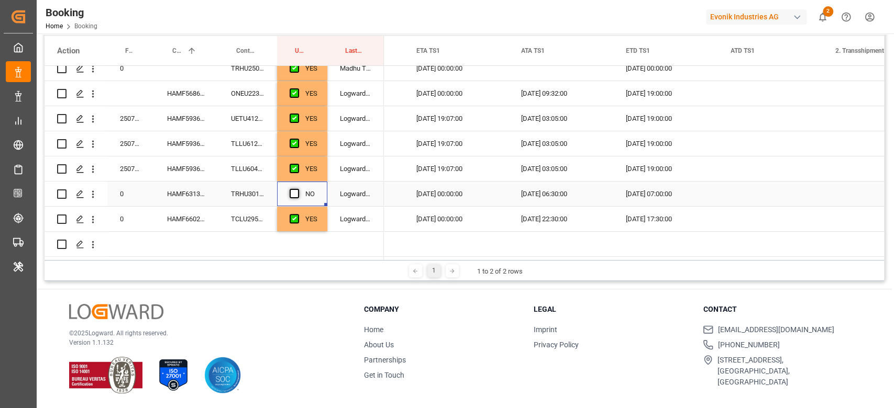
click at [297, 189] on input "Press SPACE to select this row." at bounding box center [297, 189] width 0 height 0
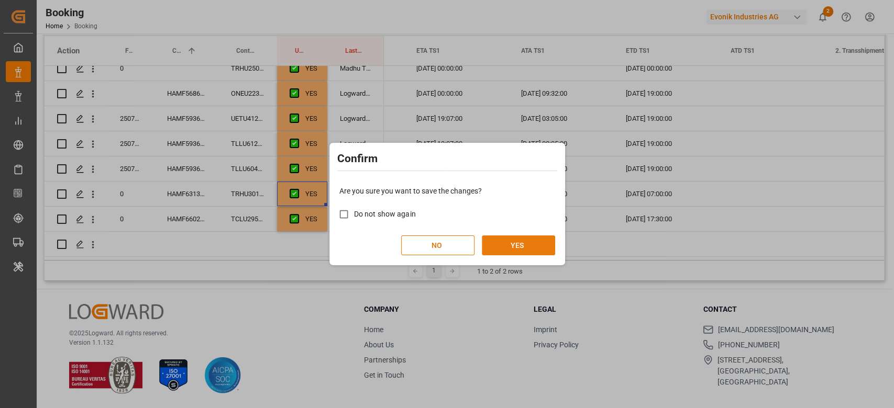
click at [522, 243] on button "YES" at bounding box center [518, 246] width 73 height 20
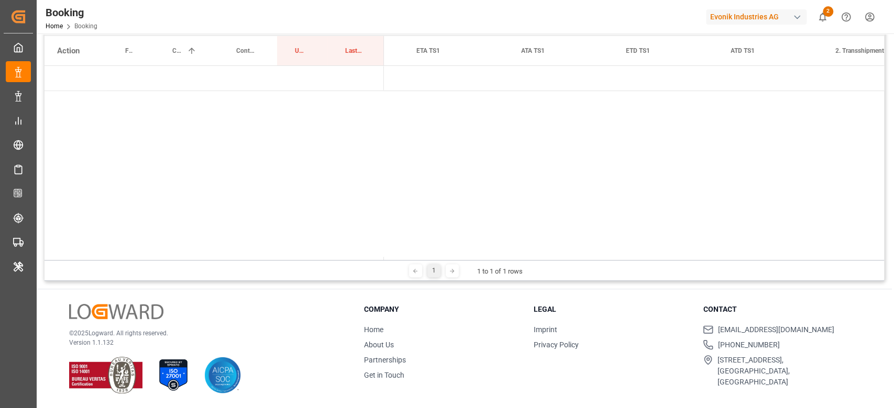
scroll to position [0, 0]
drag, startPoint x: 473, startPoint y: 260, endPoint x: 462, endPoint y: 260, distance: 11.5
click at [462, 260] on div "Last Opened Date Drag here to set column labels Action Freight Forwarder's Refe…" at bounding box center [464, 146] width 839 height 270
drag, startPoint x: 473, startPoint y: 260, endPoint x: 320, endPoint y: 207, distance: 162.1
click at [320, 207] on div "[DATE] 00:00:00 (86)" at bounding box center [464, 161] width 839 height 191
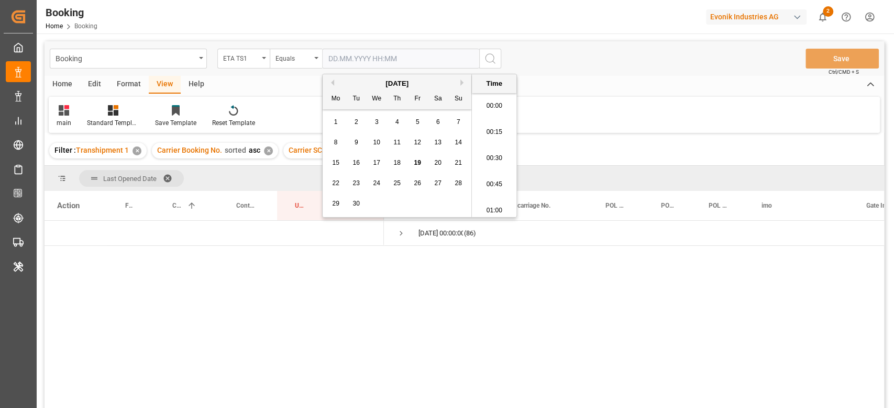
click at [390, 55] on input "text" at bounding box center [400, 59] width 157 height 20
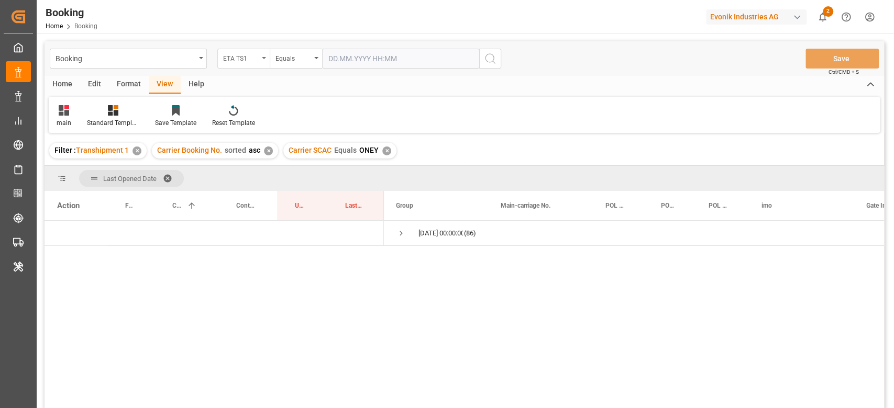
click at [253, 59] on div "ETA TS1" at bounding box center [241, 57] width 36 height 12
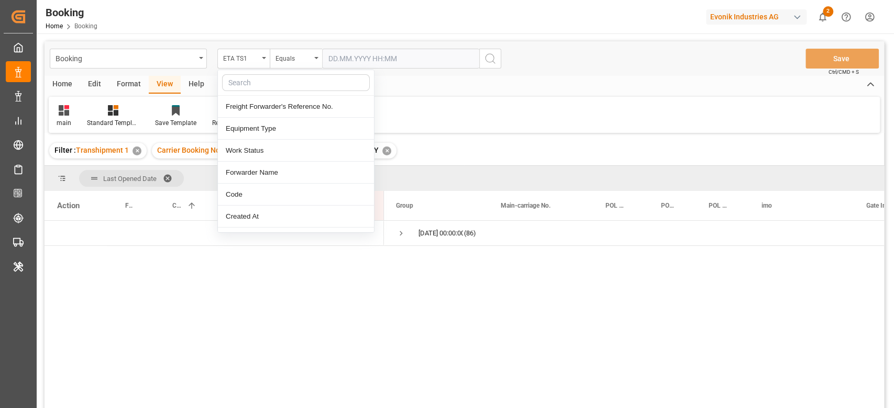
drag, startPoint x: 267, startPoint y: 77, endPoint x: 274, endPoint y: 83, distance: 9.3
click at [267, 77] on input "text" at bounding box center [296, 82] width 148 height 17
type input "[PERSON_NAME]"
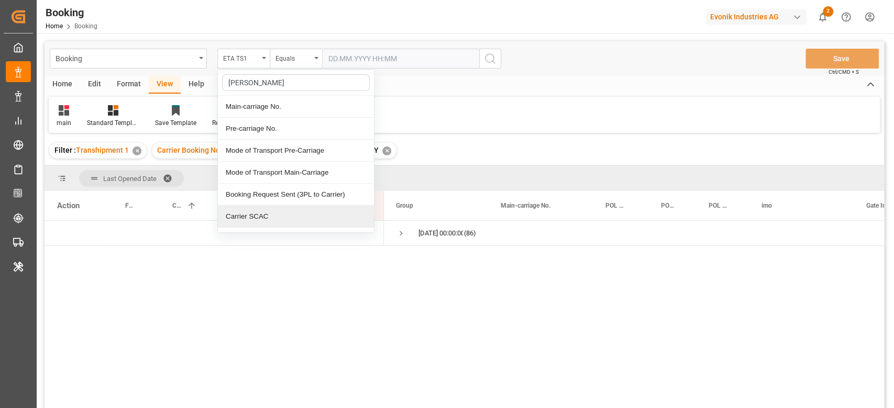
click at [288, 219] on div "Carrier SCAC" at bounding box center [296, 217] width 156 height 22
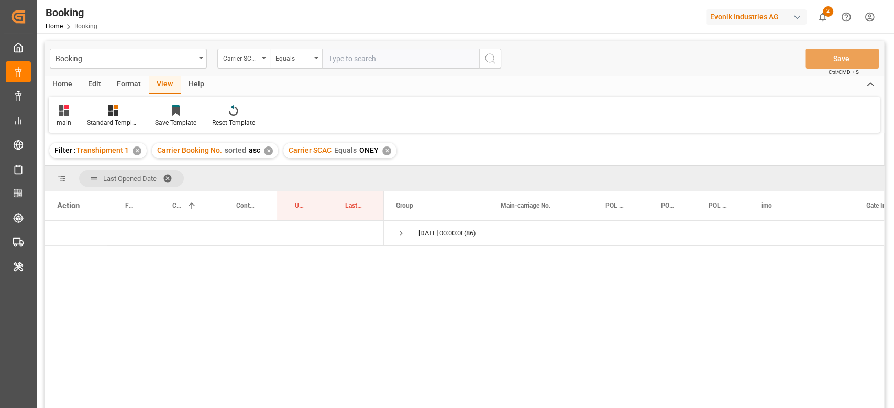
click at [379, 60] on input "text" at bounding box center [400, 59] width 157 height 20
type input "cosu"
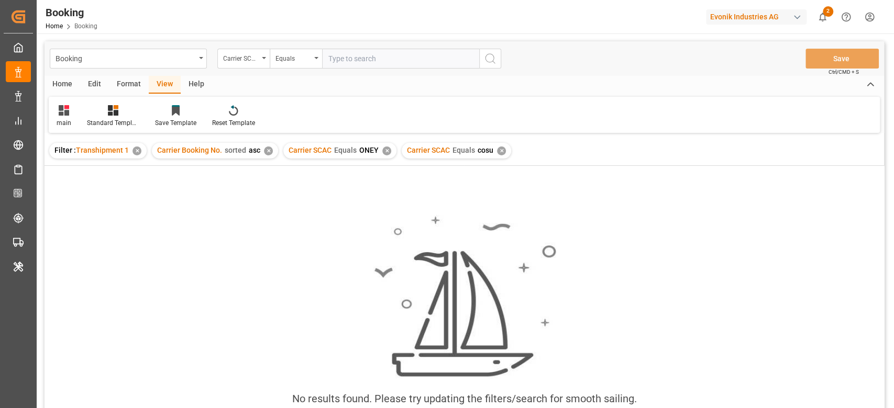
click at [385, 153] on div "✕" at bounding box center [386, 151] width 9 height 9
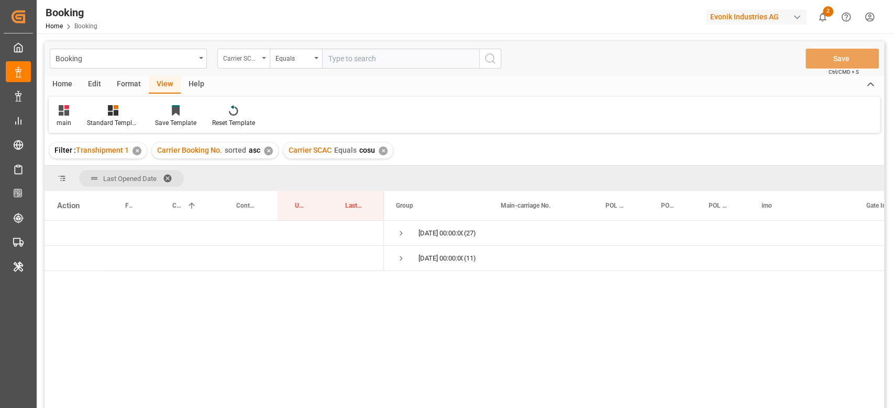
click at [239, 65] on div "Carrier SCAC" at bounding box center [243, 59] width 52 height 20
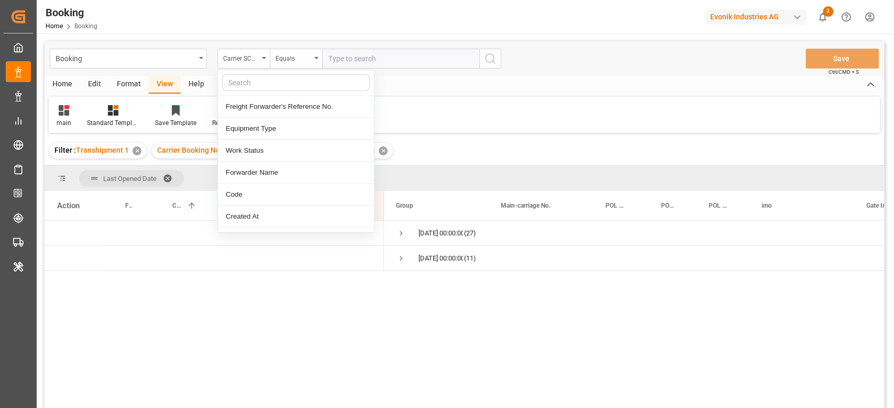
click at [259, 89] on input "text" at bounding box center [296, 82] width 148 height 17
type input "eta"
click at [283, 199] on div "ETA TS1" at bounding box center [296, 195] width 156 height 22
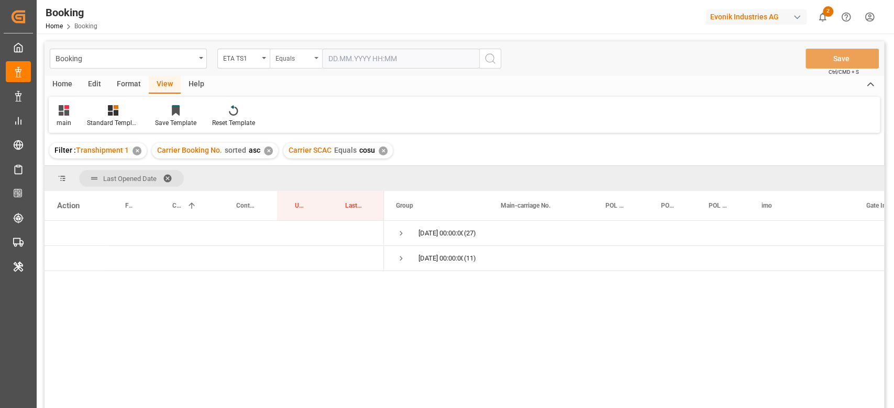
click at [293, 65] on div "Equals" at bounding box center [296, 59] width 52 height 20
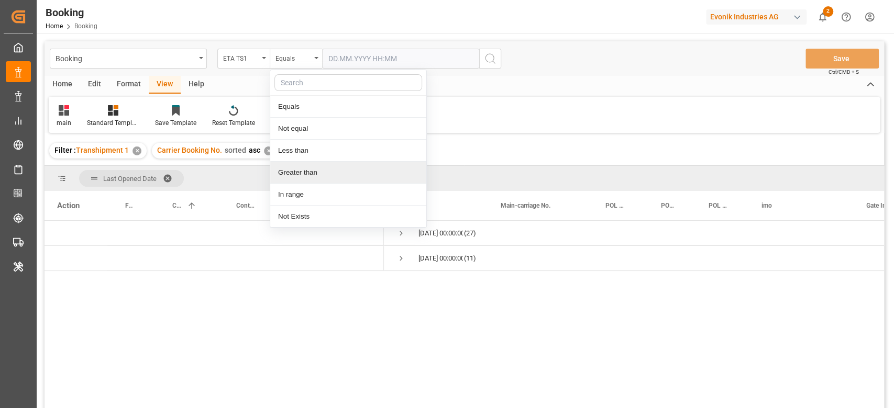
click at [313, 171] on div "Greater than" at bounding box center [348, 173] width 156 height 22
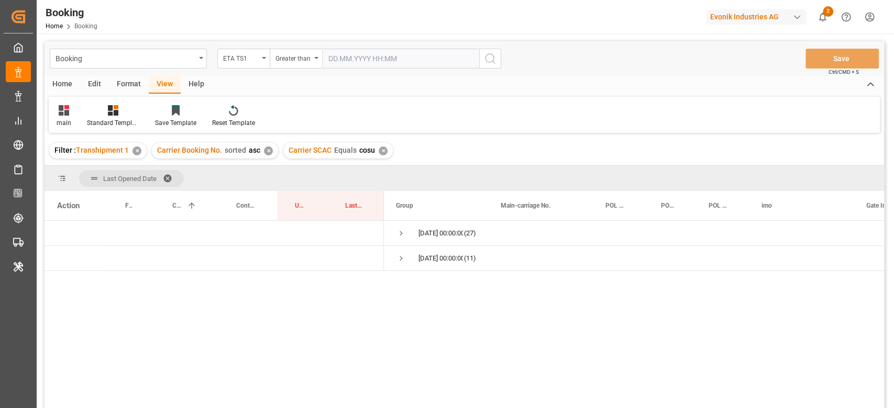
click at [371, 65] on input "text" at bounding box center [400, 59] width 157 height 20
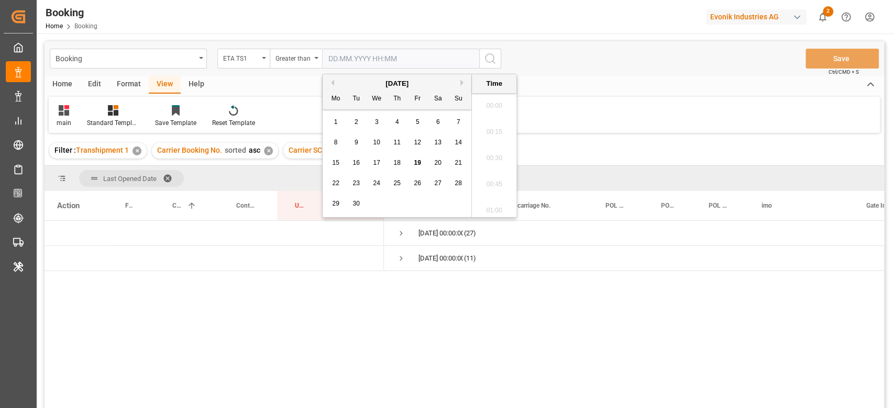
scroll to position [1679, 0]
click at [457, 167] on div "21" at bounding box center [458, 163] width 13 height 13
type input "[DATE] 00:00"
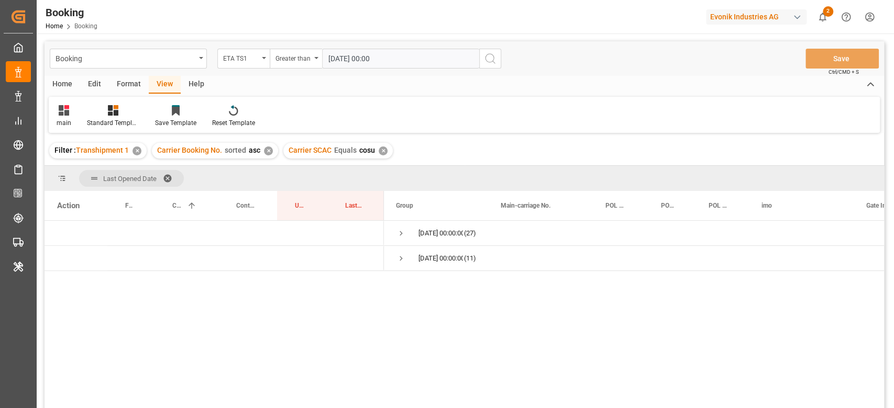
click at [489, 60] on icon "search button" at bounding box center [490, 58] width 13 height 13
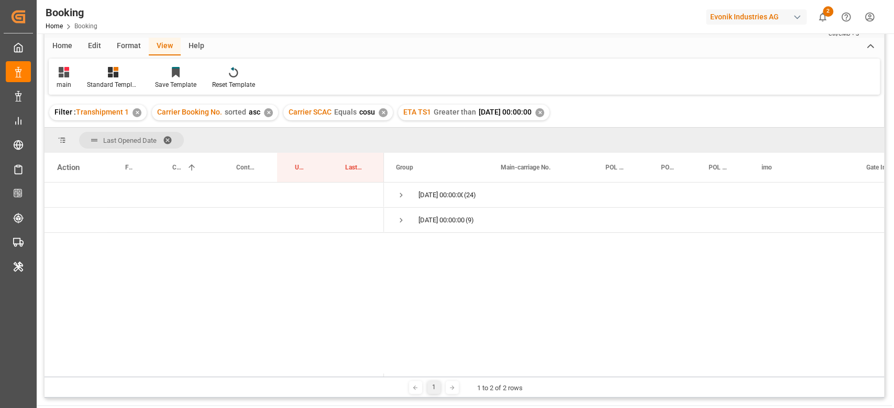
scroll to position [70, 0]
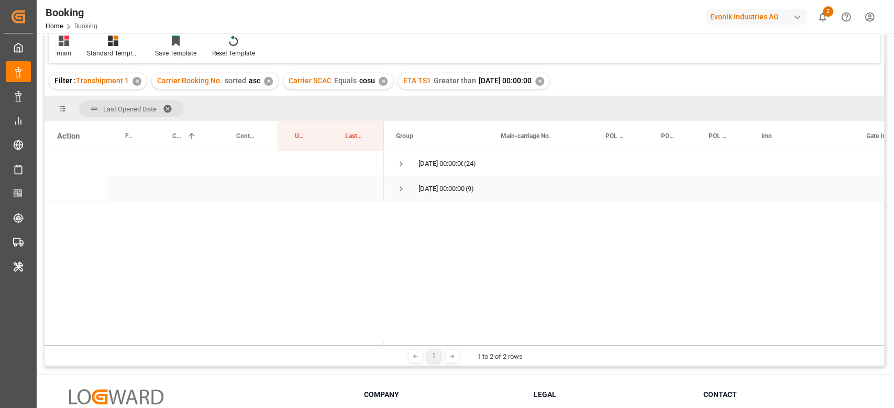
click at [397, 197] on span "Press SPACE to select this row." at bounding box center [400, 189] width 9 height 24
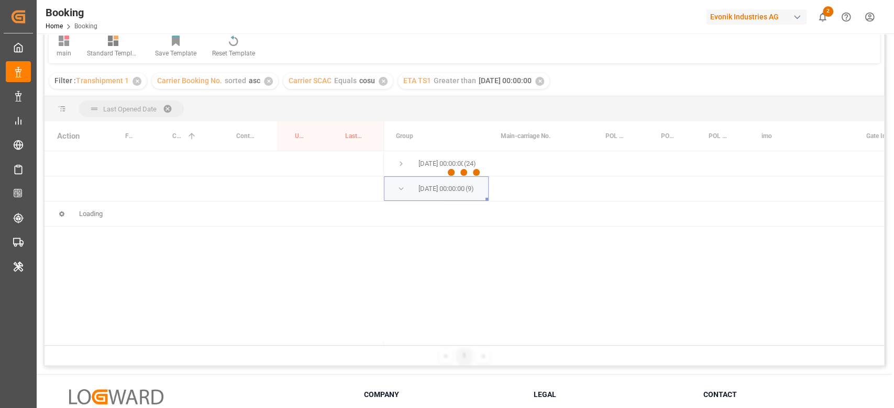
click at [403, 171] on div at bounding box center [464, 173] width 839 height 402
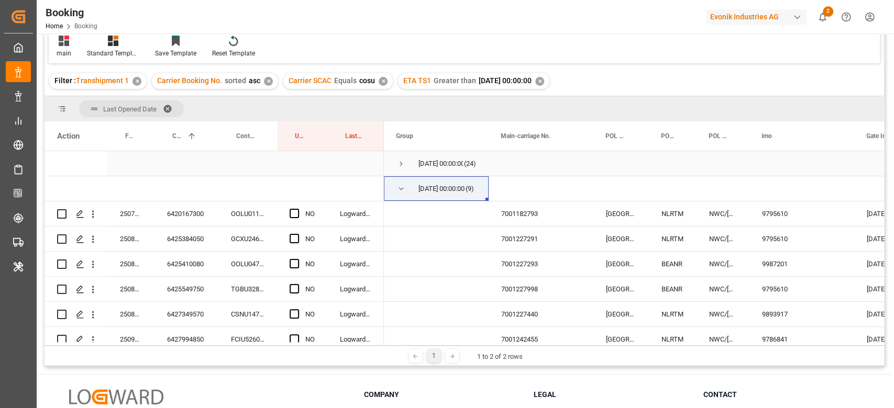
click at [406, 165] on span "[DATE] 00:00:00 (24)" at bounding box center [436, 164] width 80 height 24
click at [402, 159] on span "Press SPACE to select this row." at bounding box center [400, 163] width 9 height 9
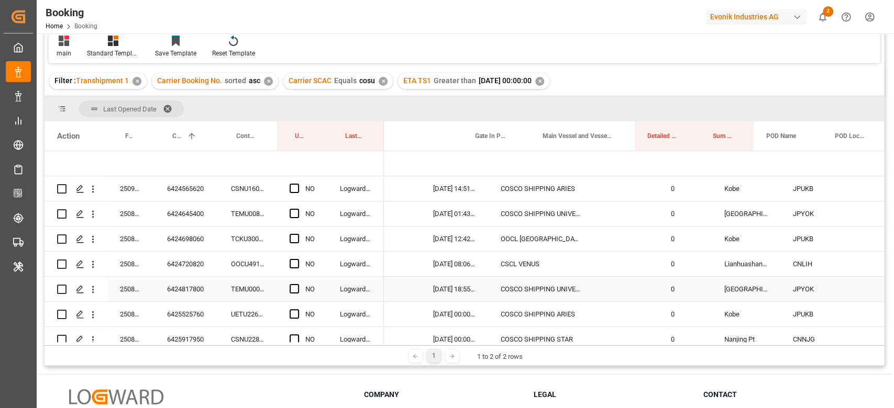
scroll to position [0, 449]
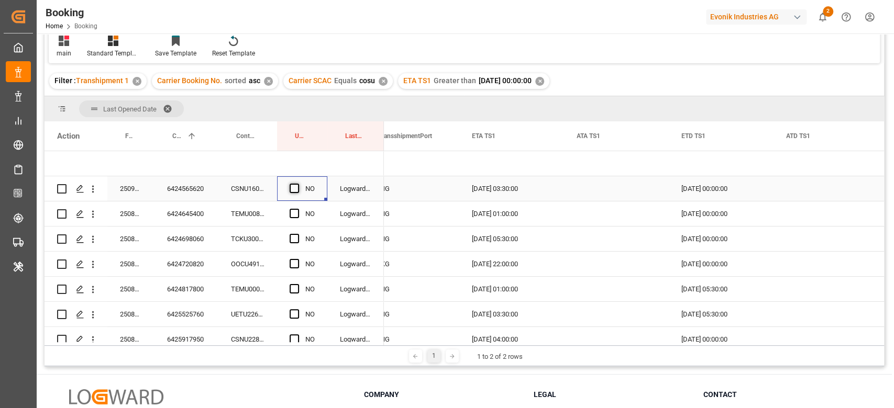
click at [293, 191] on span "Press SPACE to select this row." at bounding box center [294, 188] width 9 height 9
click at [297, 184] on input "Press SPACE to select this row." at bounding box center [297, 184] width 0 height 0
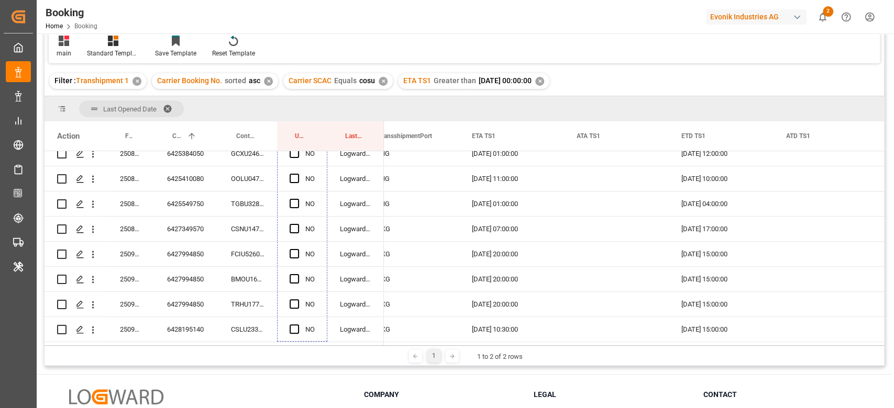
drag, startPoint x: 326, startPoint y: 197, endPoint x: 325, endPoint y: 361, distance: 163.9
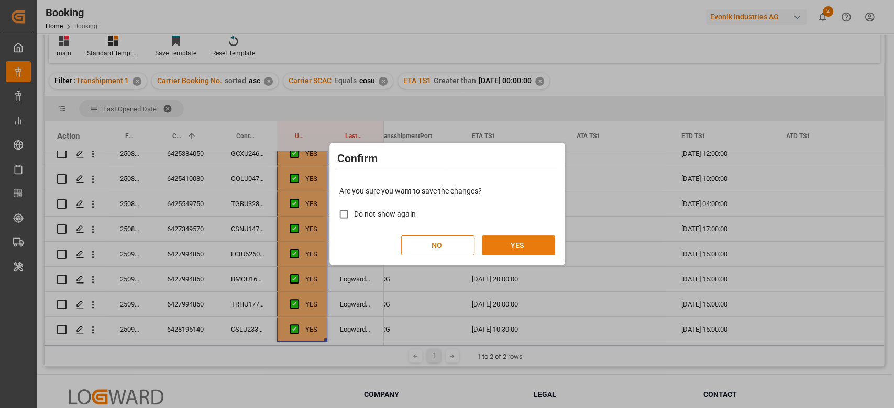
click at [544, 245] on button "YES" at bounding box center [518, 246] width 73 height 20
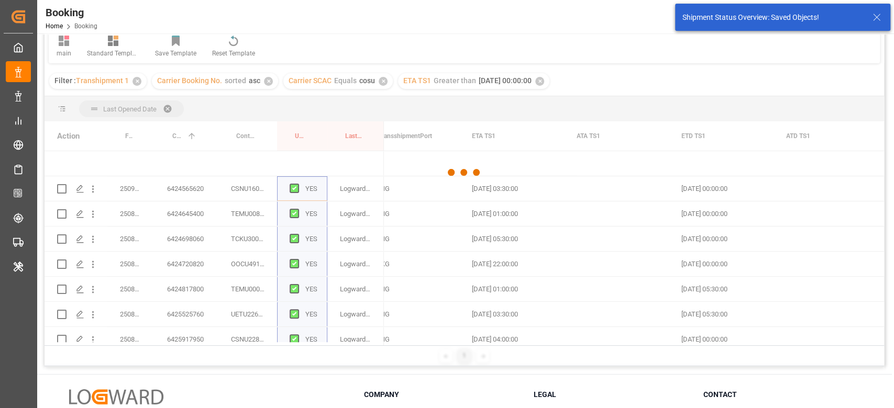
drag, startPoint x: 479, startPoint y: 347, endPoint x: 449, endPoint y: 349, distance: 29.9
click at [449, 349] on div at bounding box center [464, 173] width 839 height 402
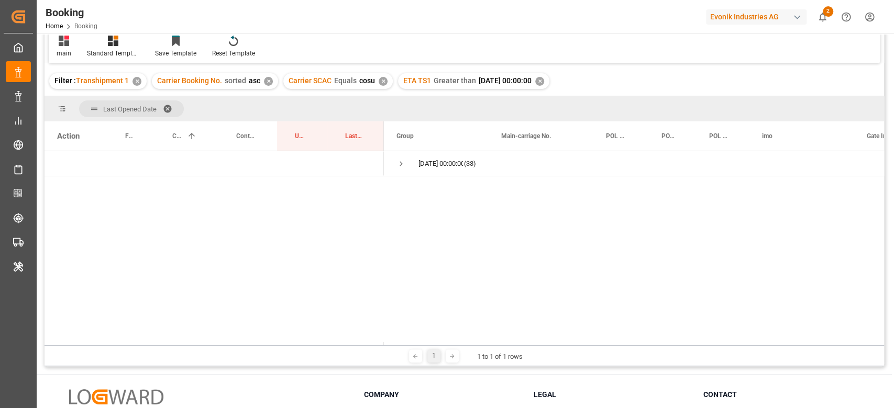
click at [544, 80] on div "✕" at bounding box center [539, 81] width 9 height 9
click at [412, 164] on span "[DATE] 00:00:00 (3)" at bounding box center [436, 164] width 80 height 24
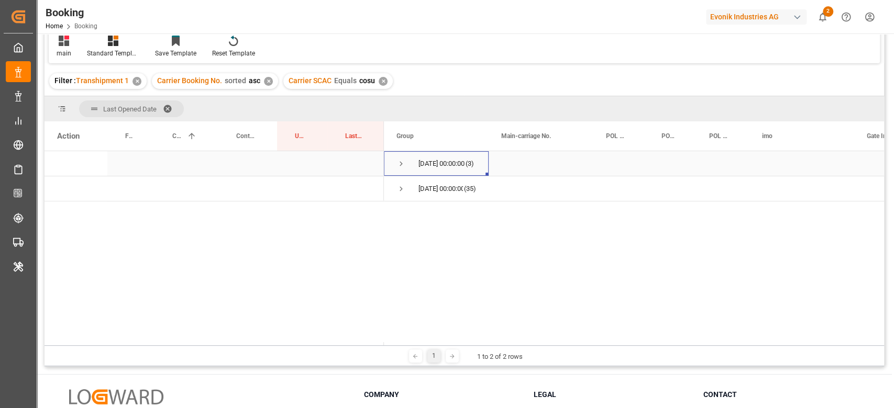
click at [408, 165] on span "[DATE] 00:00:00 (3)" at bounding box center [436, 164] width 80 height 24
click at [402, 164] on span "Press SPACE to select this row." at bounding box center [400, 163] width 9 height 9
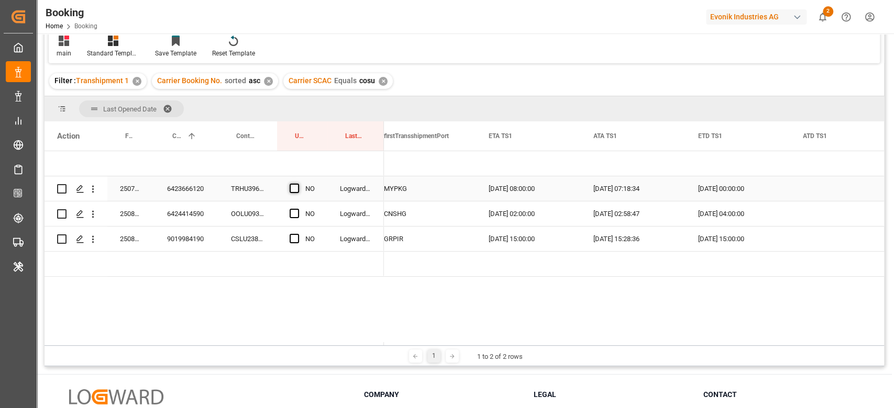
click at [296, 186] on span "Press SPACE to select this row." at bounding box center [294, 188] width 9 height 9
click at [297, 184] on input "Press SPACE to select this row." at bounding box center [297, 184] width 0 height 0
drag, startPoint x: 326, startPoint y: 199, endPoint x: 318, endPoint y: 237, distance: 38.5
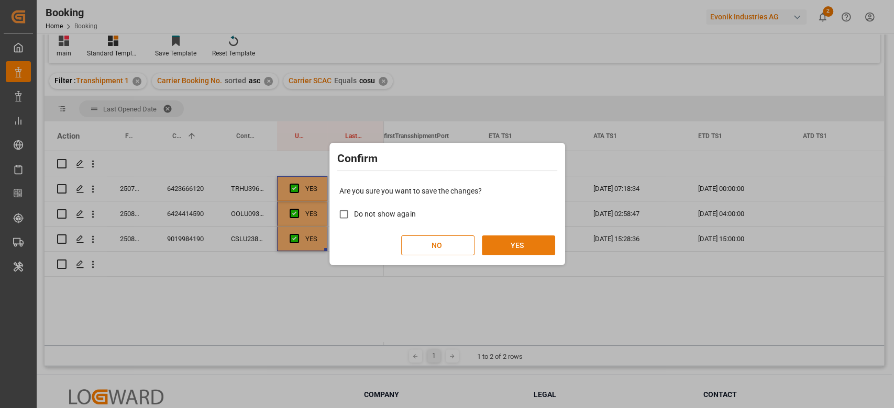
click at [523, 250] on button "YES" at bounding box center [518, 246] width 73 height 20
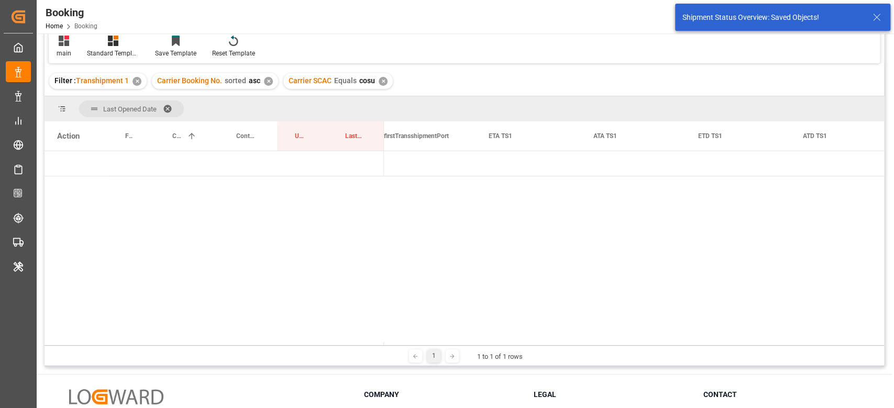
click at [379, 79] on div "✕" at bounding box center [383, 81] width 9 height 9
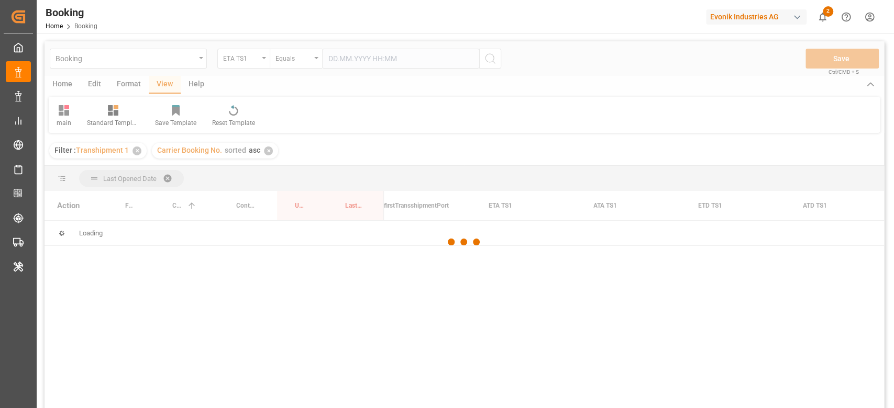
click at [366, 47] on div at bounding box center [464, 242] width 839 height 402
click at [237, 65] on div at bounding box center [464, 242] width 839 height 402
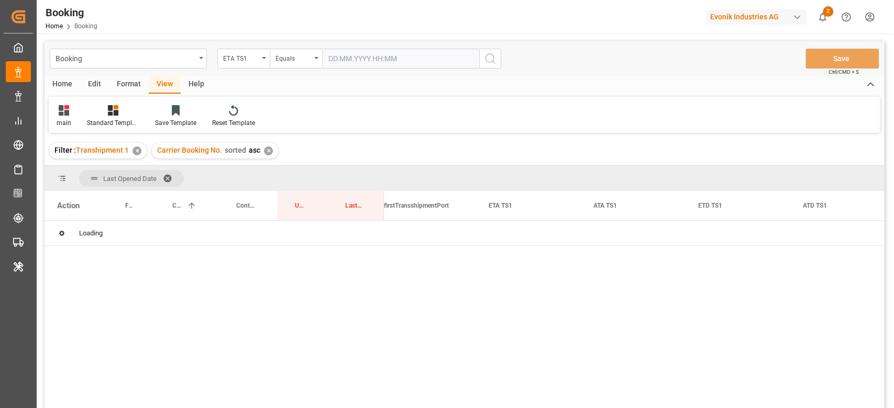
click at [237, 65] on div "ETA TS1" at bounding box center [243, 59] width 52 height 20
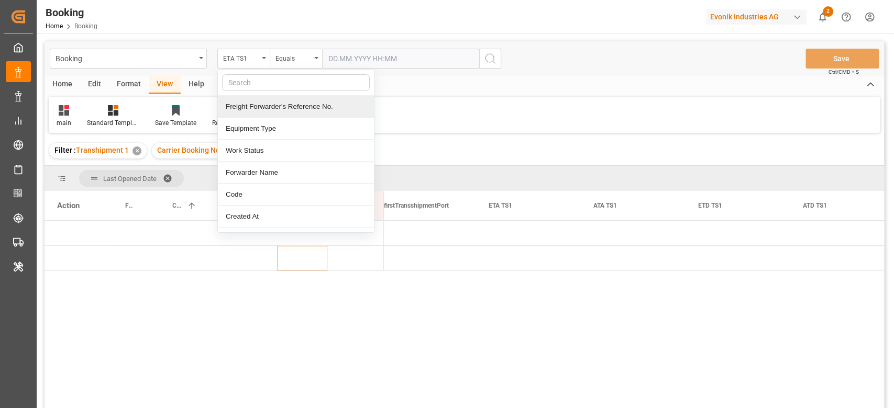
click at [247, 86] on input "text" at bounding box center [296, 82] width 148 height 17
type input "[PERSON_NAME]"
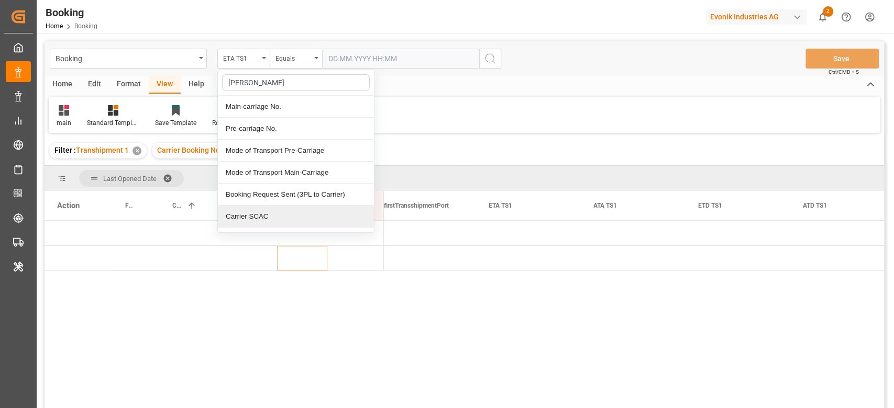
click at [222, 212] on div "Carrier SCAC" at bounding box center [296, 217] width 156 height 22
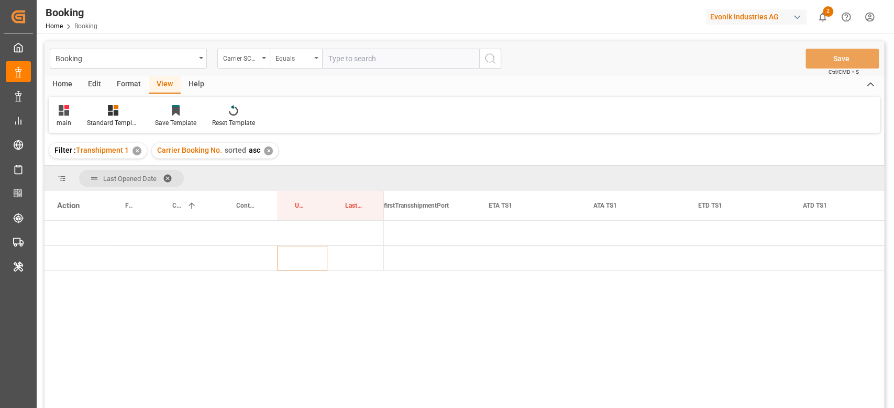
click at [281, 67] on div "Equals" at bounding box center [296, 59] width 52 height 20
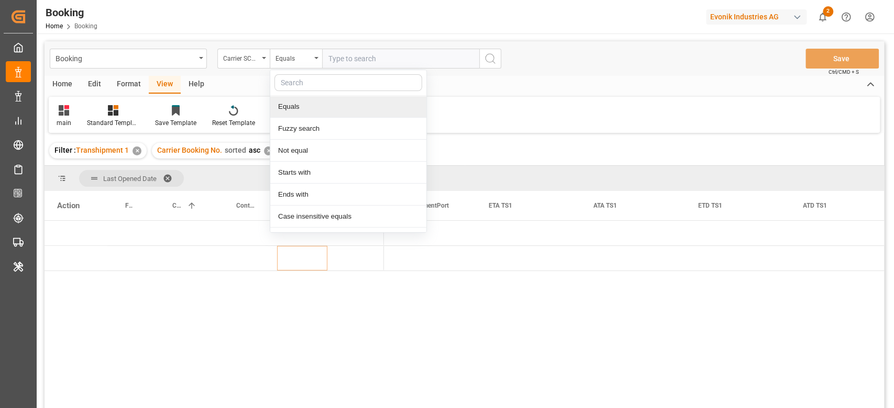
click at [305, 107] on div "Equals" at bounding box center [348, 107] width 156 height 22
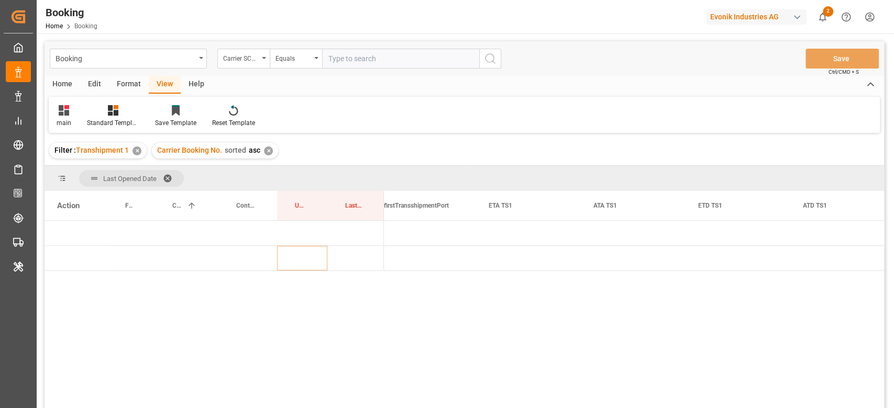
click at [379, 60] on input "text" at bounding box center [400, 59] width 157 height 20
click at [195, 209] on span at bounding box center [191, 205] width 9 height 9
drag, startPoint x: 352, startPoint y: 207, endPoint x: 356, endPoint y: 180, distance: 27.0
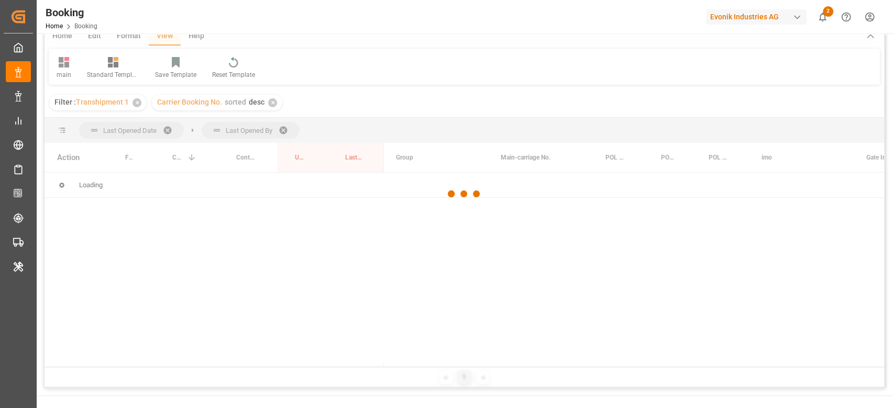
scroll to position [70, 0]
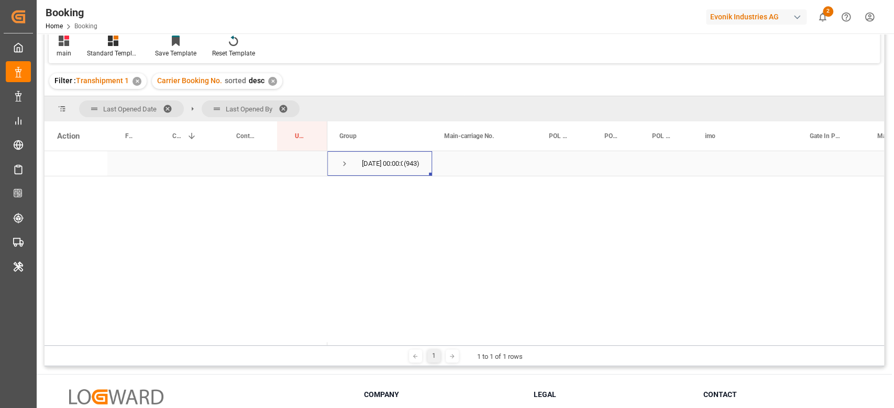
click at [341, 163] on span "Press SPACE to select this row." at bounding box center [344, 163] width 9 height 9
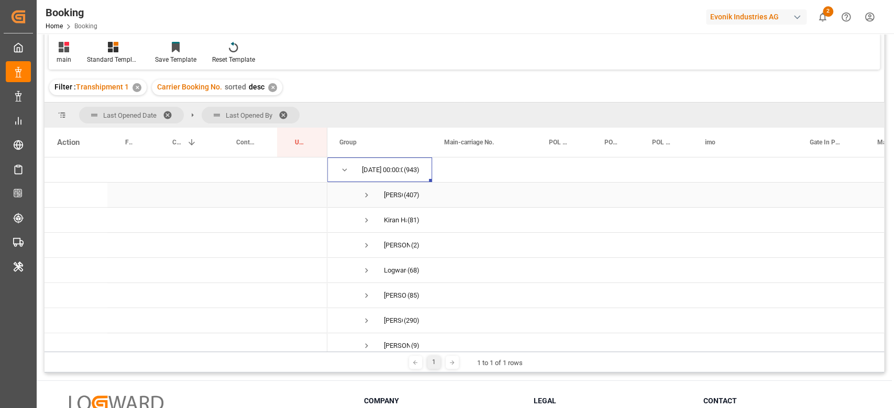
scroll to position [0, 0]
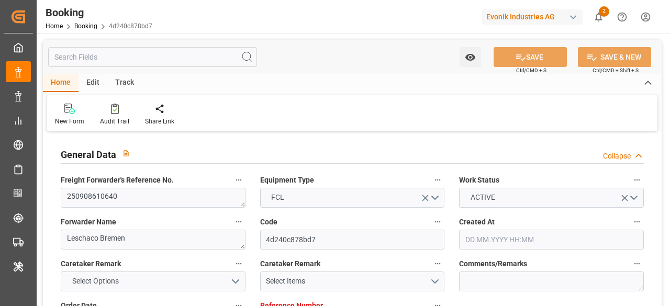
type input "4006713665"
type input "9637222"
type input "ONE"
type input "Ocean Network Express"
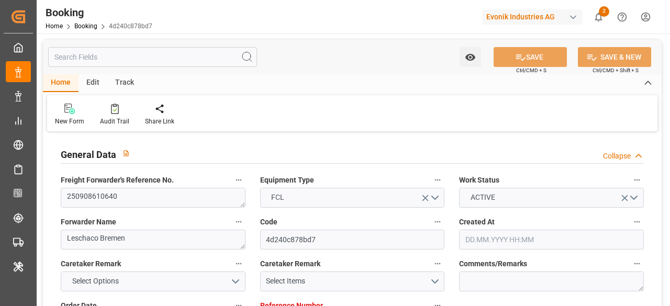
type input "DEHAM"
type input "BDCGP"
type input "SGSIN"
type input "DEHAM"
type input "BDCGP"
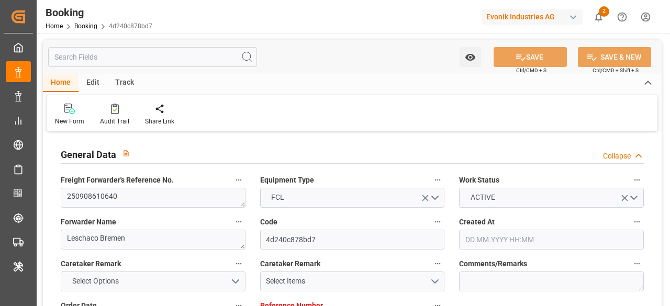
type input "9182033"
type input "[DATE] 10:42"
type input "[DATE]"
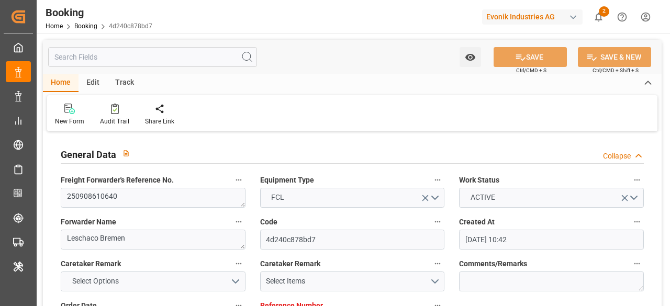
type input "[DATE] 00:00"
type input "[DATE]"
type input "[DATE] 09:00"
type input "[DATE] 00:00"
type input "[DATE] 15:46"
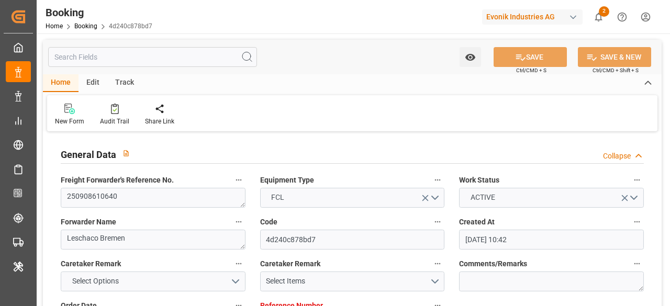
type input "[DATE] 15:16"
type input "[DATE] 07:00"
type input "[DATE] 00:00"
type input "[DATE] 21:00"
type input "[DATE] 00:00"
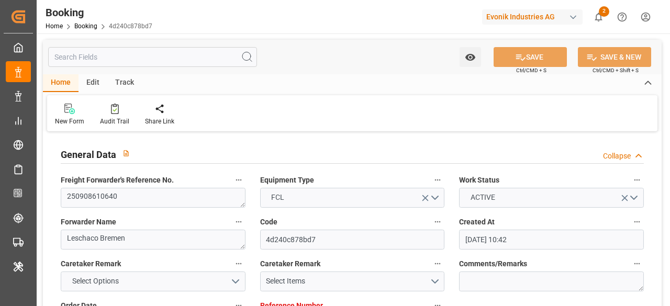
type input "[DATE] 10:00"
type input "[DATE] 00:00"
type input "[DATE] 08:58"
type input "[DATE]"
type input "[DATE] 07:25"
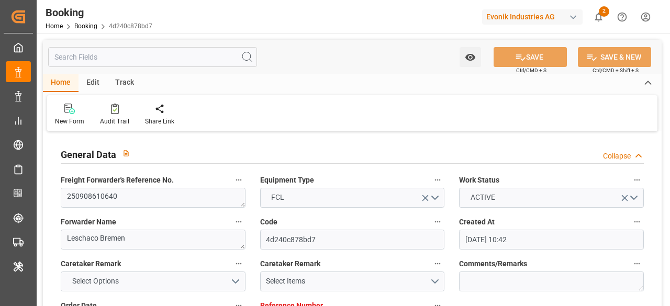
type input "[DATE] 05:55"
type input "[DATE] 04:11"
type input "[DATE] 09:00"
type input "[DATE] 21:00"
type input "[DATE] 17:15"
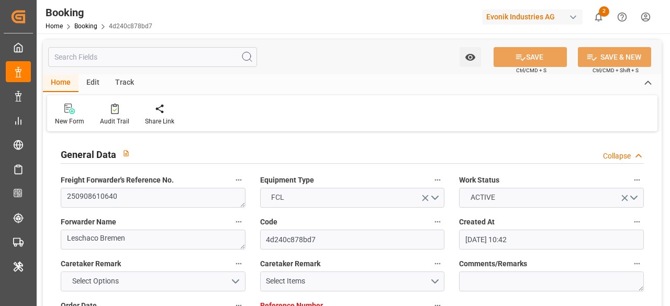
type input "[DATE] 17:15"
type input "[DATE] 10:19"
type input "[DATE] 04:57"
type input "[DATE] 10:00"
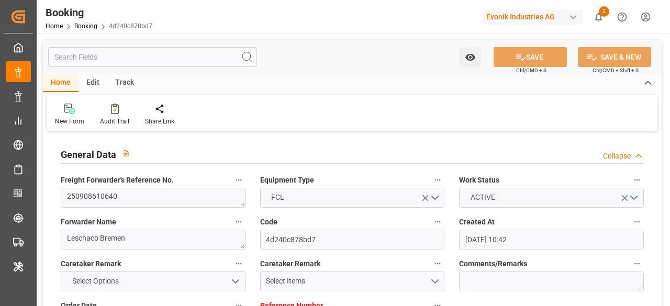
type input "[DATE] 07:00"
type input "[DATE] 04:57"
type input "[DATE] 08:30"
type input "[DATE] 13:00"
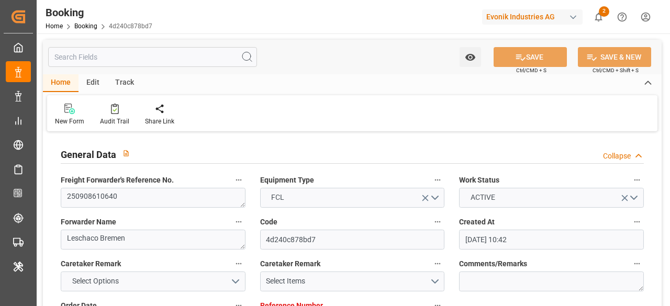
type input "[DATE] 13:00"
type input "[DATE] 04:57"
type input "[DATE] 13:00"
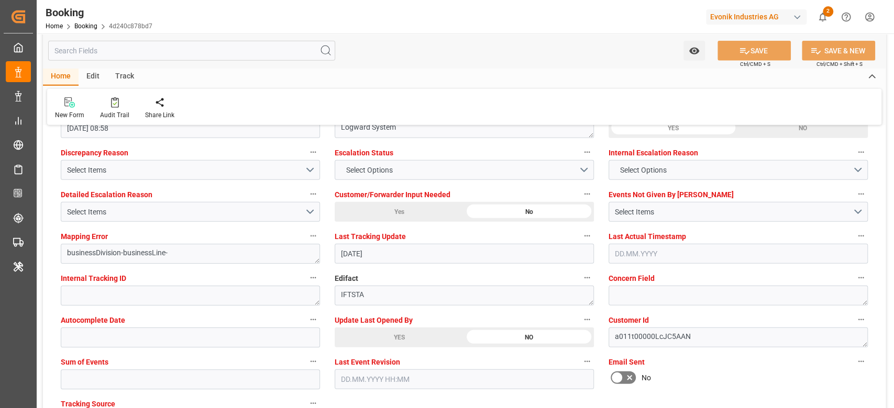
scroll to position [2095, 0]
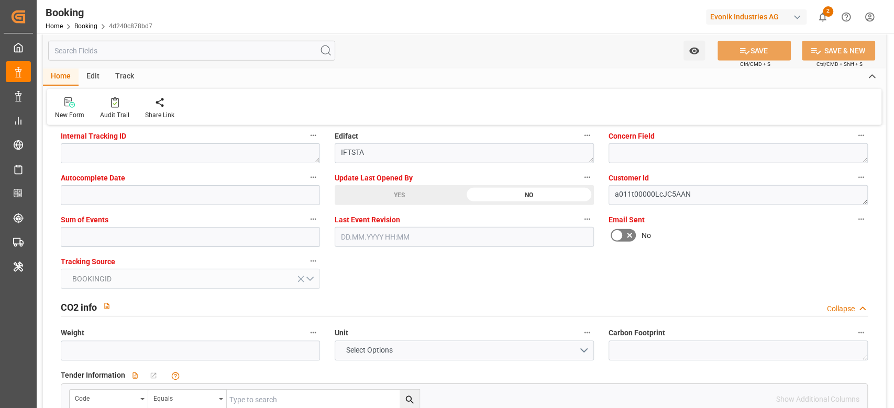
click at [160, 247] on div "Sum of Events" at bounding box center [190, 230] width 274 height 42
click at [164, 241] on input "text" at bounding box center [190, 237] width 259 height 20
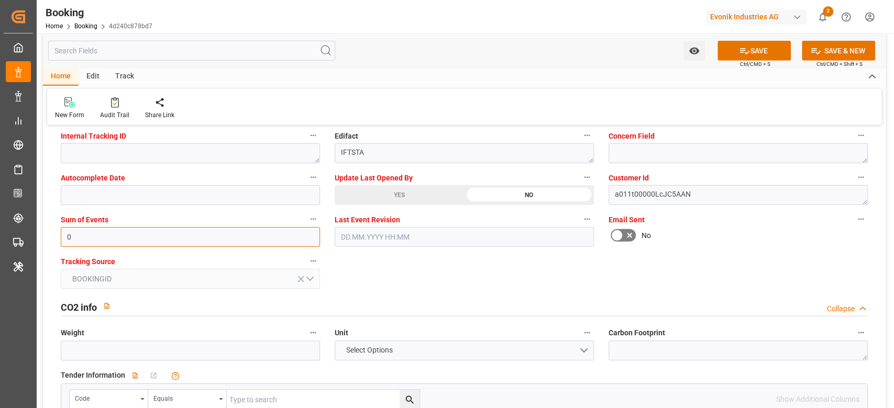
type input "0"
click at [416, 202] on div "YES" at bounding box center [399, 195] width 129 height 20
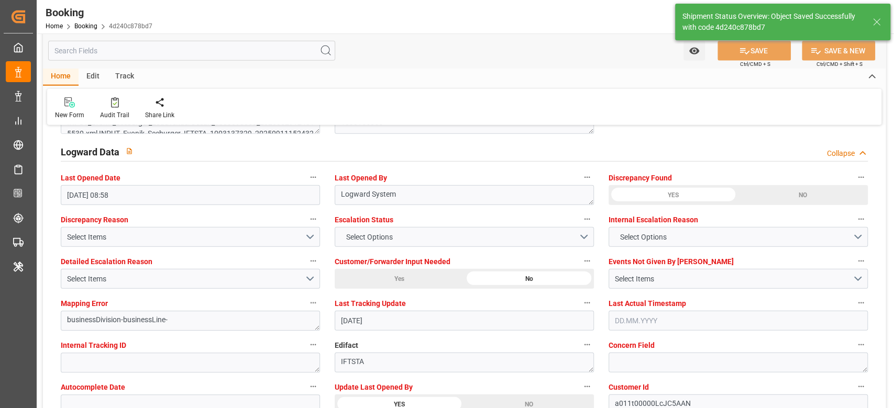
scroll to position [1815, 0]
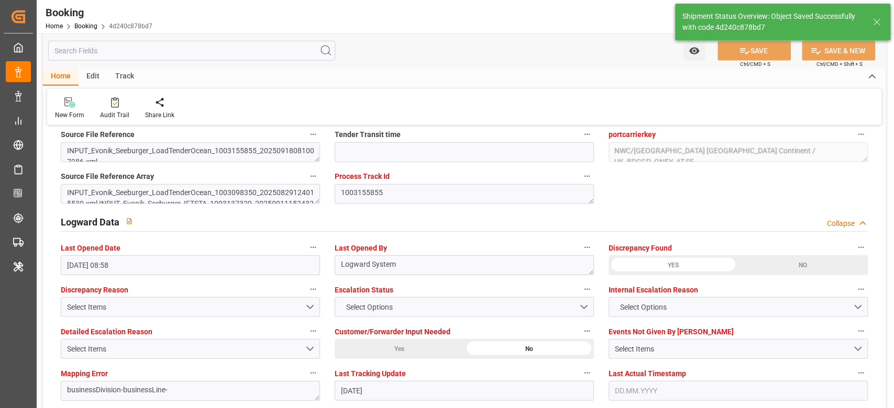
type textarea "[PERSON_NAME]"
type input "[DATE] 10:42"
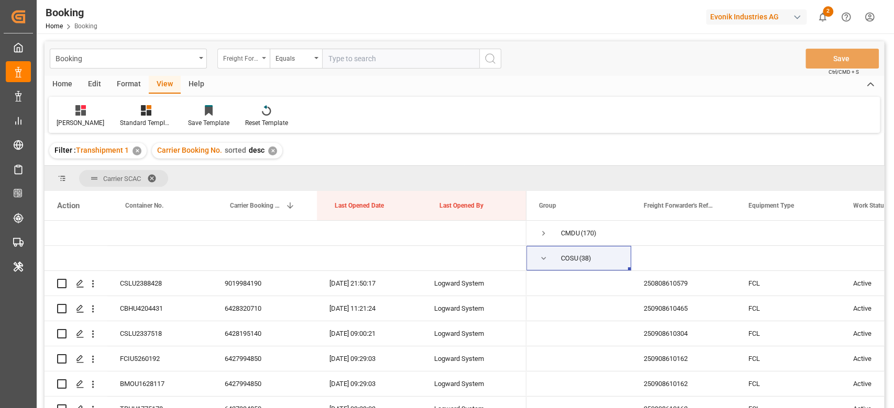
click at [243, 64] on div "Freight Forwarder's Reference No." at bounding box center [243, 59] width 52 height 20
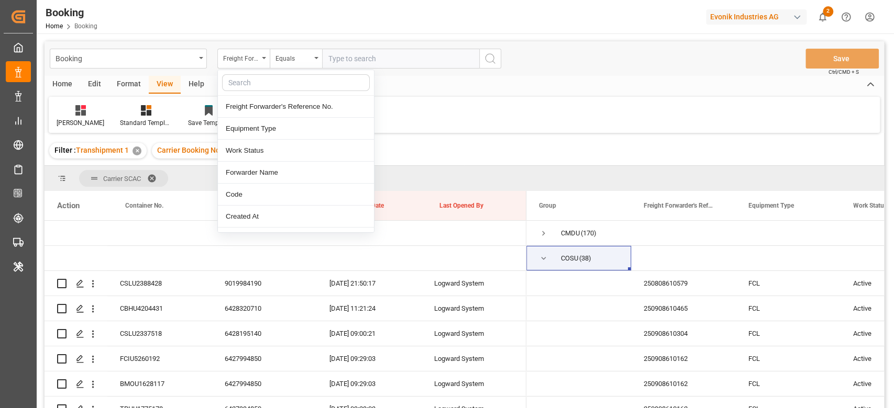
click at [257, 82] on input "text" at bounding box center [296, 82] width 148 height 17
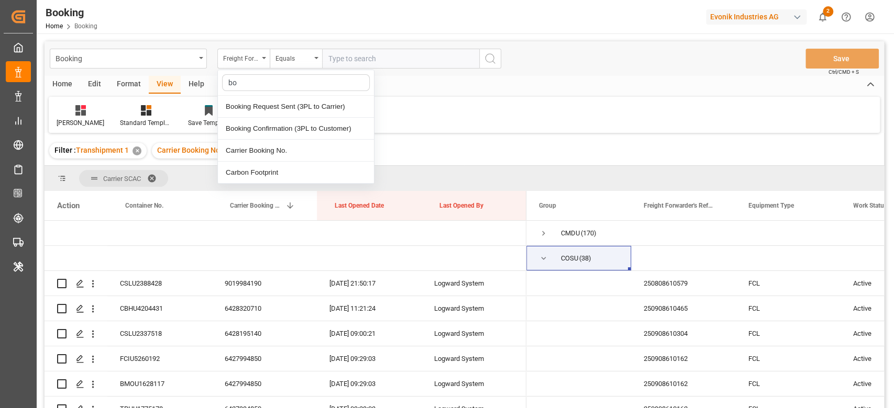
type input "boo"
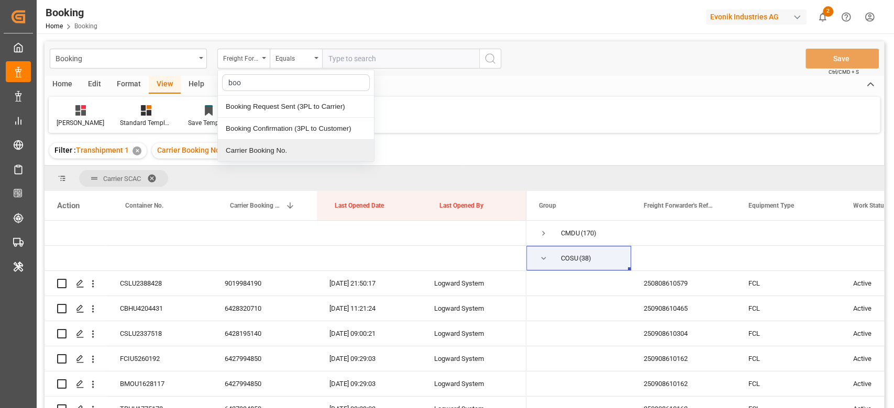
click at [263, 140] on div "Carrier Booking No." at bounding box center [296, 151] width 156 height 22
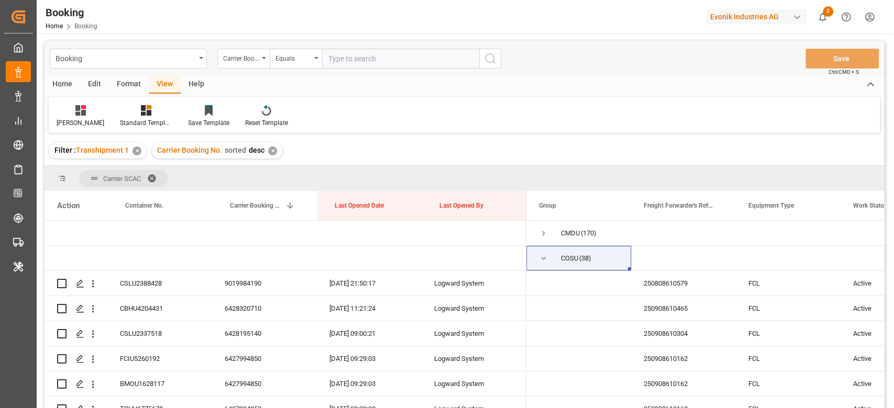
click at [364, 72] on div "Booking Carrier Booking No. Equals Save Ctrl/CMD + S" at bounding box center [464, 58] width 839 height 35
click at [369, 67] on input "text" at bounding box center [400, 59] width 157 height 20
paste input "HAMF59361500"
type input "HAMF59361500"
click at [484, 65] on button "search button" at bounding box center [490, 59] width 22 height 20
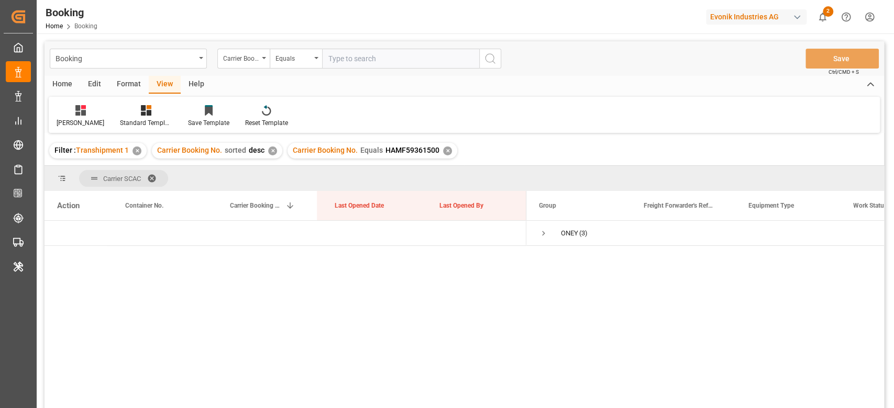
click at [271, 147] on div "✕" at bounding box center [272, 151] width 9 height 9
click at [307, 150] on div "✕" at bounding box center [311, 151] width 9 height 9
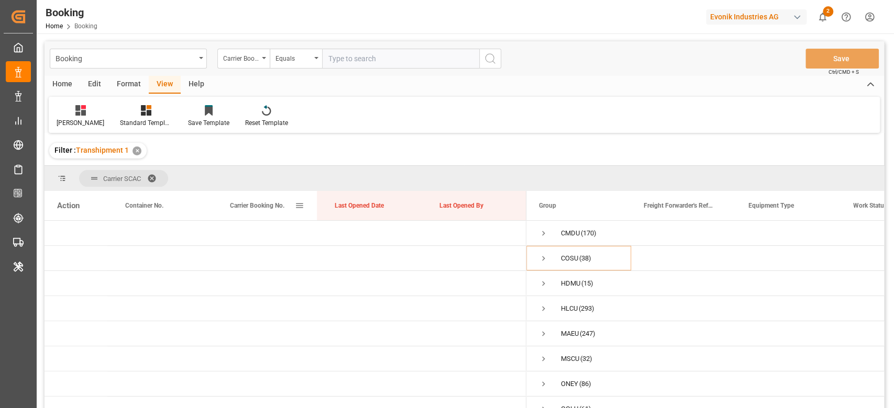
click at [273, 208] on span "Carrier Booking No." at bounding box center [257, 205] width 54 height 7
click at [547, 255] on span "Press SPACE to select this row." at bounding box center [543, 258] width 9 height 9
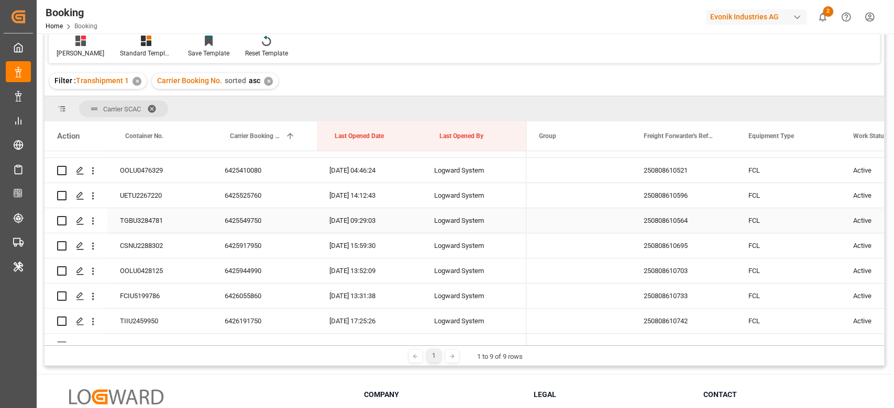
scroll to position [16, 0]
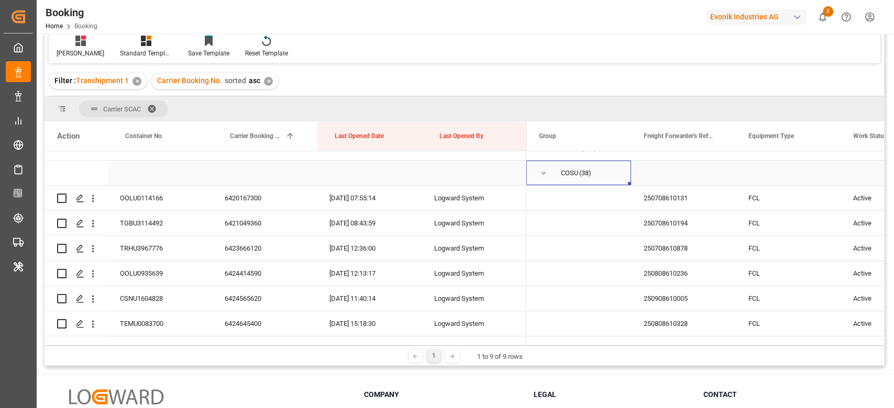
click at [545, 178] on span "Press SPACE to select this row." at bounding box center [543, 173] width 9 height 24
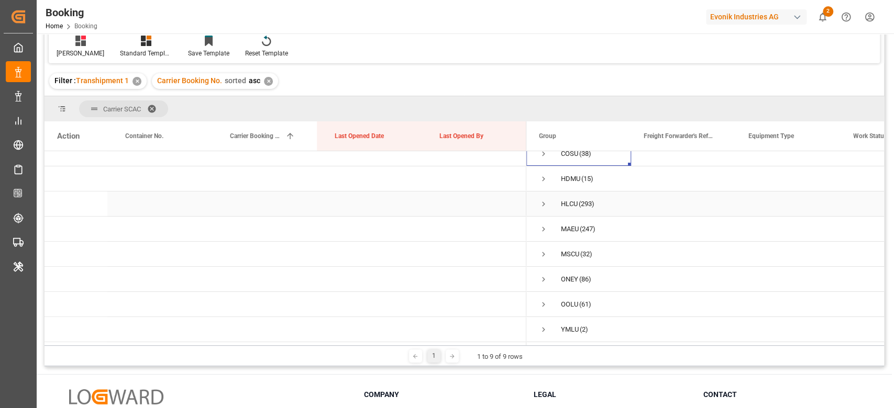
scroll to position [0, 0]
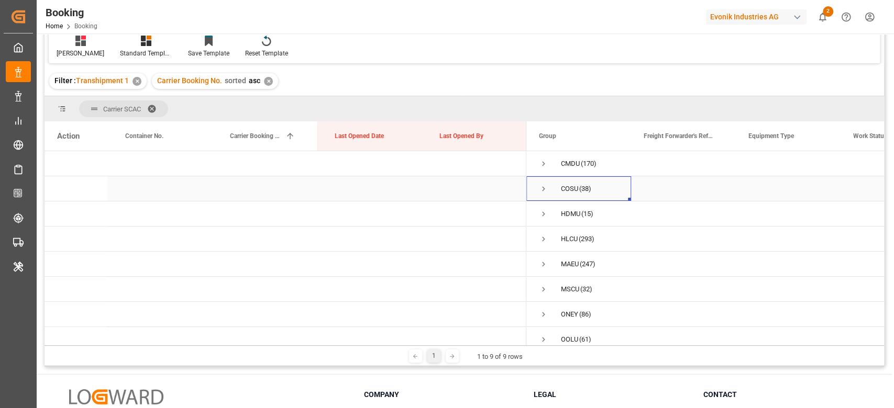
click at [544, 193] on span "Press SPACE to select this row." at bounding box center [543, 188] width 9 height 9
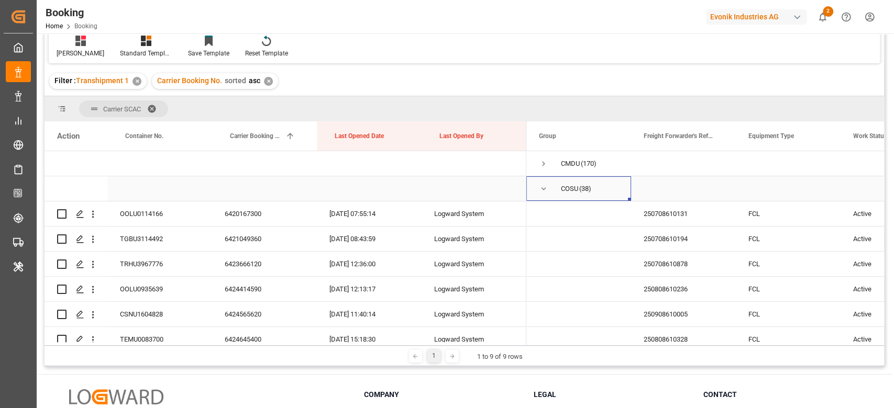
click at [546, 189] on span "Press SPACE to select this row." at bounding box center [543, 188] width 9 height 9
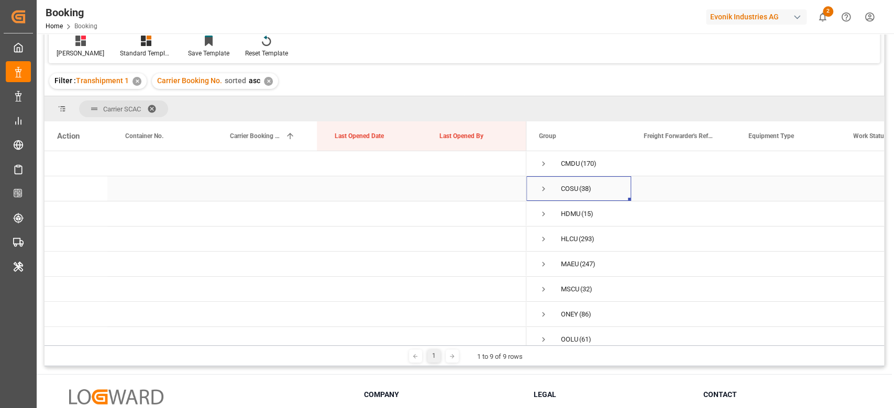
click at [544, 189] on span "Press SPACE to select this row." at bounding box center [543, 188] width 9 height 9
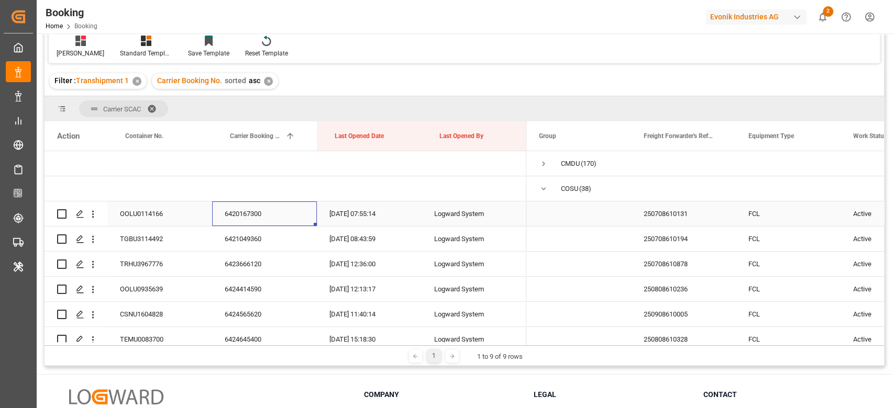
click at [277, 214] on div "6420167300" at bounding box center [264, 214] width 105 height 25
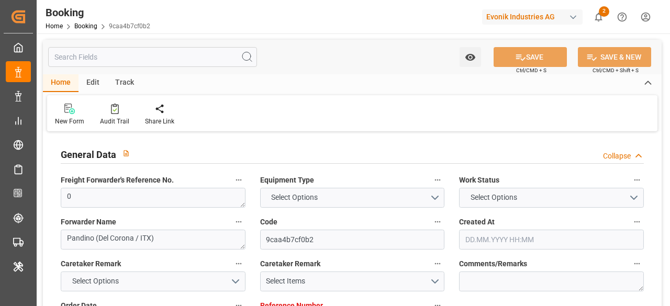
type input "0"
type input "9976599"
type input "ONE"
type input "Ocean Network Express"
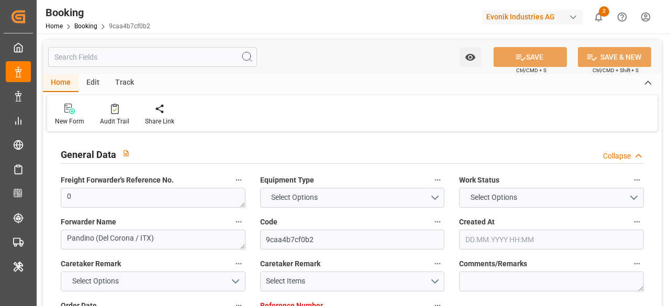
type input "ITGOA"
type input "ZADUR"
type input "ESALG"
type input "0"
type input "[DATE] 09:27"
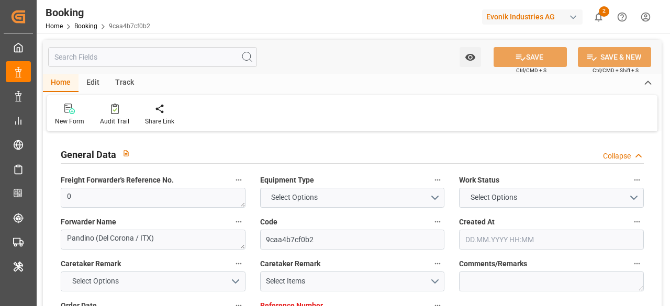
type input "[DATE]"
type input "[DATE] 00:00"
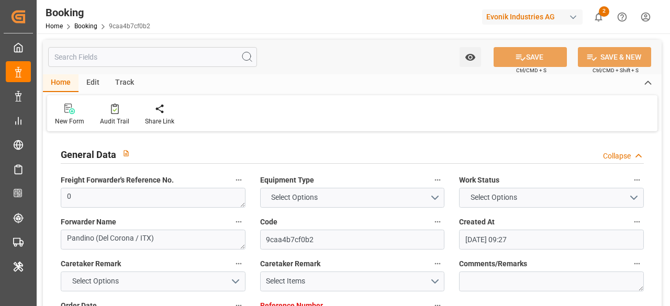
type input "[DATE] 00:00"
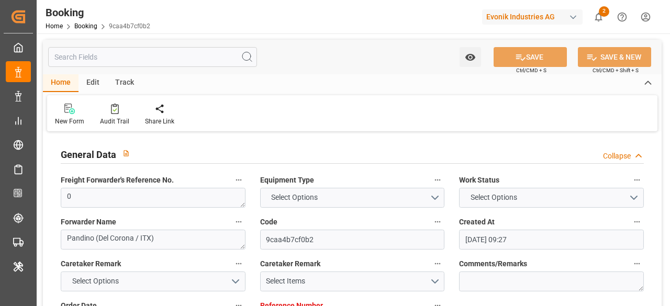
type input "[DATE] 00:00"
type input "[DATE] 10:53"
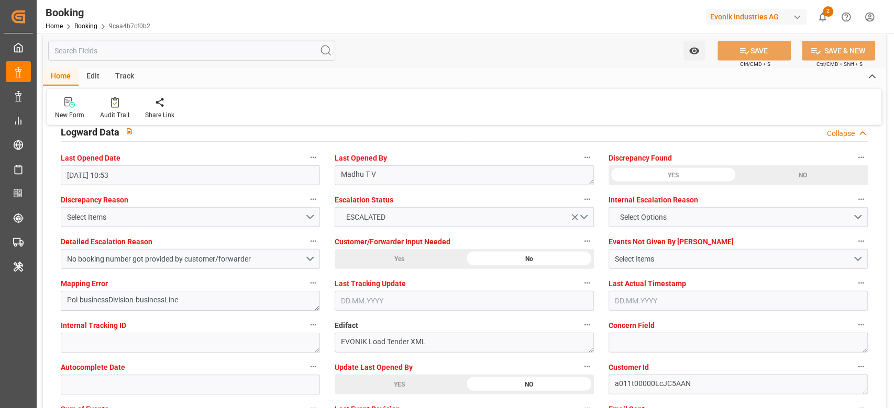
scroll to position [1955, 0]
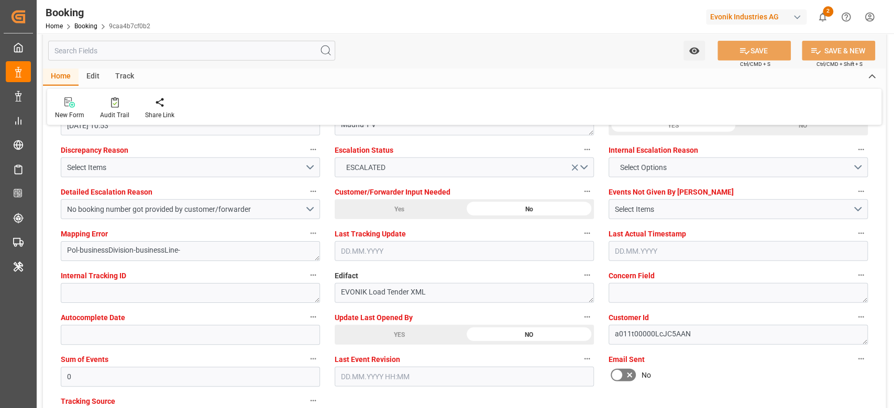
click at [366, 306] on div "YES" at bounding box center [399, 335] width 129 height 20
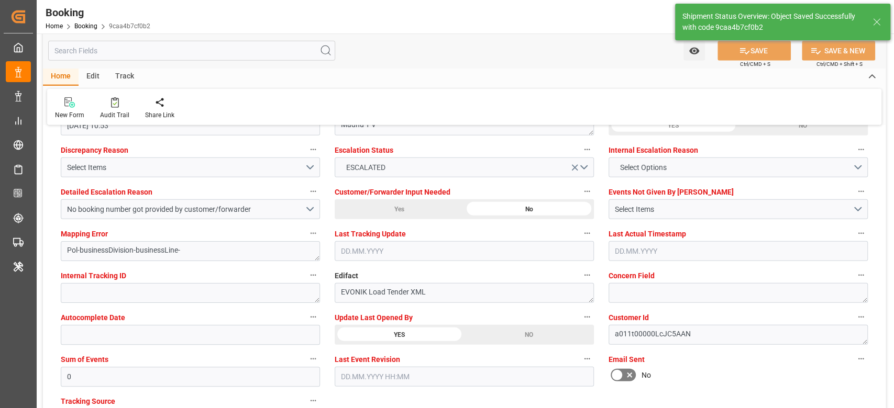
type textarea "[PERSON_NAME]"
type input "[DATE] 10:50"
